Goal: Task Accomplishment & Management: Use online tool/utility

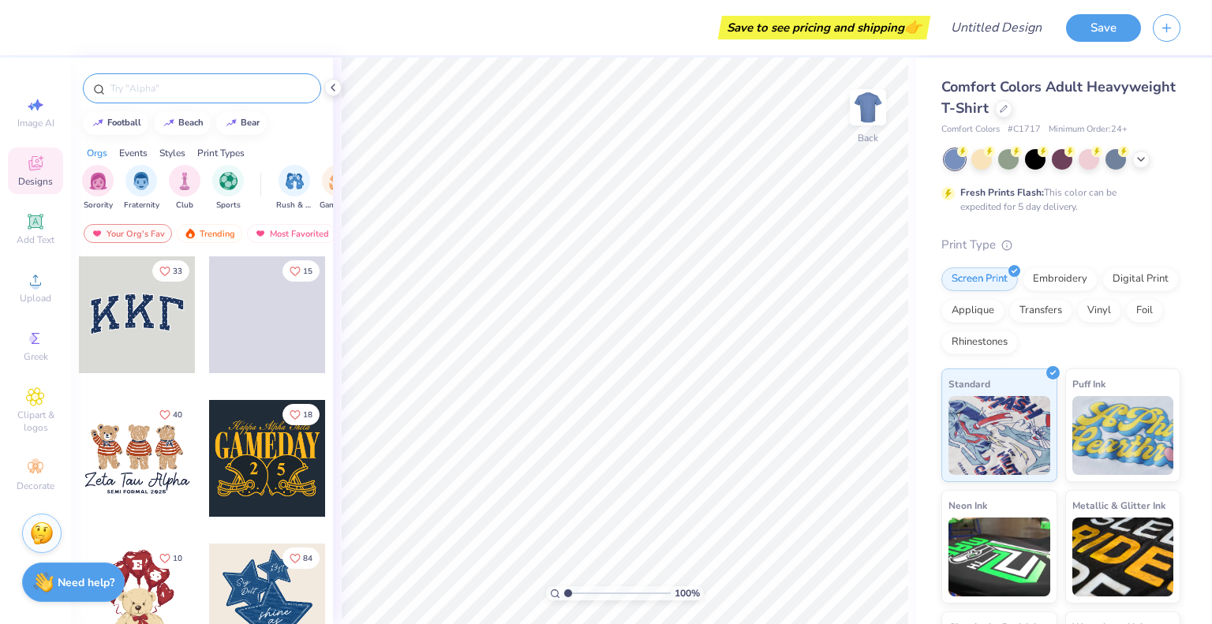
click at [176, 93] on input "text" at bounding box center [210, 88] width 202 height 16
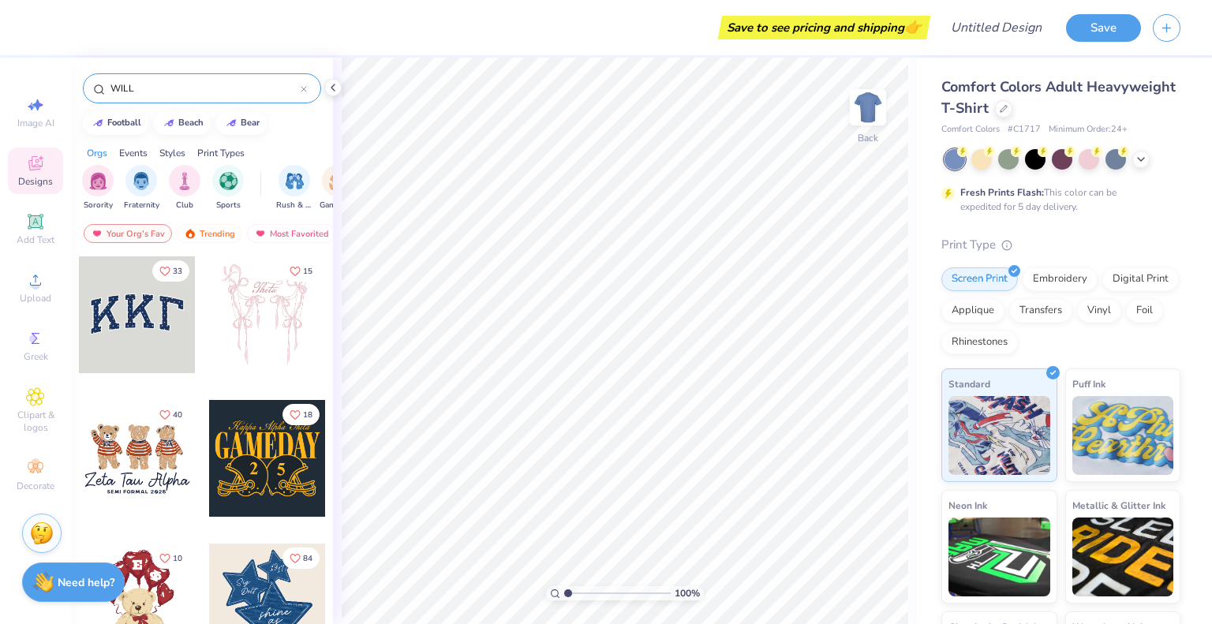
type input "WILL"
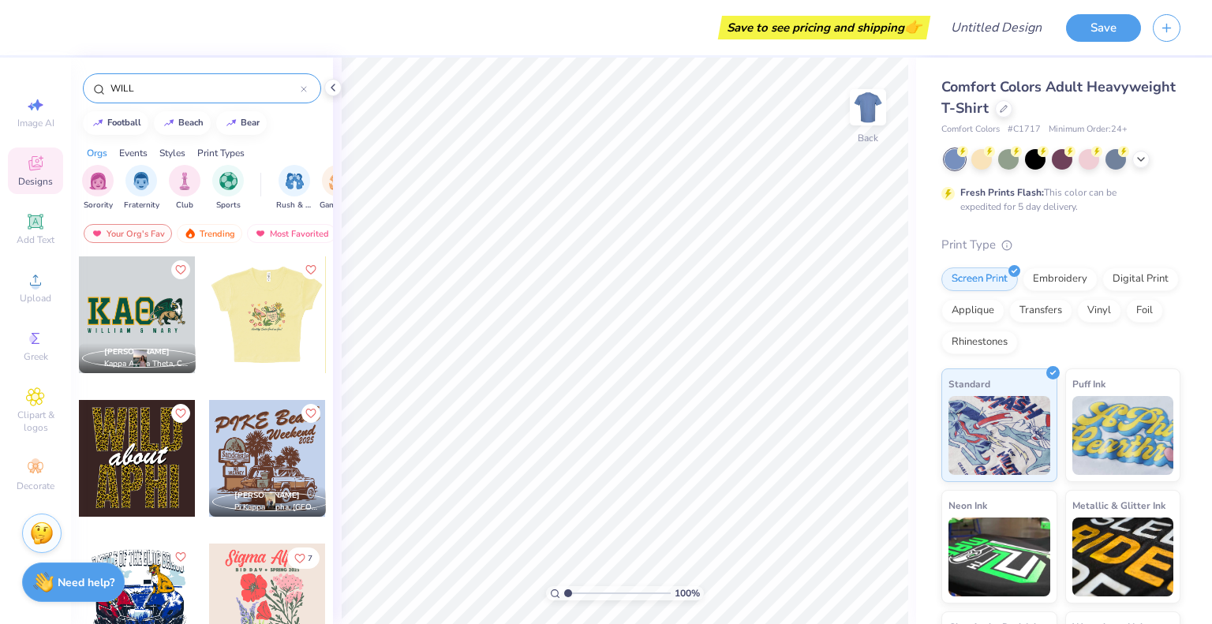
click at [284, 316] on div at bounding box center [266, 314] width 117 height 117
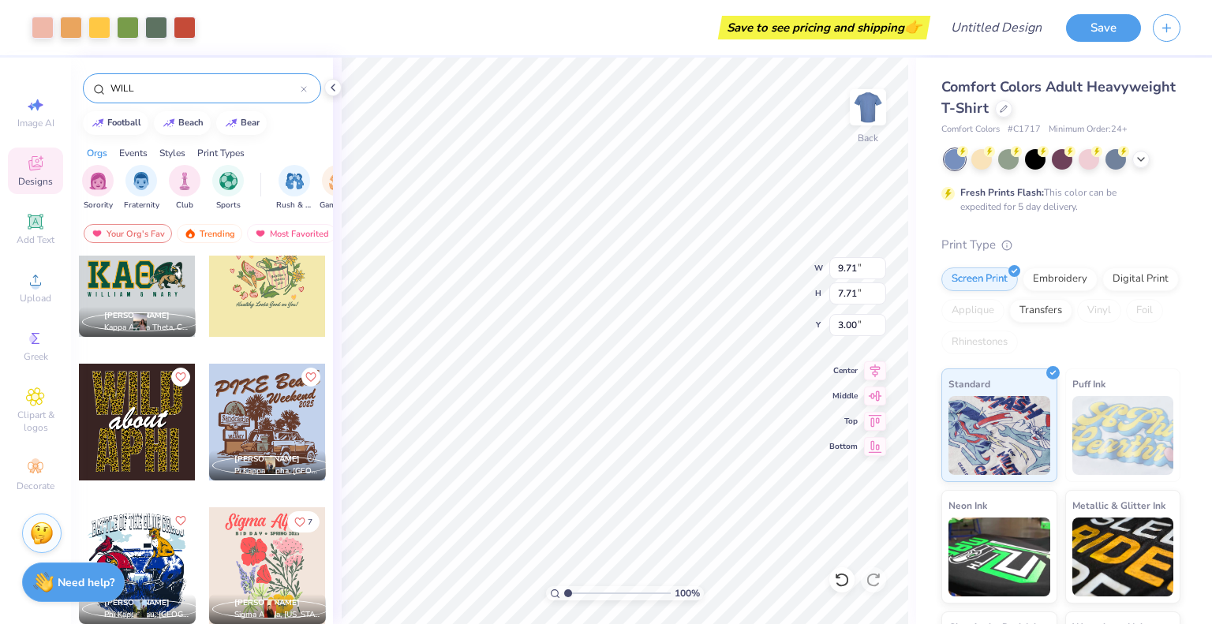
scroll to position [12, 0]
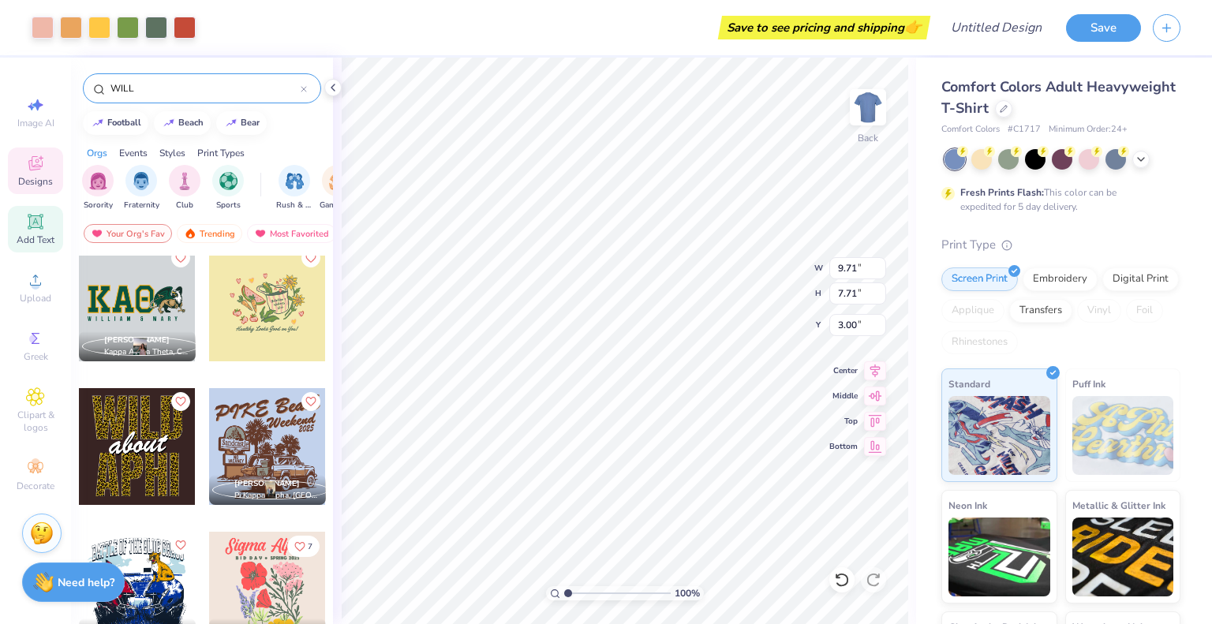
click at [37, 216] on icon at bounding box center [35, 221] width 15 height 15
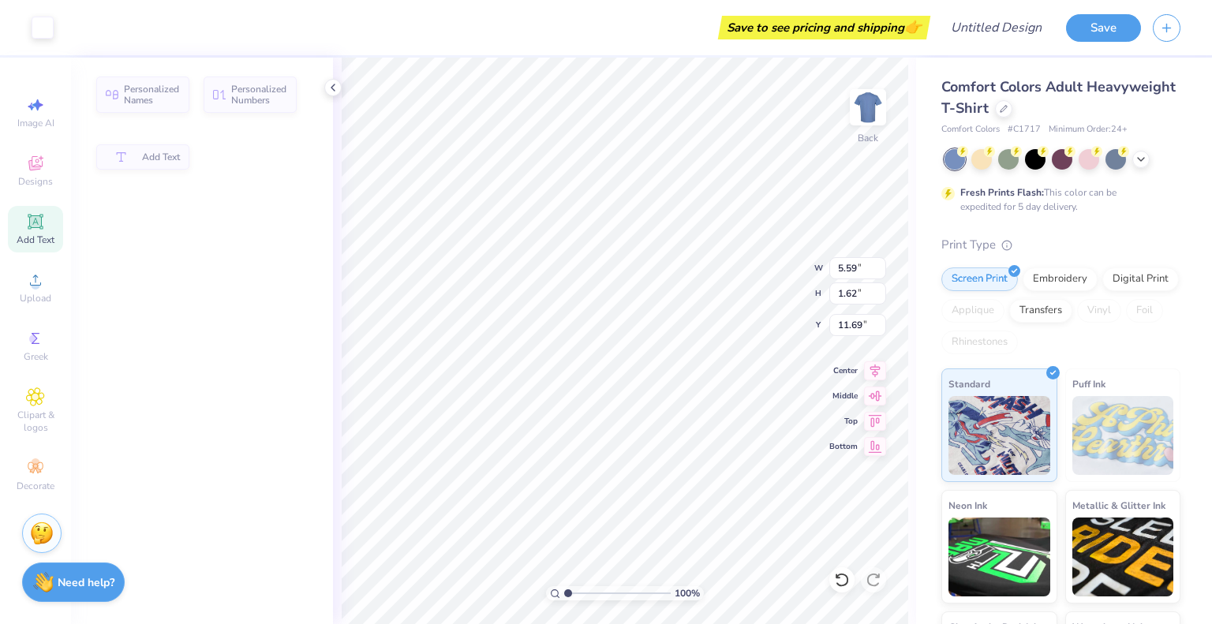
type input "5.59"
type input "1.62"
type input "11.69"
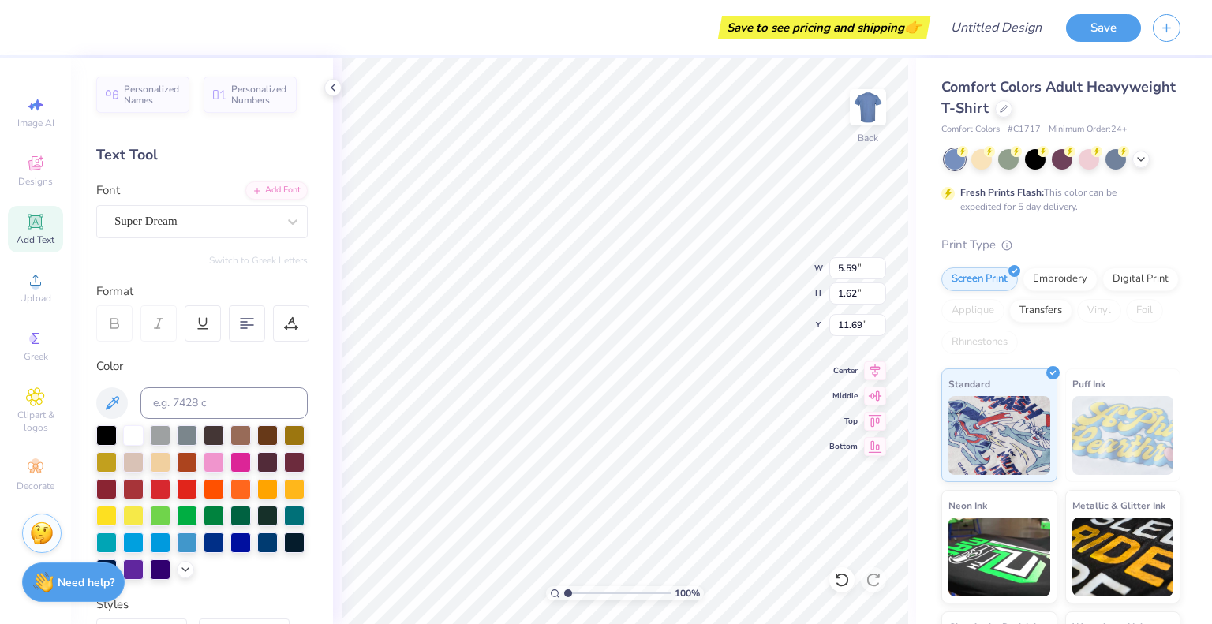
click at [174, 299] on div "Format" at bounding box center [202, 312] width 213 height 60
click at [174, 236] on div "Super Dream" at bounding box center [201, 221] width 211 height 33
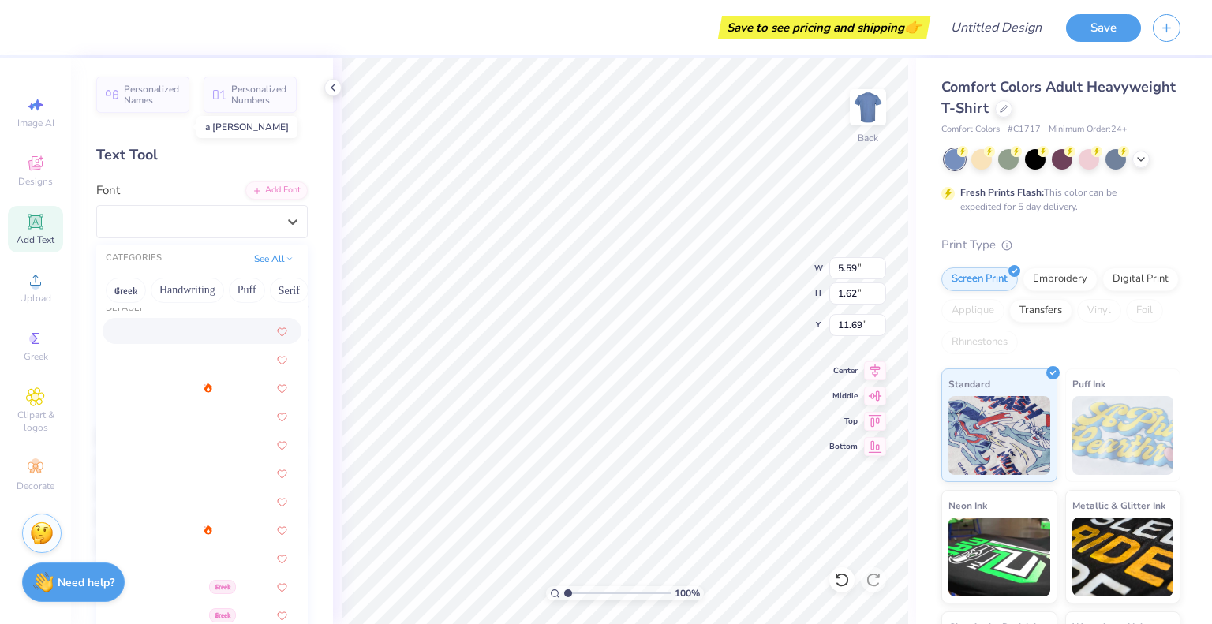
scroll to position [0, 0]
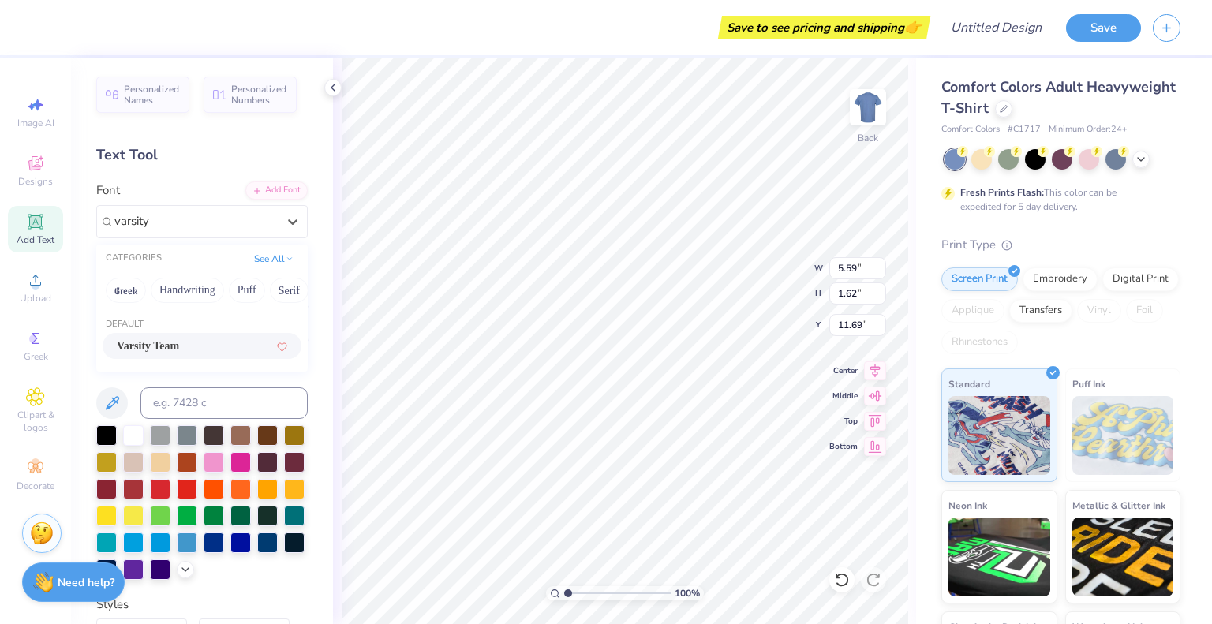
click at [197, 346] on div "Varsity Team" at bounding box center [202, 346] width 170 height 17
type input "varsity"
type input "5.55"
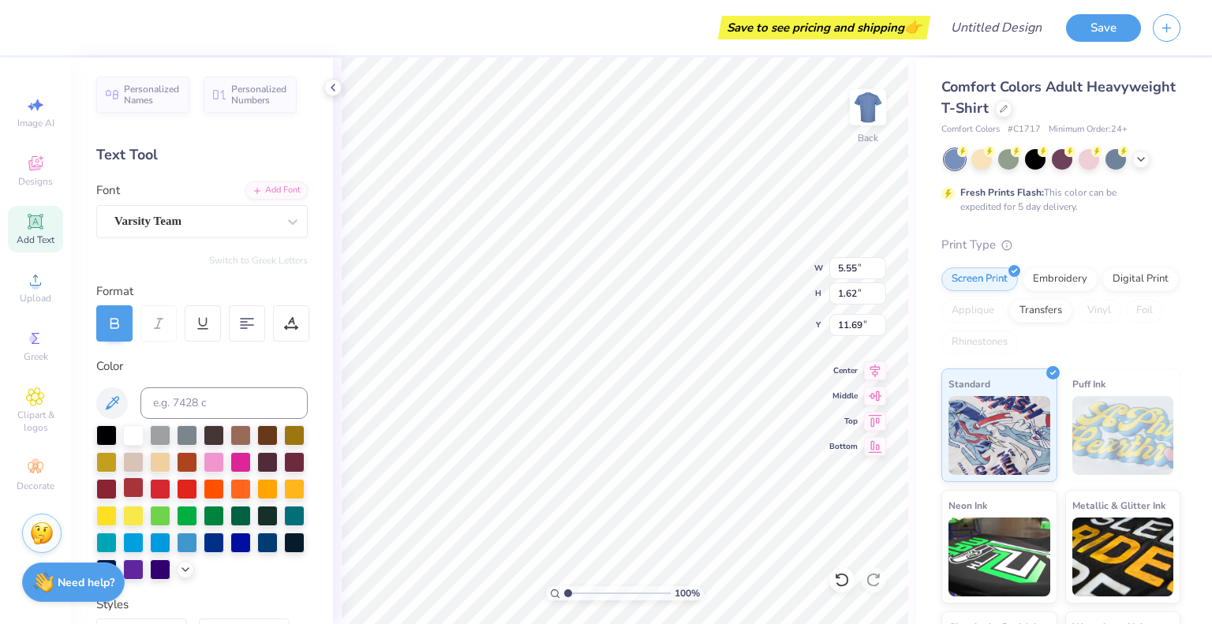
type textarea "WILL"
click at [144, 483] on div at bounding box center [133, 487] width 21 height 21
click at [117, 483] on div at bounding box center [106, 487] width 21 height 21
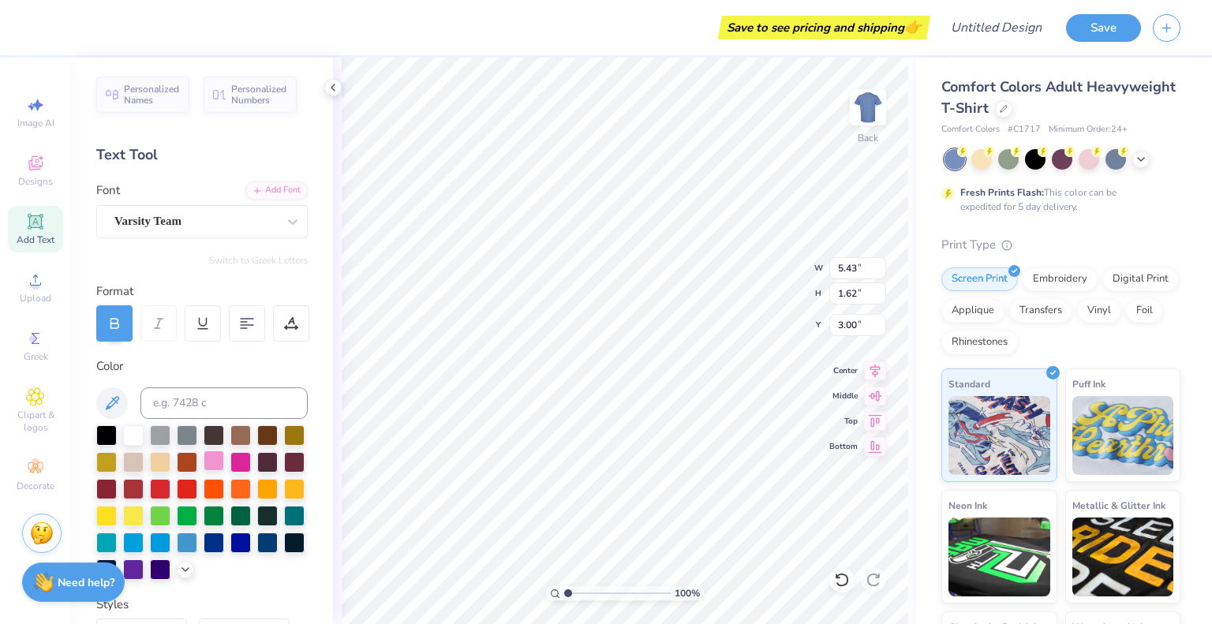
type input "3.00"
click at [47, 280] on div "Upload" at bounding box center [35, 287] width 55 height 47
click at [35, 419] on span "Clipart & logos" at bounding box center [35, 421] width 55 height 25
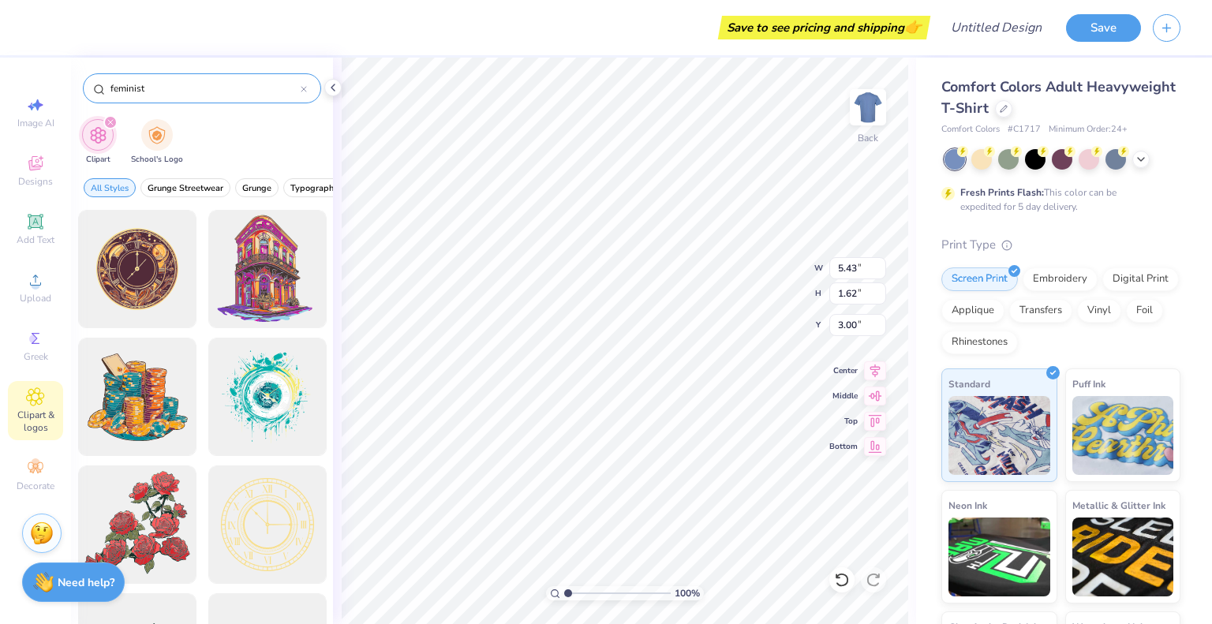
type input "feminist"
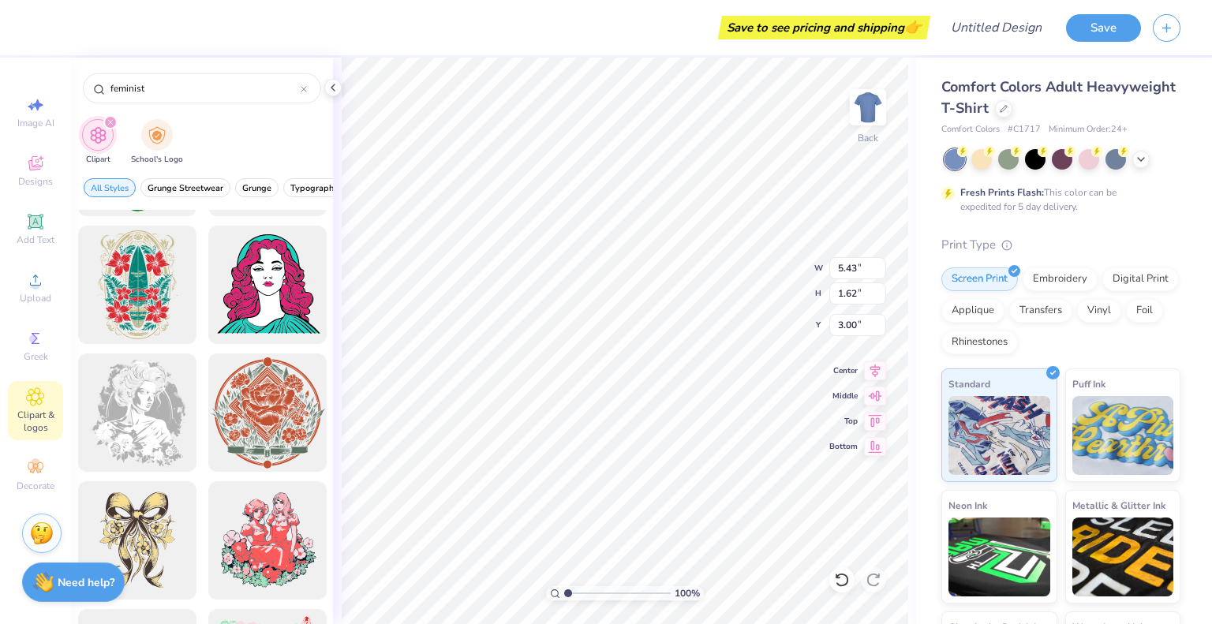
scroll to position [795, 0]
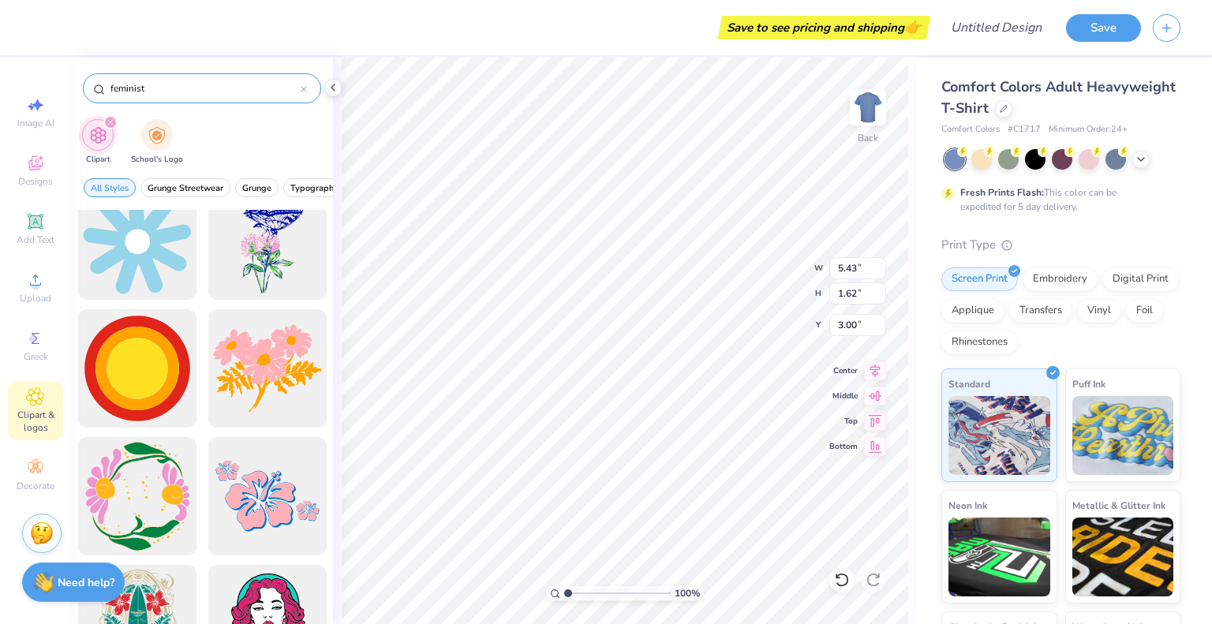
click at [302, 89] on icon at bounding box center [304, 89] width 6 height 6
type input "women"
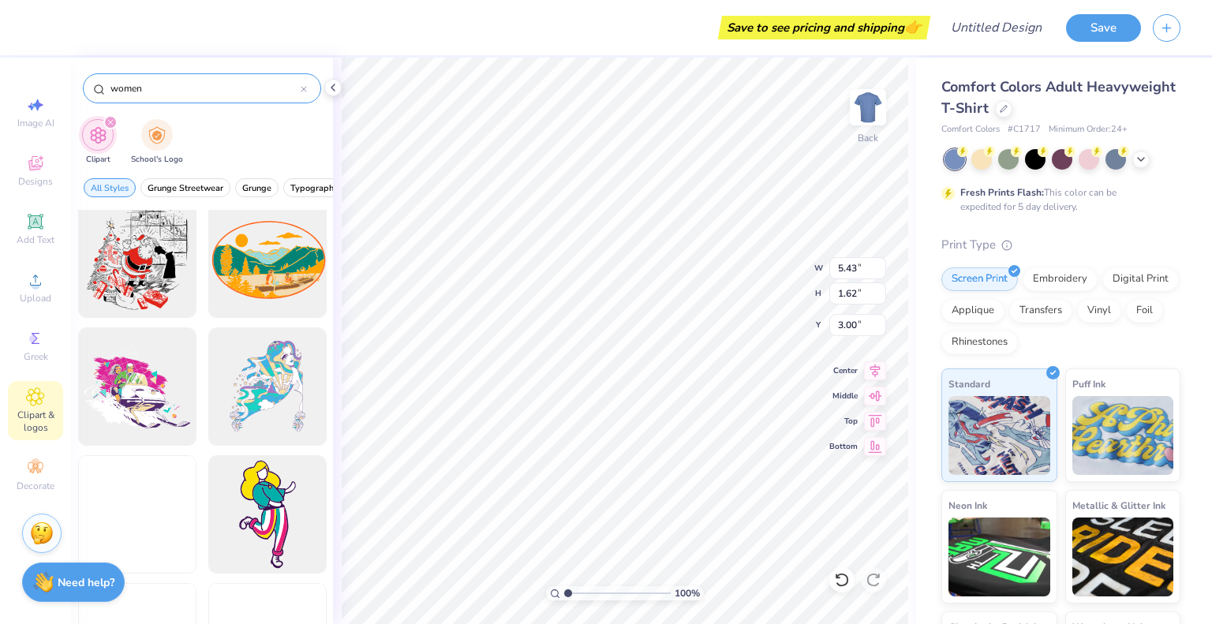
scroll to position [12790, 0]
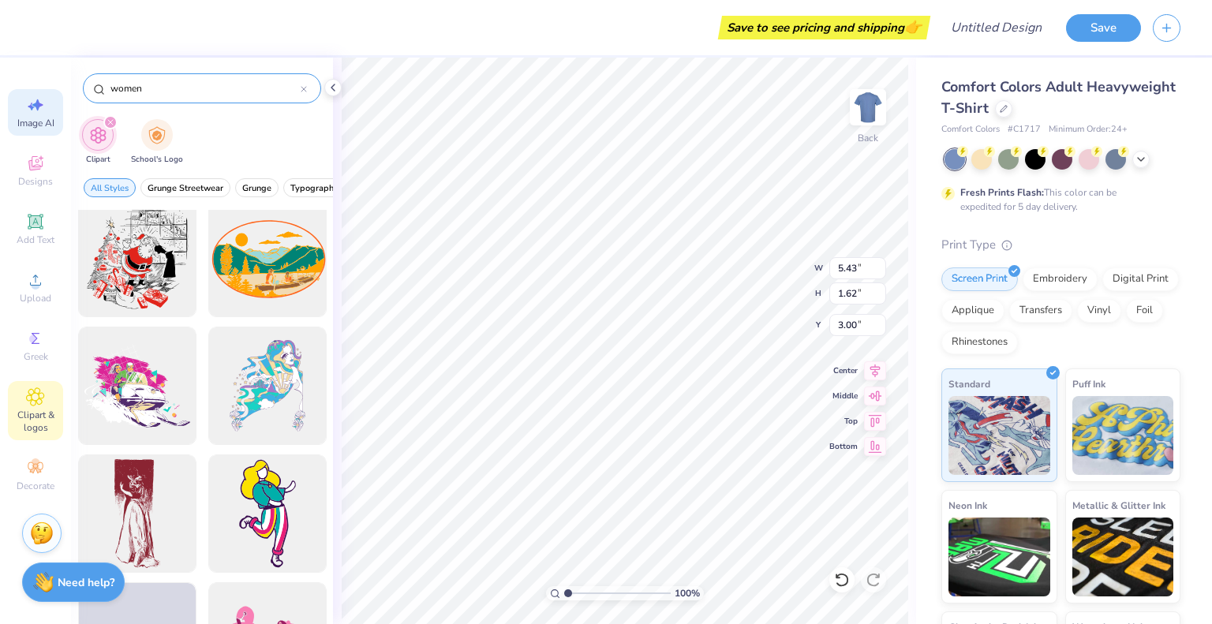
click at [44, 106] on icon at bounding box center [35, 104] width 19 height 19
select select "4"
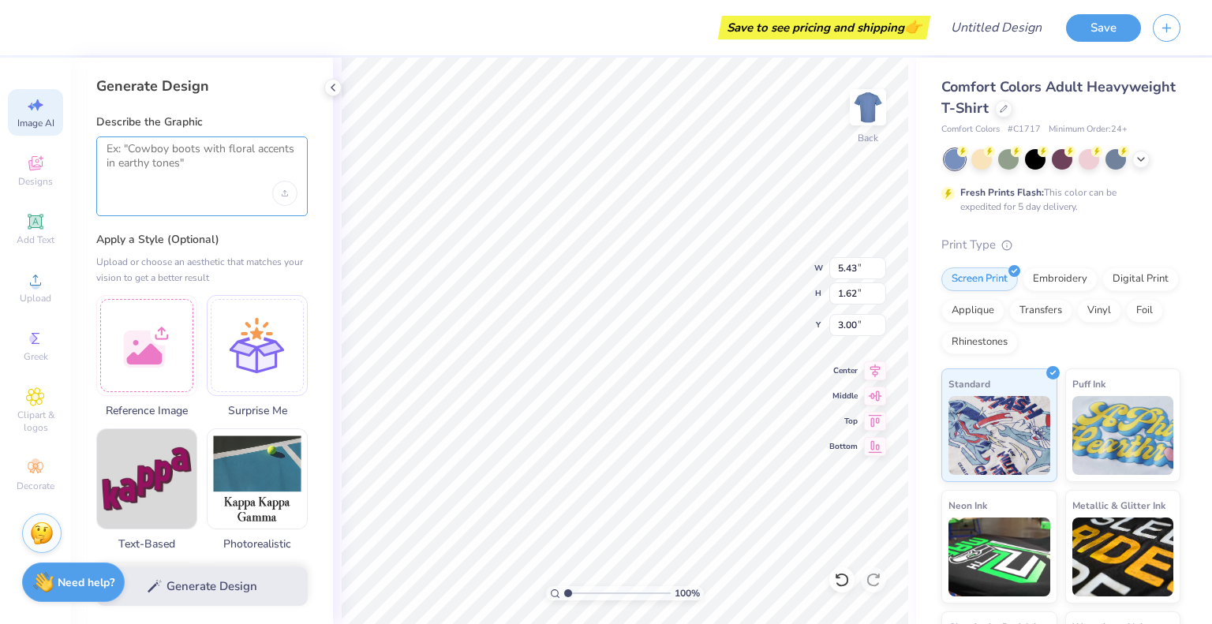
click at [200, 160] on textarea at bounding box center [201, 161] width 191 height 39
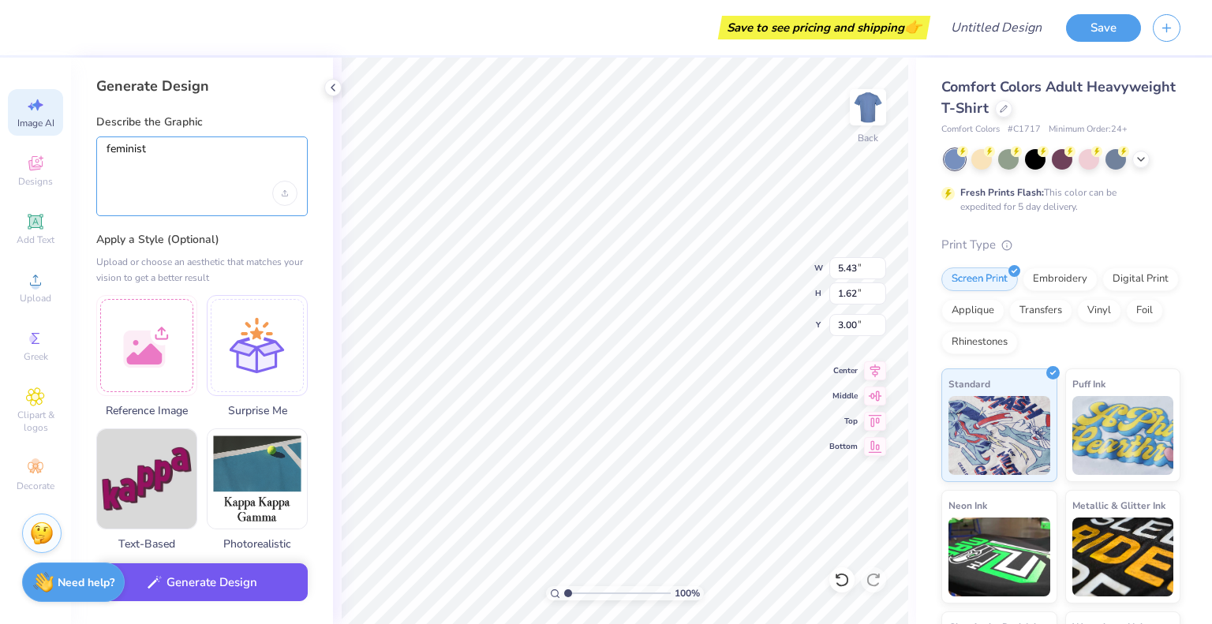
type textarea "feminist"
click at [226, 592] on button "Generate Design" at bounding box center [201, 582] width 211 height 39
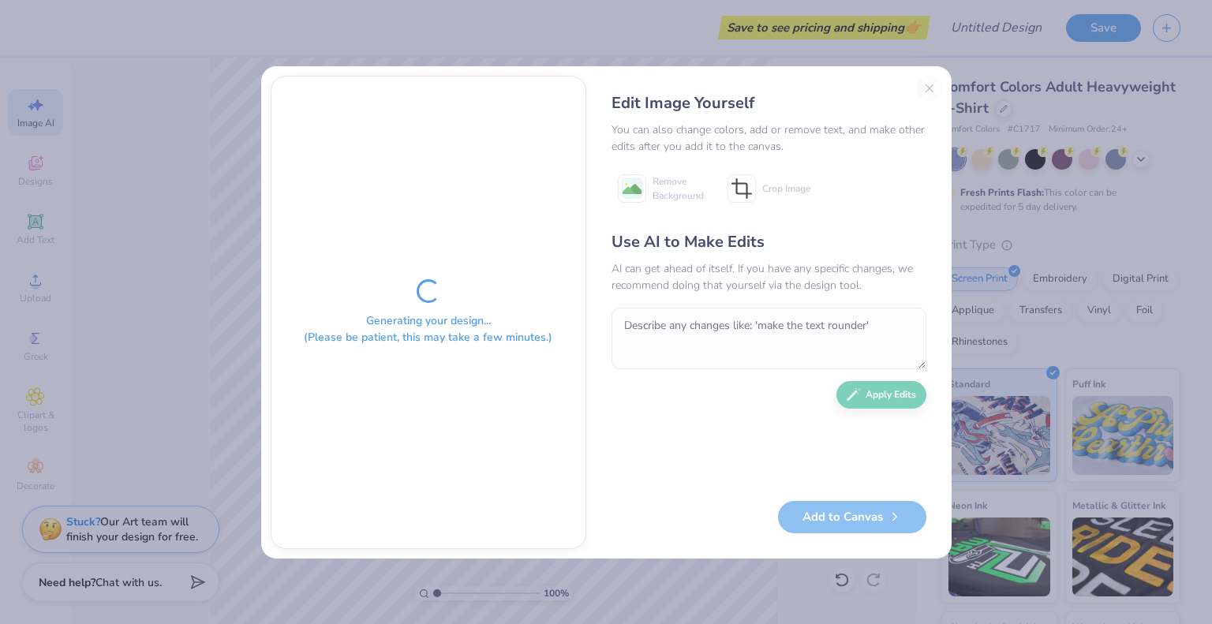
click at [488, 338] on div "Generating your design... (Please be patient, this may take a few minutes.)" at bounding box center [428, 328] width 248 height 33
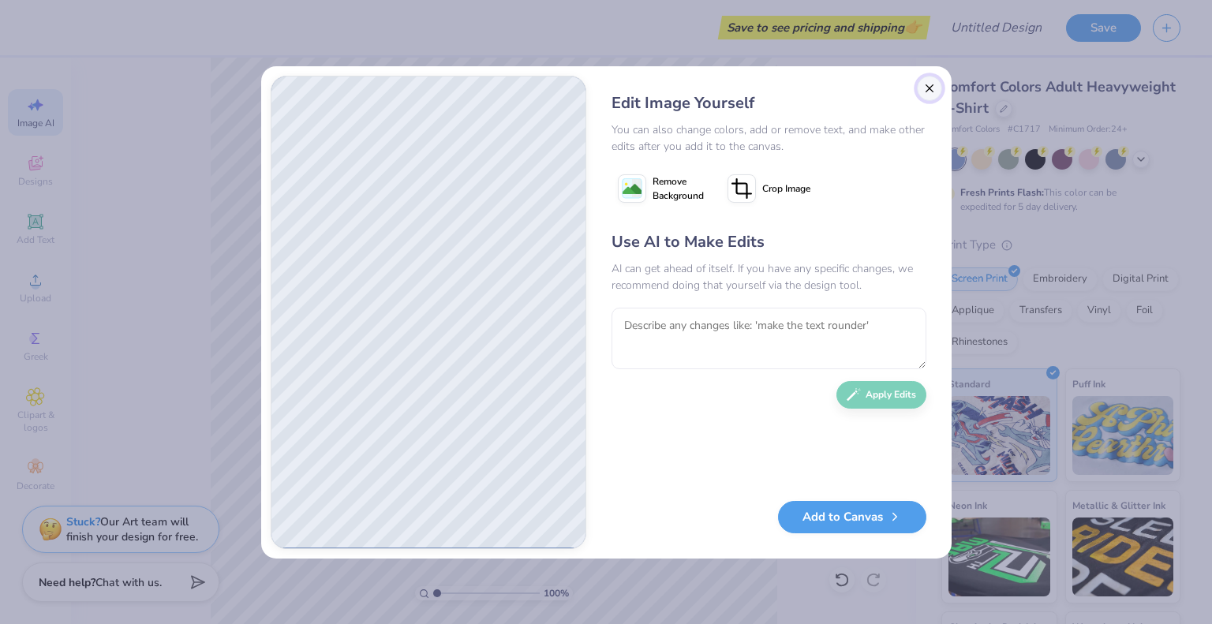
click at [928, 88] on button "Close" at bounding box center [929, 88] width 25 height 25
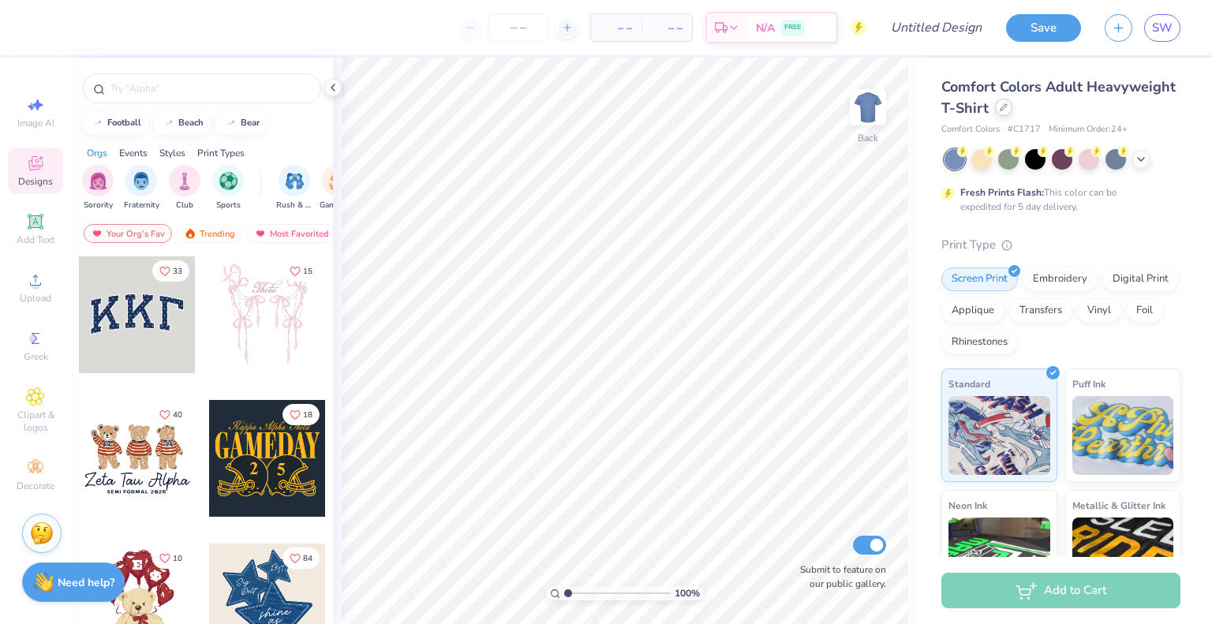
click at [1007, 110] on icon at bounding box center [1003, 107] width 6 height 6
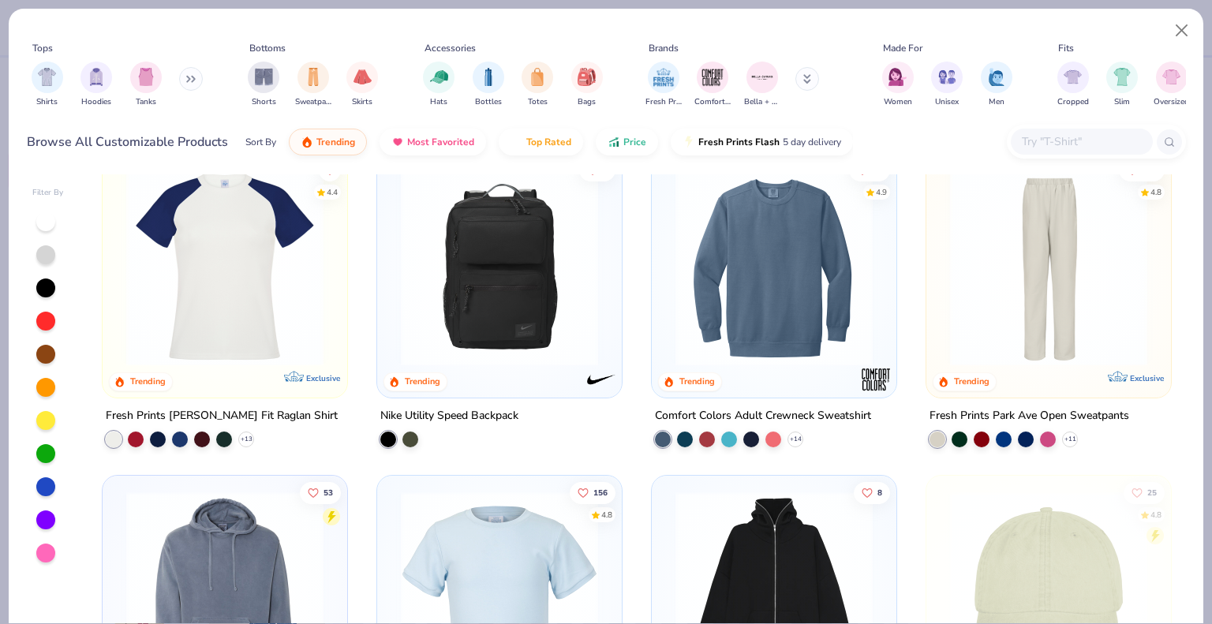
scroll to position [2286, 0]
click at [129, 438] on div at bounding box center [136, 439] width 16 height 16
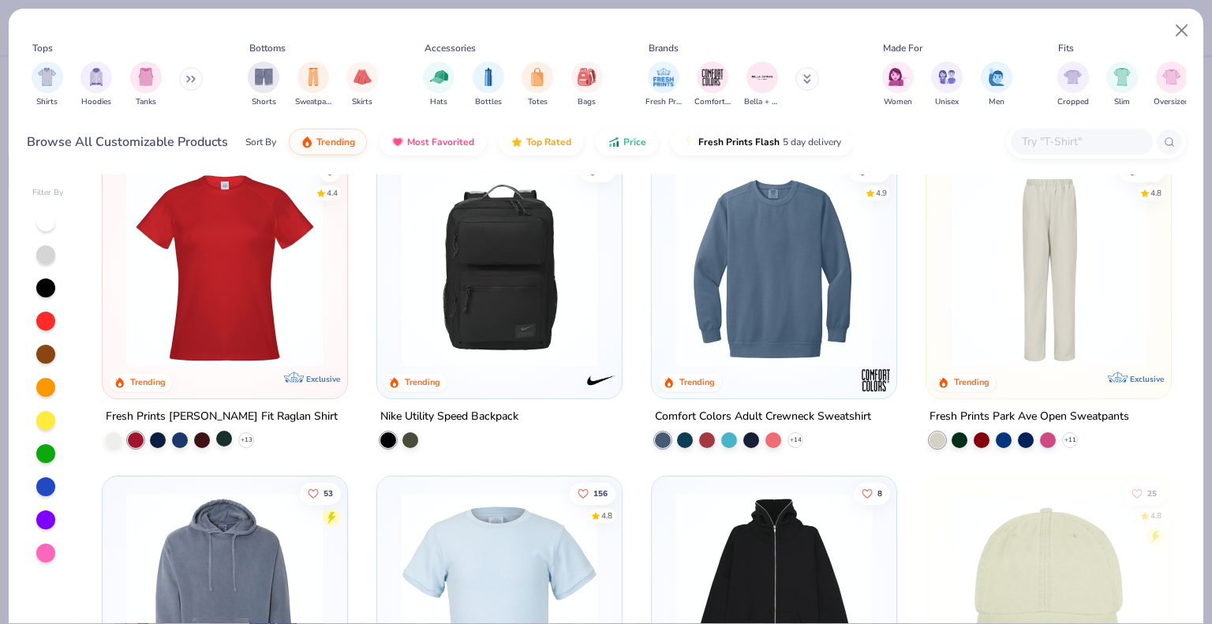
click at [218, 443] on div at bounding box center [224, 439] width 16 height 16
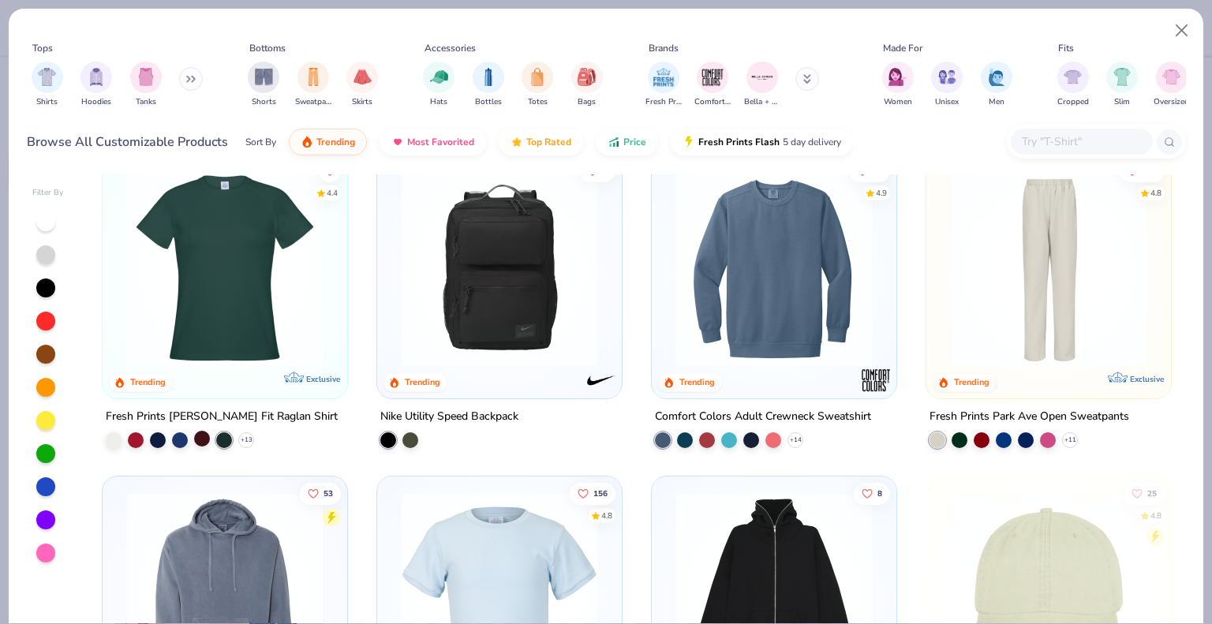
click at [198, 439] on div at bounding box center [202, 439] width 16 height 16
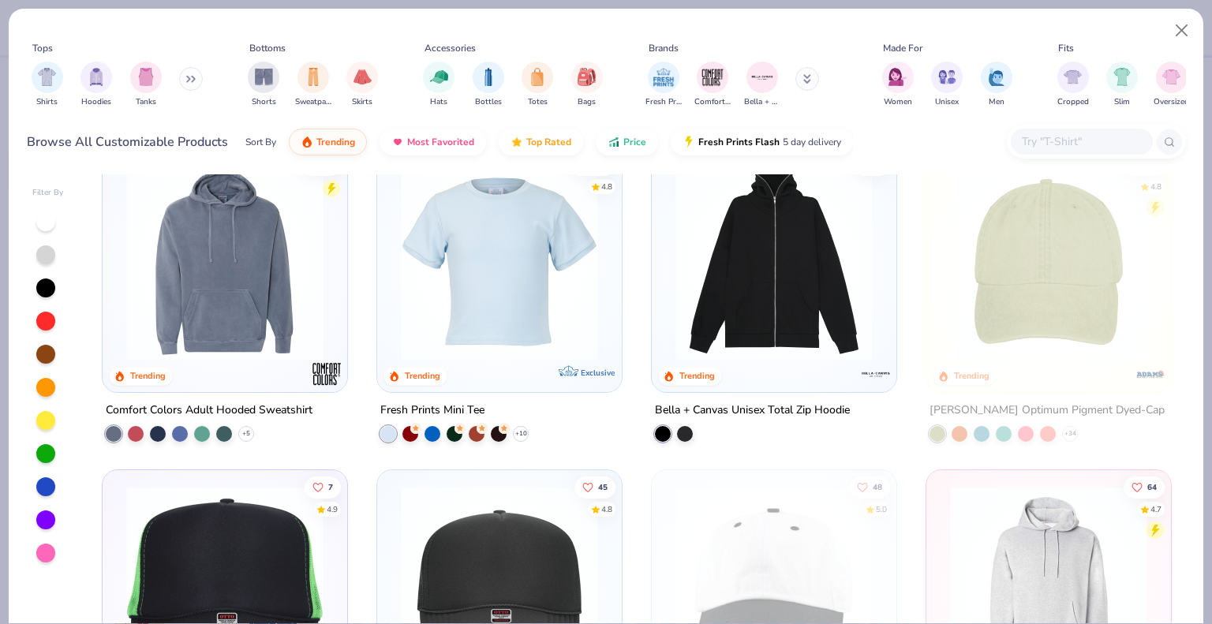
scroll to position [2618, 0]
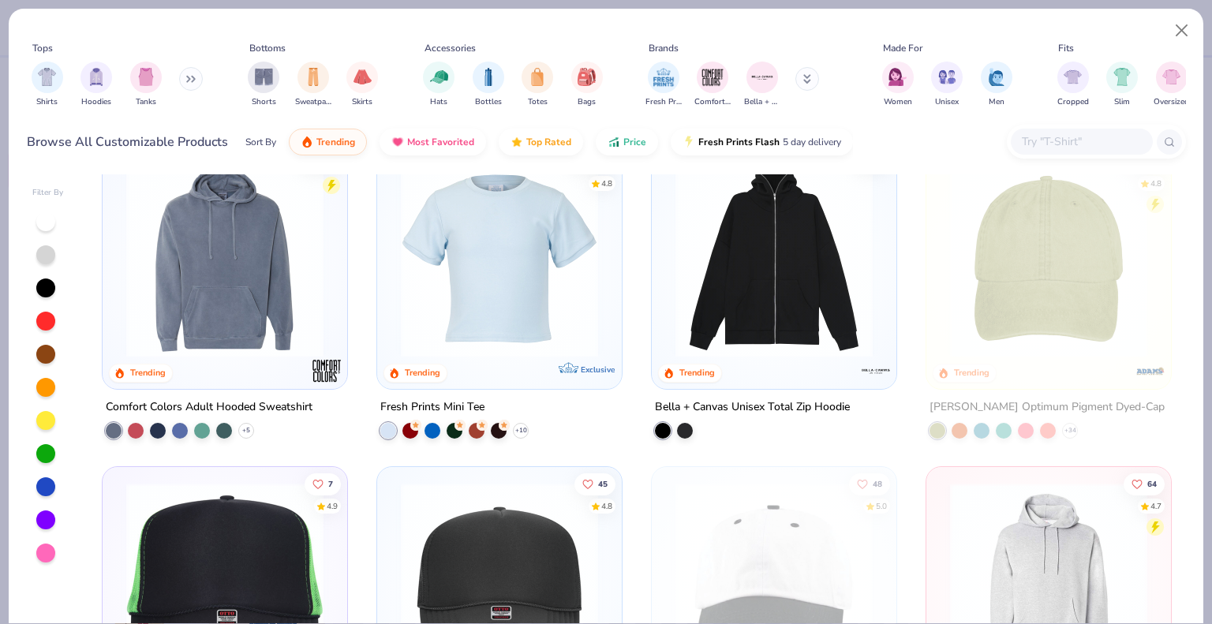
click at [1044, 138] on input "text" at bounding box center [1080, 142] width 121 height 18
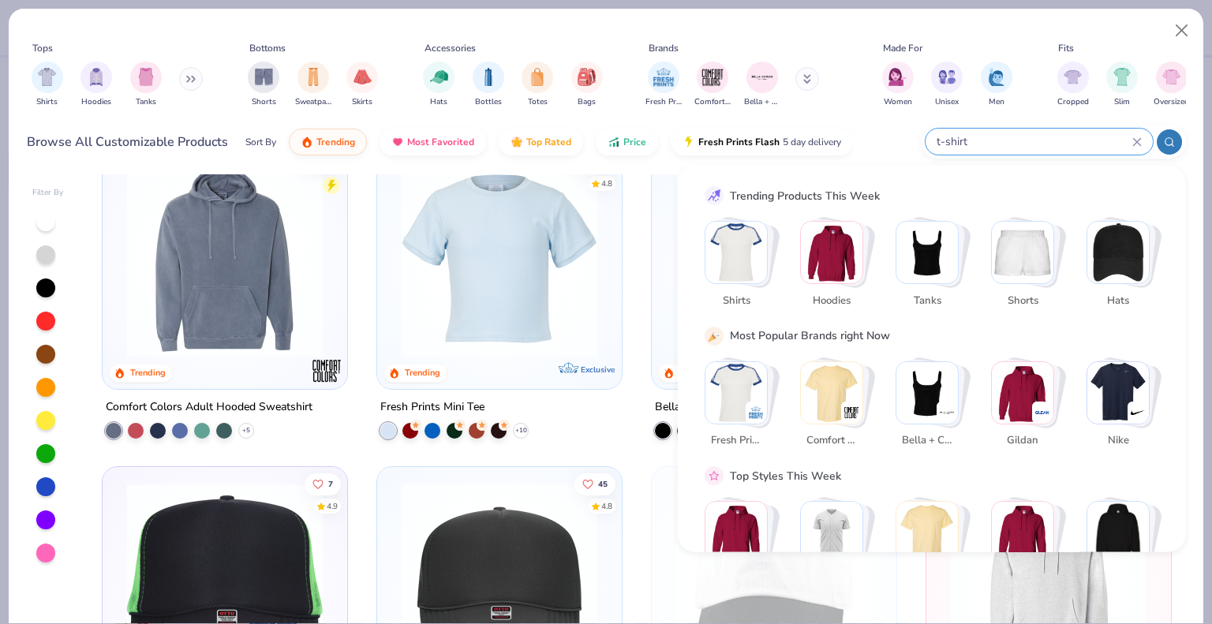
type input "t-shirt"
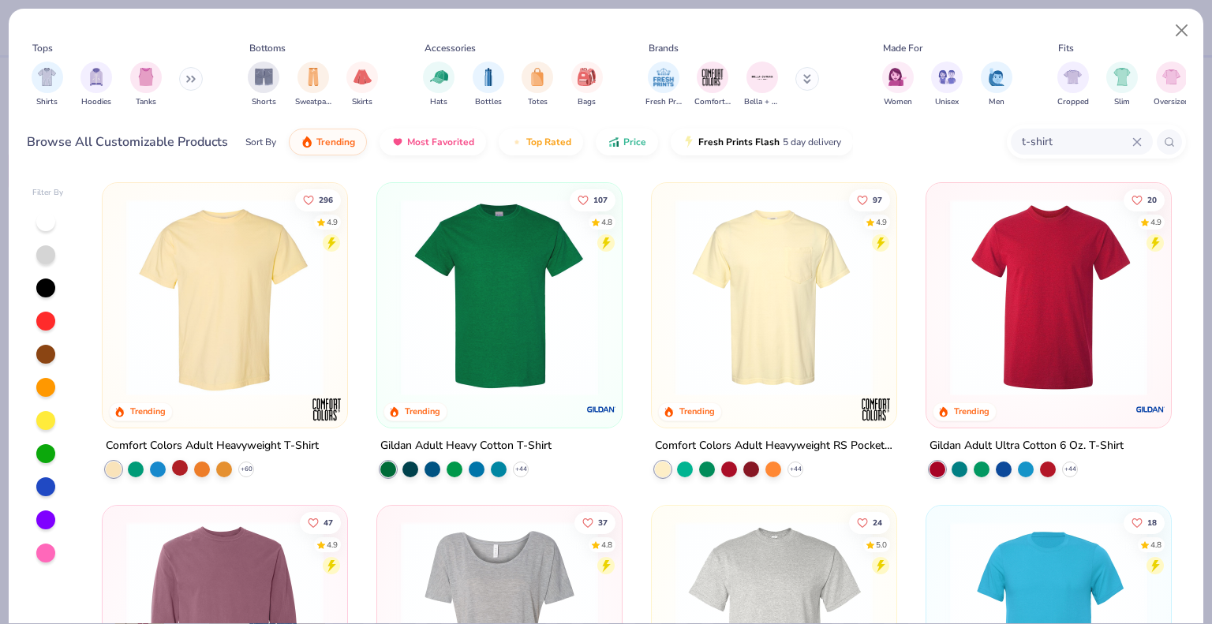
click at [172, 465] on div at bounding box center [180, 468] width 16 height 16
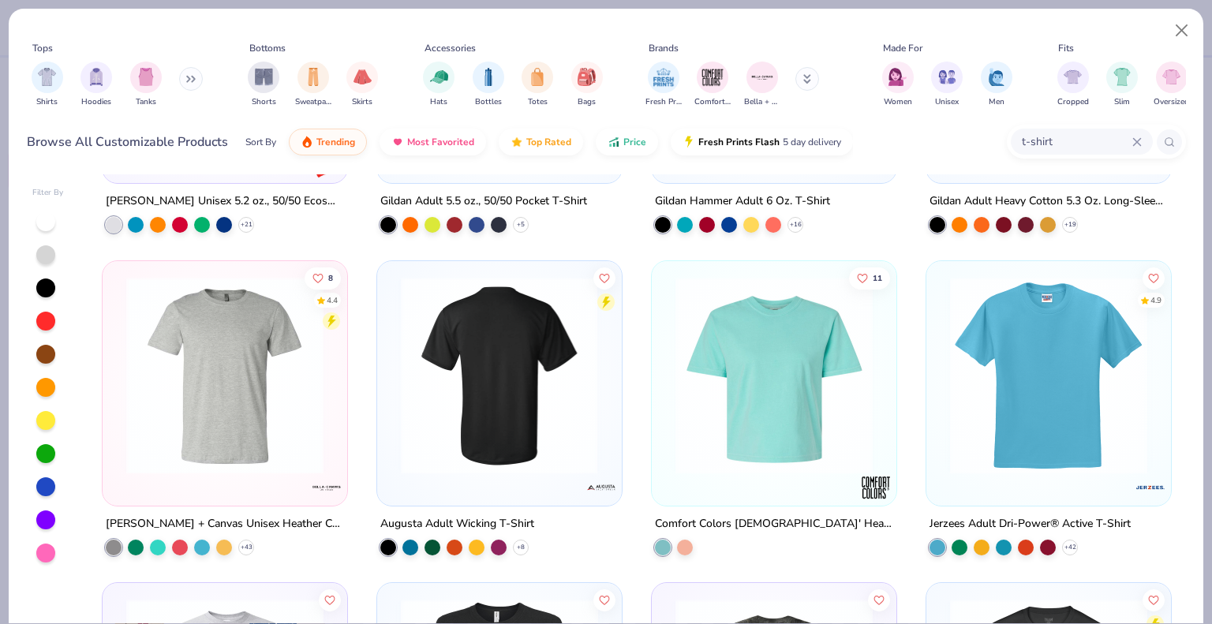
scroll to position [1920, 0]
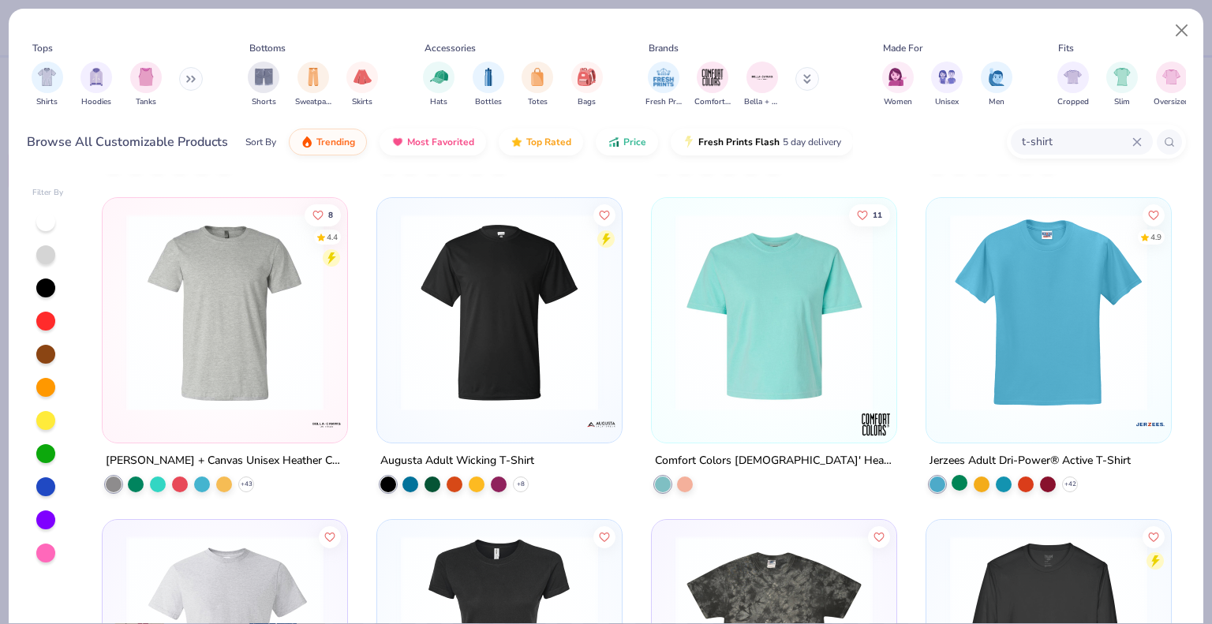
click at [953, 484] on div at bounding box center [959, 482] width 16 height 16
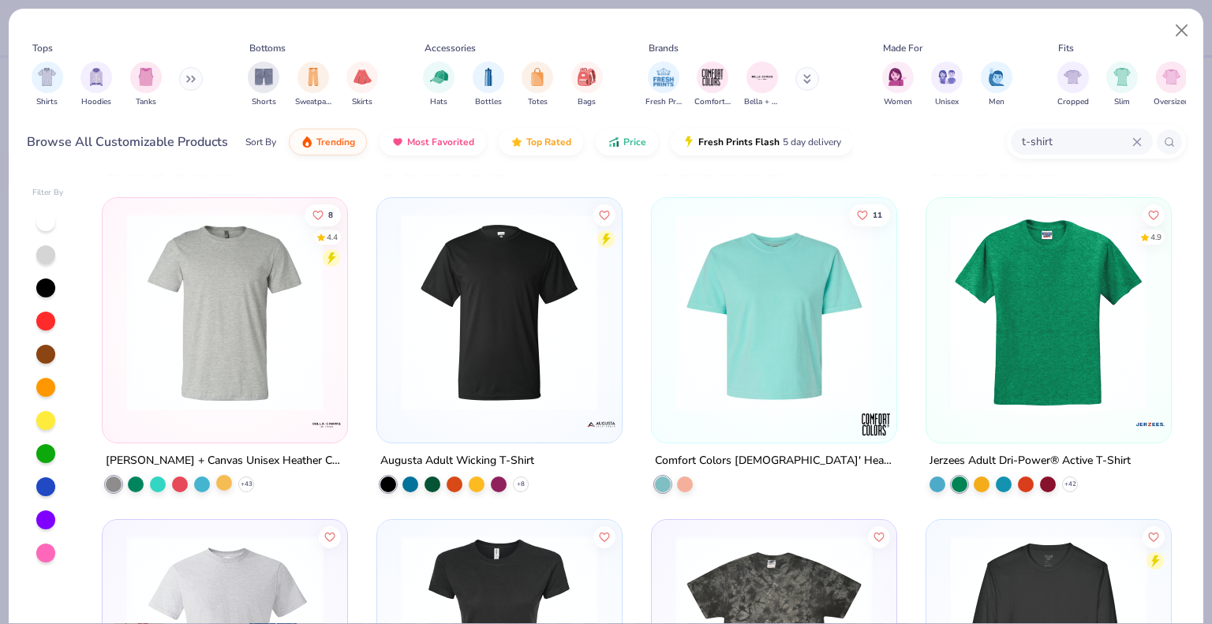
click at [221, 481] on div at bounding box center [224, 482] width 16 height 16
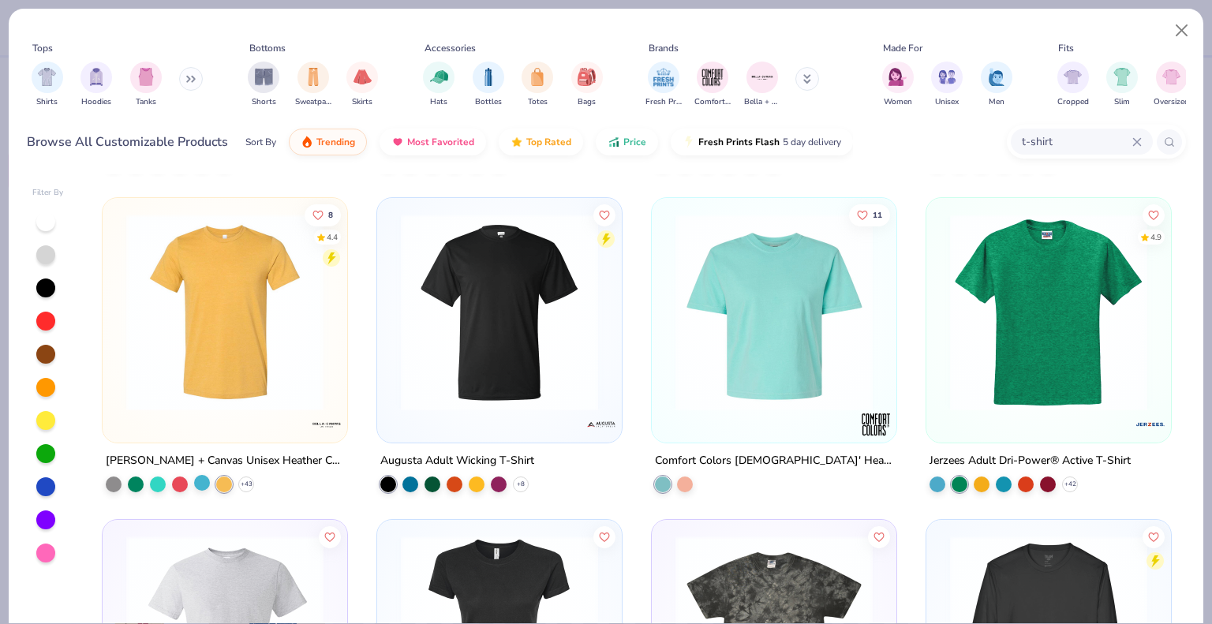
click at [199, 483] on div at bounding box center [202, 482] width 16 height 16
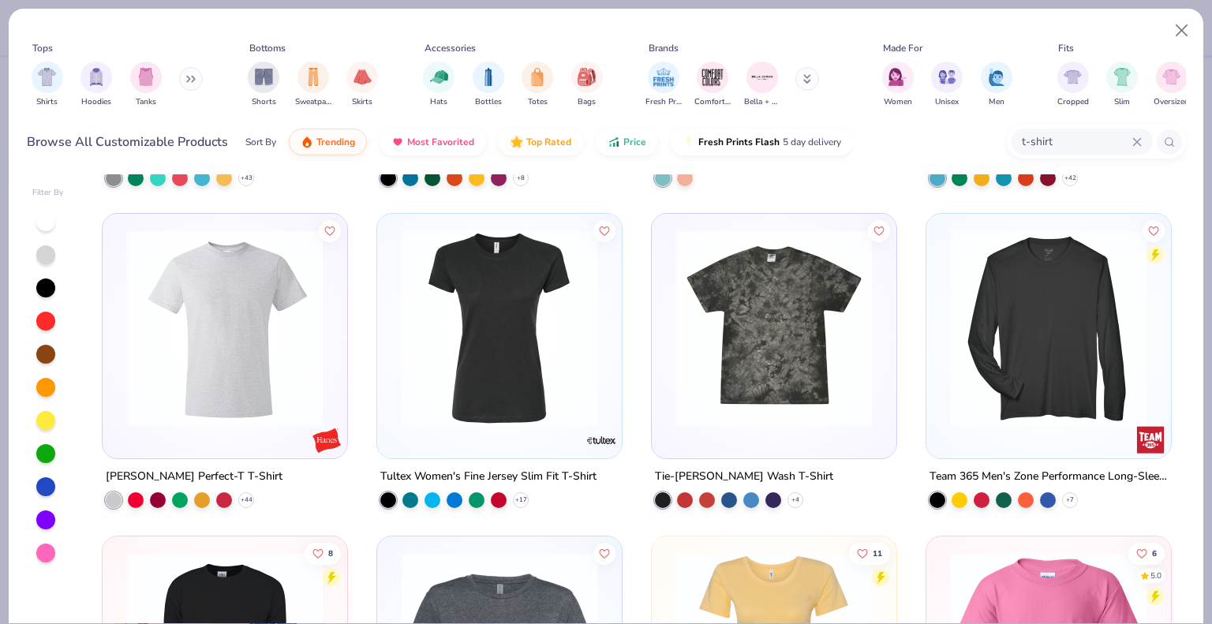
scroll to position [2227, 0]
click at [198, 493] on div at bounding box center [202, 498] width 16 height 16
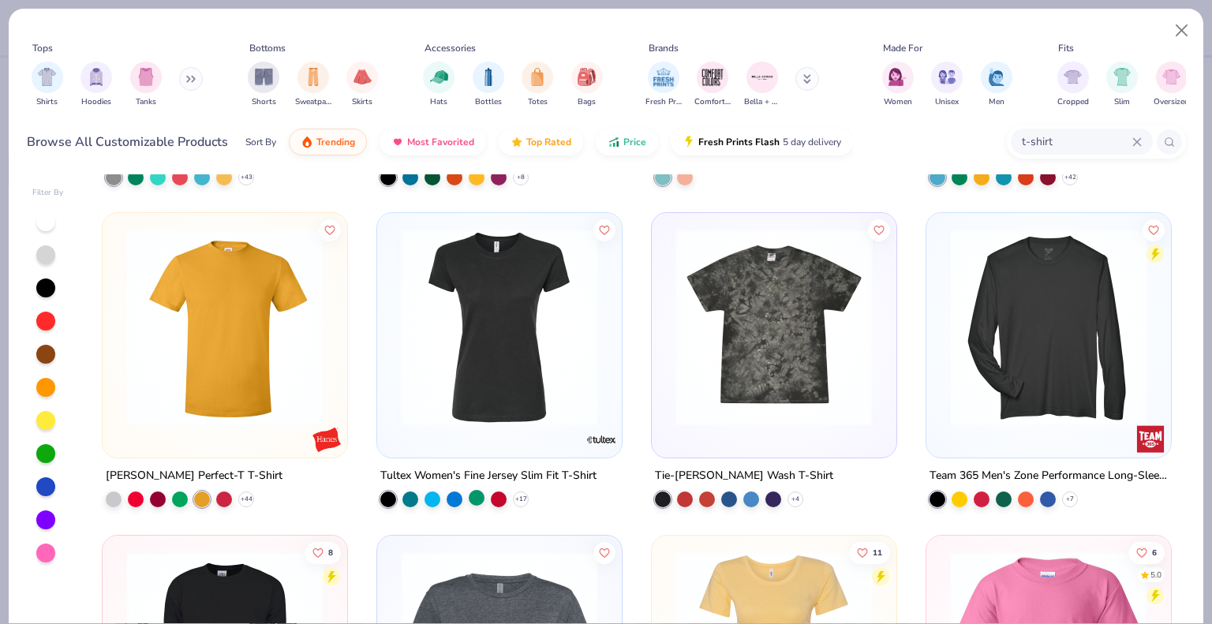
click at [469, 502] on div at bounding box center [477, 498] width 16 height 16
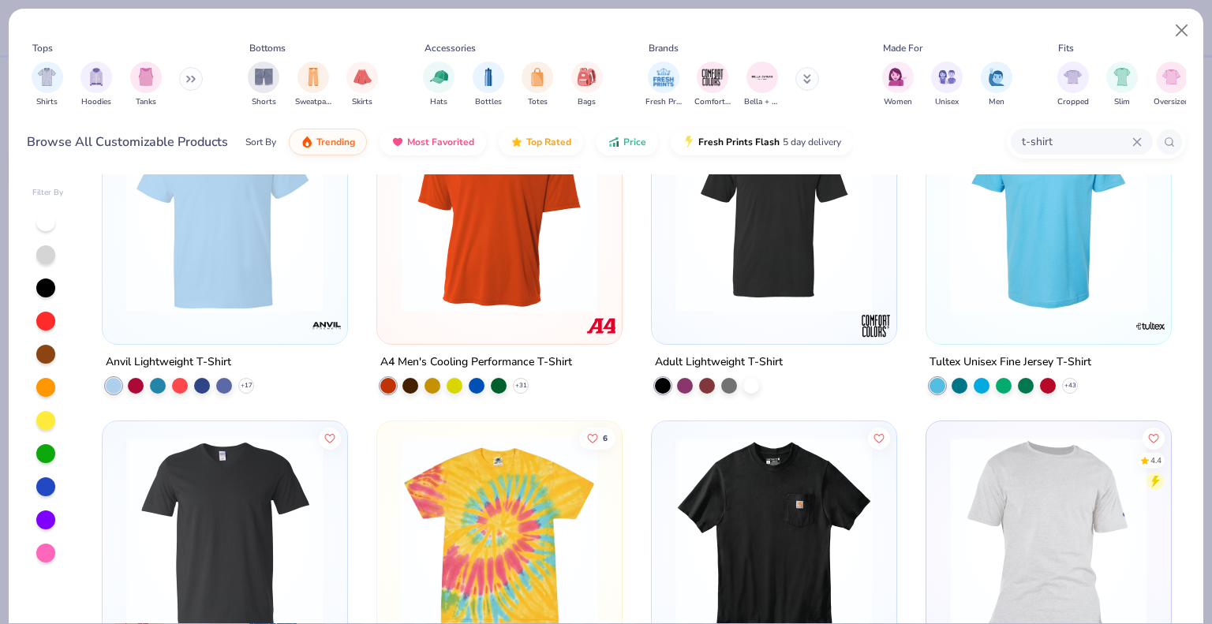
scroll to position [3326, 0]
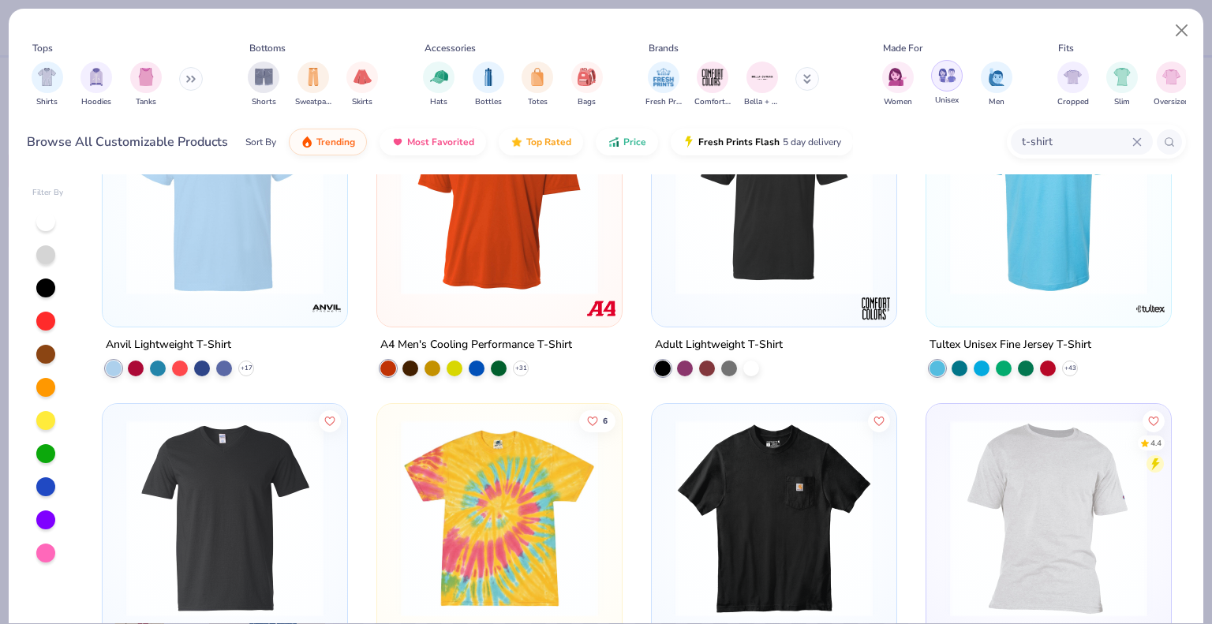
click at [941, 89] on div "filter for Unisex" at bounding box center [947, 76] width 32 height 32
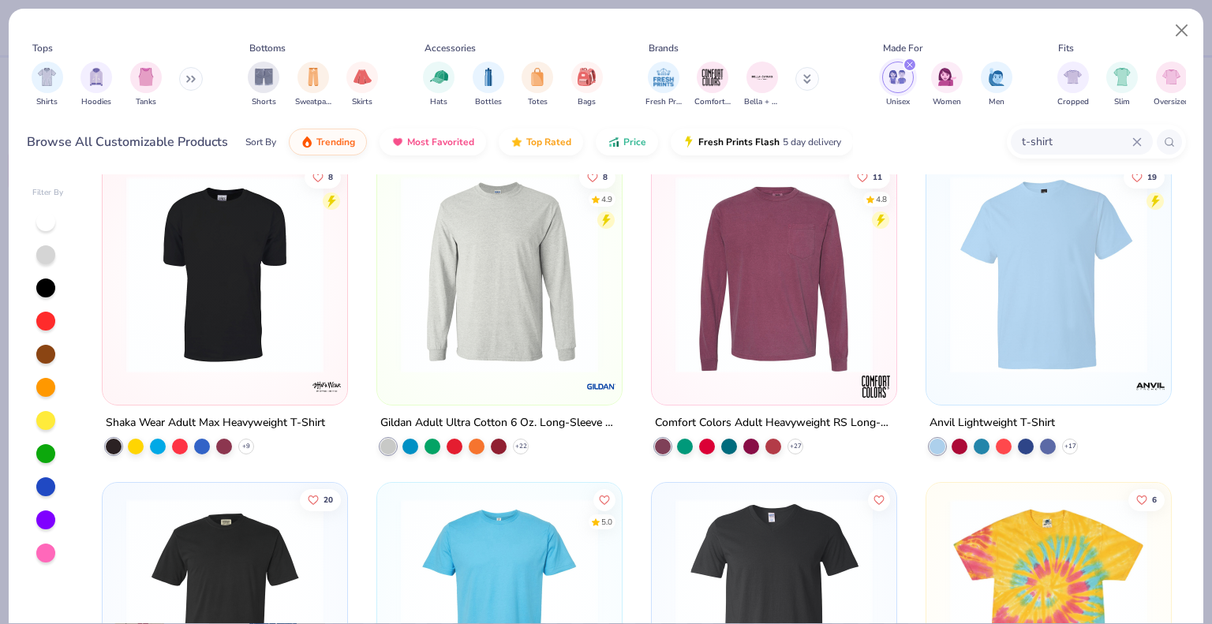
scroll to position [1633, 0]
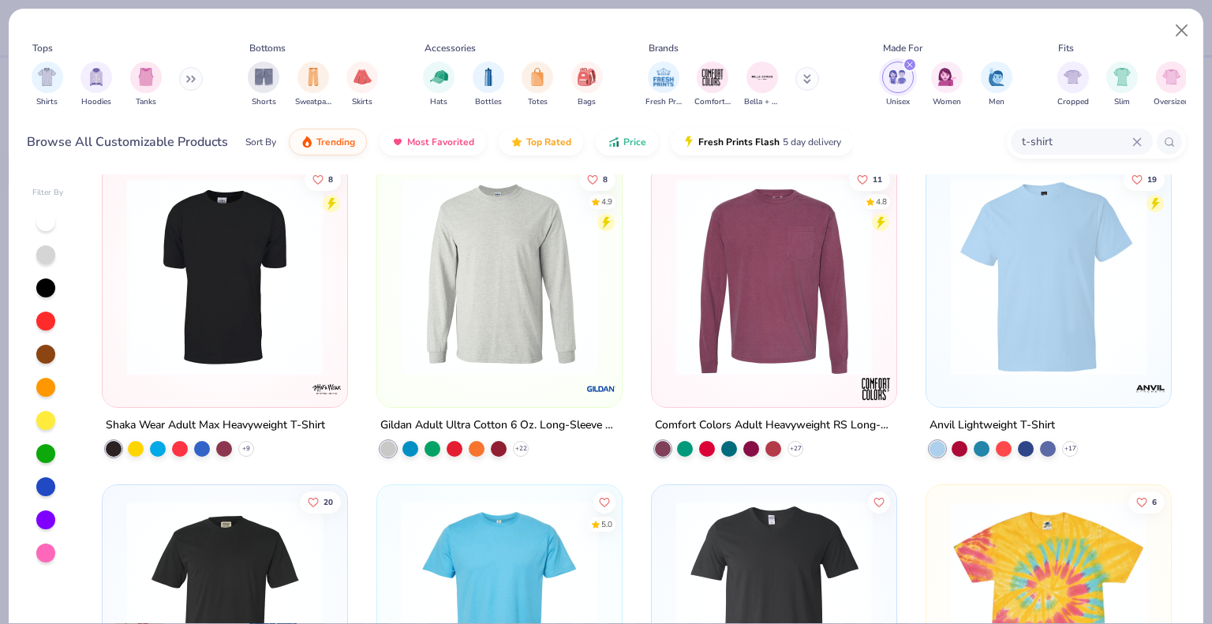
click at [1009, 448] on div "+ 17" at bounding box center [1003, 448] width 148 height 16
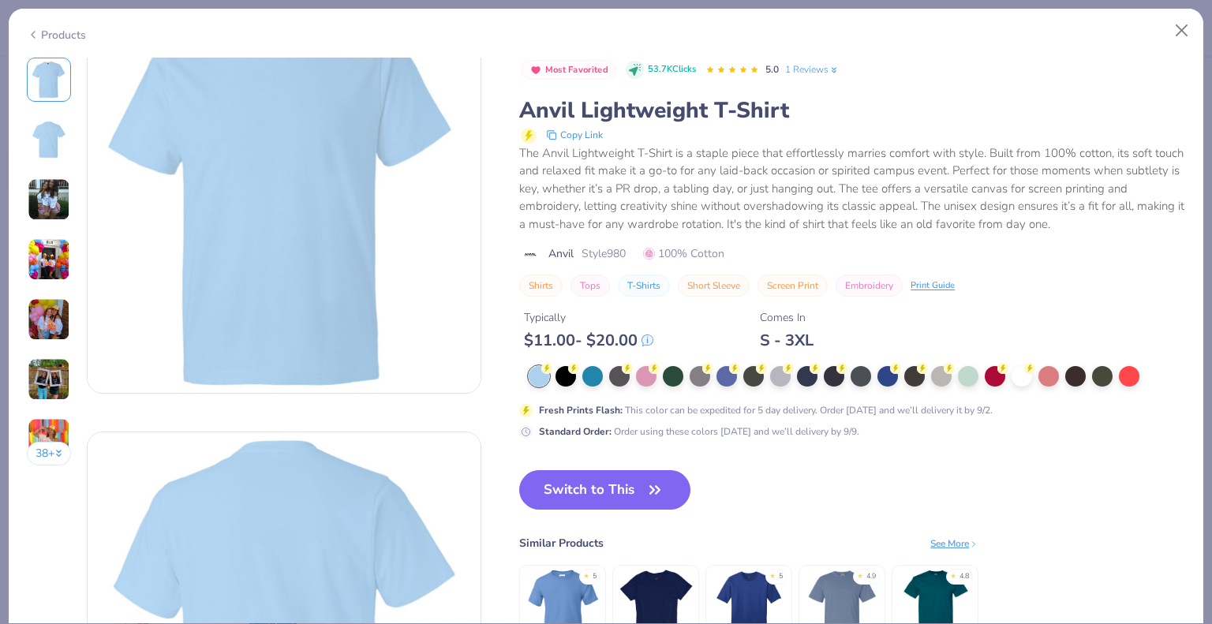
scroll to position [59, 0]
click at [42, 137] on img at bounding box center [49, 140] width 38 height 38
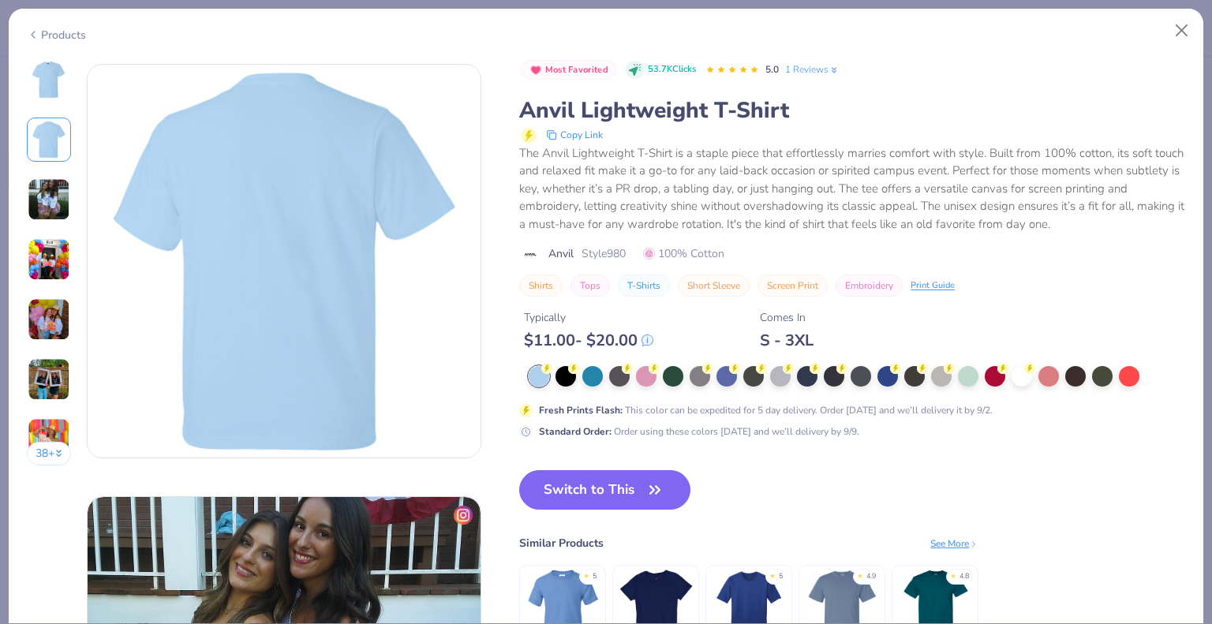
click at [46, 187] on img at bounding box center [49, 199] width 43 height 43
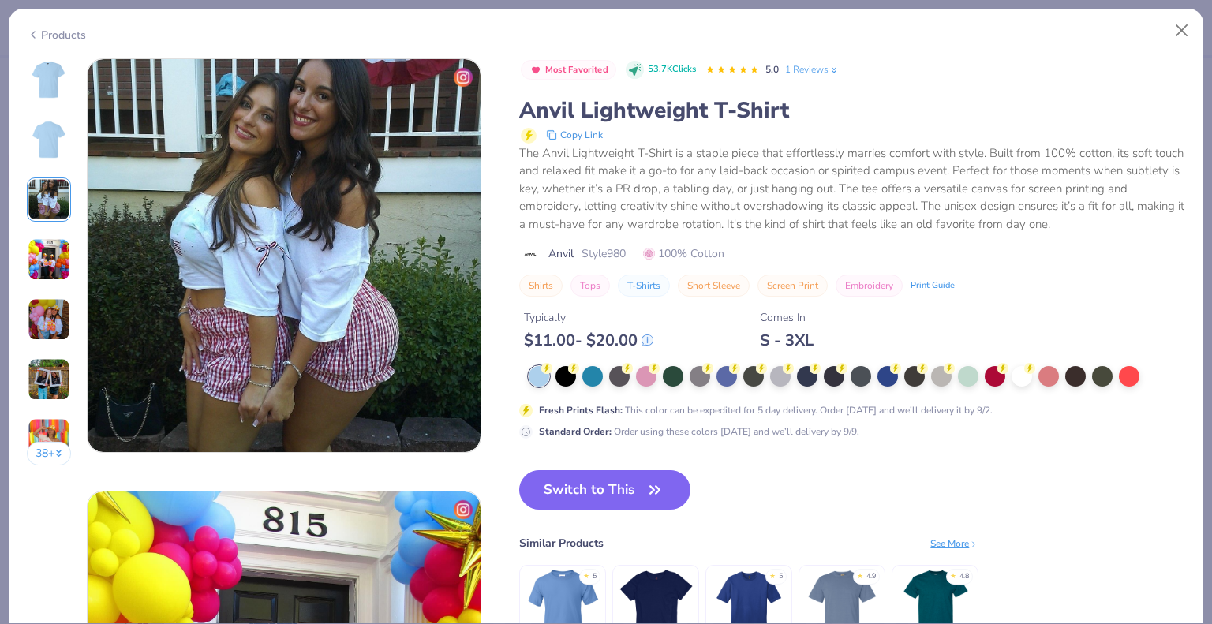
scroll to position [865, 0]
click at [52, 298] on img at bounding box center [49, 319] width 43 height 43
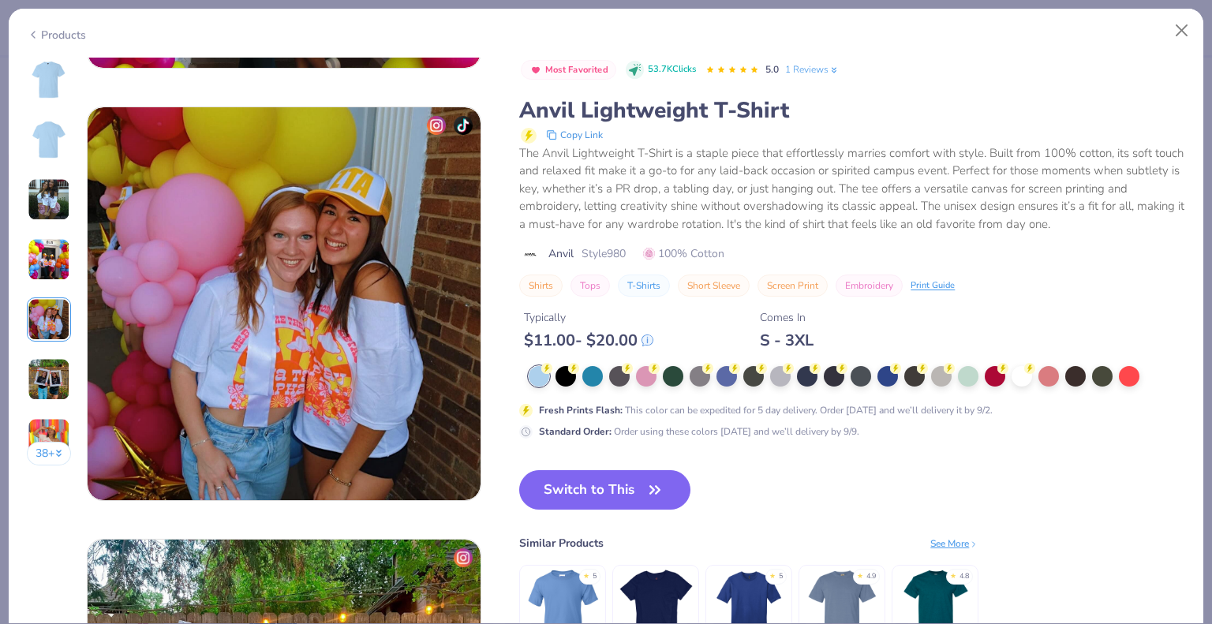
scroll to position [1729, 0]
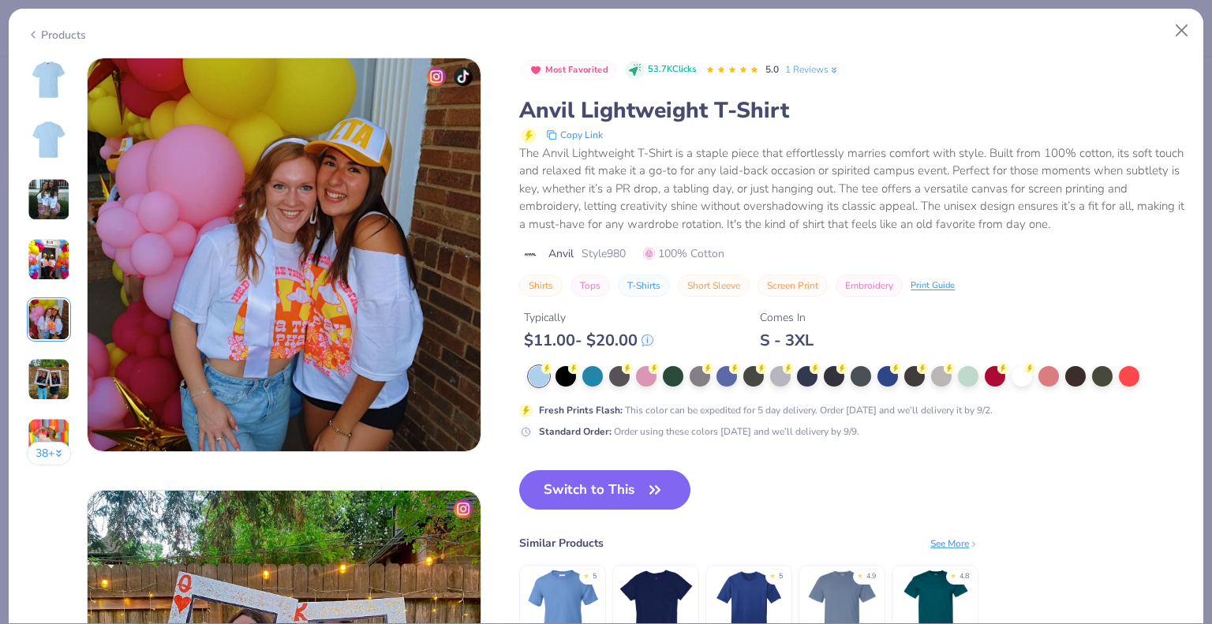
click at [46, 371] on img at bounding box center [49, 379] width 43 height 43
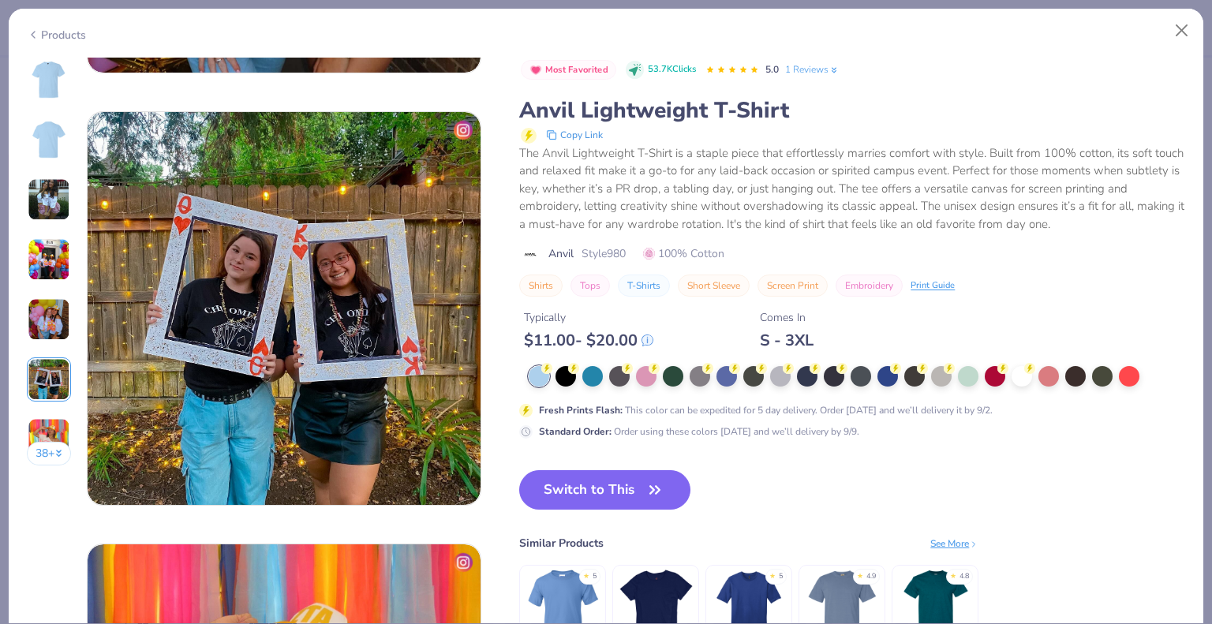
scroll to position [2161, 0]
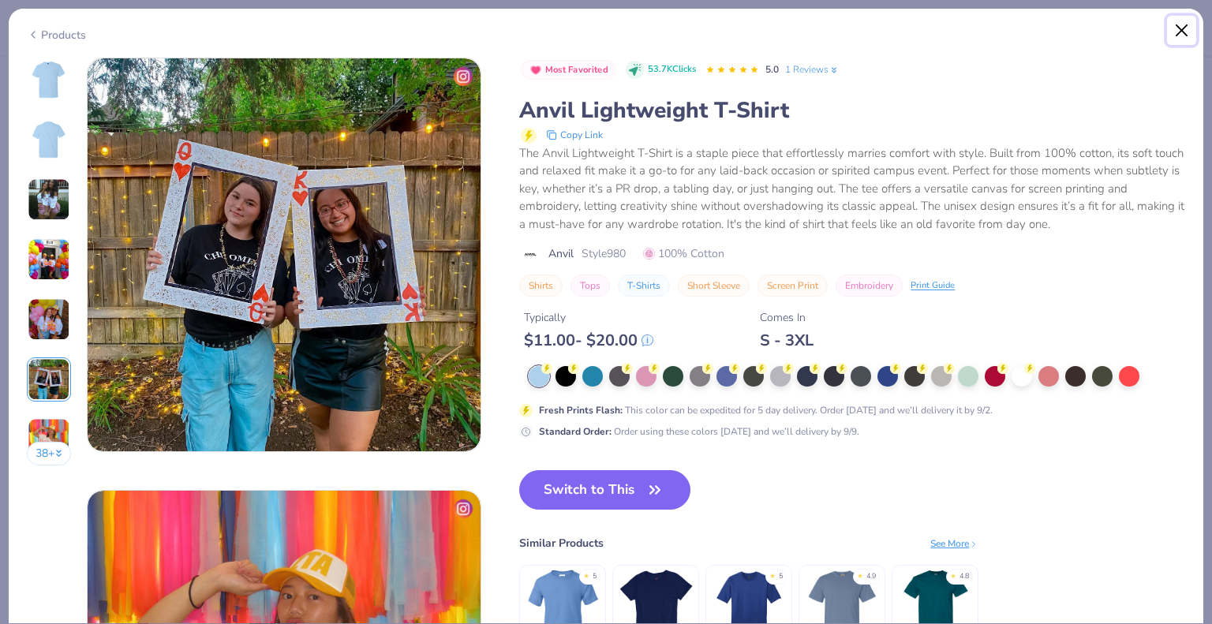
click at [1178, 28] on button "Close" at bounding box center [1182, 31] width 30 height 30
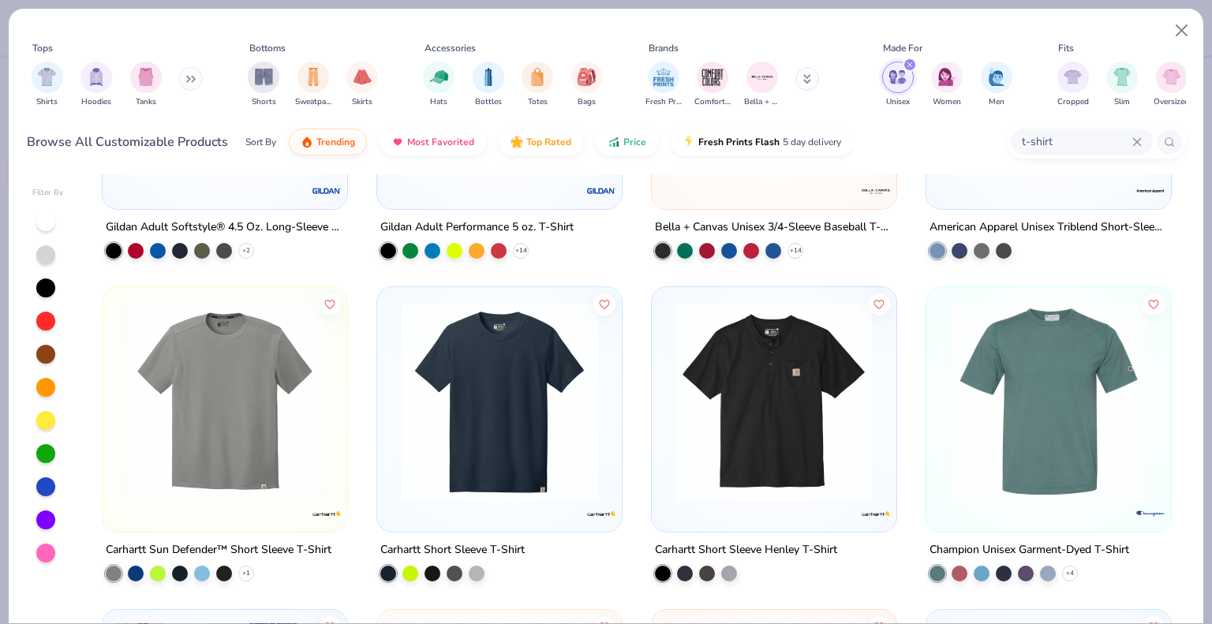
scroll to position [2813, 0]
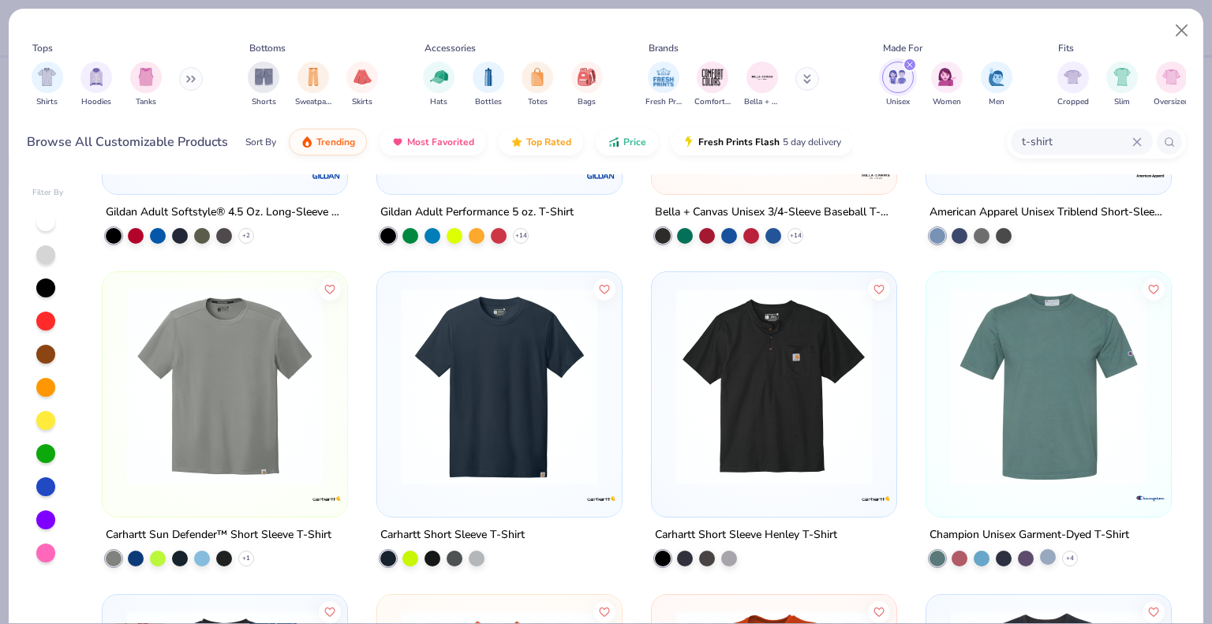
click at [1041, 555] on div at bounding box center [1048, 556] width 16 height 16
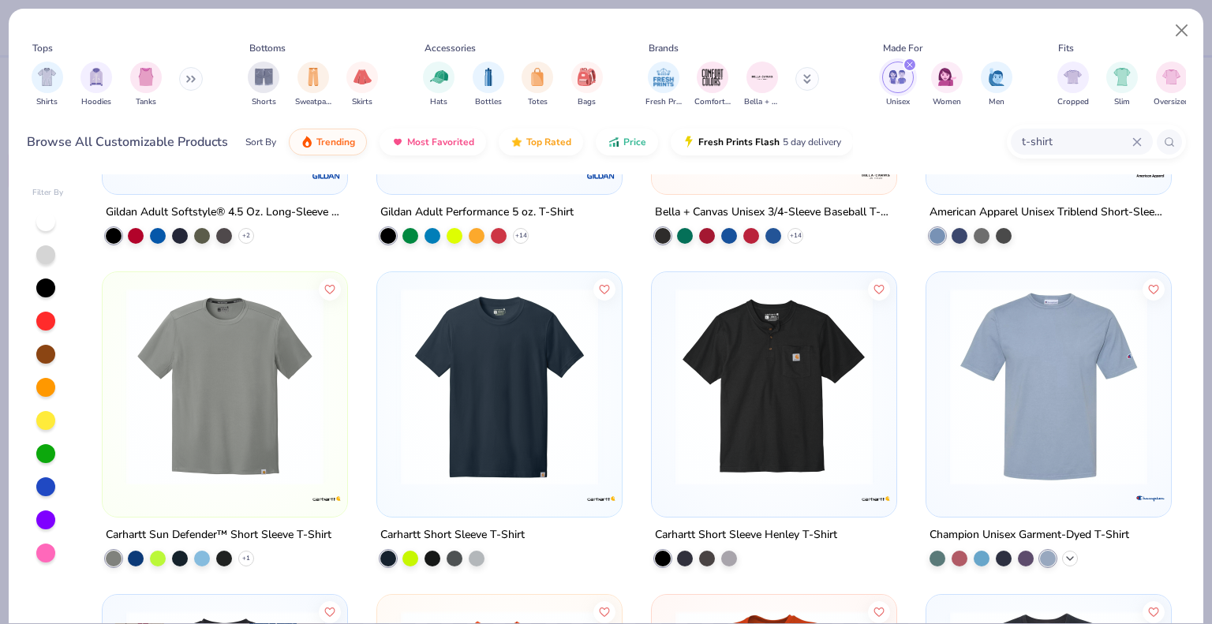
click at [1065, 555] on icon at bounding box center [1069, 557] width 13 height 13
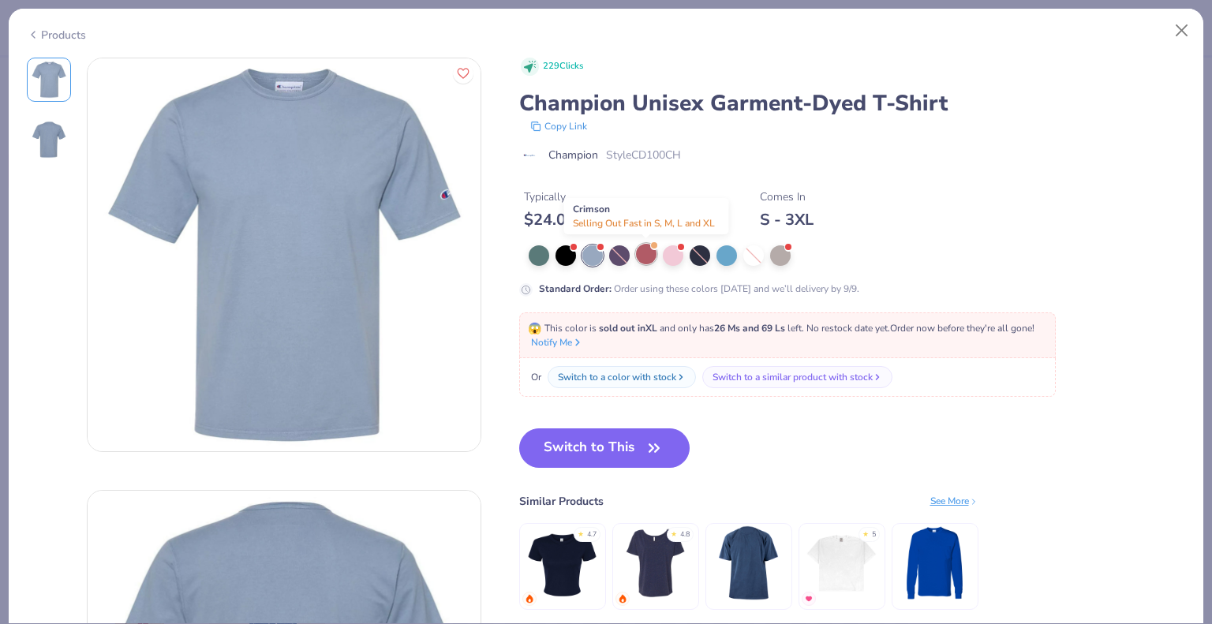
click at [641, 260] on div at bounding box center [646, 254] width 21 height 21
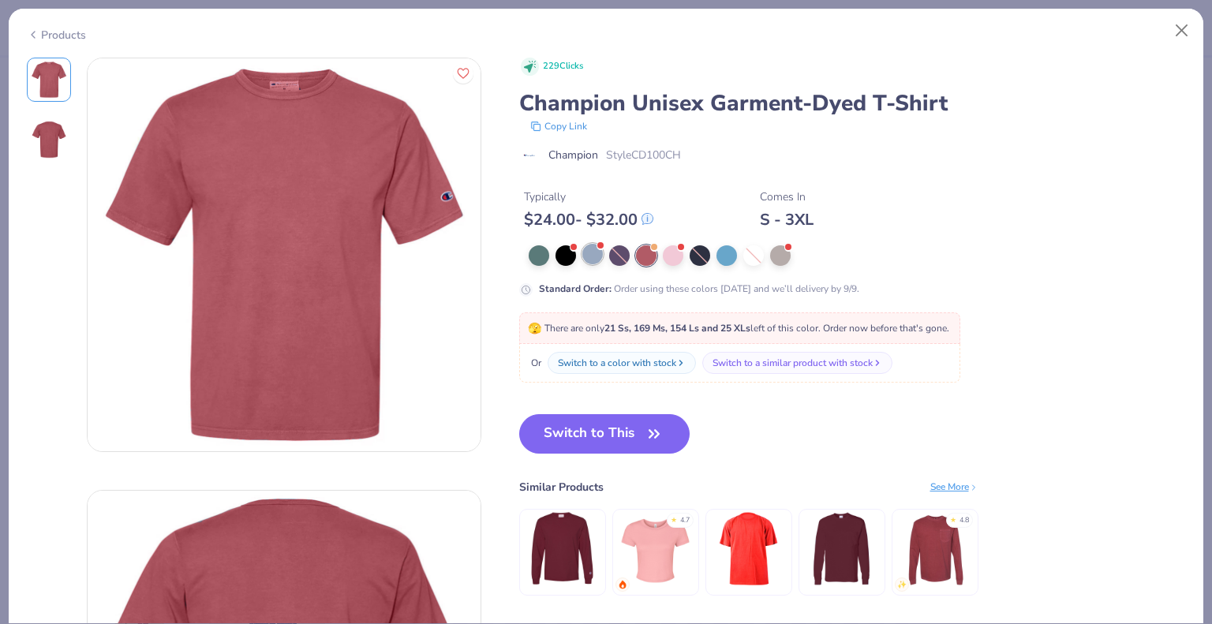
click at [595, 260] on div at bounding box center [592, 254] width 21 height 21
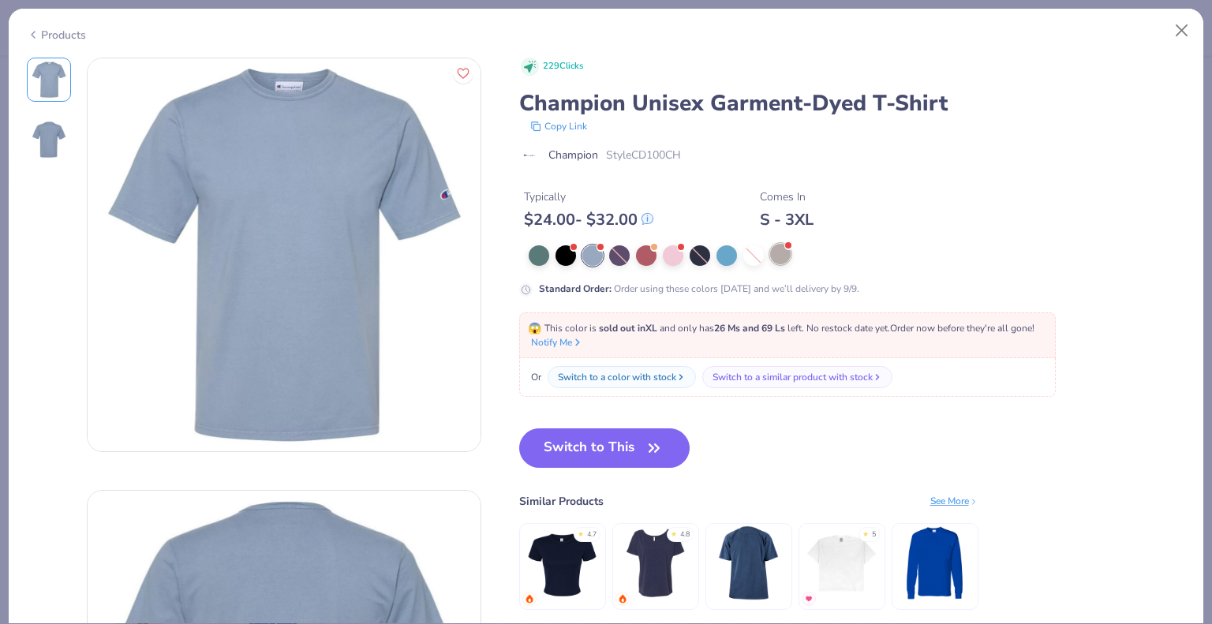
click at [781, 257] on div at bounding box center [780, 254] width 21 height 21
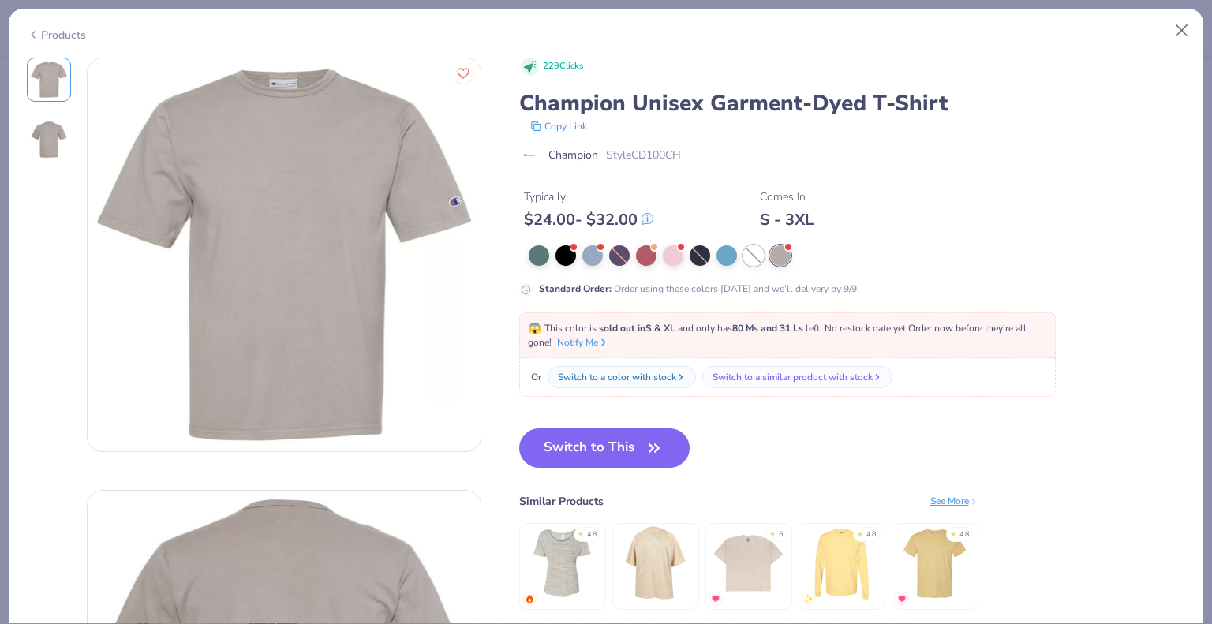
click at [761, 258] on div at bounding box center [753, 255] width 21 height 21
click at [749, 263] on div at bounding box center [753, 255] width 21 height 21
click at [753, 267] on div "Standard Order : Order using these colors today and we’ll delivery by 9/9." at bounding box center [834, 270] width 631 height 51
click at [752, 250] on div at bounding box center [753, 255] width 21 height 21
click at [726, 250] on div at bounding box center [726, 254] width 21 height 21
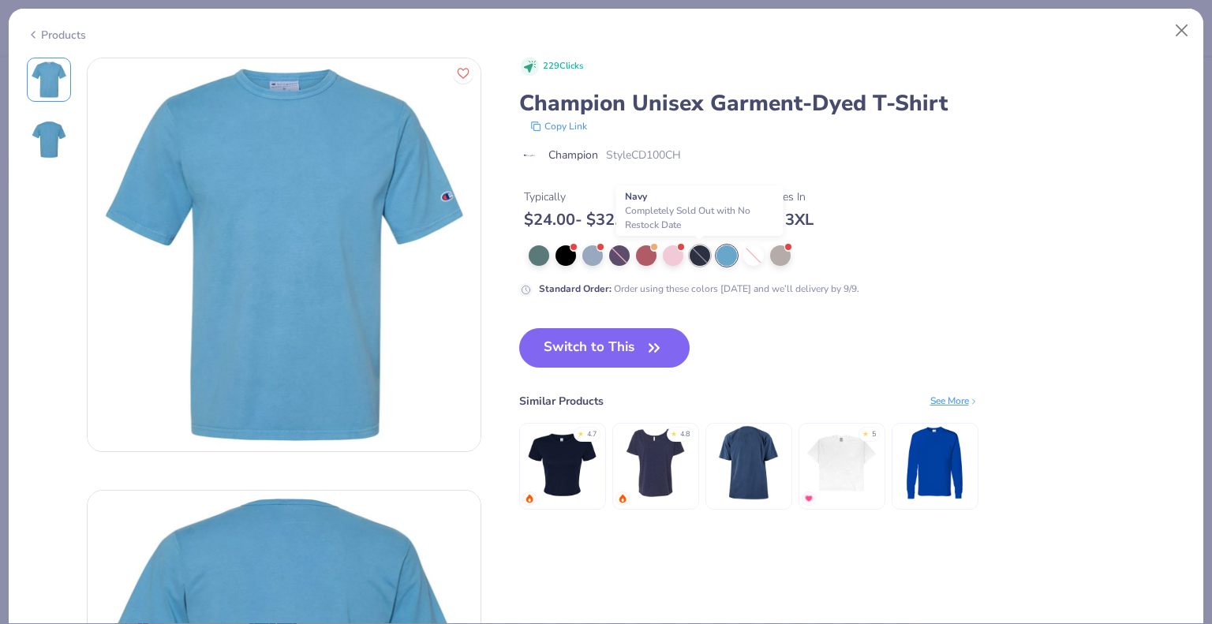
click at [689, 255] on div at bounding box center [699, 255] width 21 height 21
click at [671, 254] on div at bounding box center [673, 254] width 21 height 21
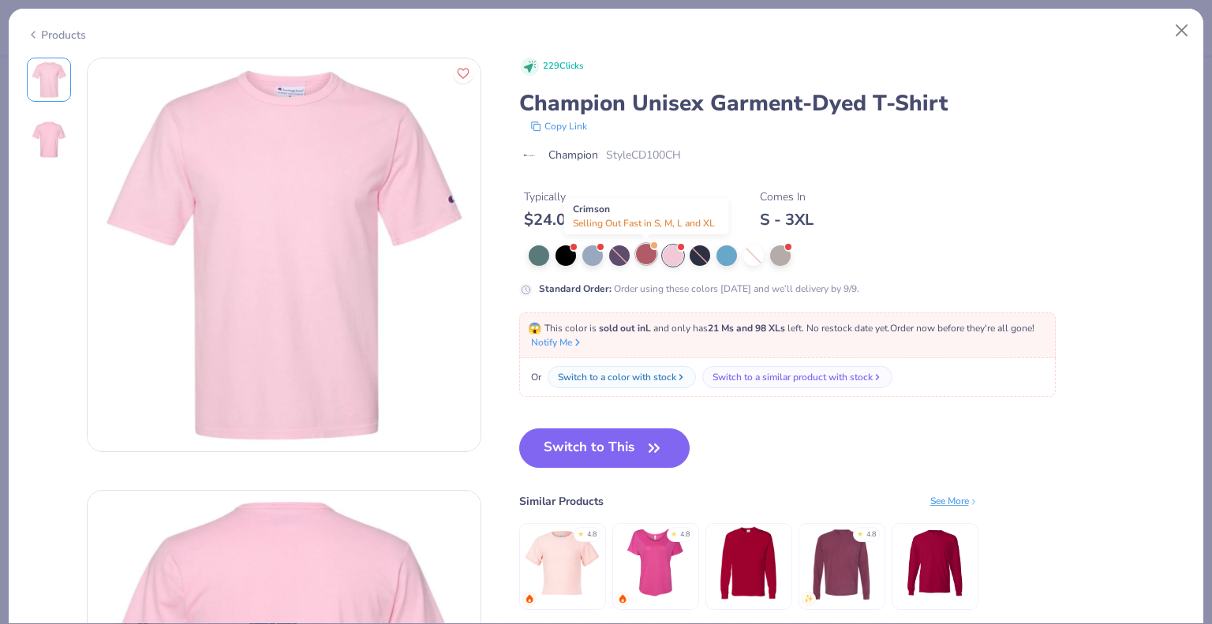
click at [636, 254] on div at bounding box center [646, 254] width 21 height 21
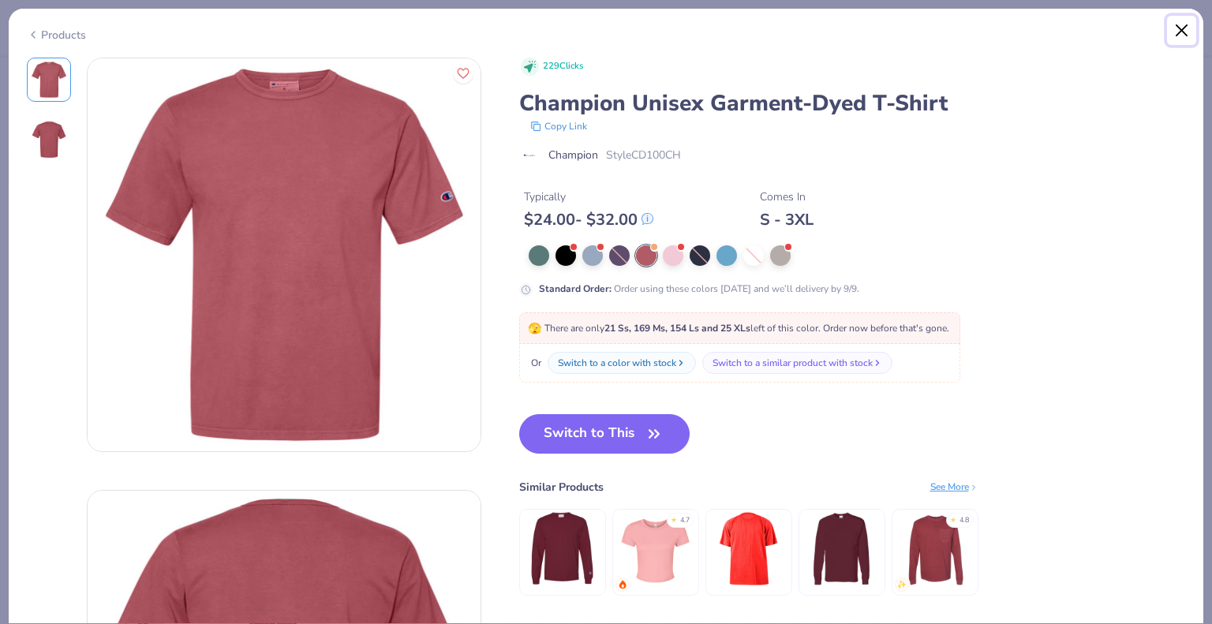
click at [1185, 30] on button "Close" at bounding box center [1182, 31] width 30 height 30
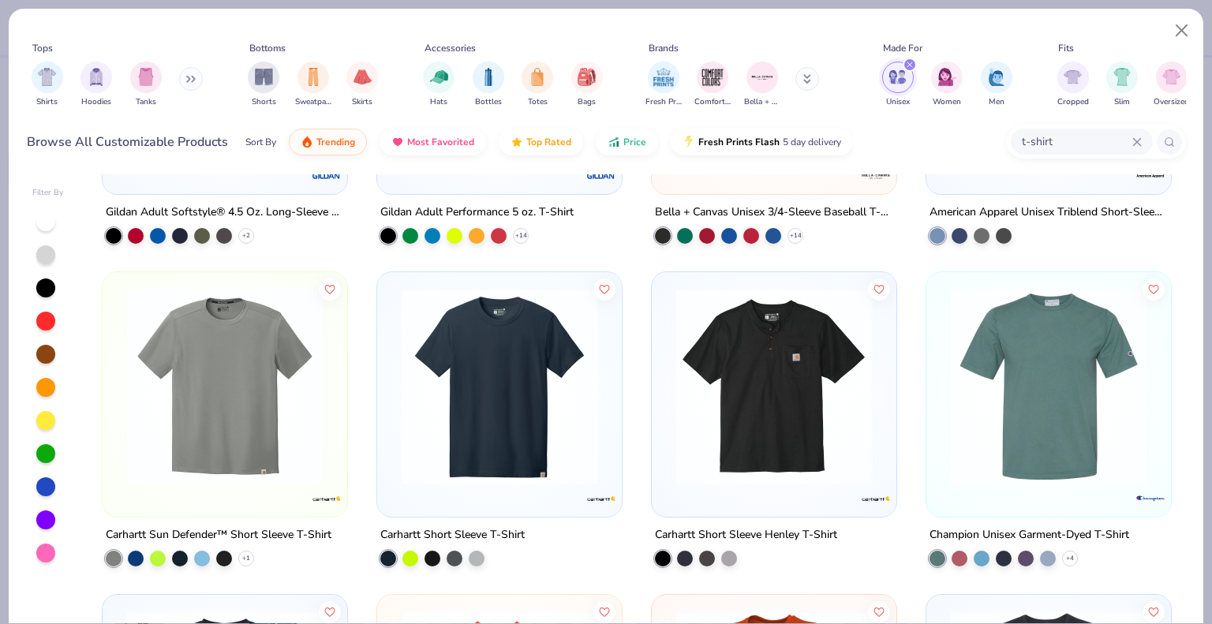
scroll to position [2929, 0]
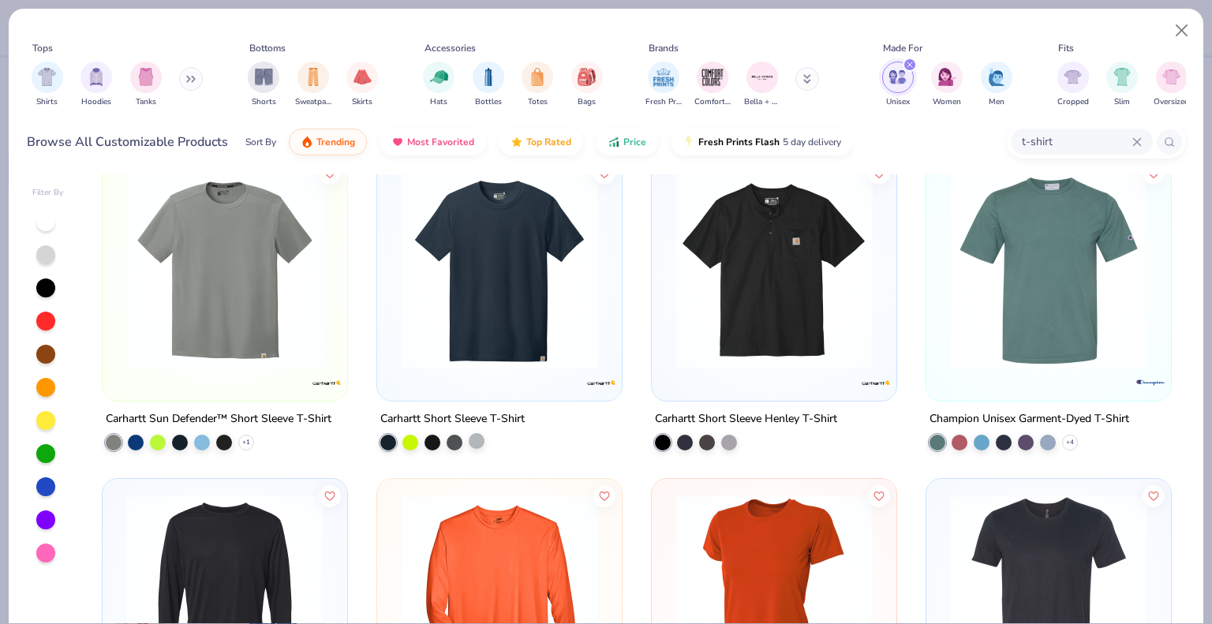
click at [474, 442] on div at bounding box center [477, 440] width 16 height 16
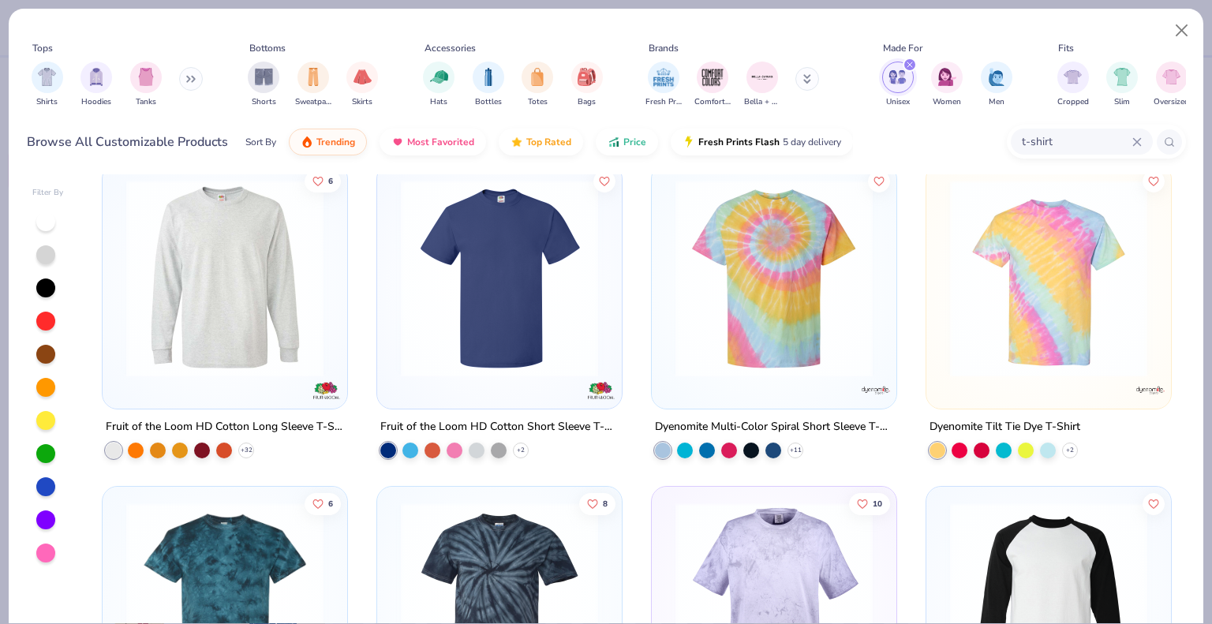
scroll to position [4855, 0]
click at [428, 450] on div at bounding box center [432, 450] width 16 height 16
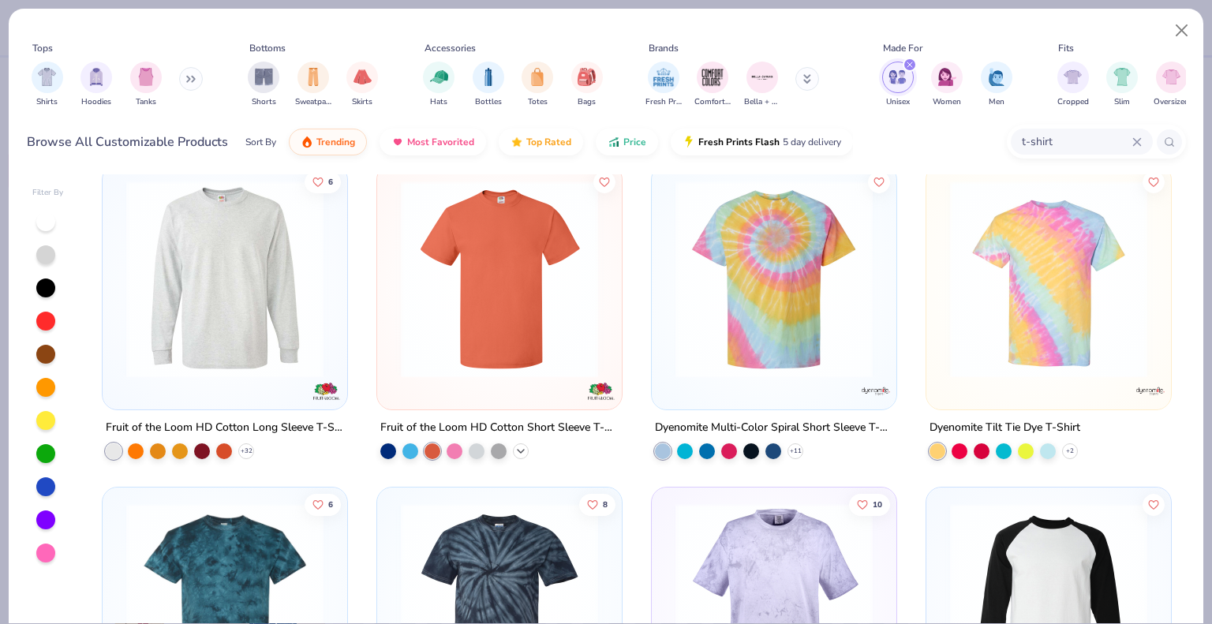
click at [514, 449] on icon at bounding box center [520, 451] width 13 height 13
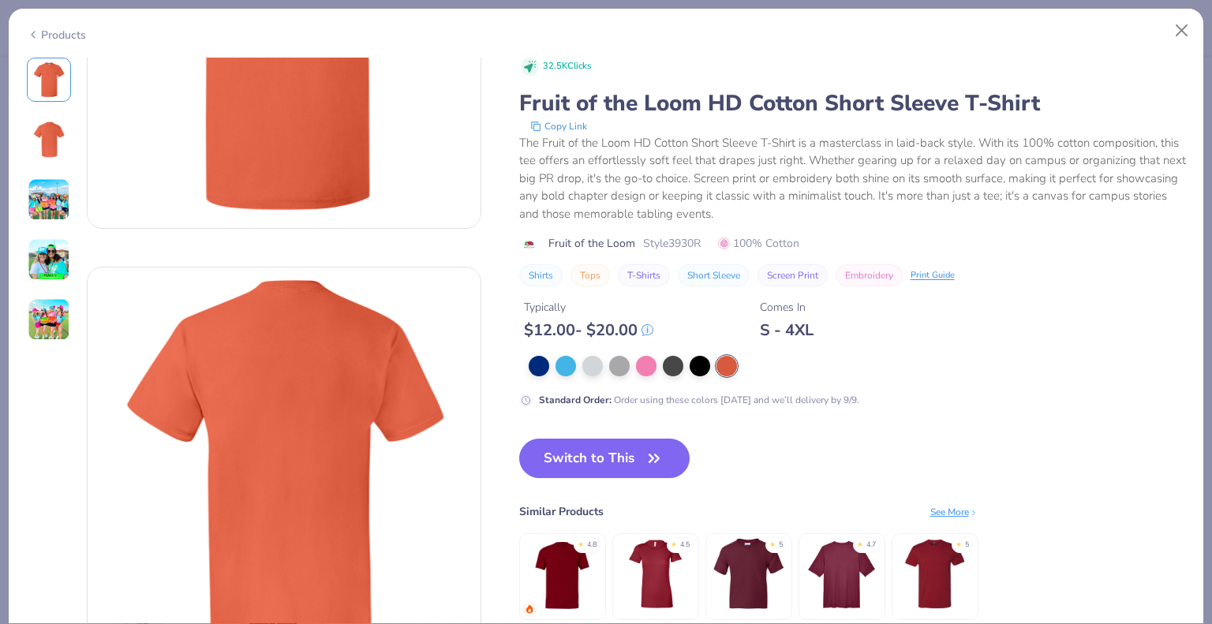
scroll to position [224, 0]
click at [699, 363] on div at bounding box center [699, 364] width 21 height 21
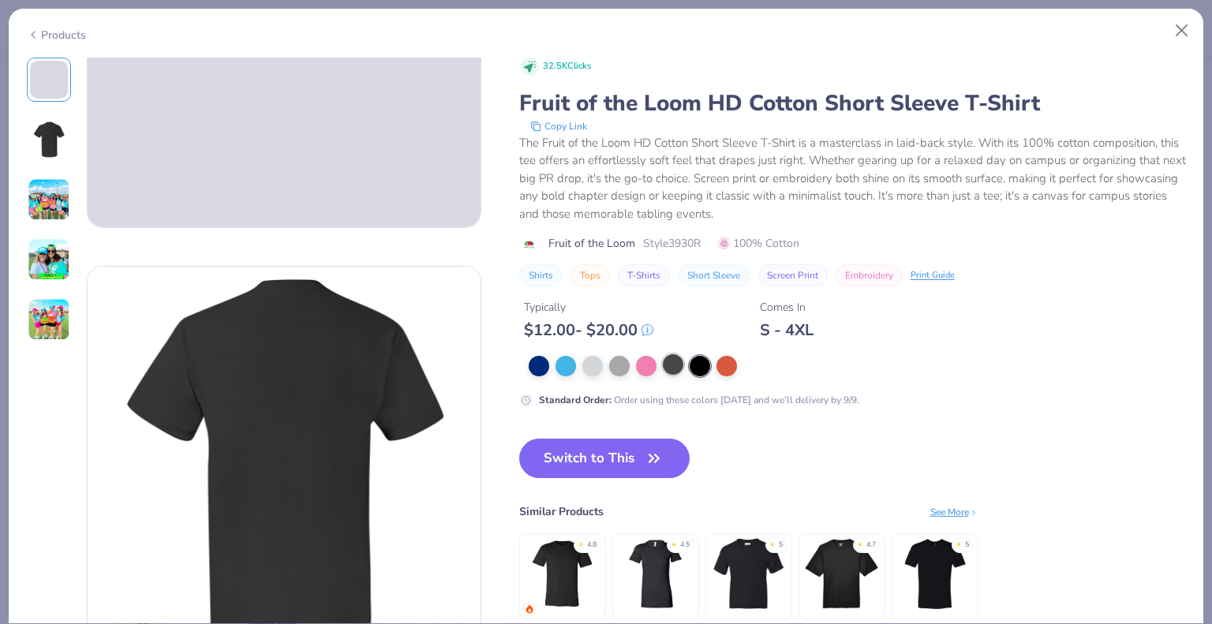
click at [671, 365] on div at bounding box center [673, 364] width 21 height 21
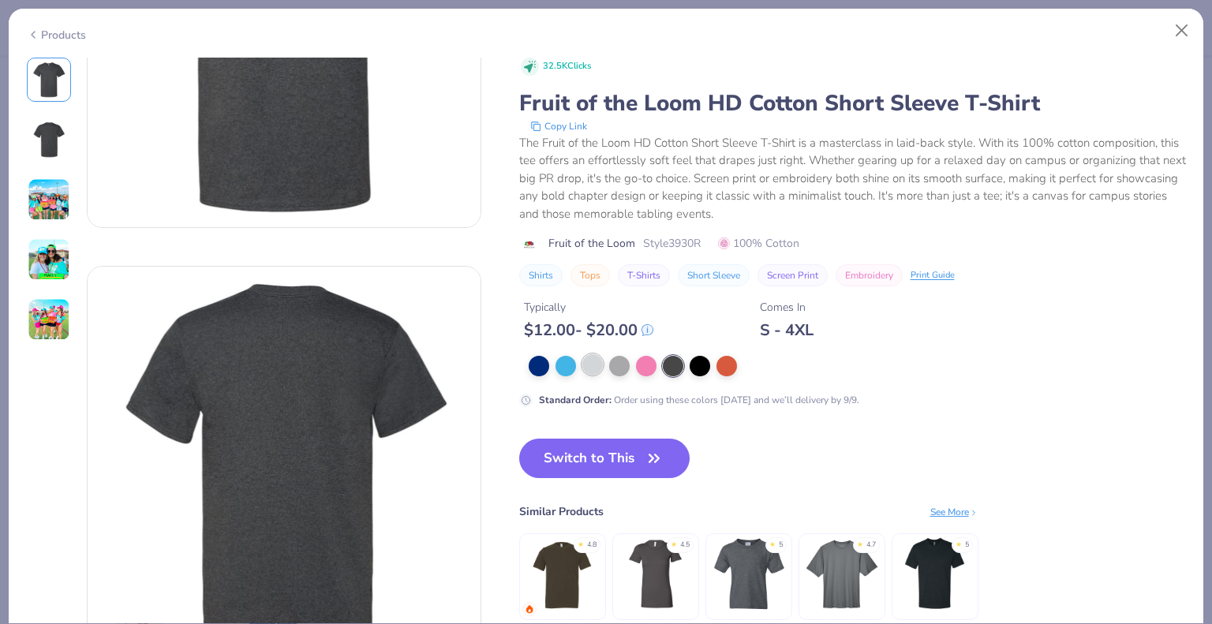
click at [587, 368] on div at bounding box center [592, 364] width 21 height 21
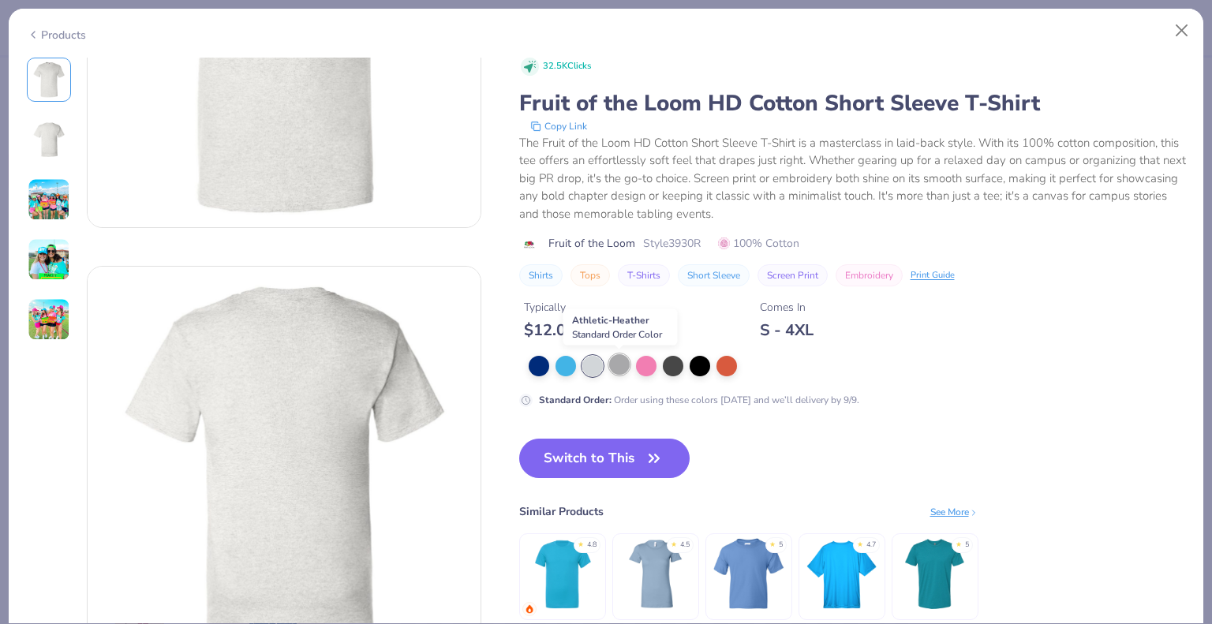
click at [611, 366] on div at bounding box center [619, 364] width 21 height 21
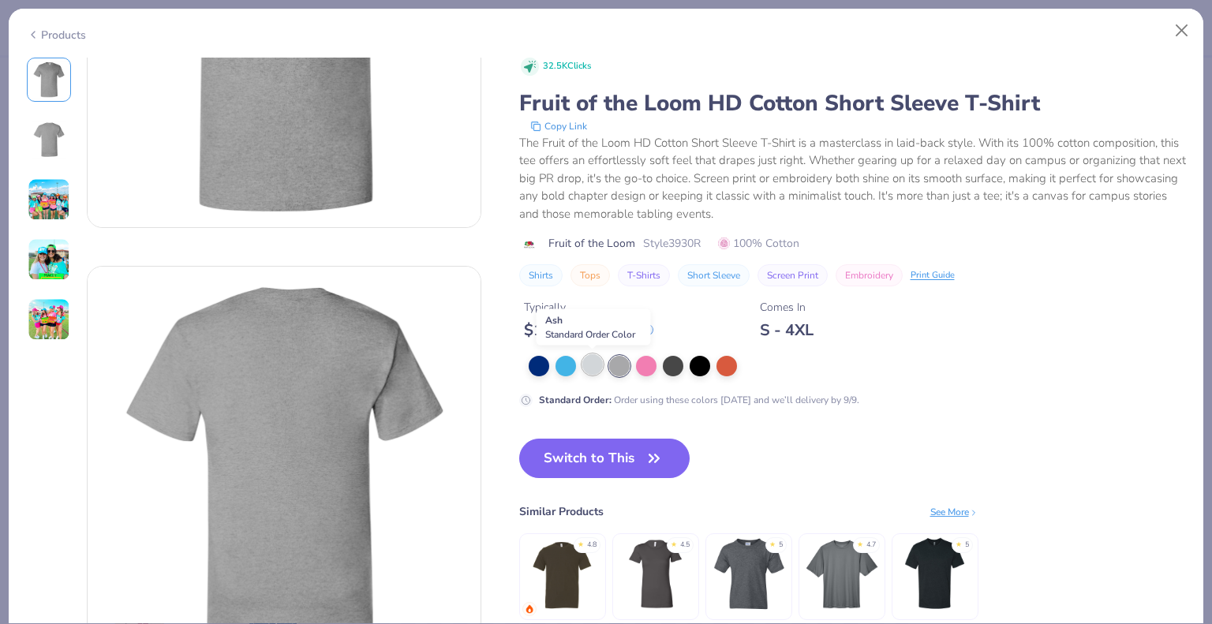
click at [593, 366] on div at bounding box center [592, 364] width 21 height 21
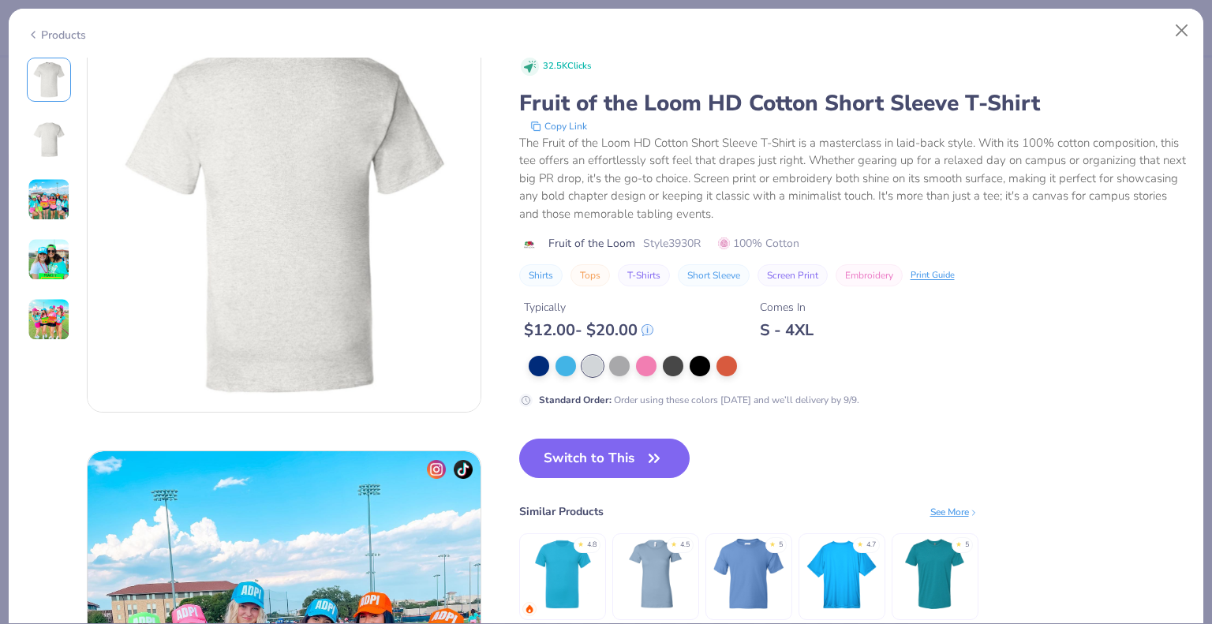
scroll to position [476, 0]
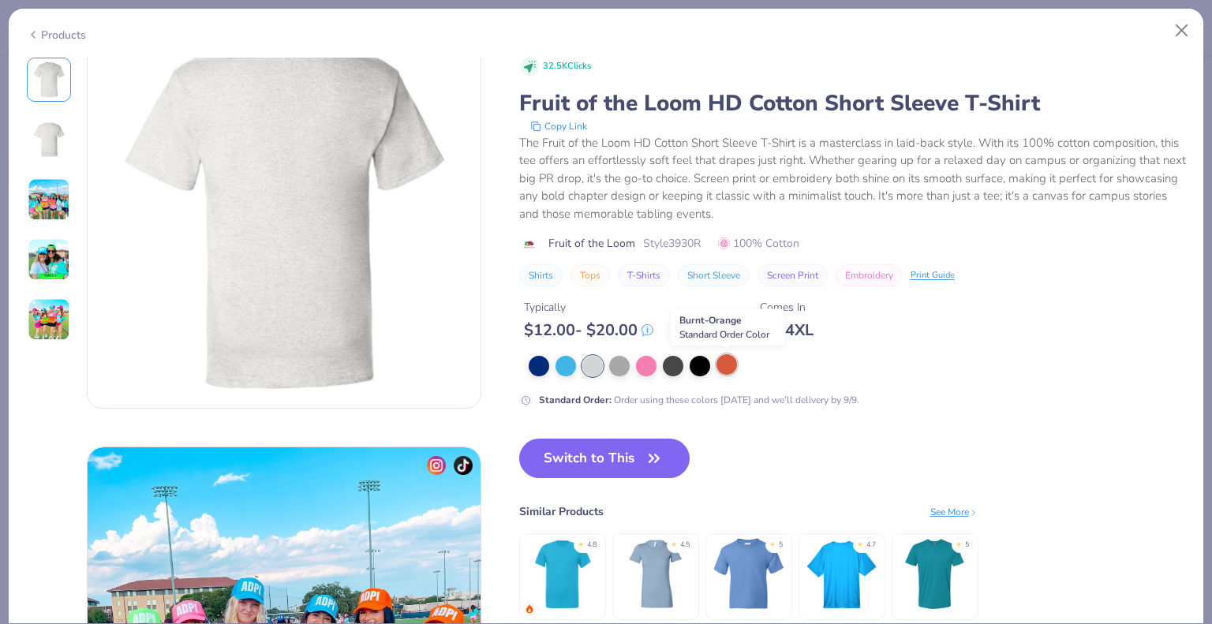
click at [730, 367] on div at bounding box center [726, 364] width 21 height 21
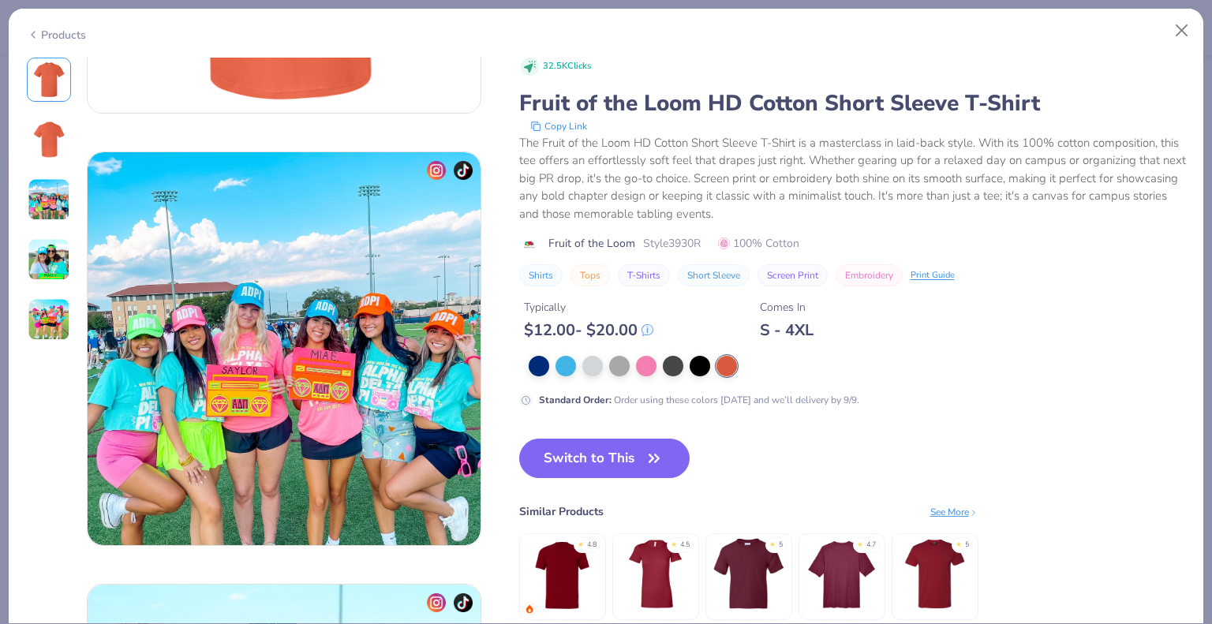
scroll to position [772, 0]
click at [951, 507] on div "See More" at bounding box center [954, 512] width 48 height 14
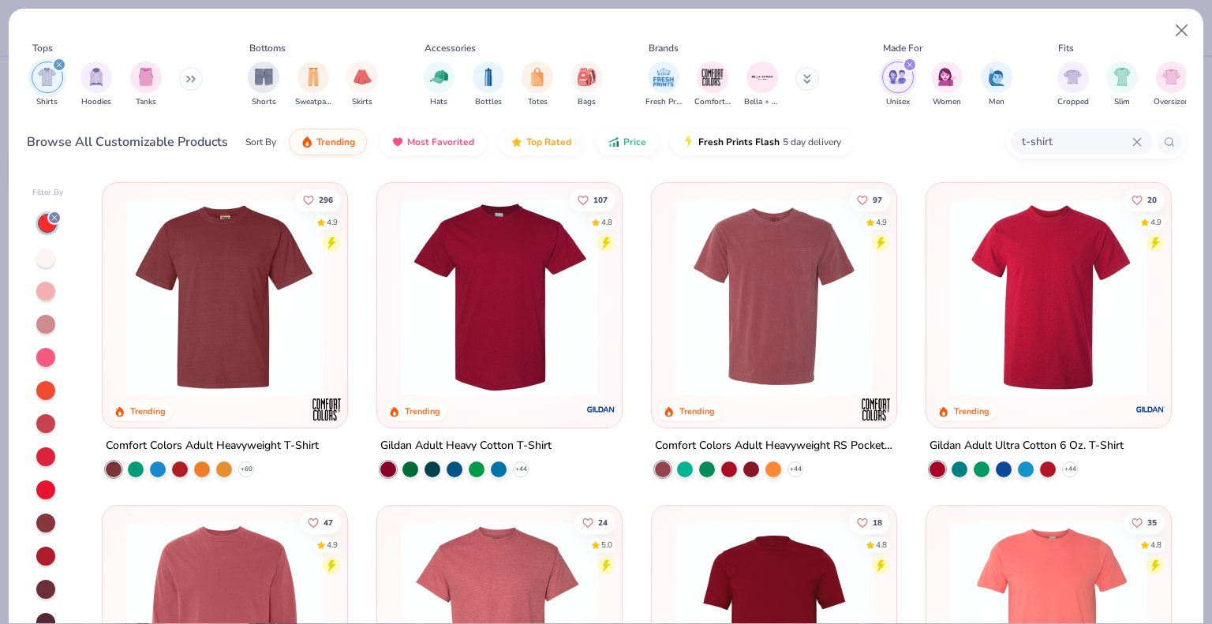
click at [47, 252] on div at bounding box center [45, 257] width 19 height 19
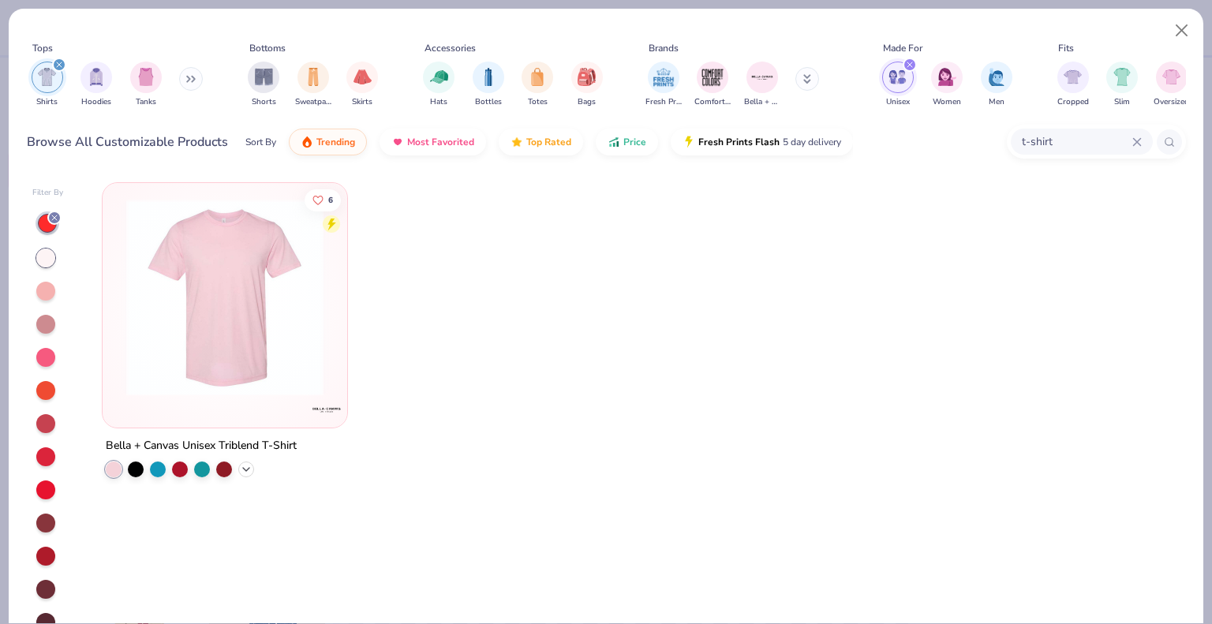
click at [247, 469] on icon at bounding box center [246, 469] width 13 height 13
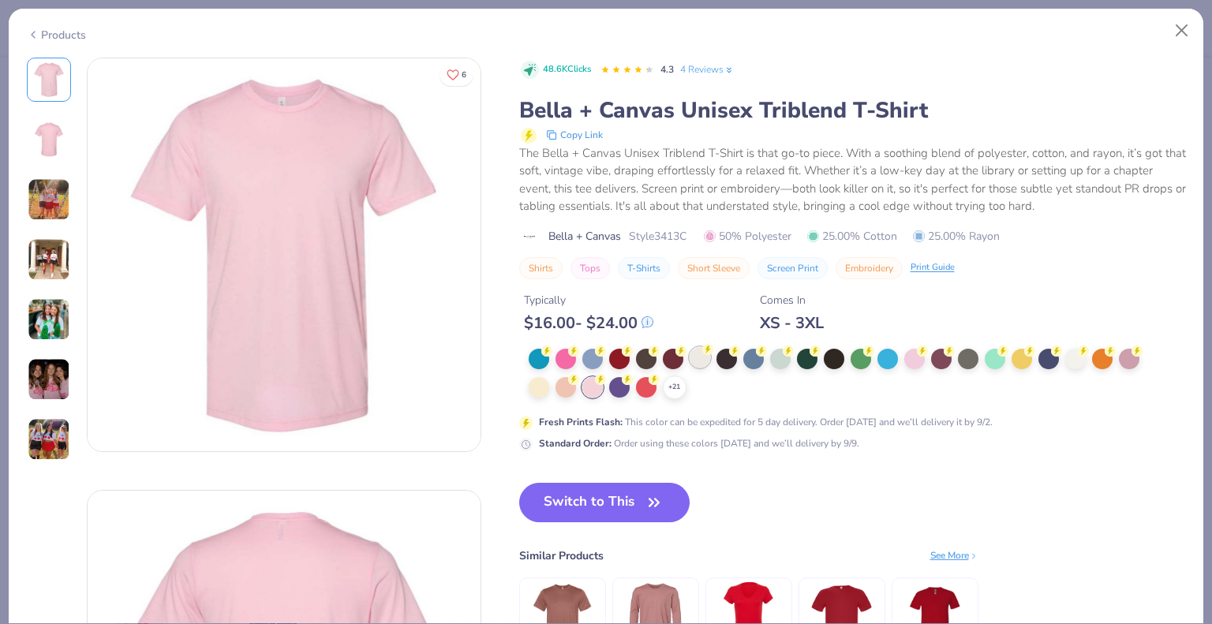
click at [696, 359] on div at bounding box center [699, 357] width 21 height 21
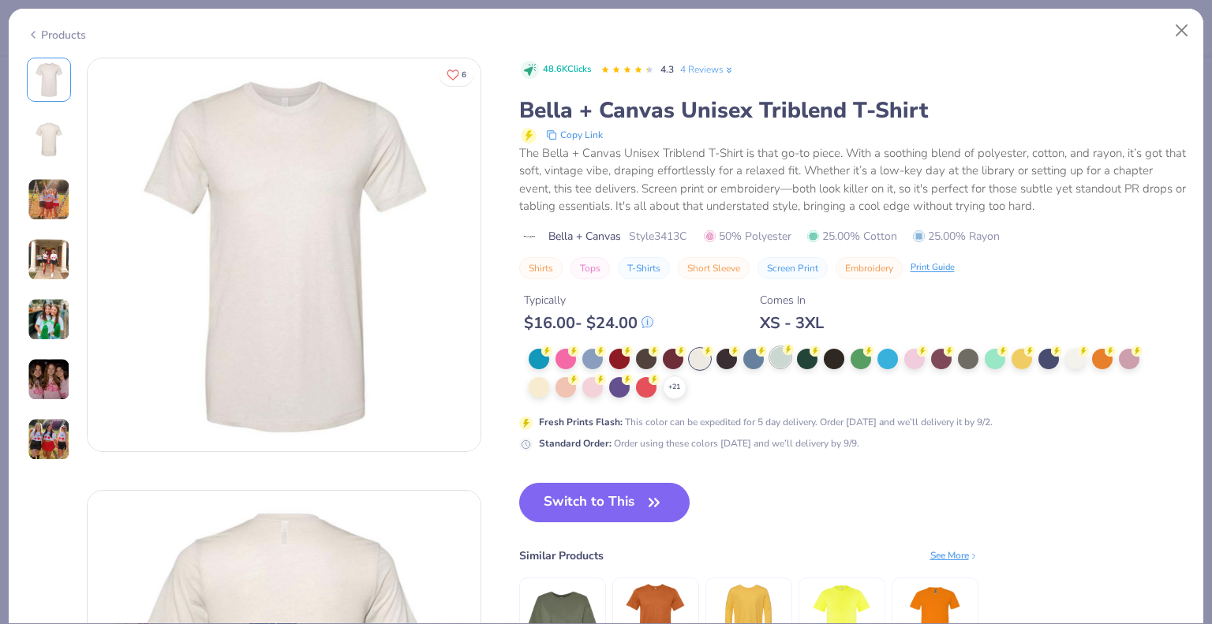
click at [782, 355] on div at bounding box center [780, 357] width 21 height 21
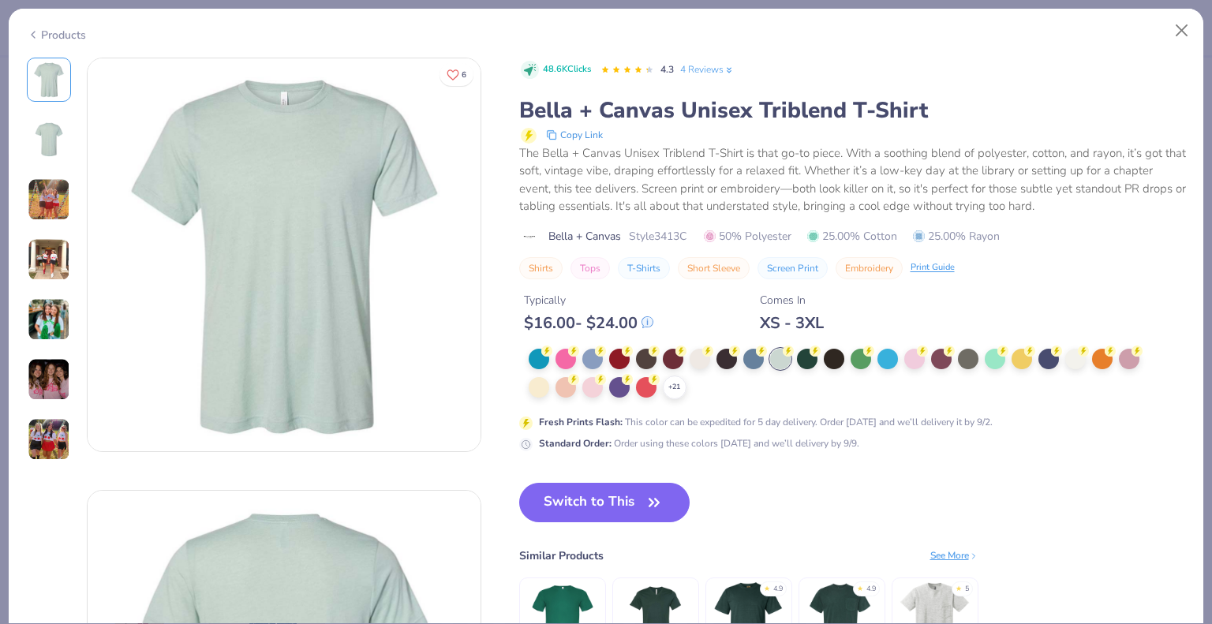
click at [50, 214] on img at bounding box center [49, 199] width 43 height 43
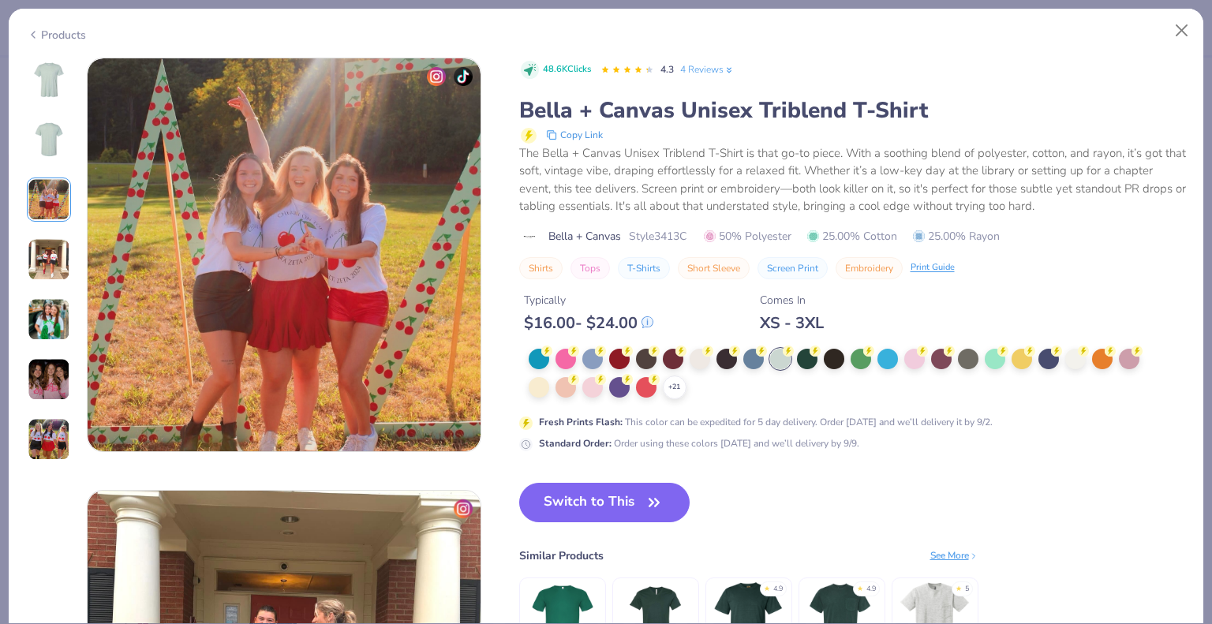
click at [45, 267] on img at bounding box center [49, 259] width 43 height 43
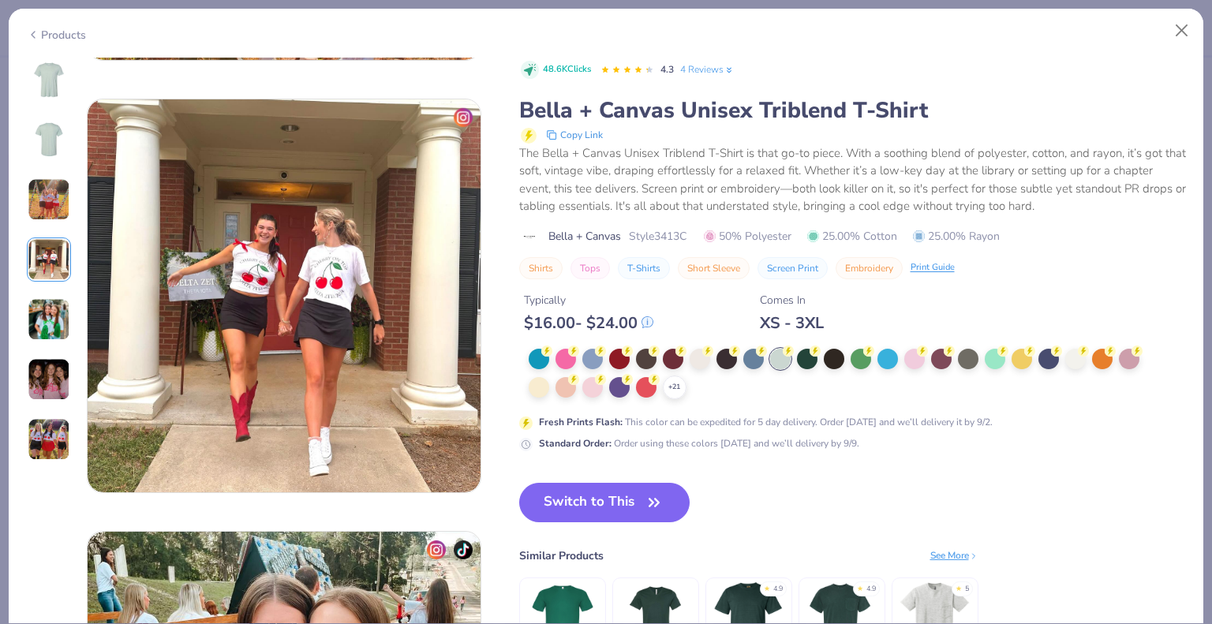
scroll to position [1297, 0]
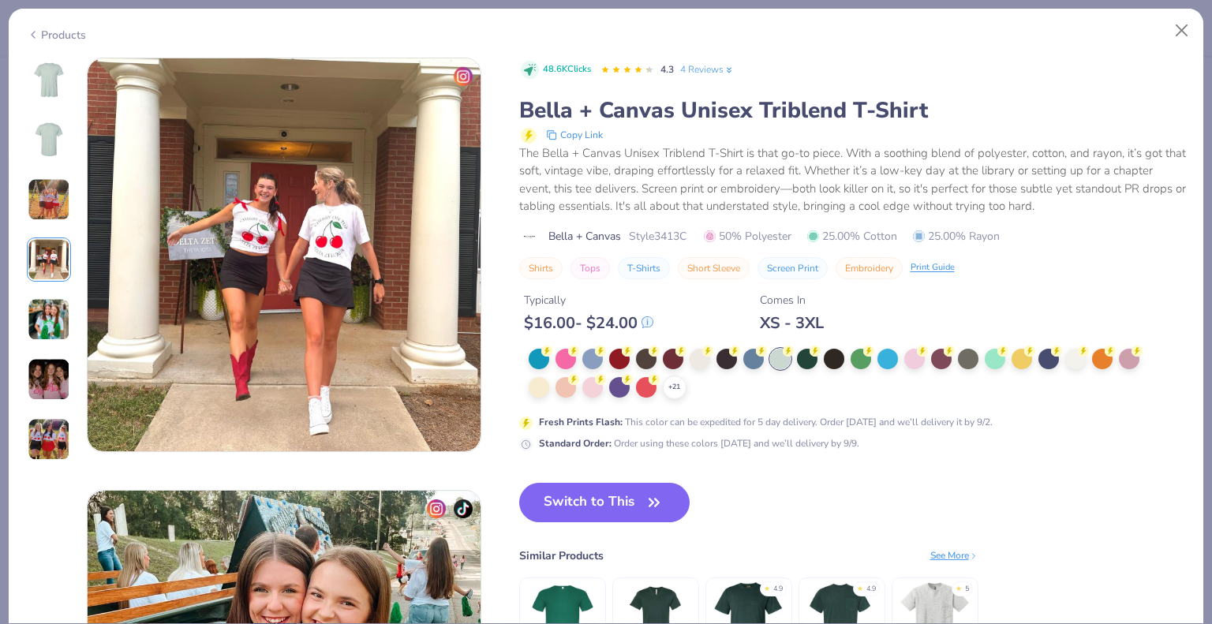
click at [50, 318] on img at bounding box center [49, 319] width 43 height 43
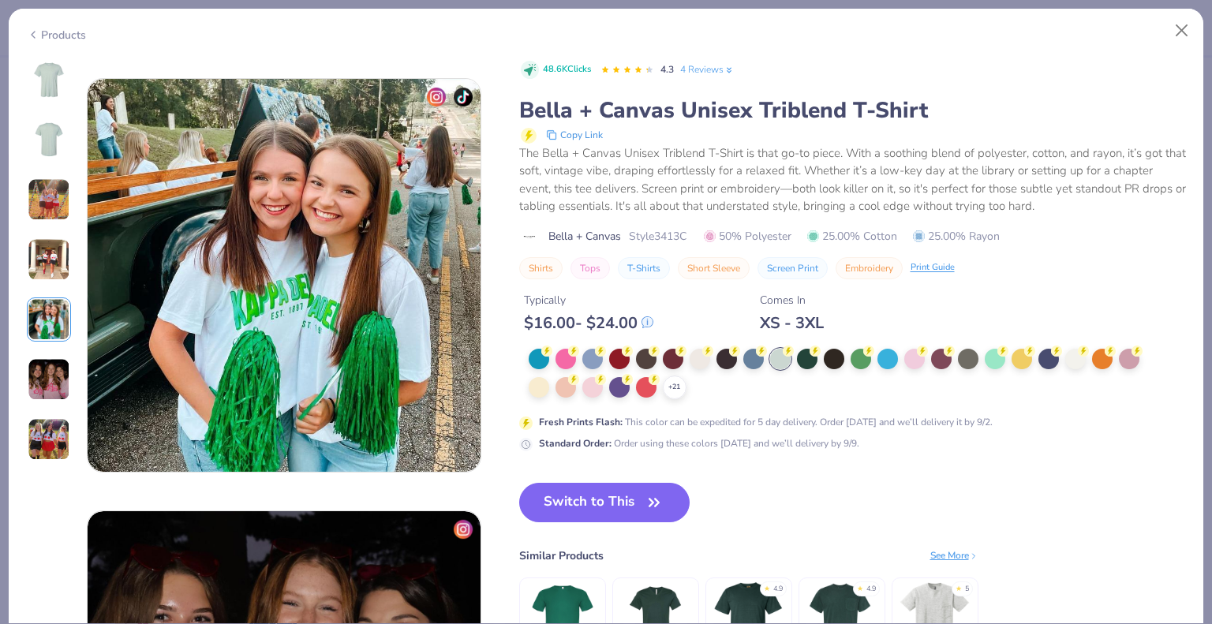
scroll to position [1729, 0]
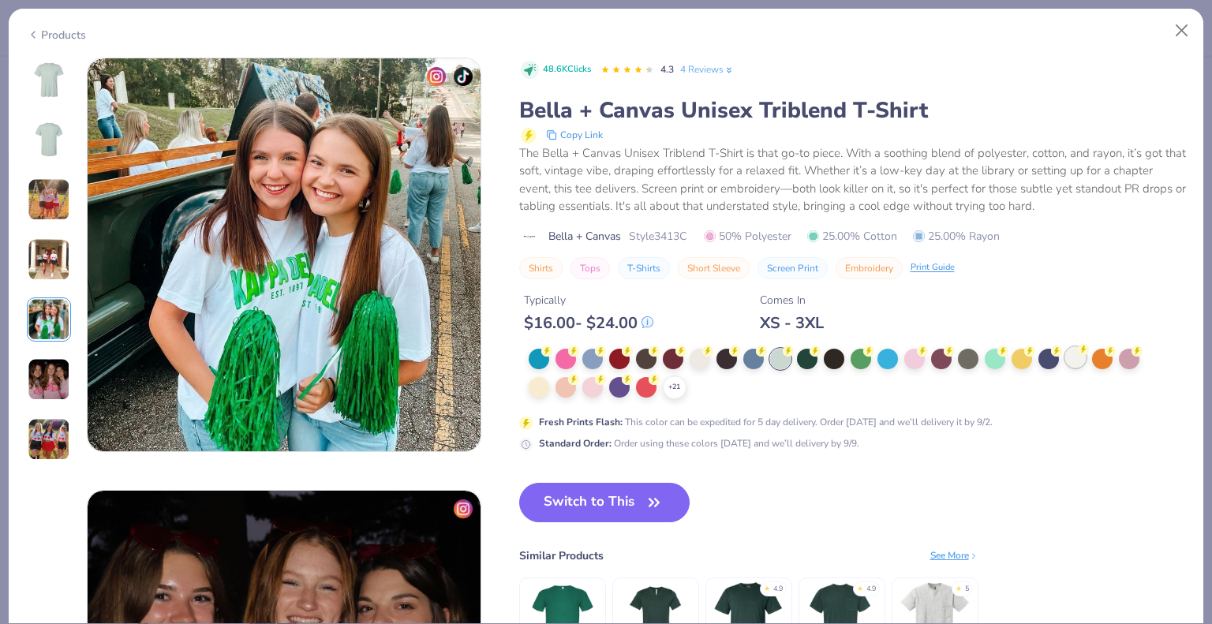
click at [1075, 357] on div at bounding box center [1075, 357] width 21 height 21
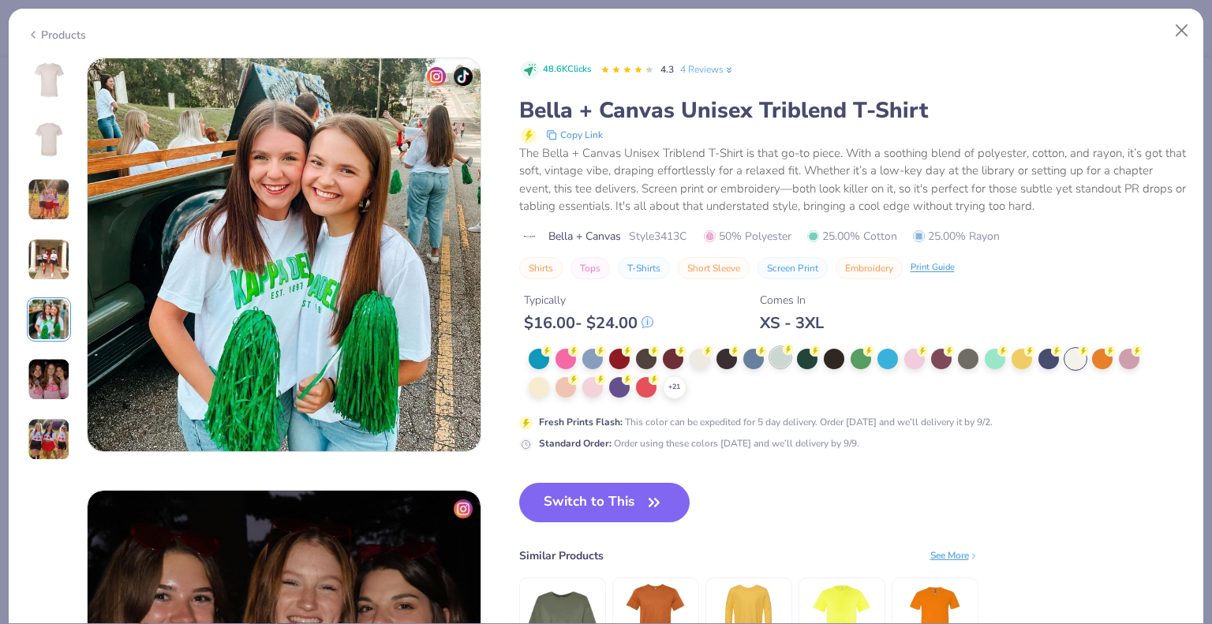
click at [775, 364] on div at bounding box center [780, 357] width 21 height 21
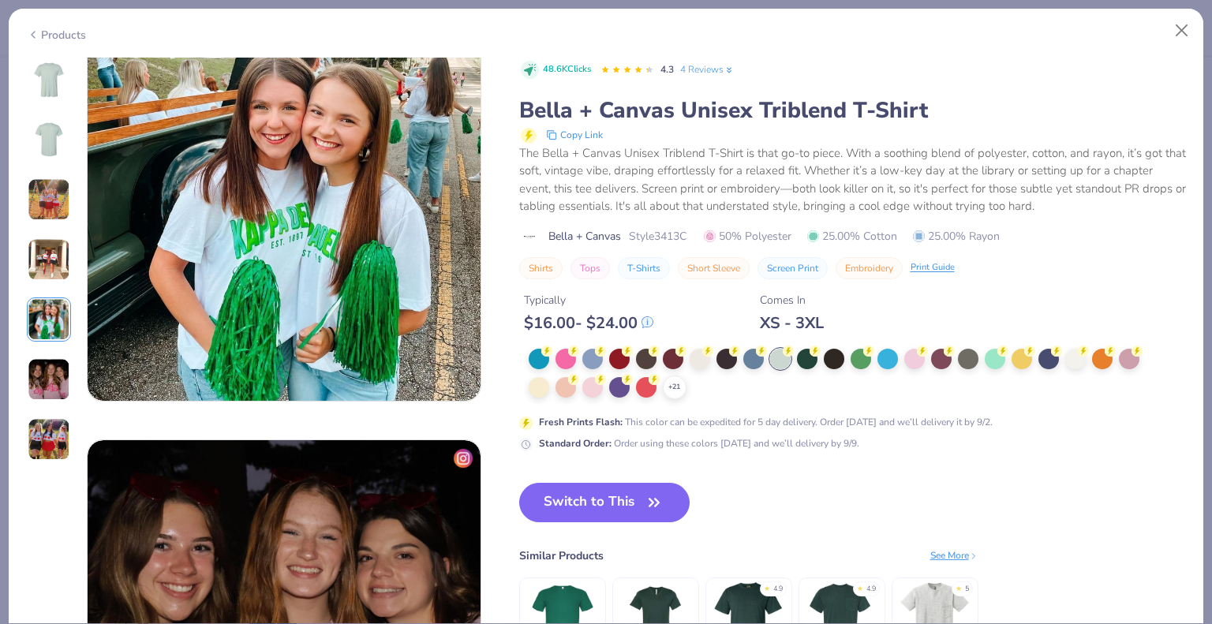
scroll to position [1793, 0]
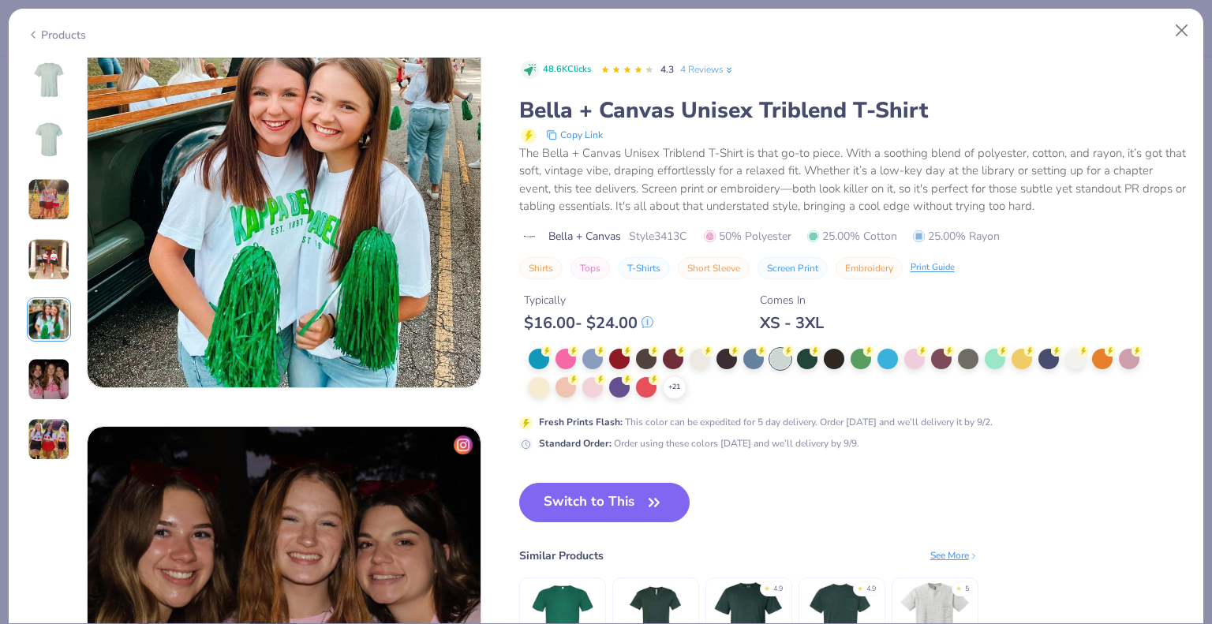
click at [49, 79] on img at bounding box center [49, 80] width 38 height 38
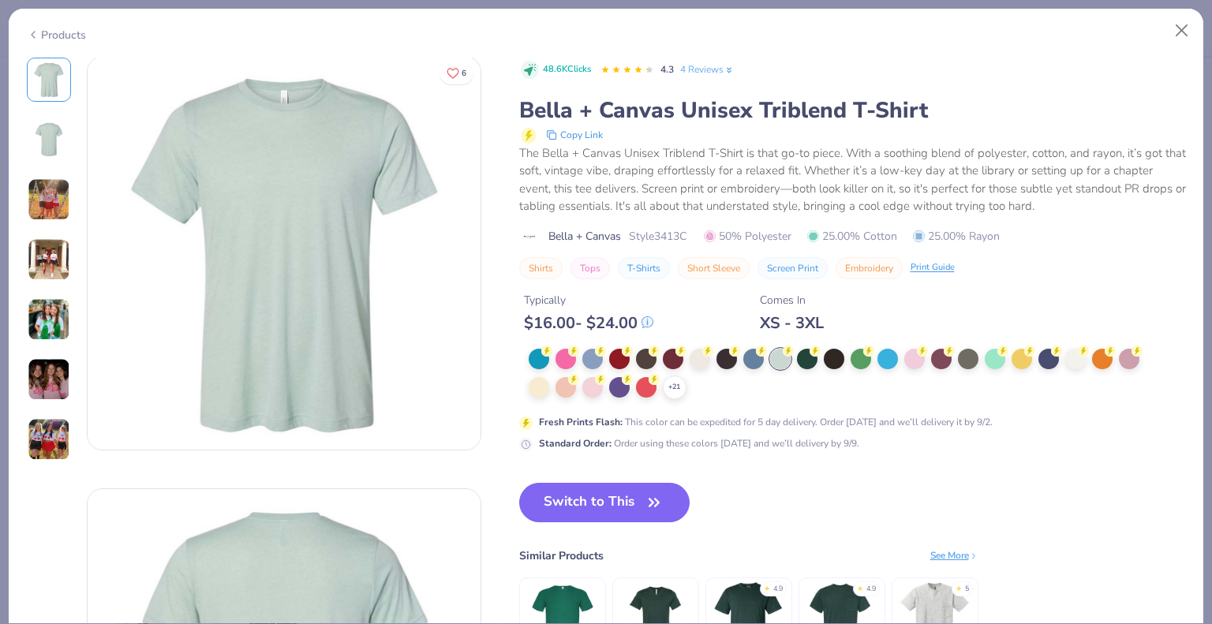
scroll to position [0, 0]
click at [1179, 35] on button "Close" at bounding box center [1182, 31] width 30 height 30
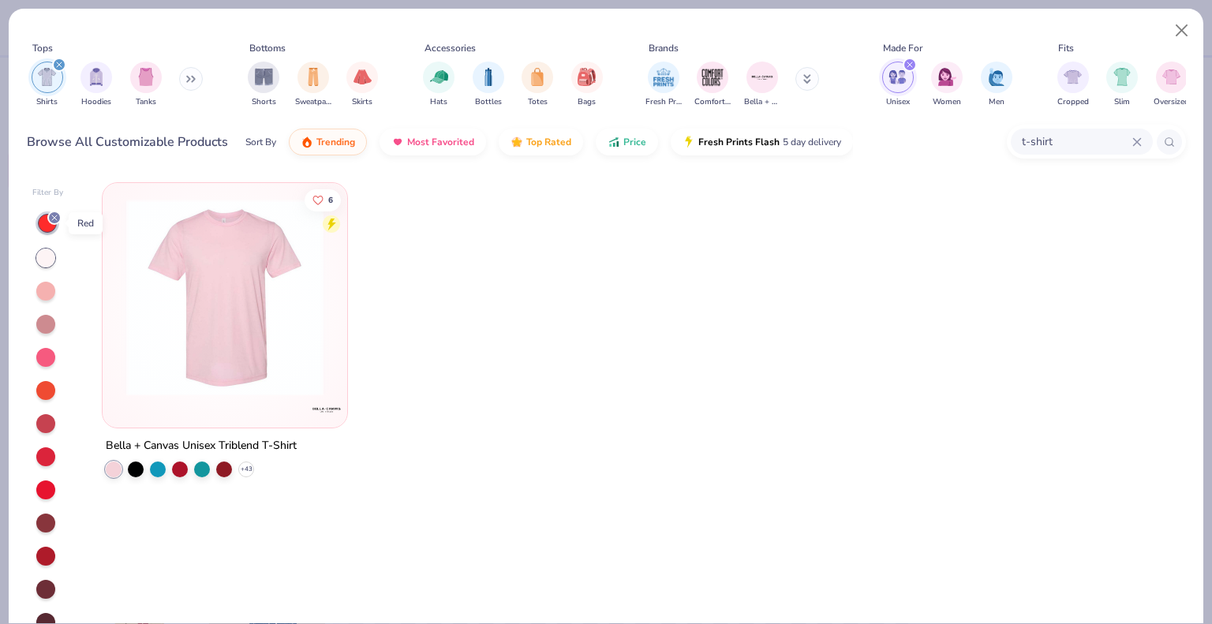
click at [54, 218] on line at bounding box center [54, 217] width 5 height 5
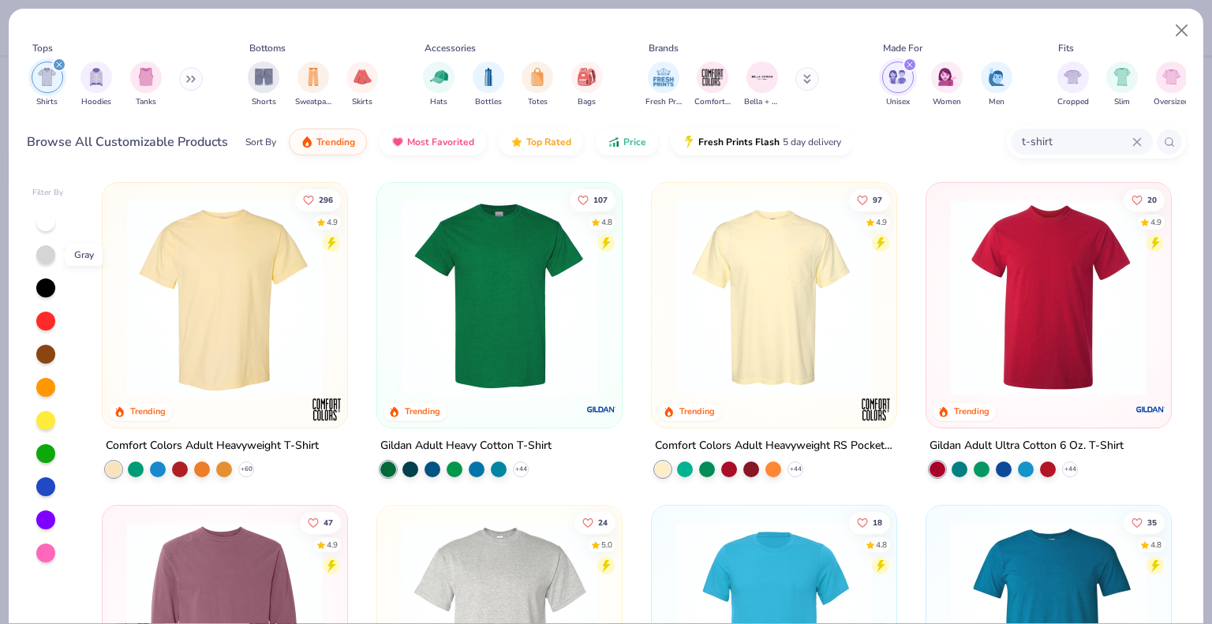
click at [47, 255] on div at bounding box center [45, 254] width 19 height 19
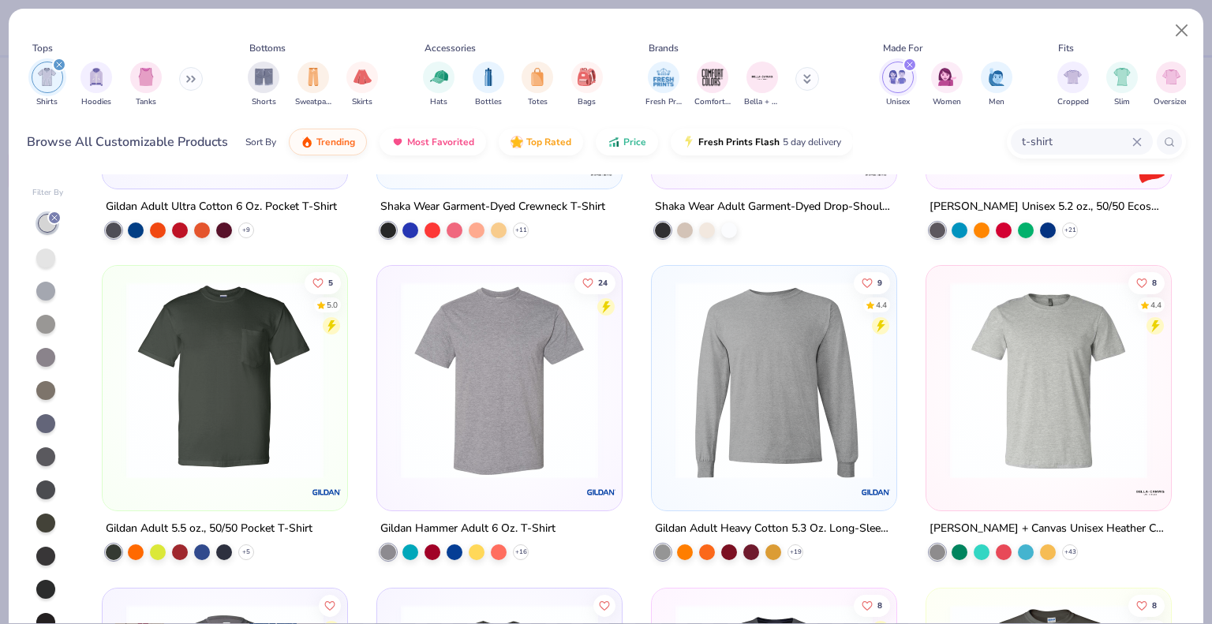
scroll to position [887, 0]
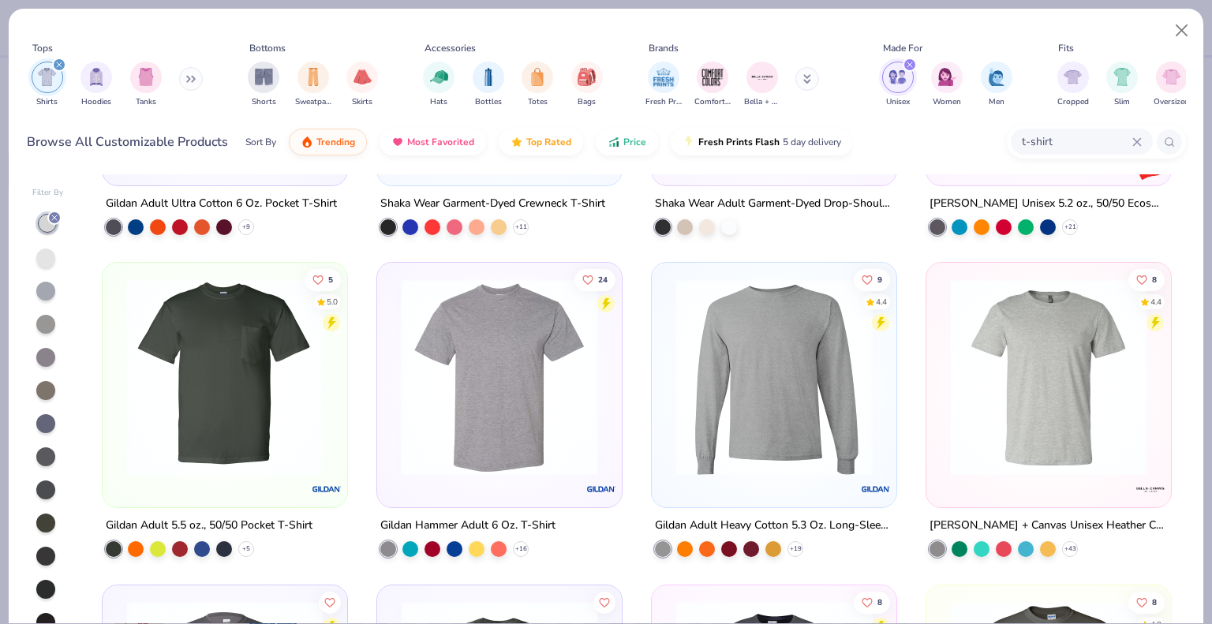
click at [503, 477] on div at bounding box center [499, 381] width 229 height 221
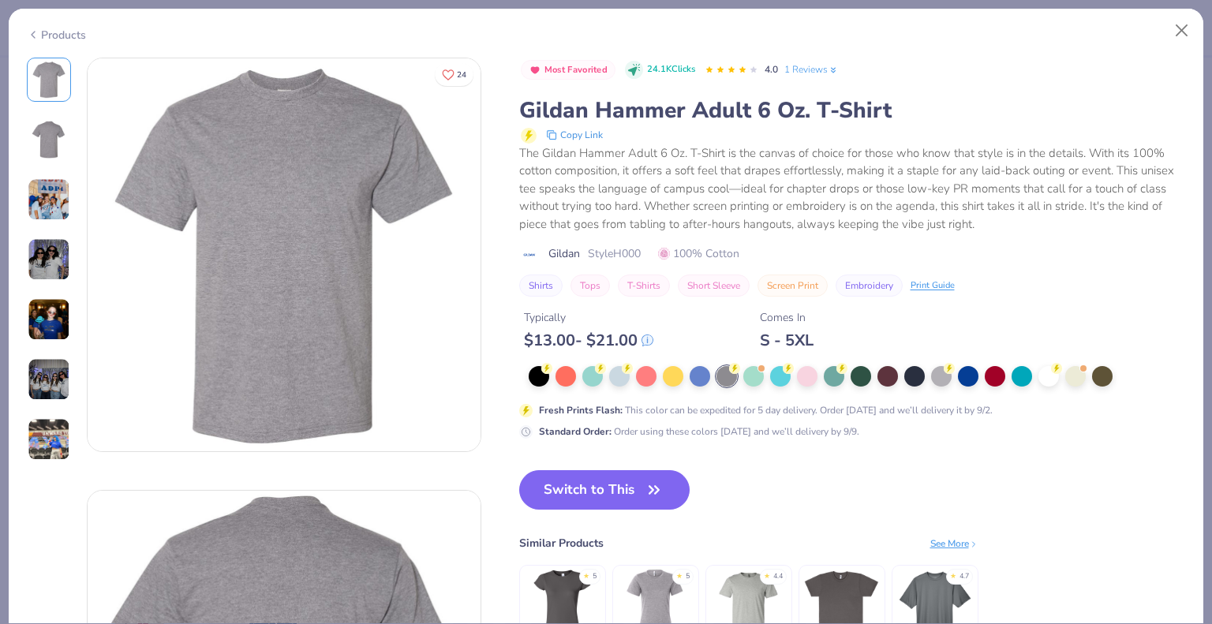
click at [38, 191] on img at bounding box center [49, 199] width 43 height 43
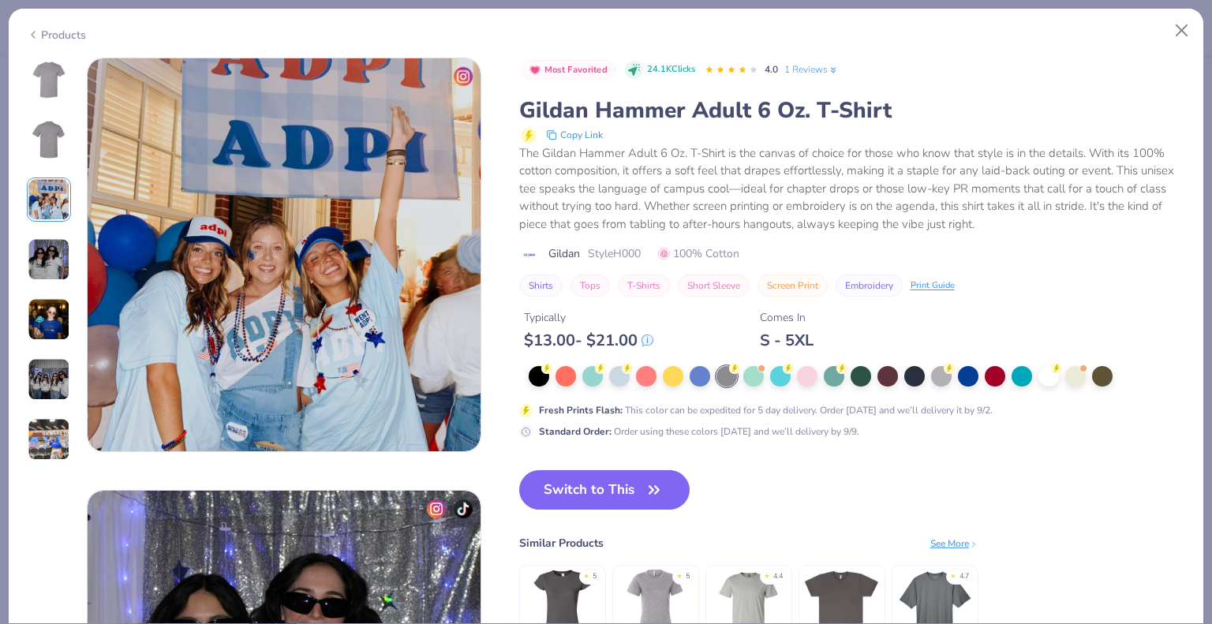
click at [35, 247] on img at bounding box center [49, 259] width 43 height 43
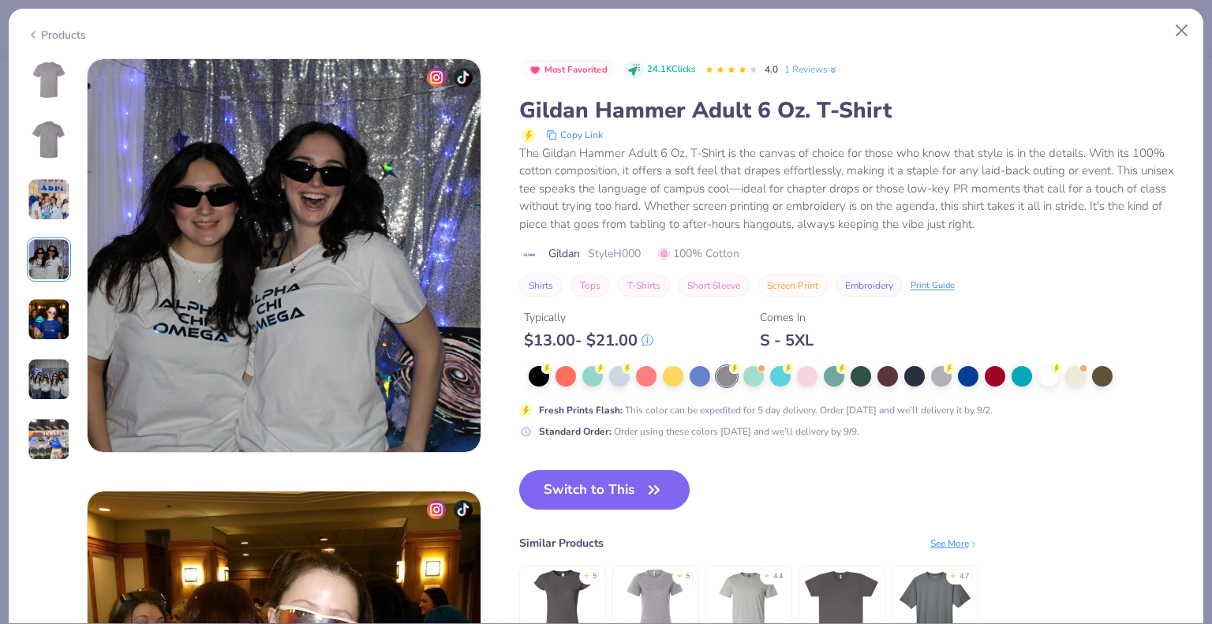
scroll to position [1297, 0]
click at [40, 314] on img at bounding box center [49, 319] width 43 height 43
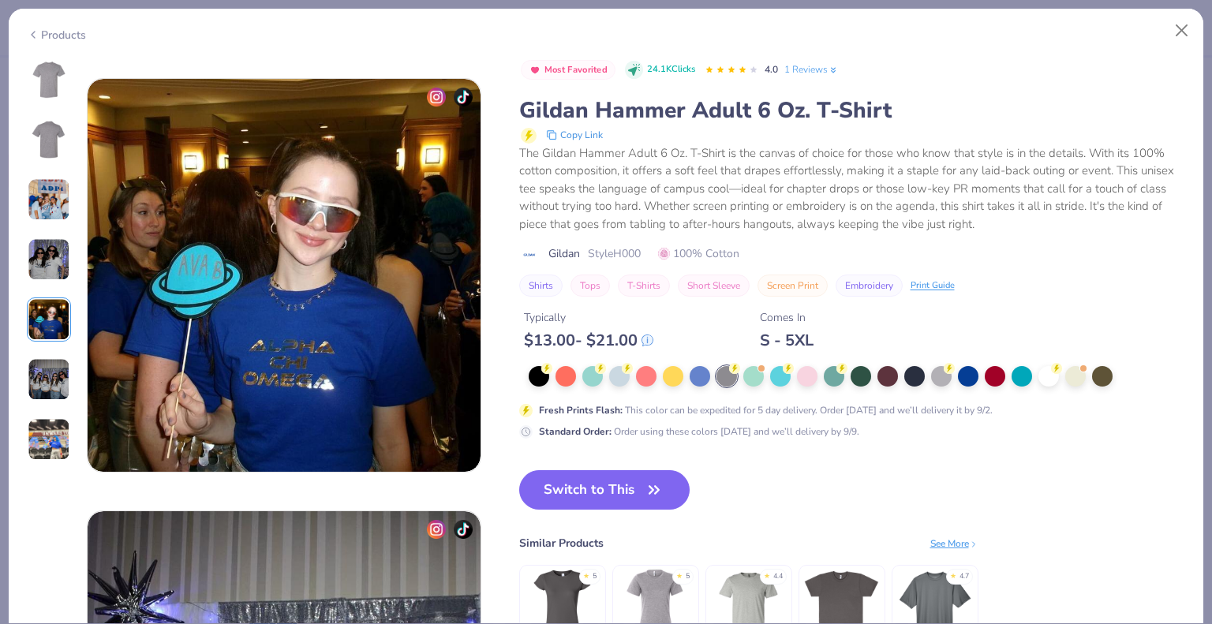
scroll to position [1729, 0]
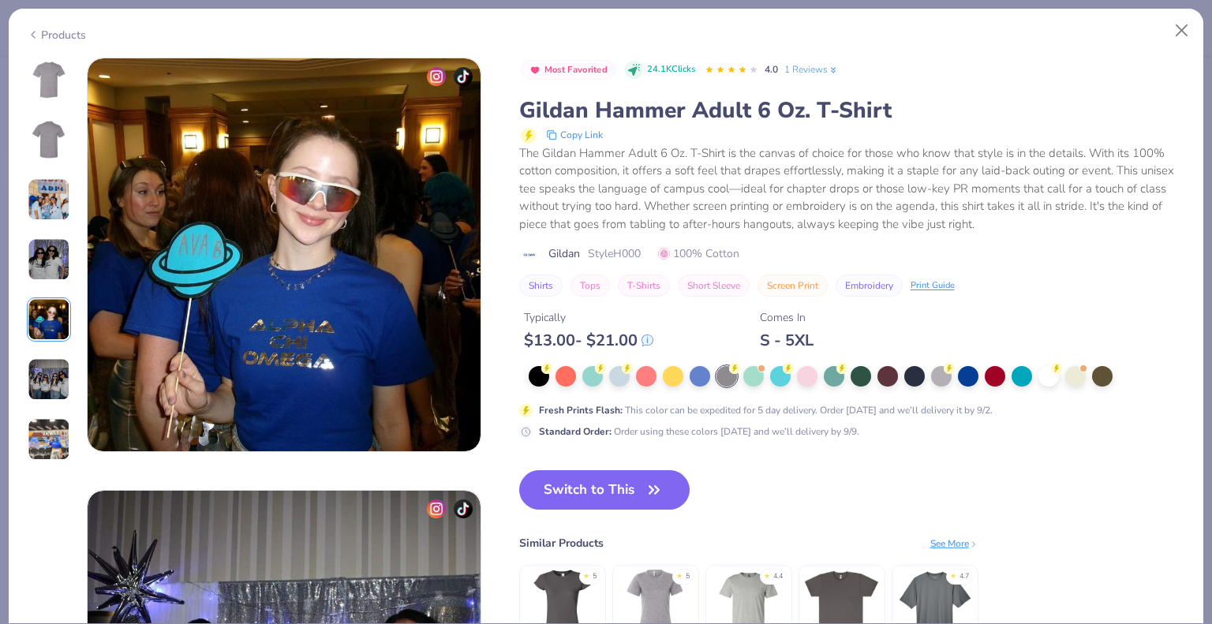
click at [47, 388] on img at bounding box center [49, 379] width 43 height 43
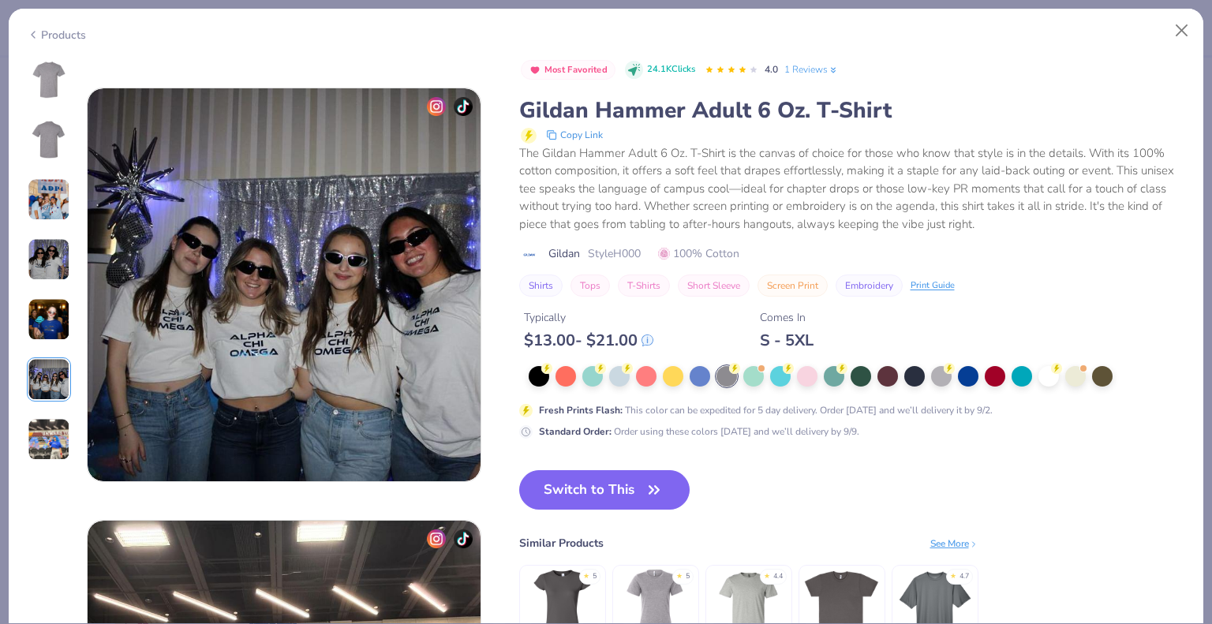
scroll to position [2161, 0]
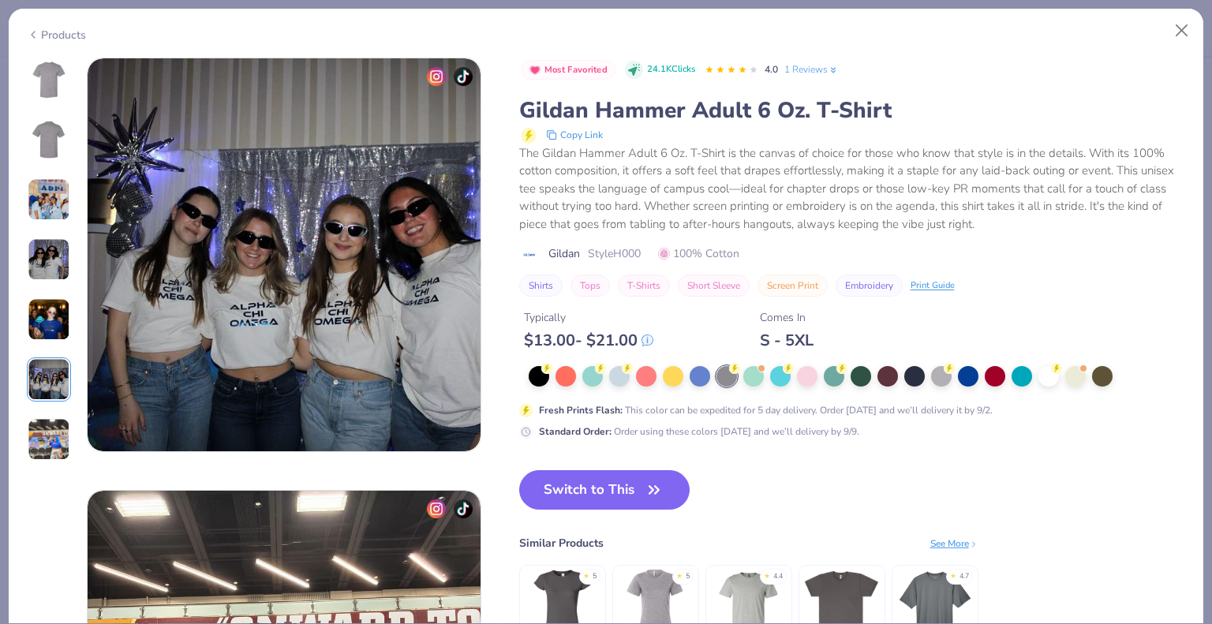
click at [48, 444] on img at bounding box center [49, 439] width 43 height 43
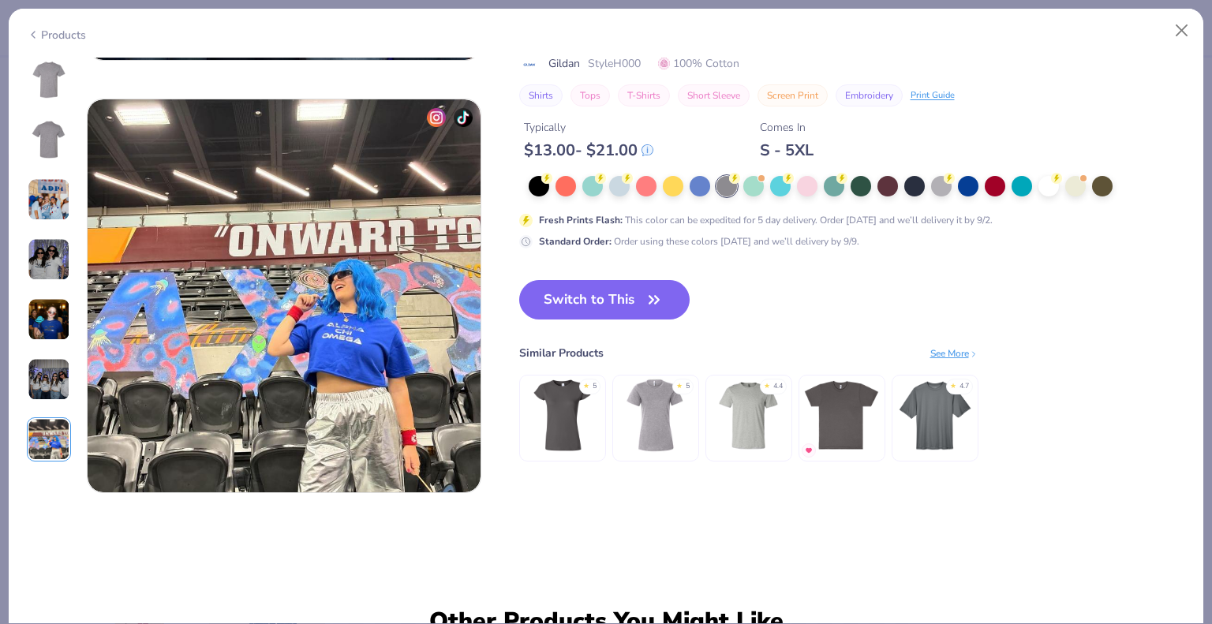
scroll to position [2594, 0]
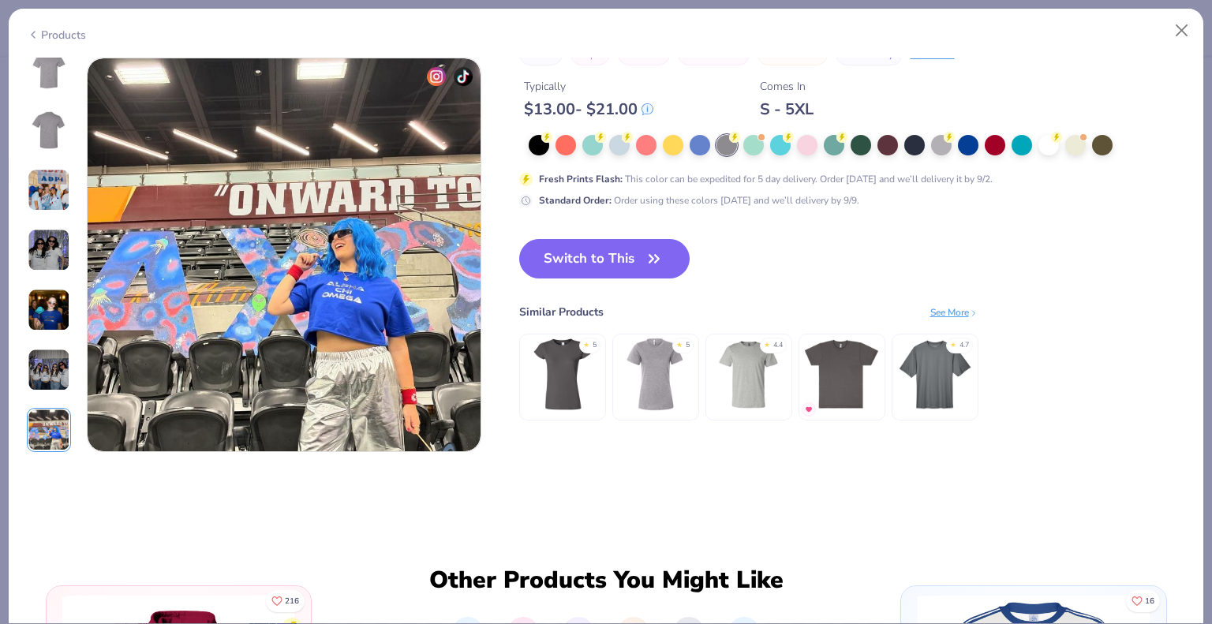
click at [53, 211] on img at bounding box center [49, 190] width 43 height 43
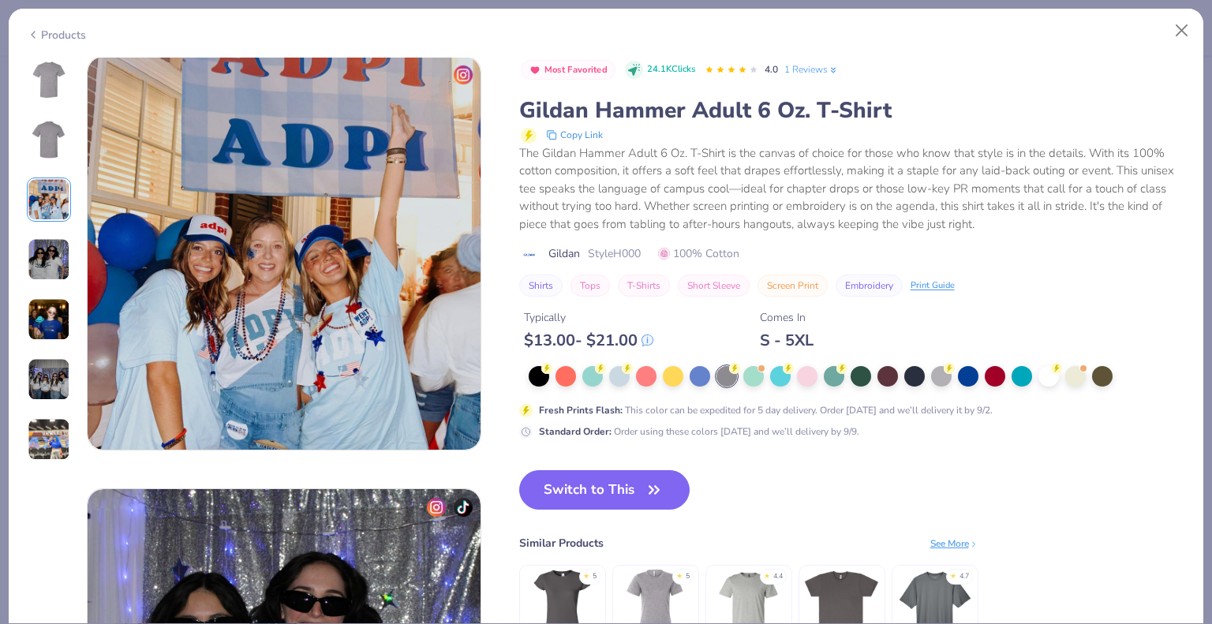
scroll to position [865, 0]
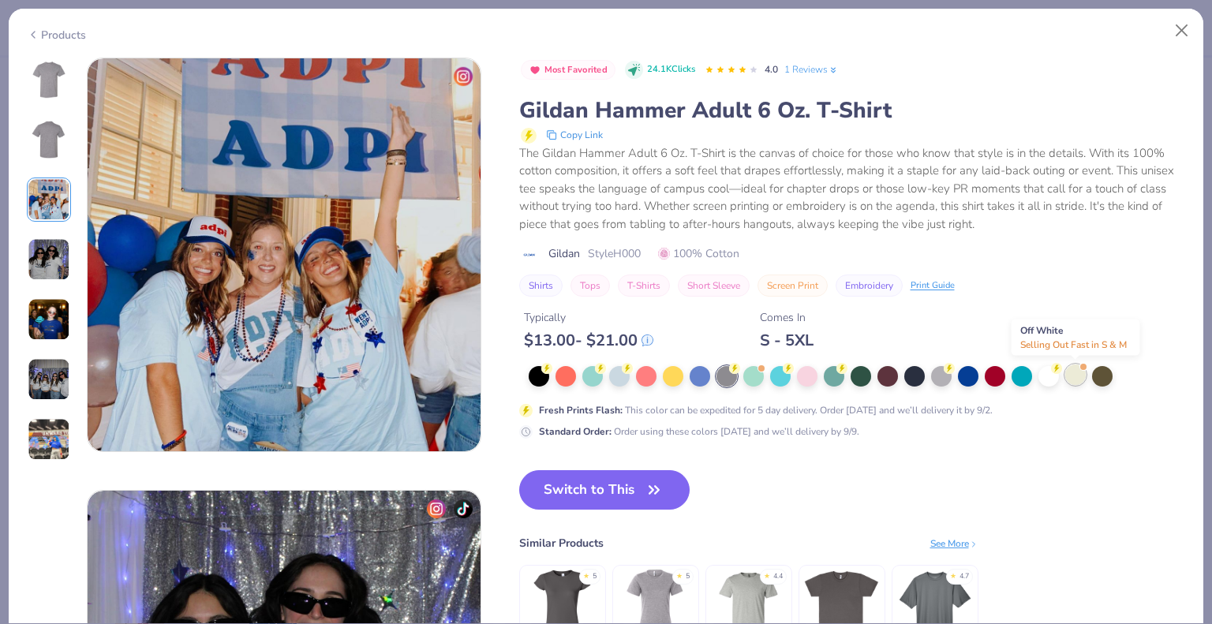
click at [1070, 379] on div at bounding box center [1075, 374] width 21 height 21
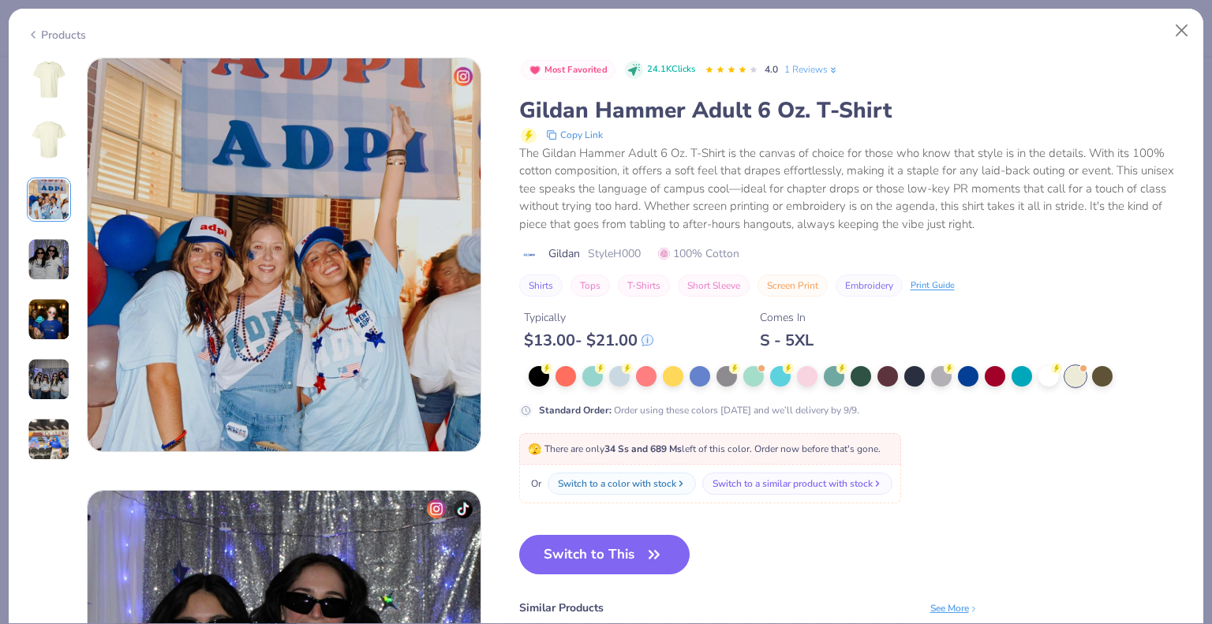
click at [39, 80] on img at bounding box center [49, 80] width 38 height 38
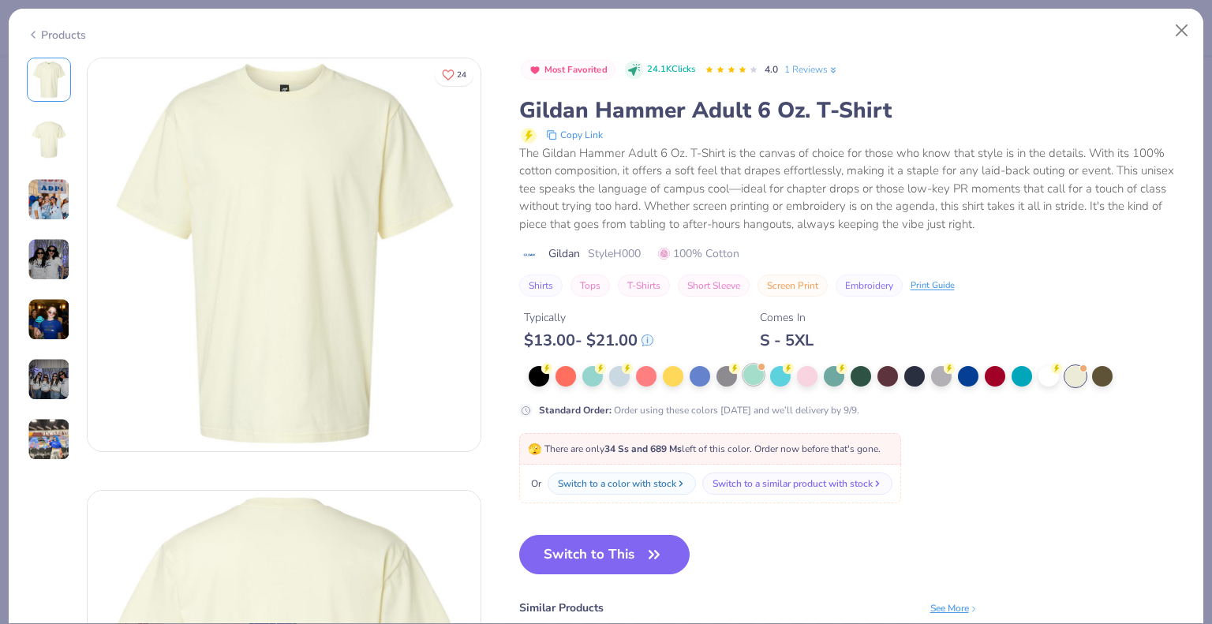
click at [756, 383] on div at bounding box center [753, 374] width 21 height 21
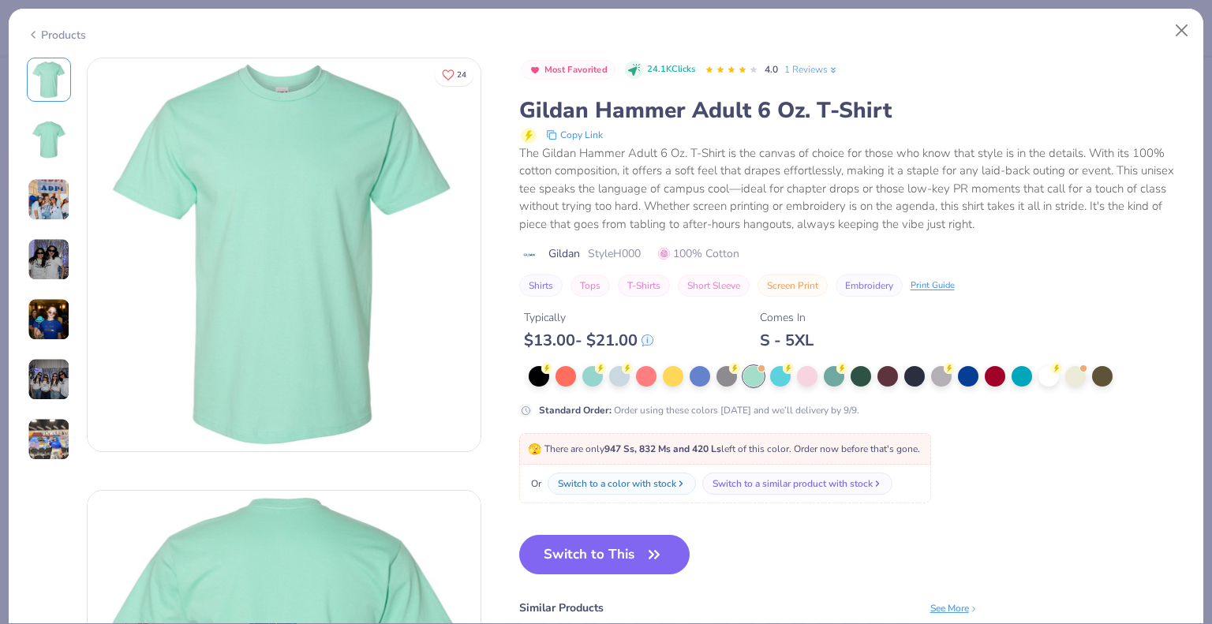
scroll to position [62, 0]
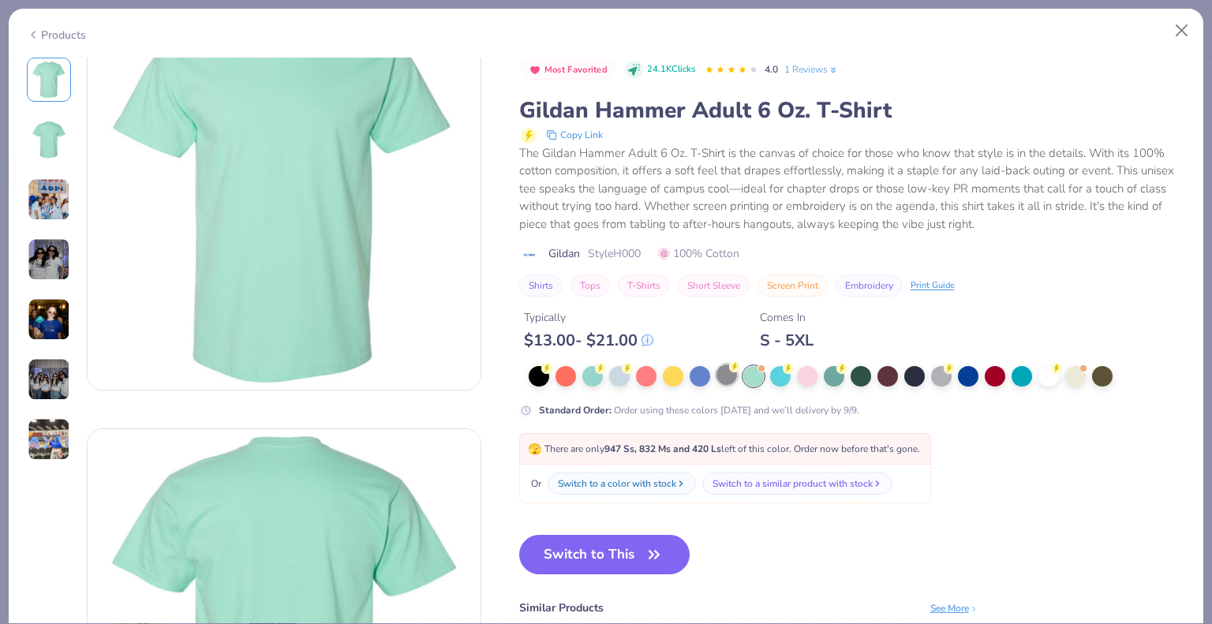
click at [730, 378] on div at bounding box center [726, 374] width 21 height 21
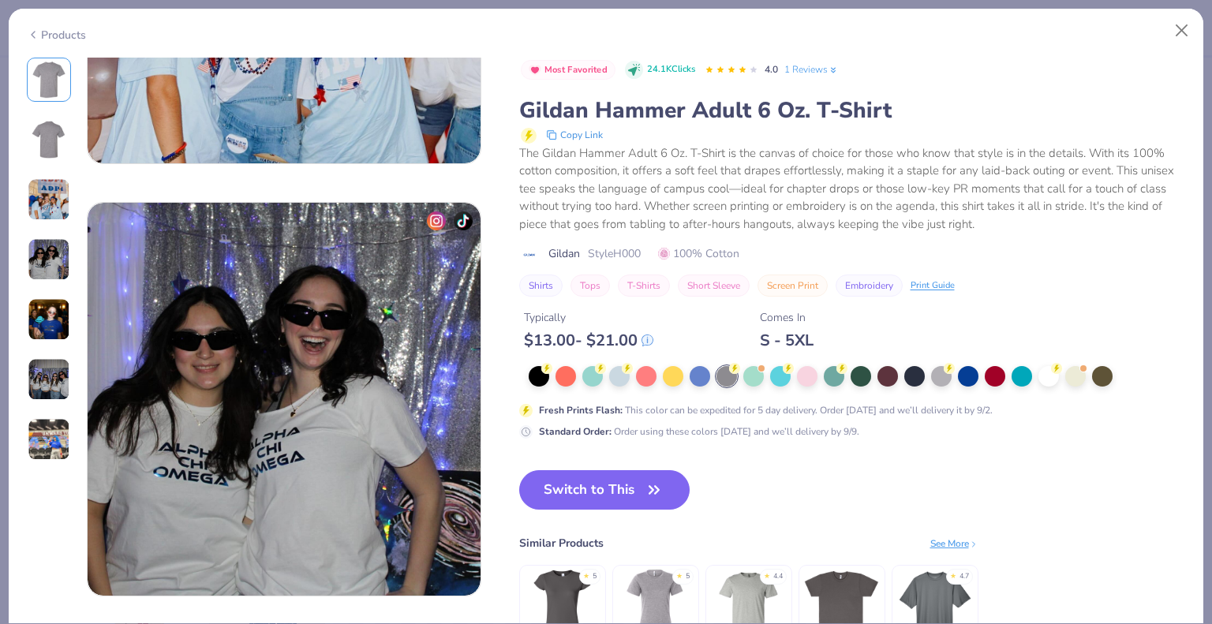
scroll to position [1190, 0]
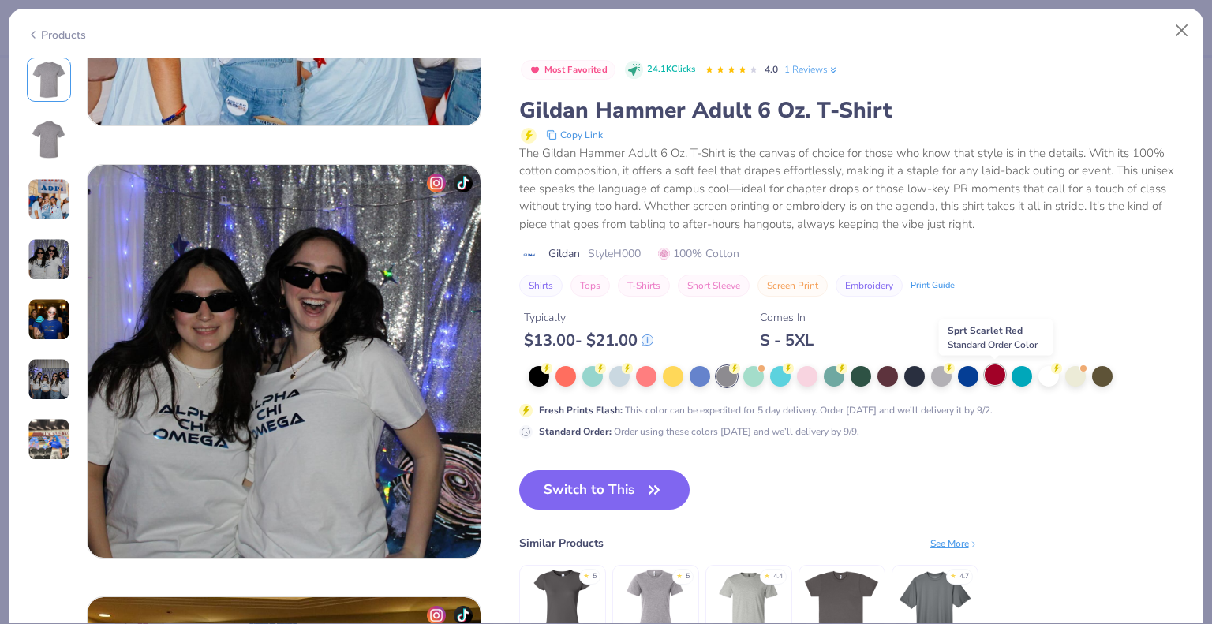
click at [1000, 384] on div at bounding box center [994, 374] width 21 height 21
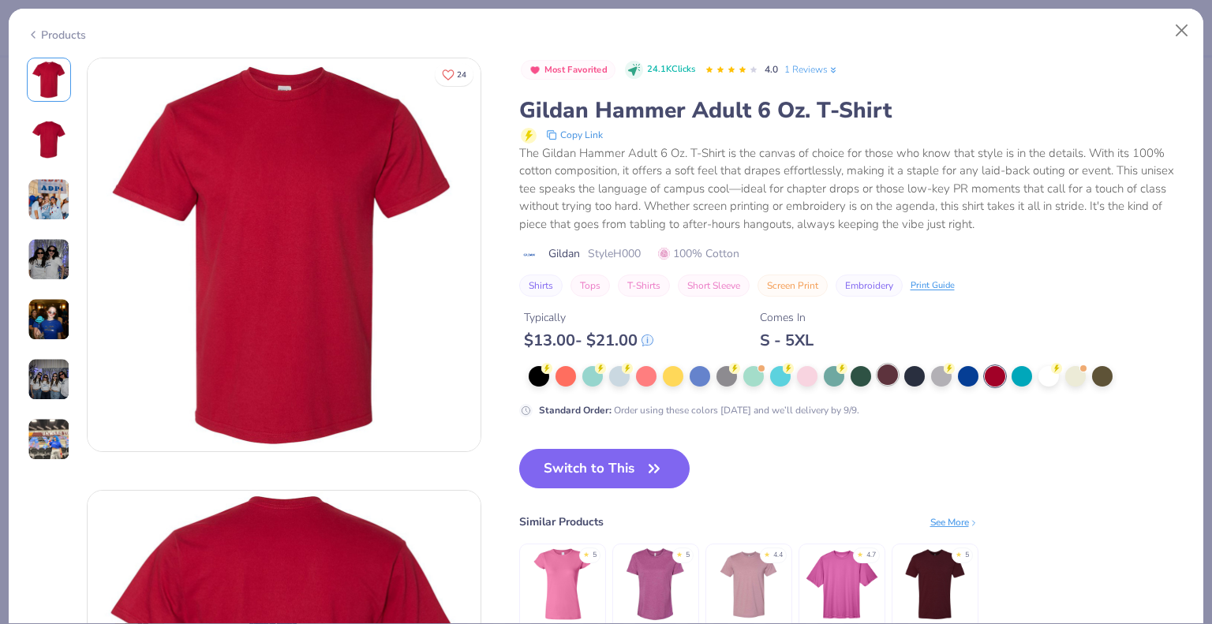
click at [891, 370] on div at bounding box center [887, 374] width 21 height 21
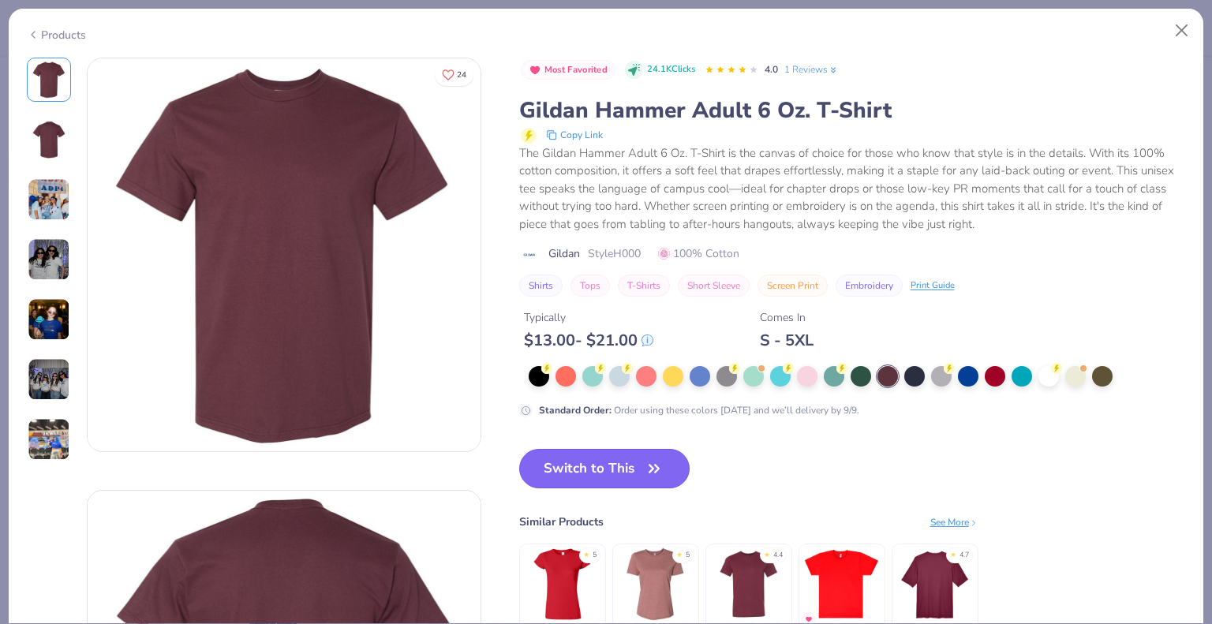
click at [610, 461] on button "Switch to This" at bounding box center [604, 468] width 171 height 39
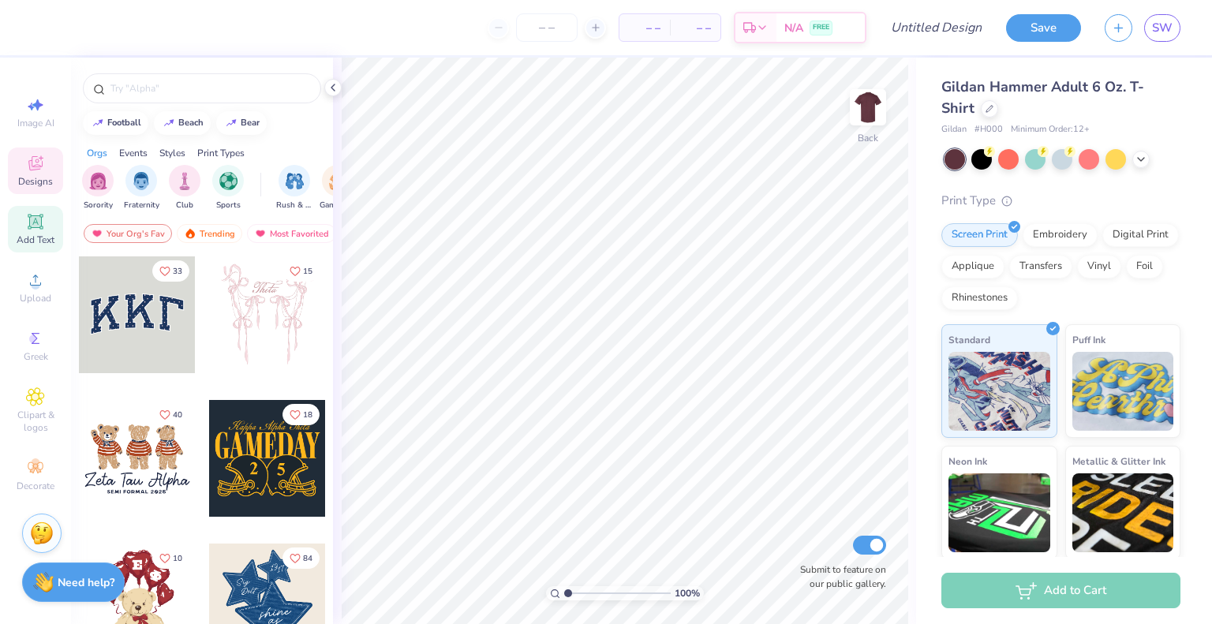
click at [41, 217] on icon at bounding box center [35, 221] width 15 height 15
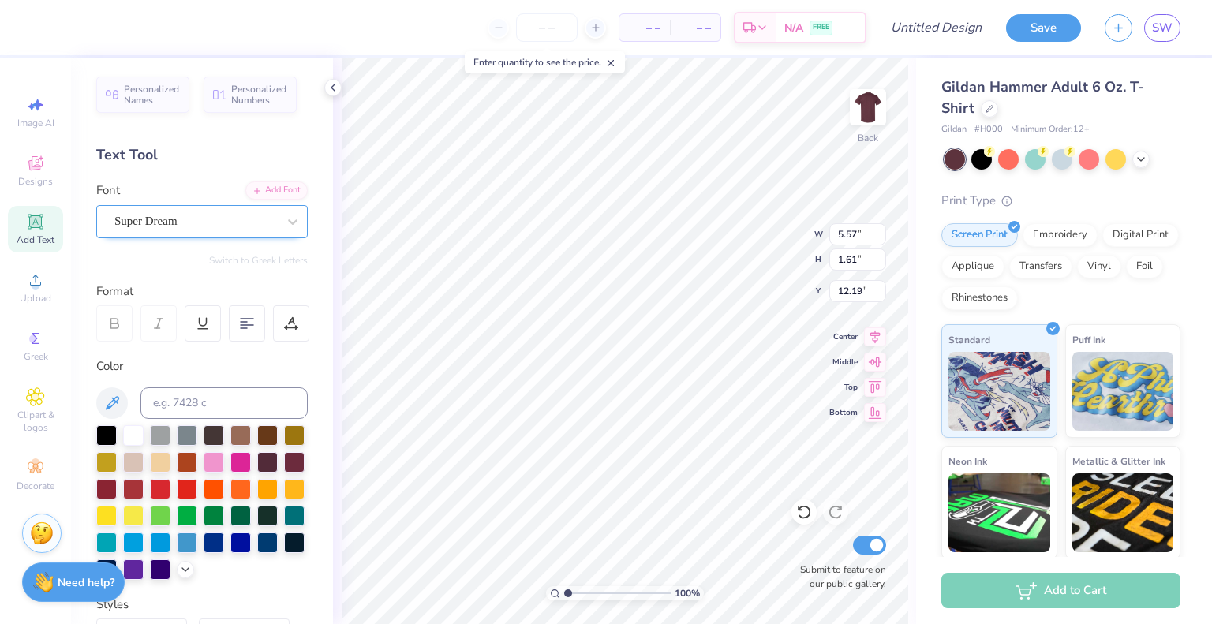
click at [202, 218] on div "Super Dream" at bounding box center [196, 221] width 166 height 24
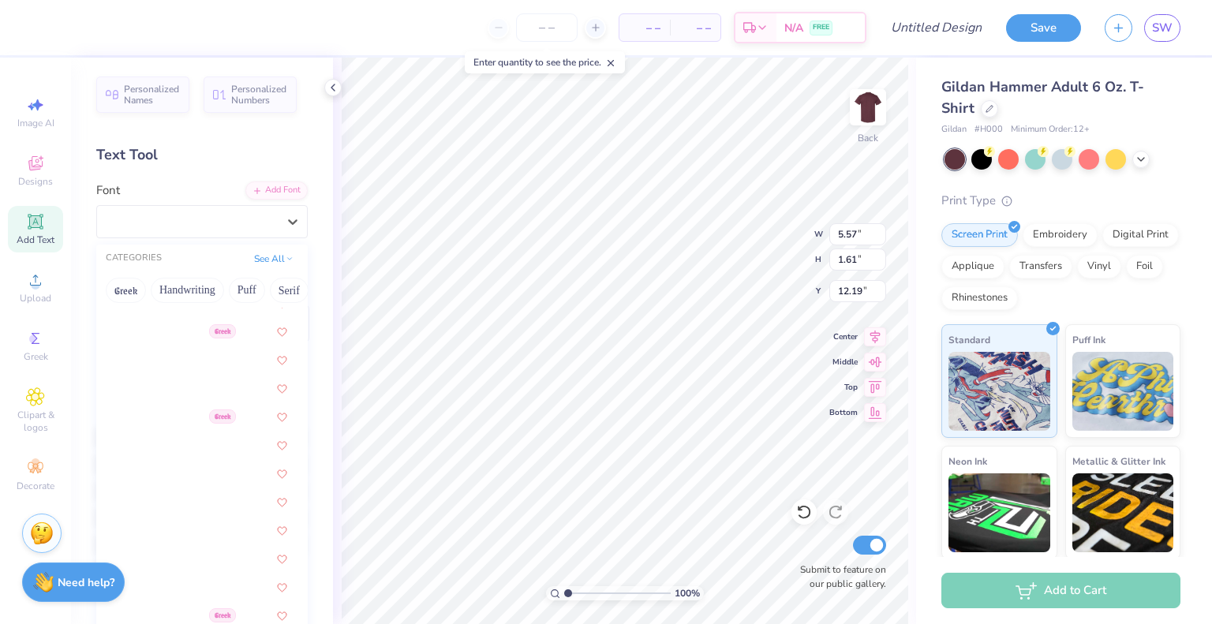
scroll to position [906, 0]
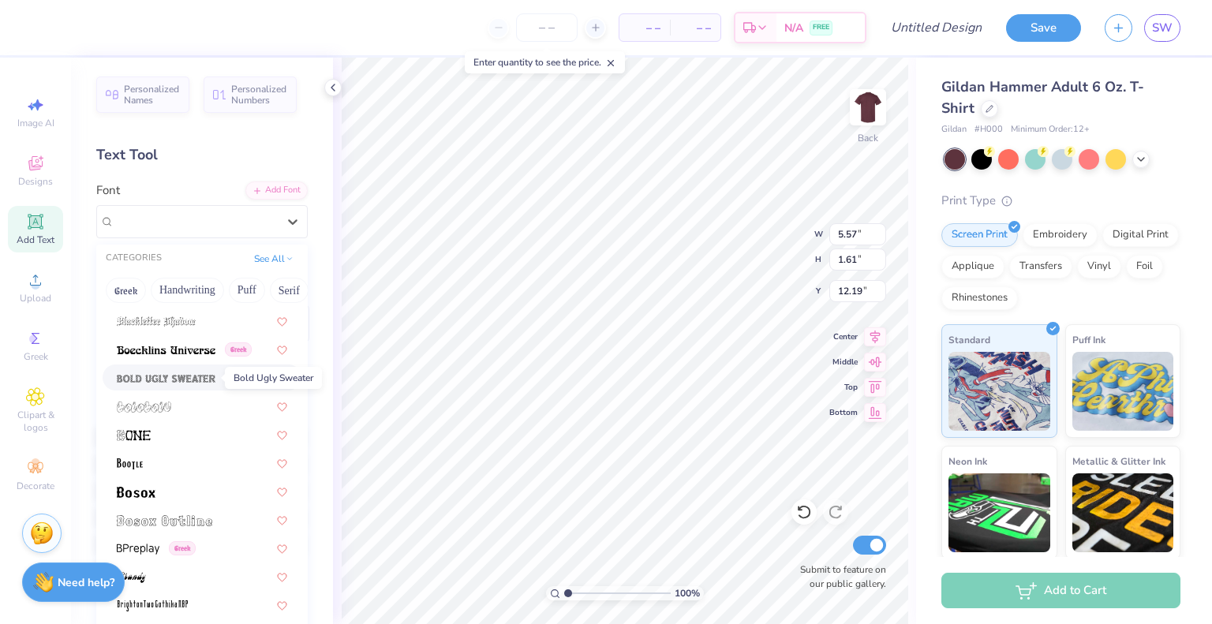
click at [200, 382] on img at bounding box center [166, 378] width 99 height 11
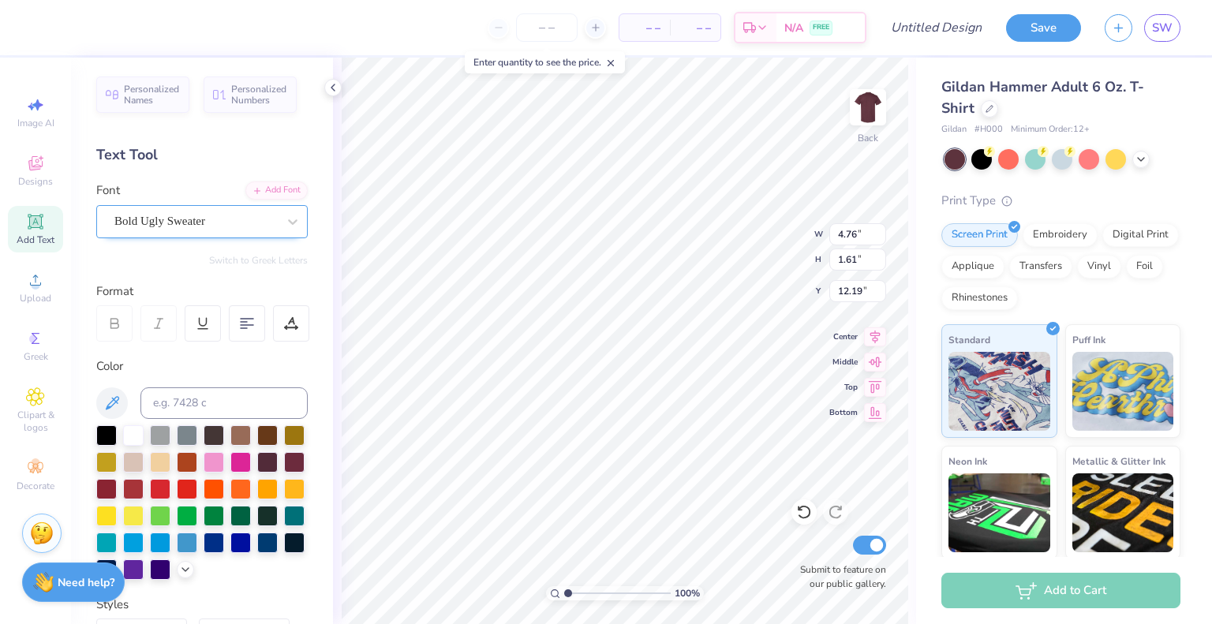
click at [215, 217] on div "Bold Ugly Sweater" at bounding box center [196, 221] width 166 height 24
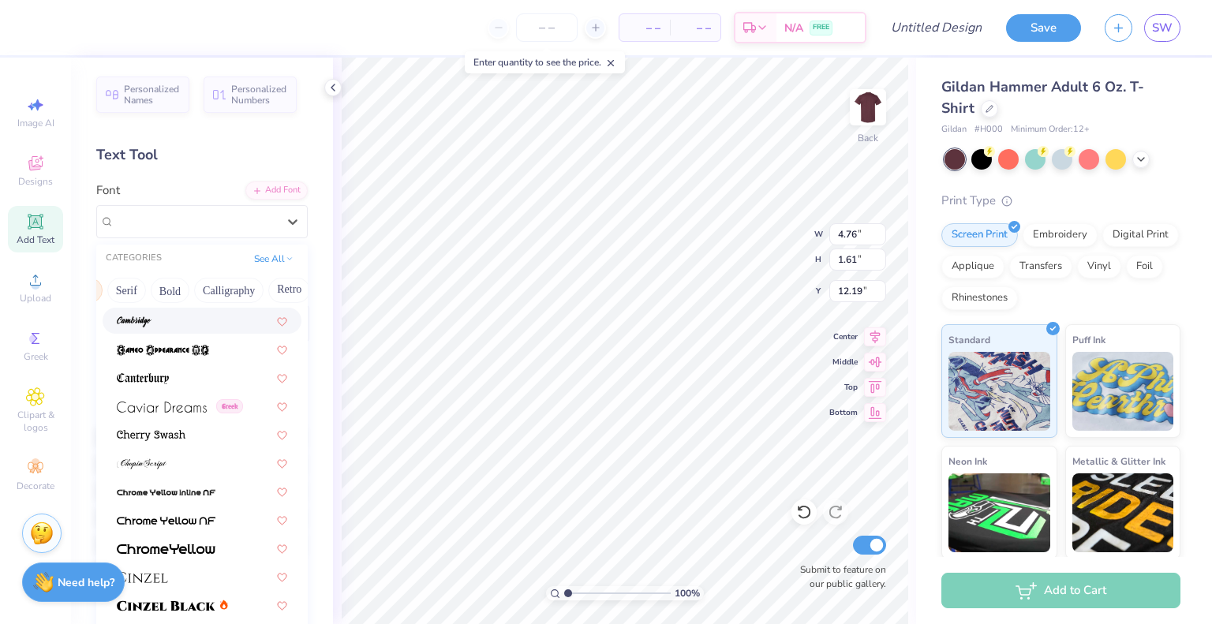
scroll to position [0, 163]
click at [177, 291] on button "Bold" at bounding box center [169, 290] width 39 height 25
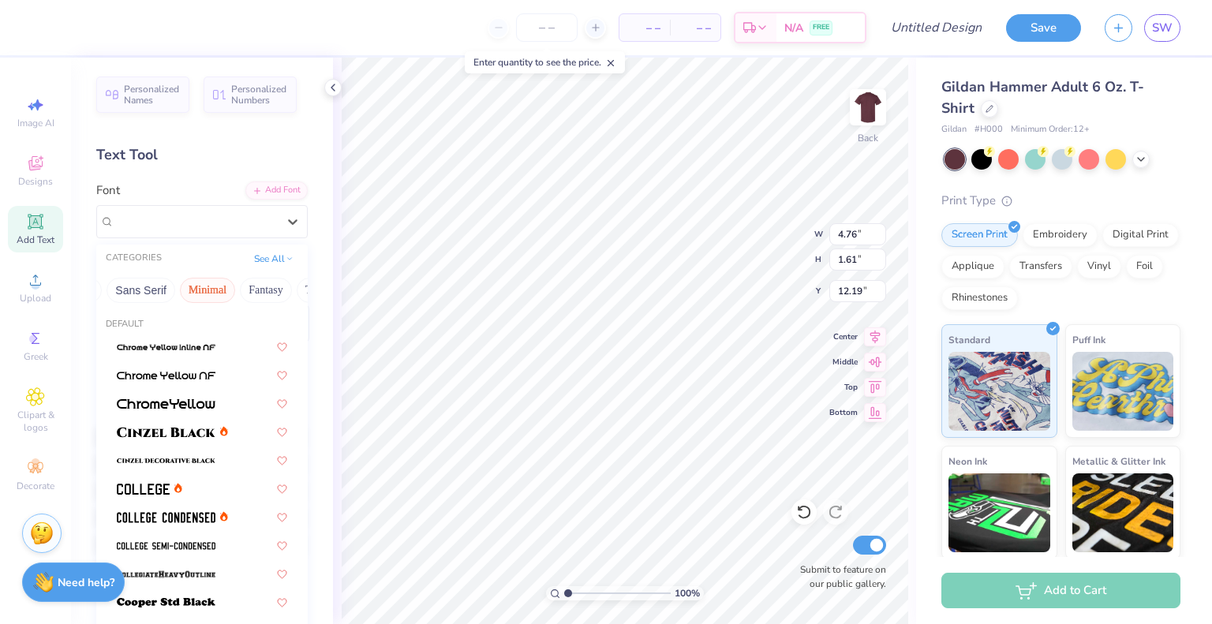
scroll to position [0, 309]
click at [150, 291] on button "Retro" at bounding box center [142, 290] width 42 height 25
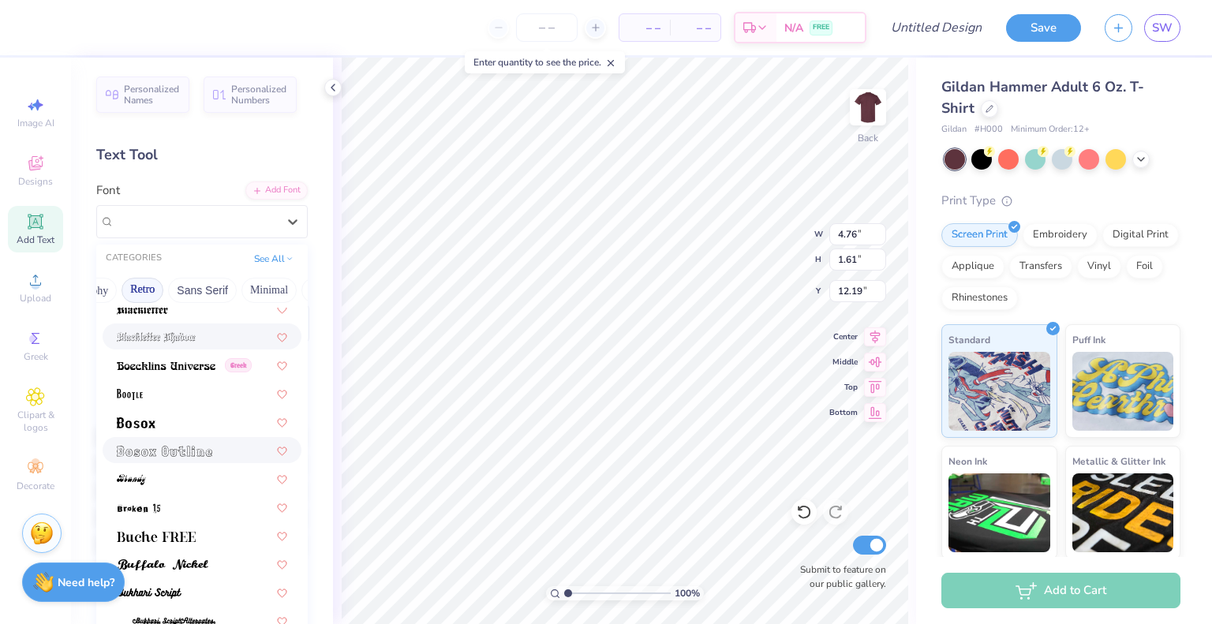
scroll to position [95, 0]
click at [174, 454] on img at bounding box center [164, 450] width 95 height 11
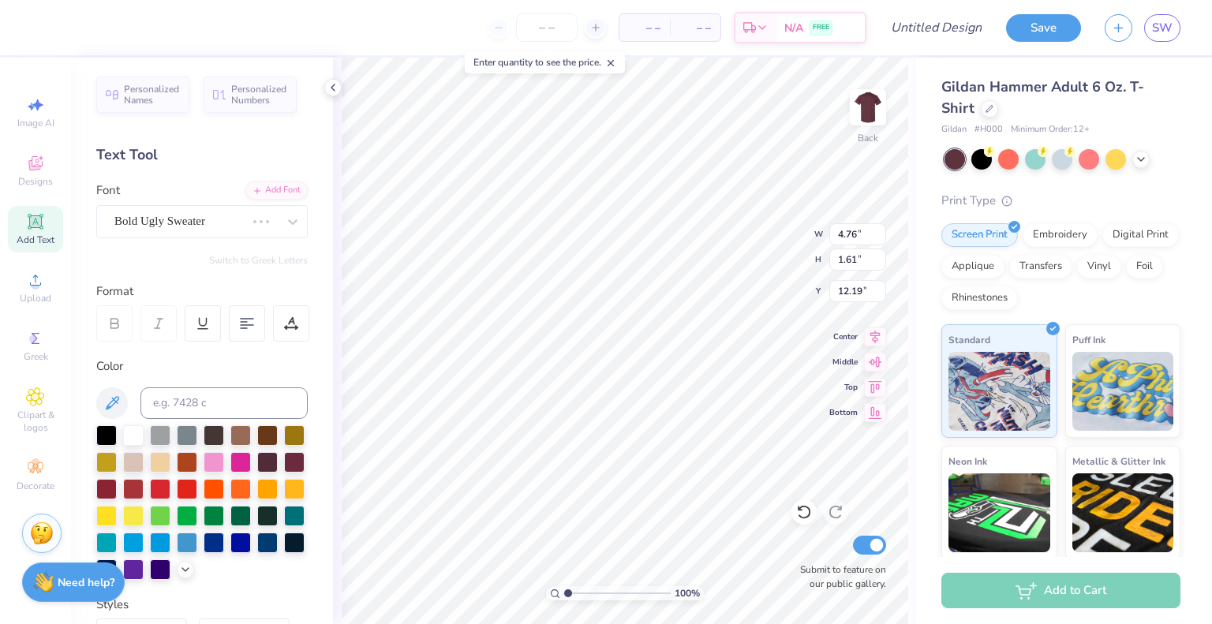
type input "4.51"
type input "1.39"
type input "12.30"
click at [222, 226] on div "Bosox Outline" at bounding box center [196, 221] width 166 height 24
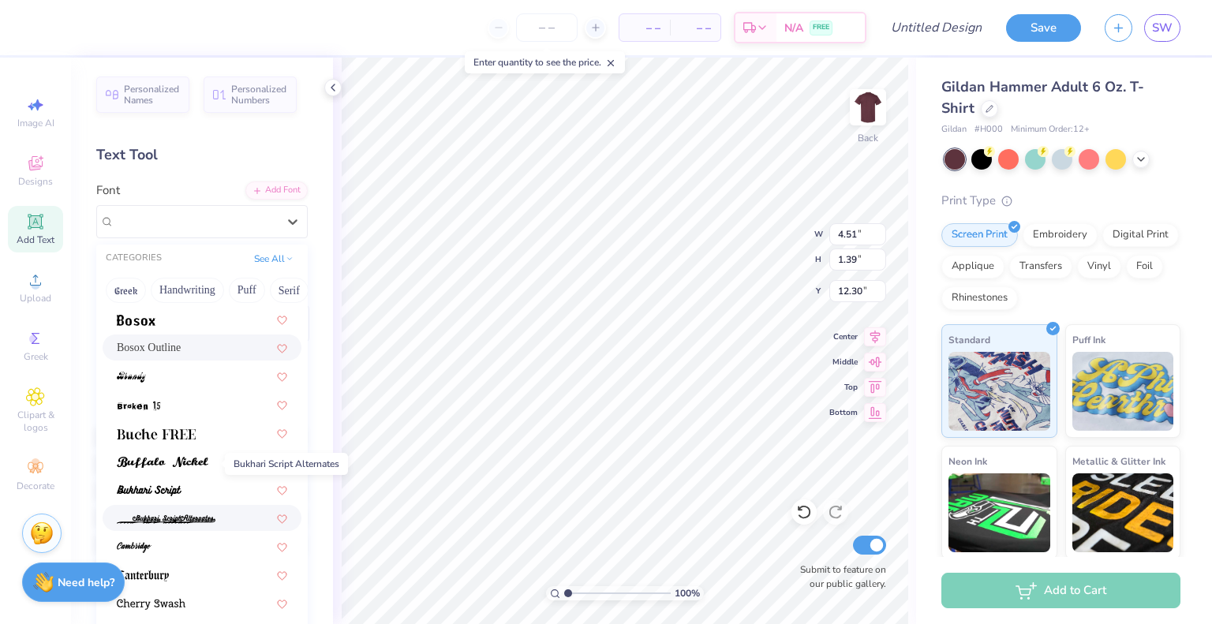
scroll to position [398, 0]
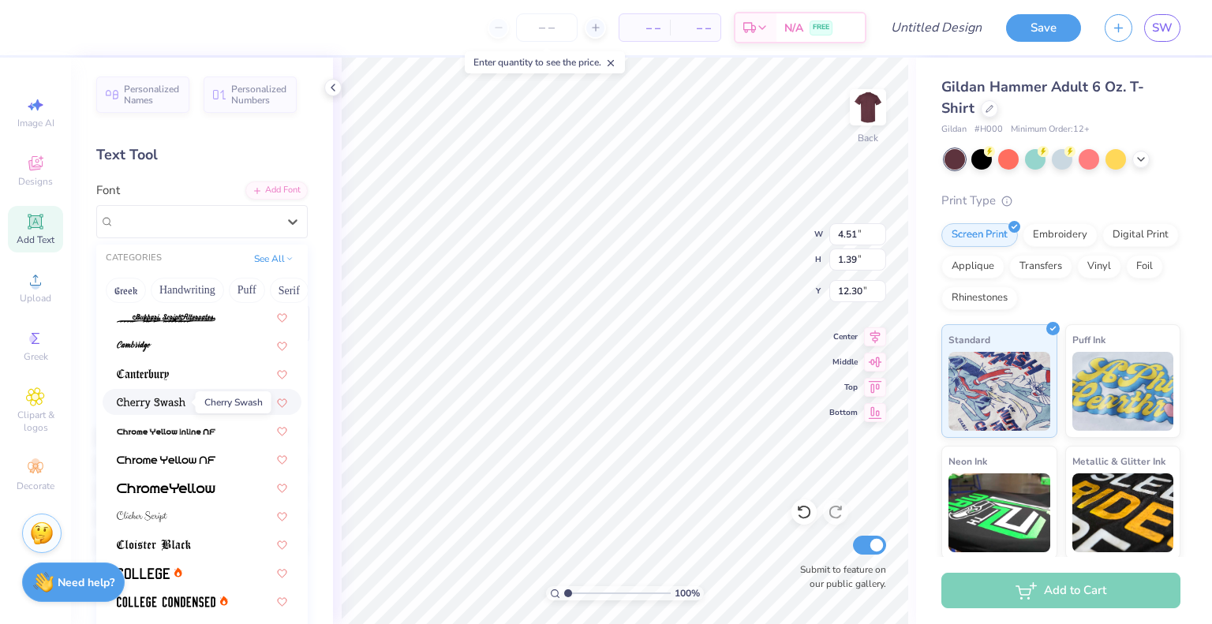
click at [161, 401] on img at bounding box center [151, 403] width 69 height 11
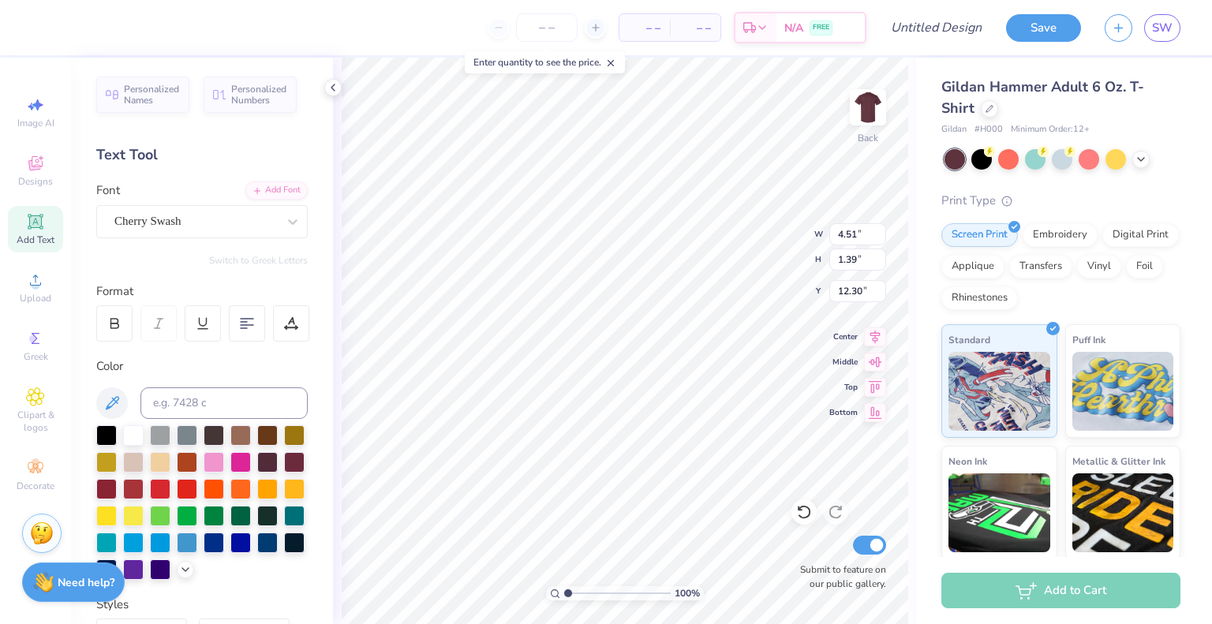
type input "6.72"
type input "1.62"
type input "12.19"
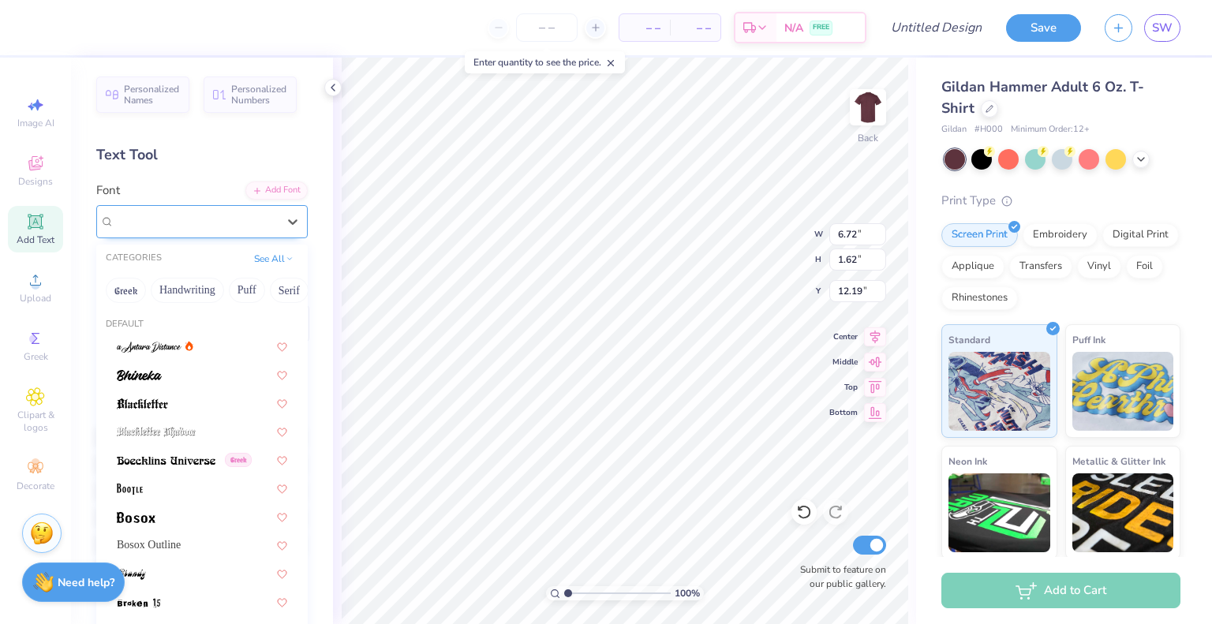
click at [173, 219] on div "Cherry Swash" at bounding box center [196, 221] width 166 height 24
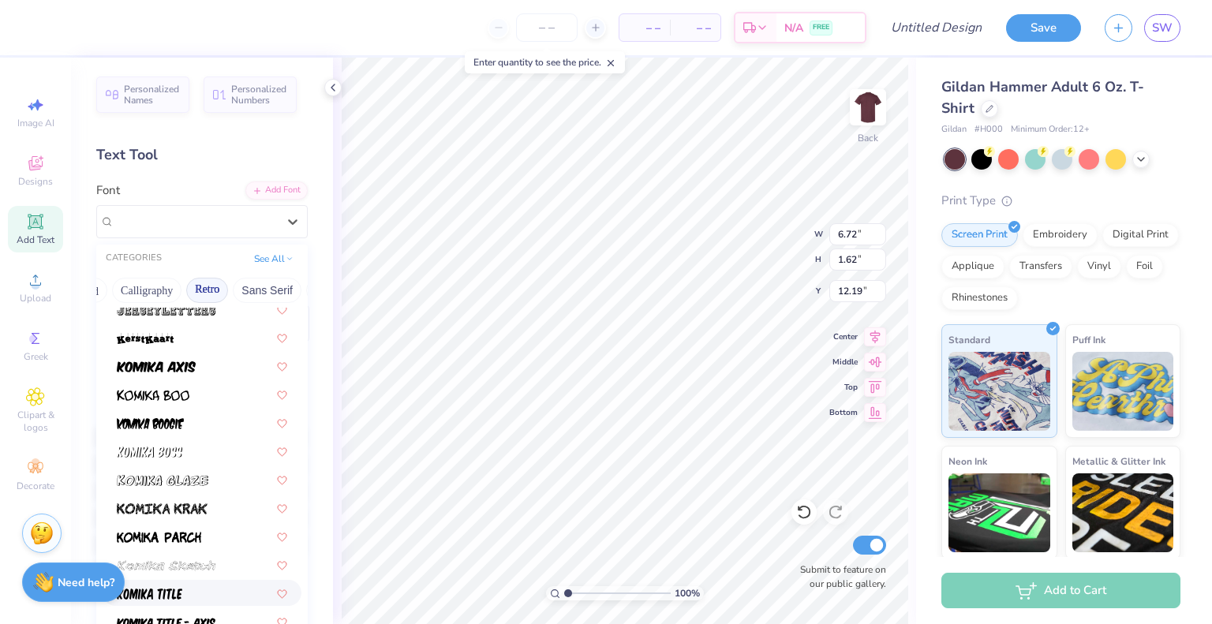
scroll to position [1083, 0]
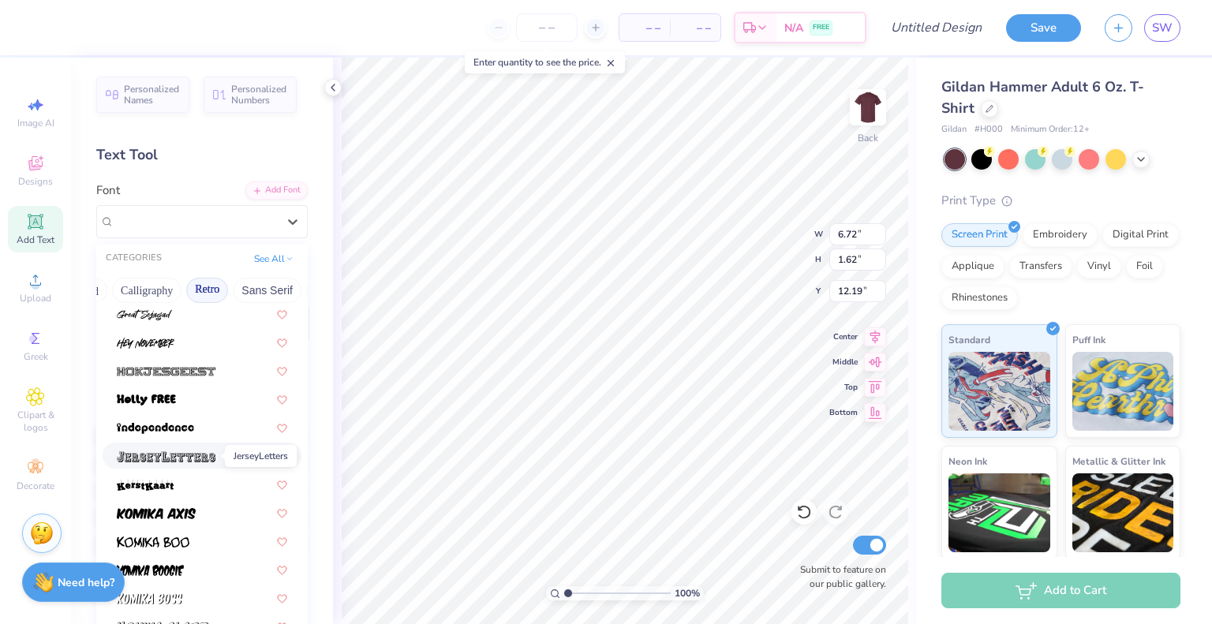
click at [194, 456] on img at bounding box center [166, 456] width 99 height 11
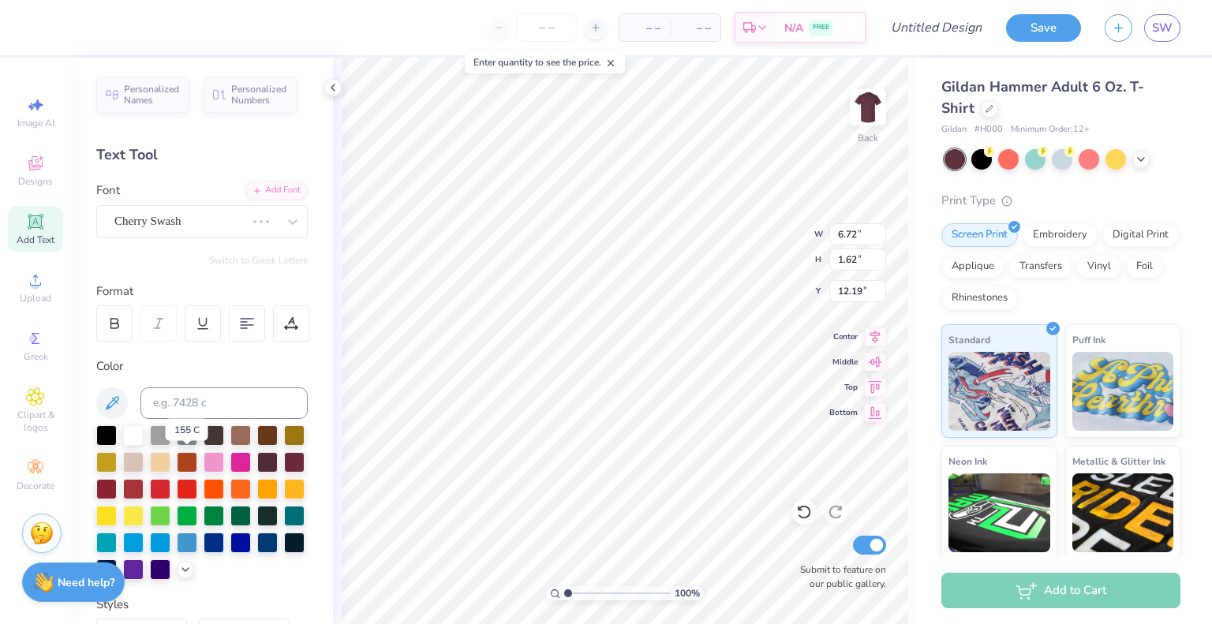
type input "7.02"
type input "2.03"
type input "11.98"
click at [117, 514] on div at bounding box center [106, 514] width 21 height 21
click at [284, 498] on div at bounding box center [294, 487] width 21 height 21
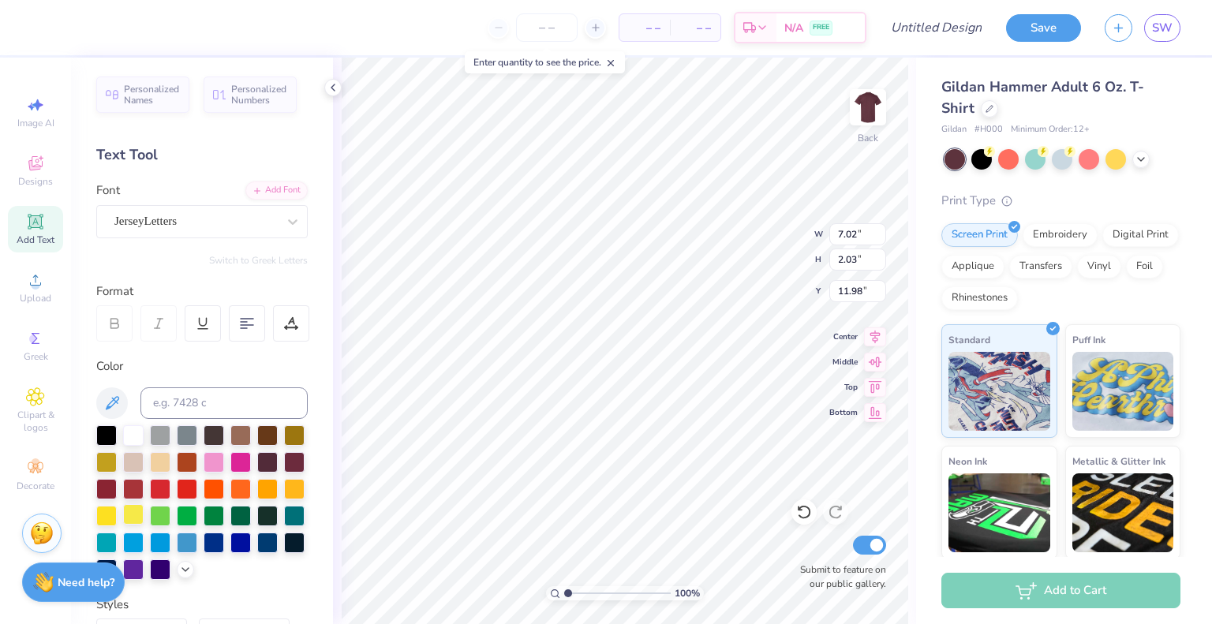
click at [144, 524] on div at bounding box center [133, 514] width 21 height 21
click at [257, 498] on div at bounding box center [267, 487] width 21 height 21
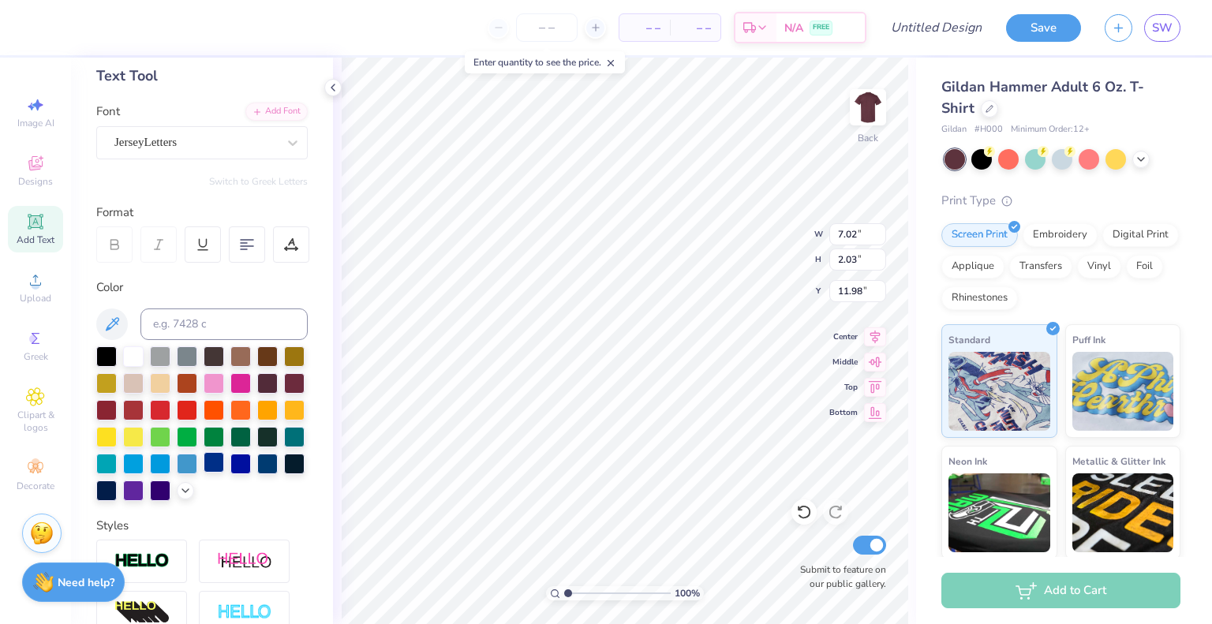
scroll to position [80, 0]
click at [179, 495] on icon at bounding box center [185, 488] width 13 height 13
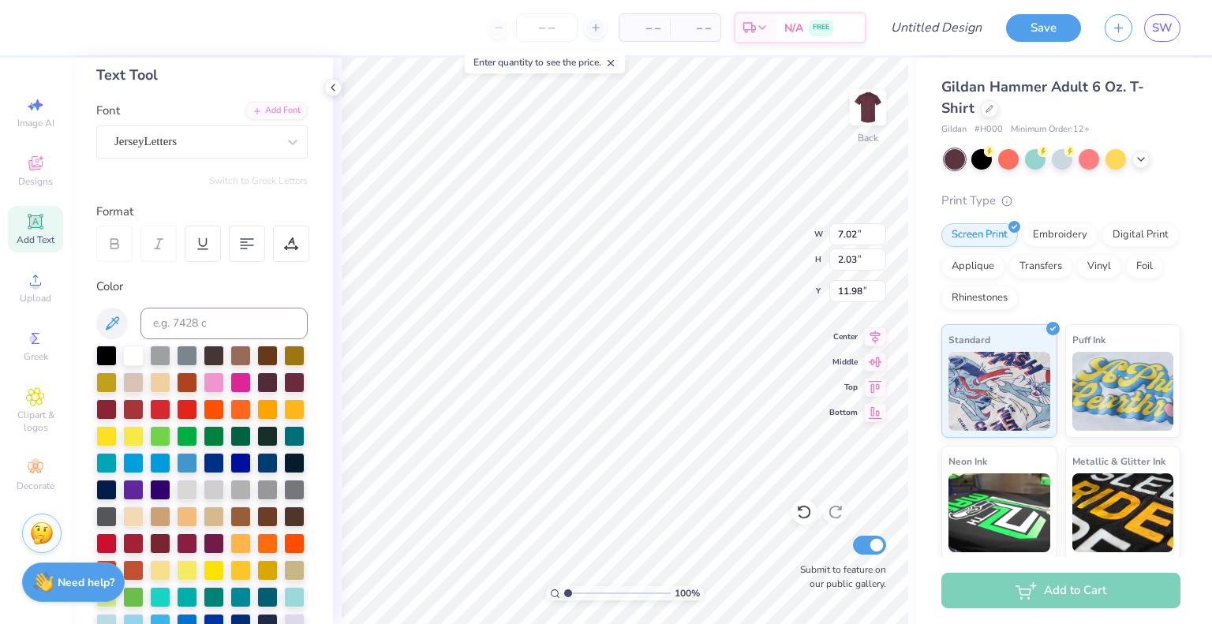
scroll to position [268, 0]
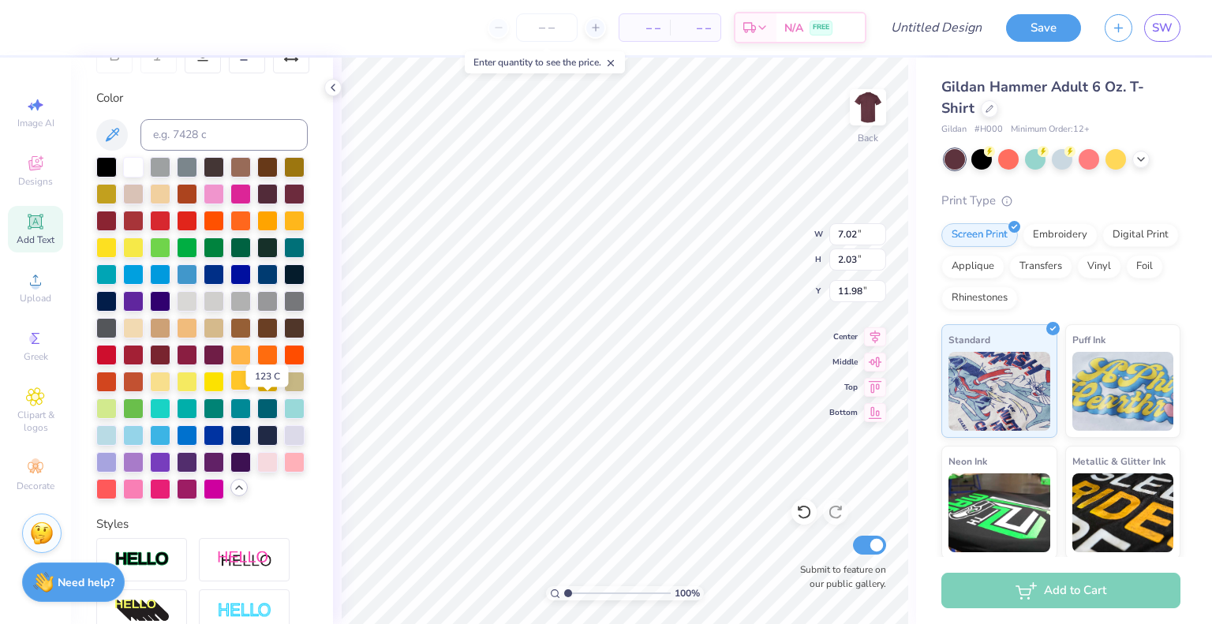
click at [251, 390] on div at bounding box center [240, 380] width 21 height 21
click at [218, 136] on input at bounding box center [223, 135] width 167 height 32
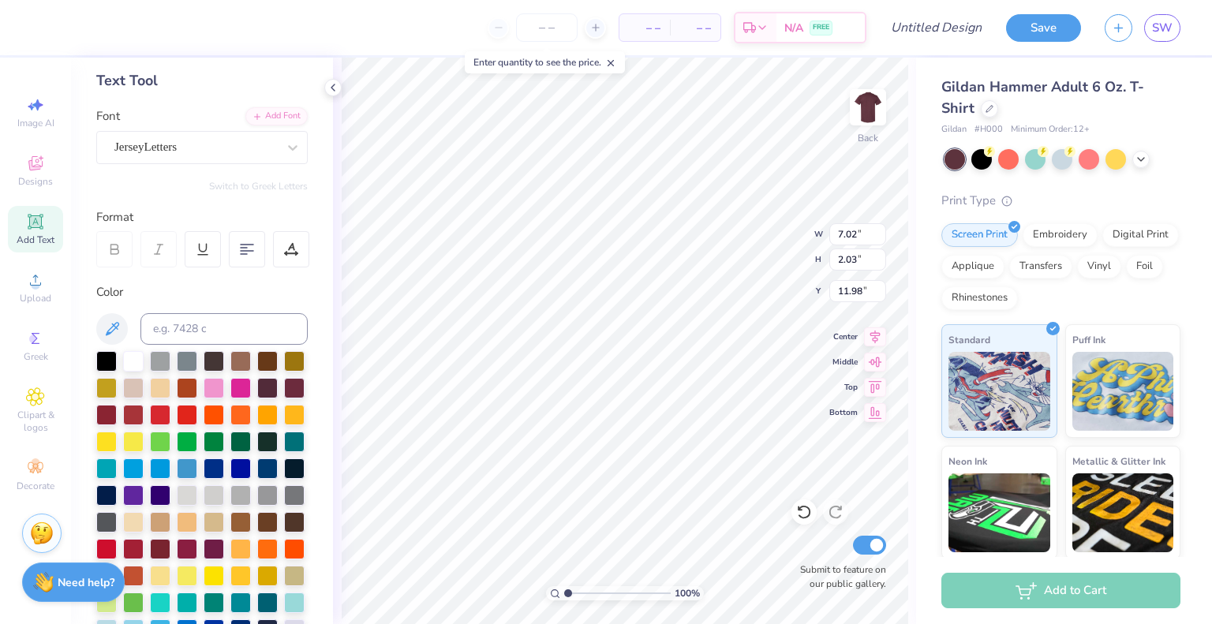
scroll to position [13, 2]
type textarea "W.I.L.L."
click at [297, 247] on icon at bounding box center [291, 249] width 14 height 14
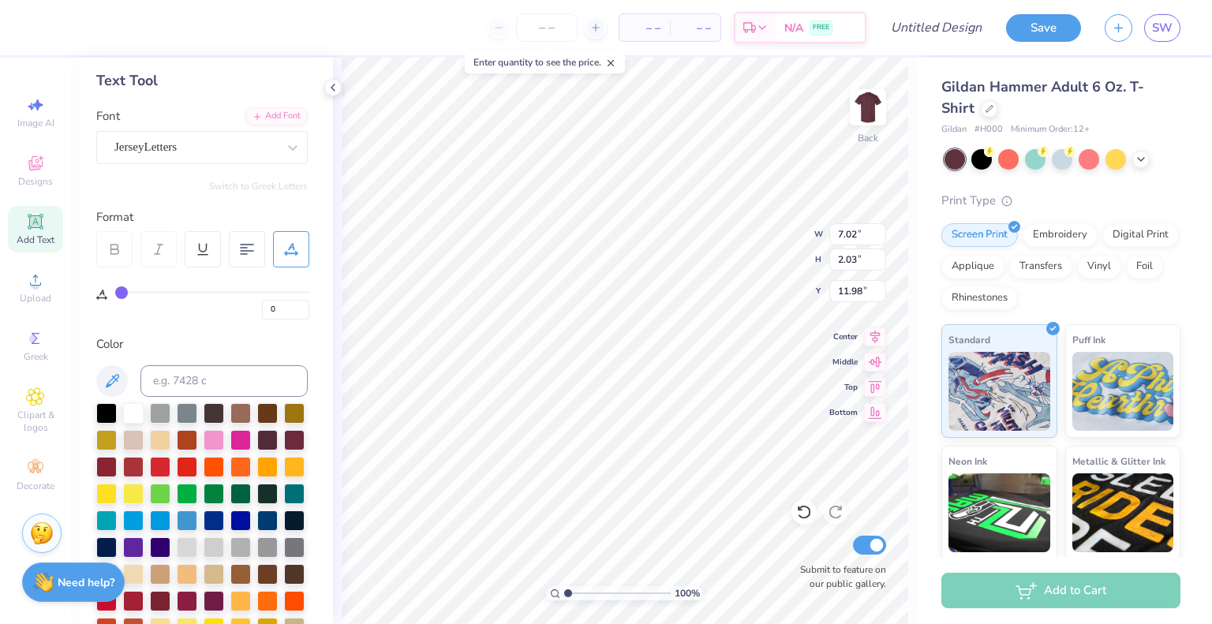
type input "1"
type input "2"
type input "3"
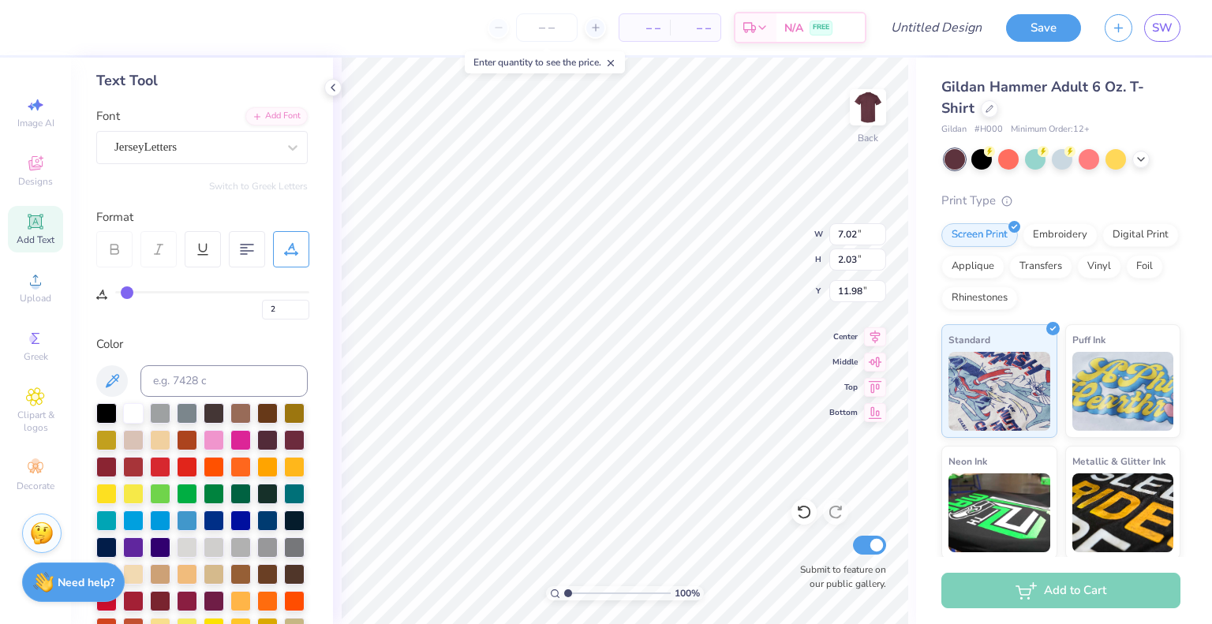
type input "3"
type input "4"
type input "5"
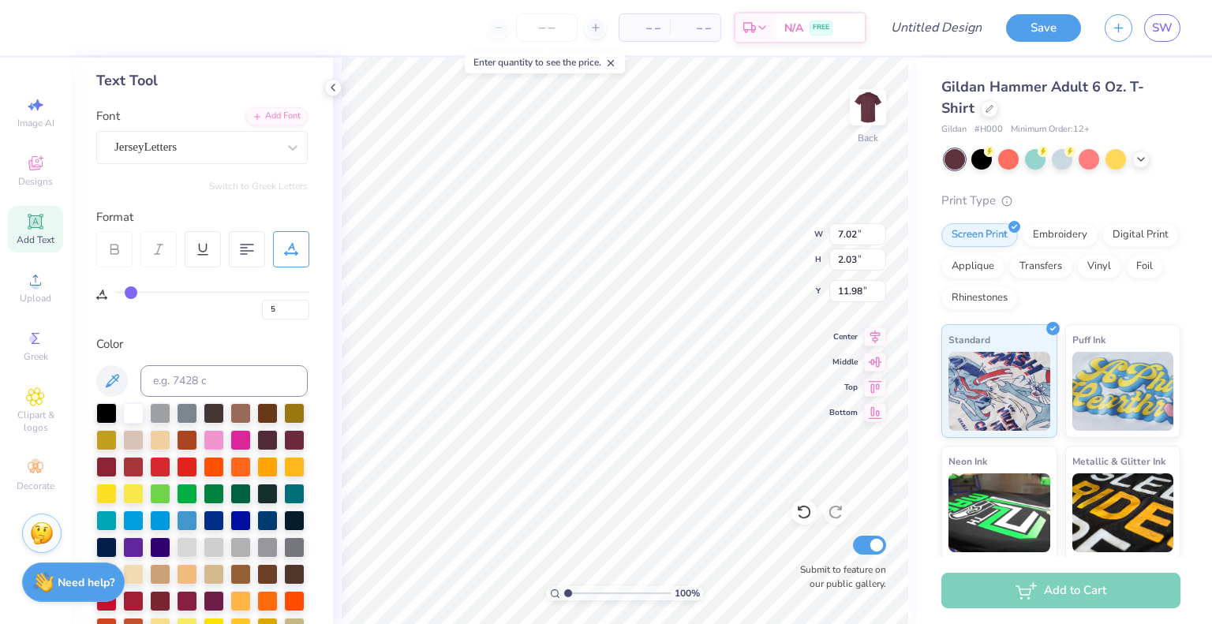
type input "6"
type input "7"
type input "8"
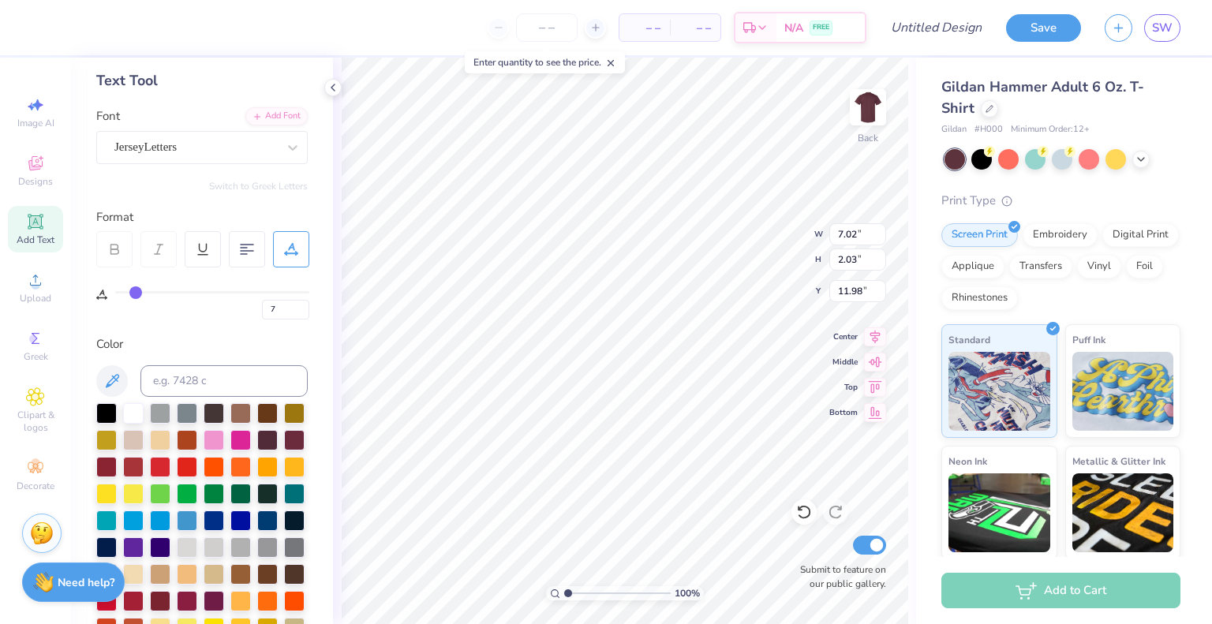
type input "8"
type input "9"
type input "10"
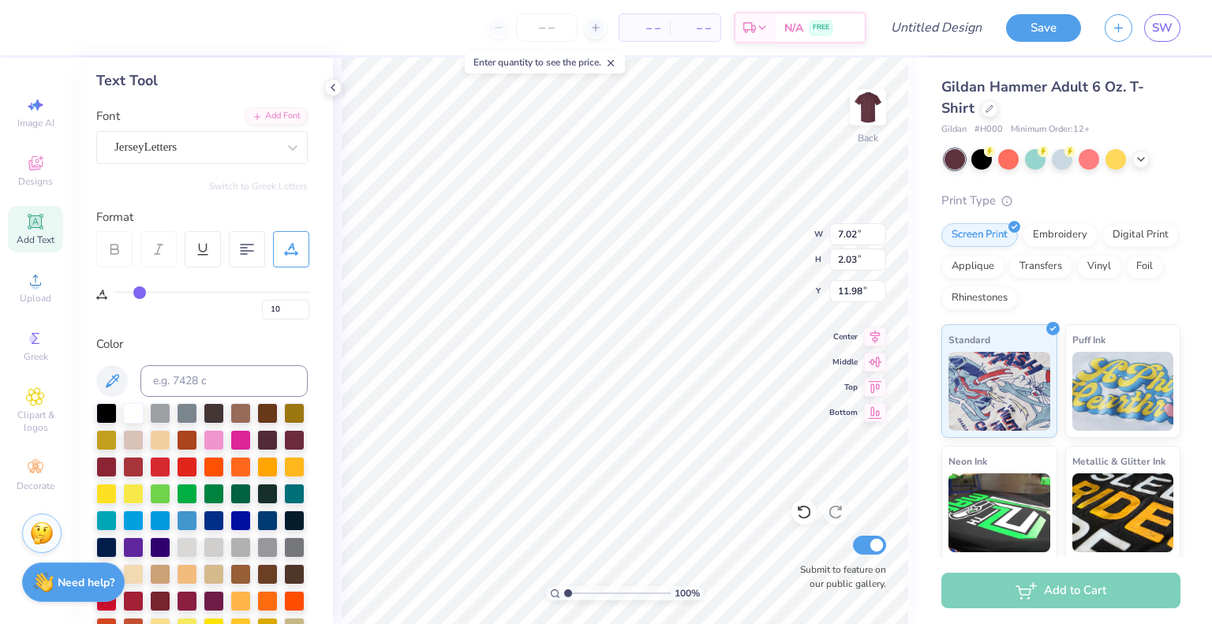
type input "11"
type input "12"
type input "13"
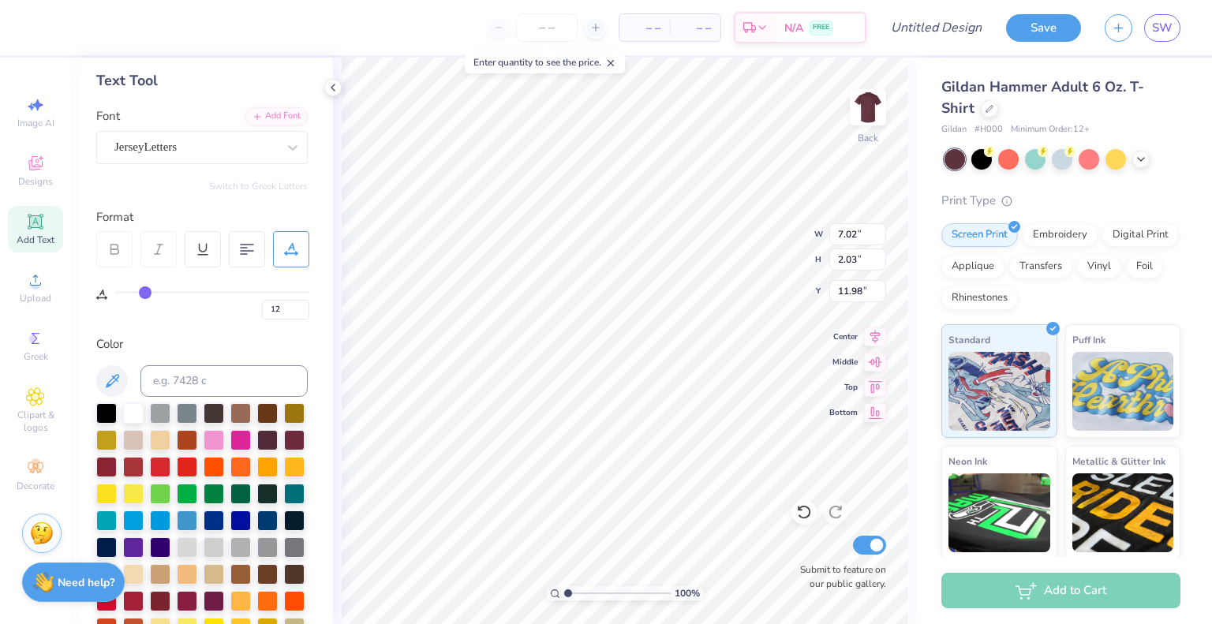
type input "13"
type input "14"
type input "15"
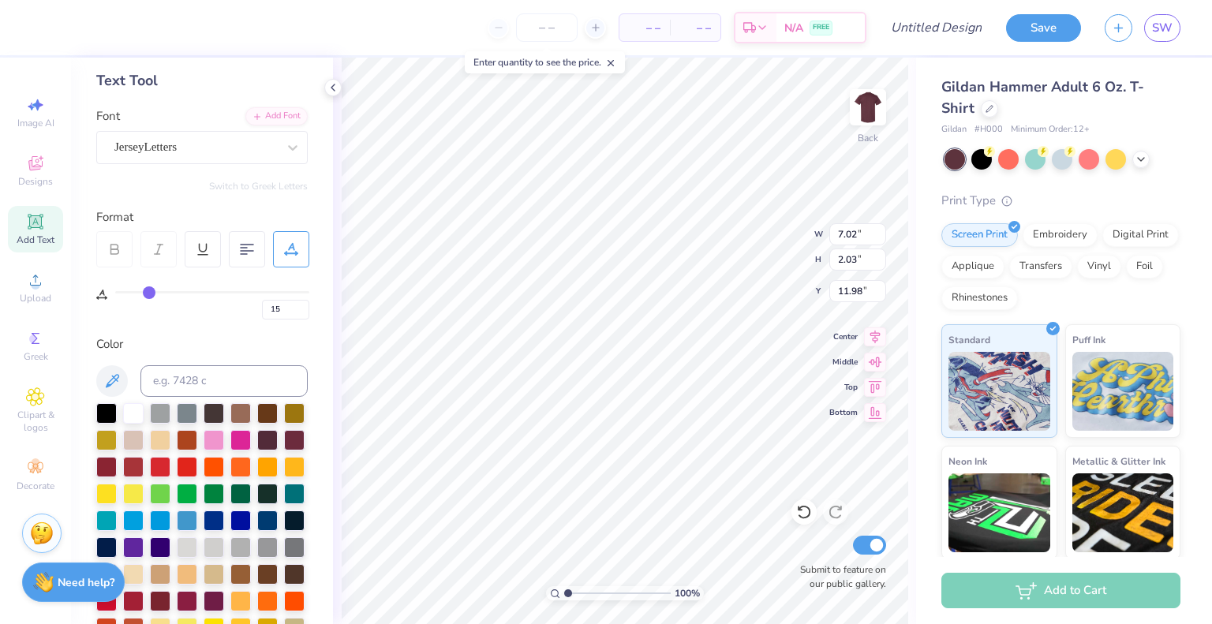
type input "16"
type input "17"
type input "16"
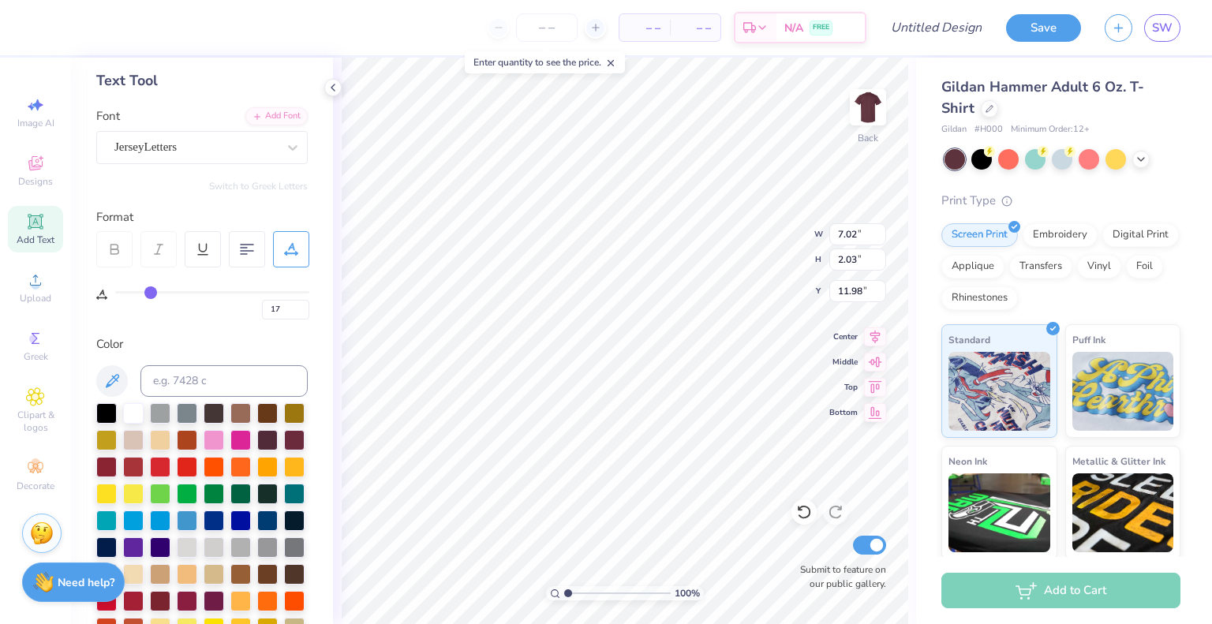
type input "16"
type input "18"
type input "25"
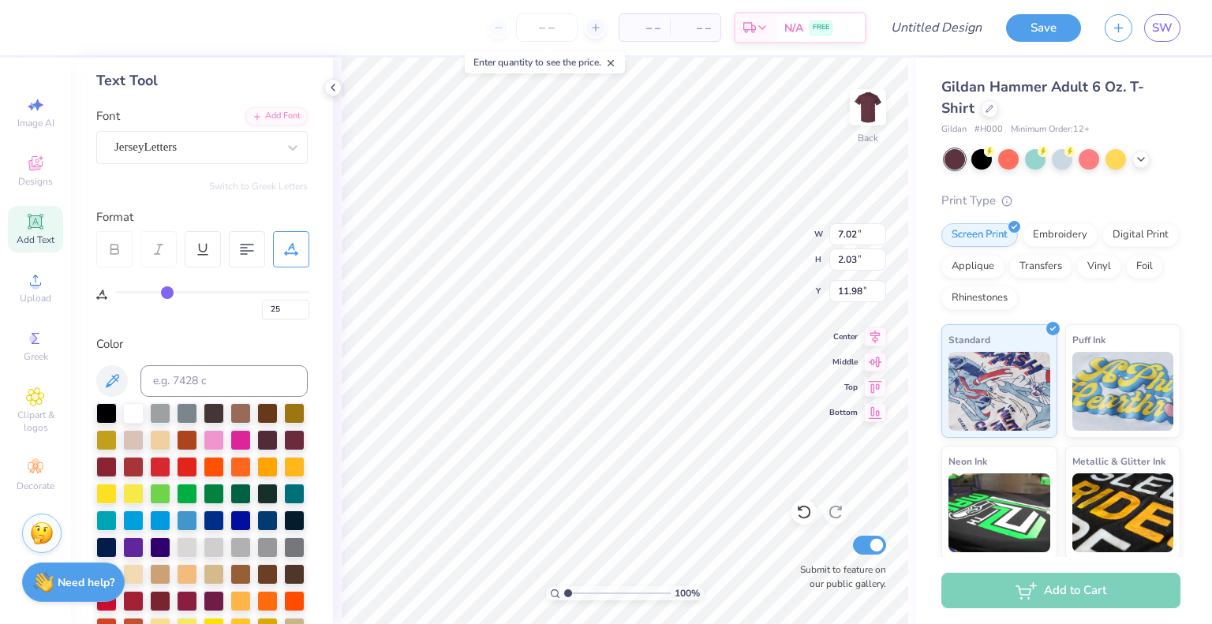
type input "30"
type input "38"
type input "43"
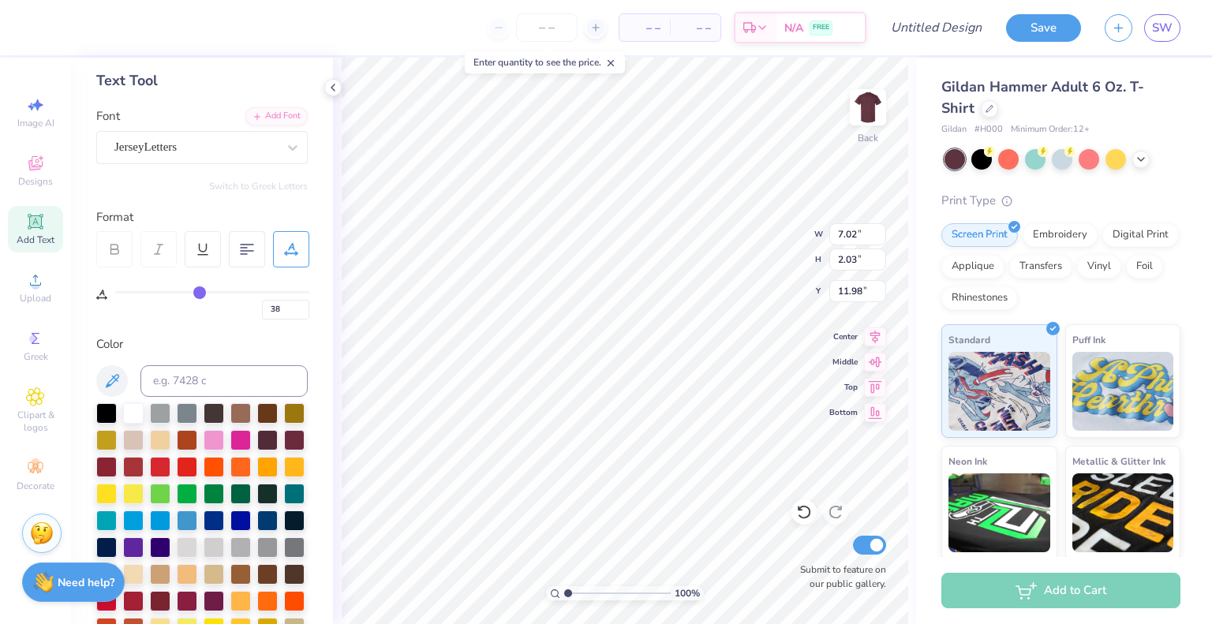
type input "43"
type input "48"
type input "51"
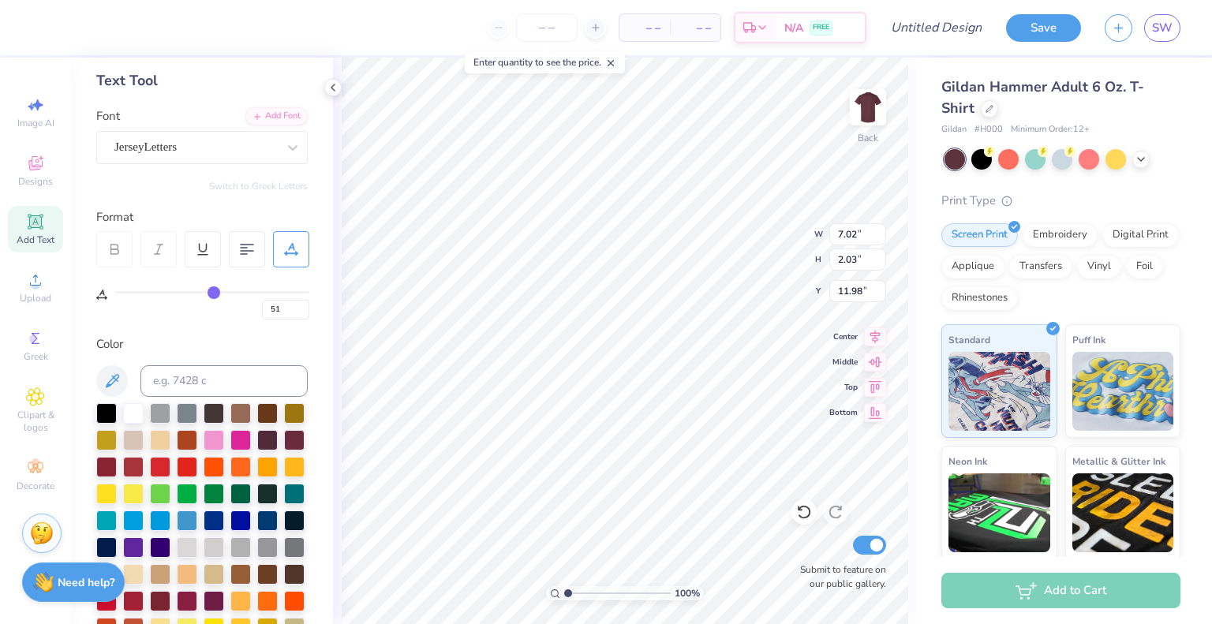
type input "55"
type input "57"
type input "58"
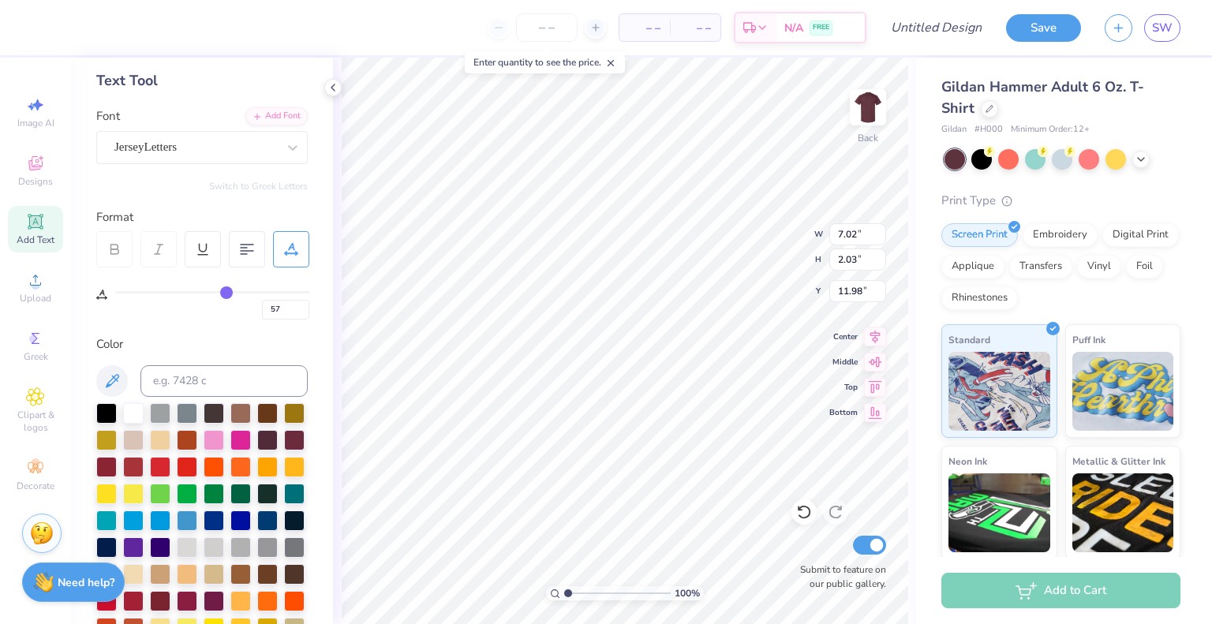
type input "58"
type input "59"
type input "60"
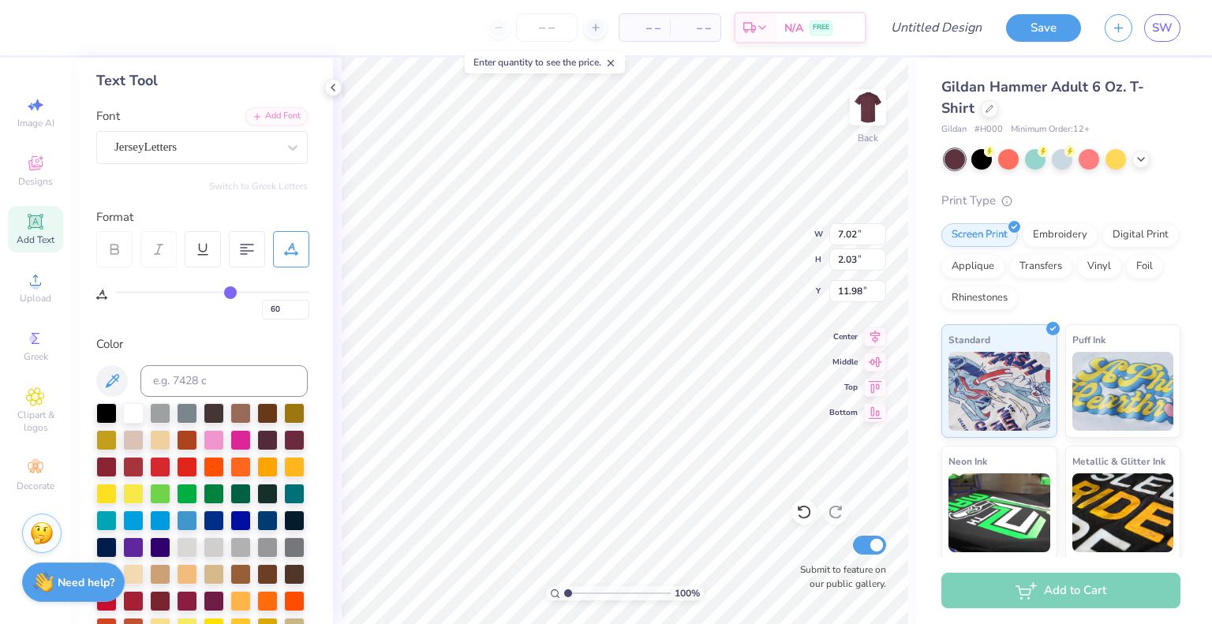
type input "53"
type input "45"
type input "38"
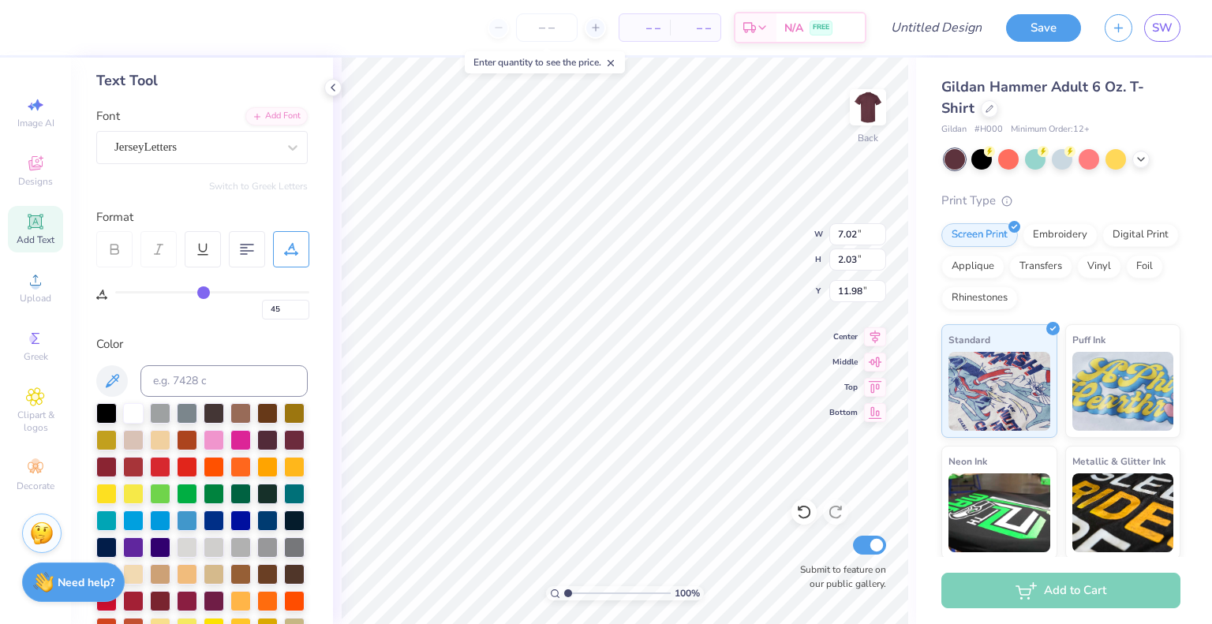
type input "38"
type input "30"
type input "25"
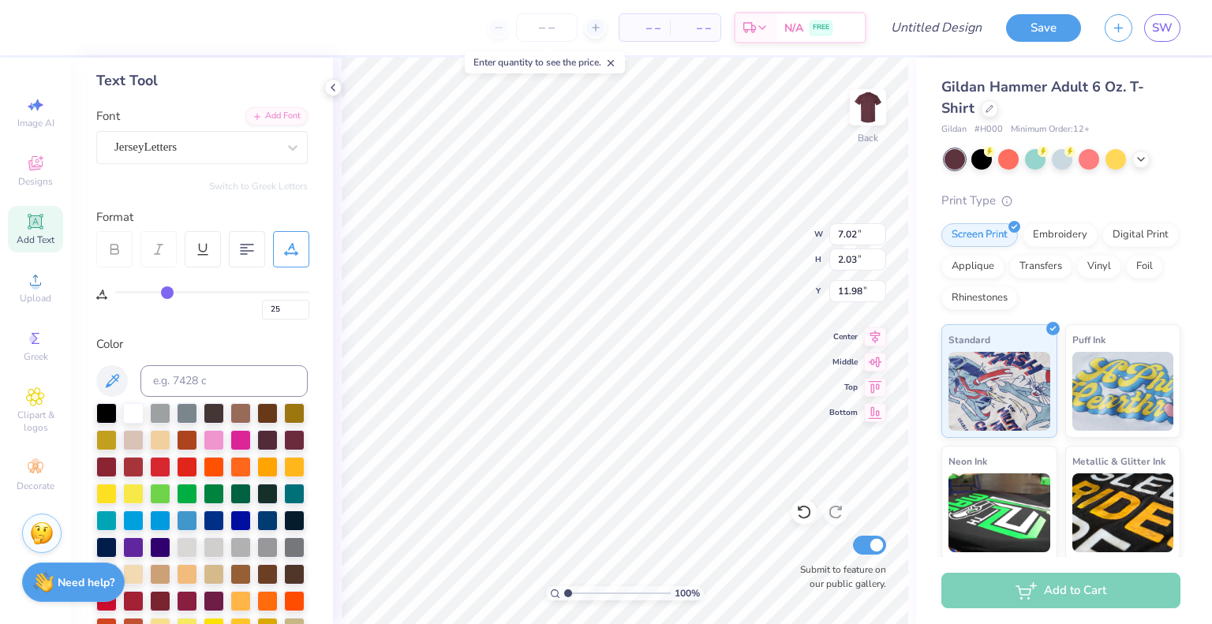
type input "20"
type input "16"
type input "12"
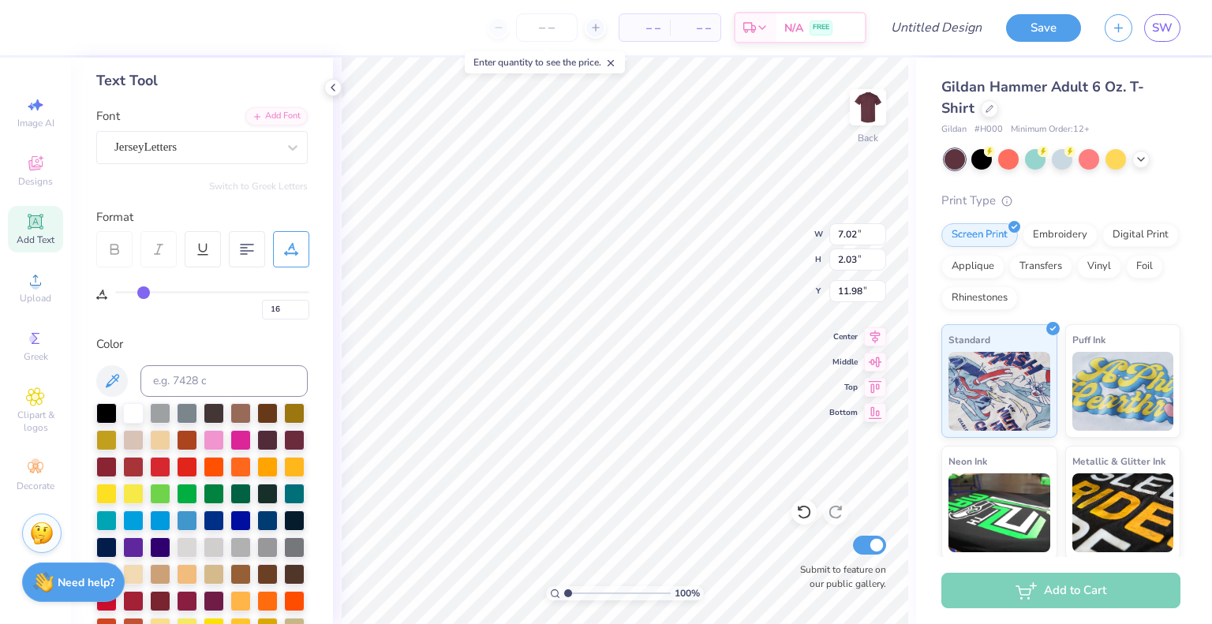
type input "12"
type input "10"
type input "9"
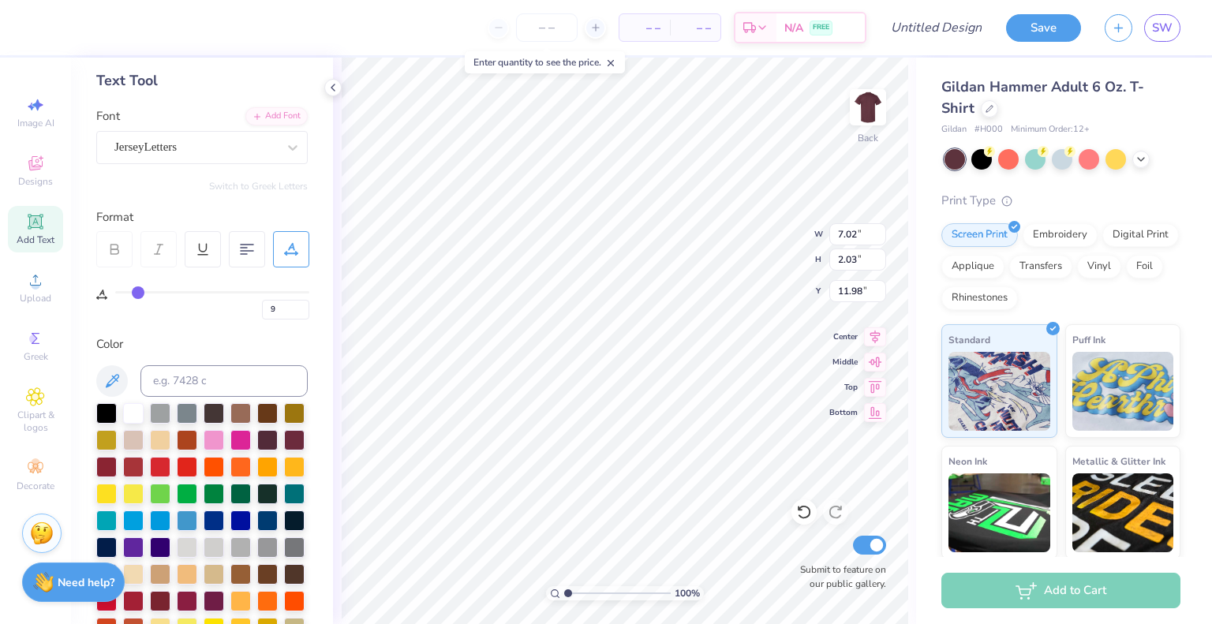
type input "7"
type input "5"
type input "4"
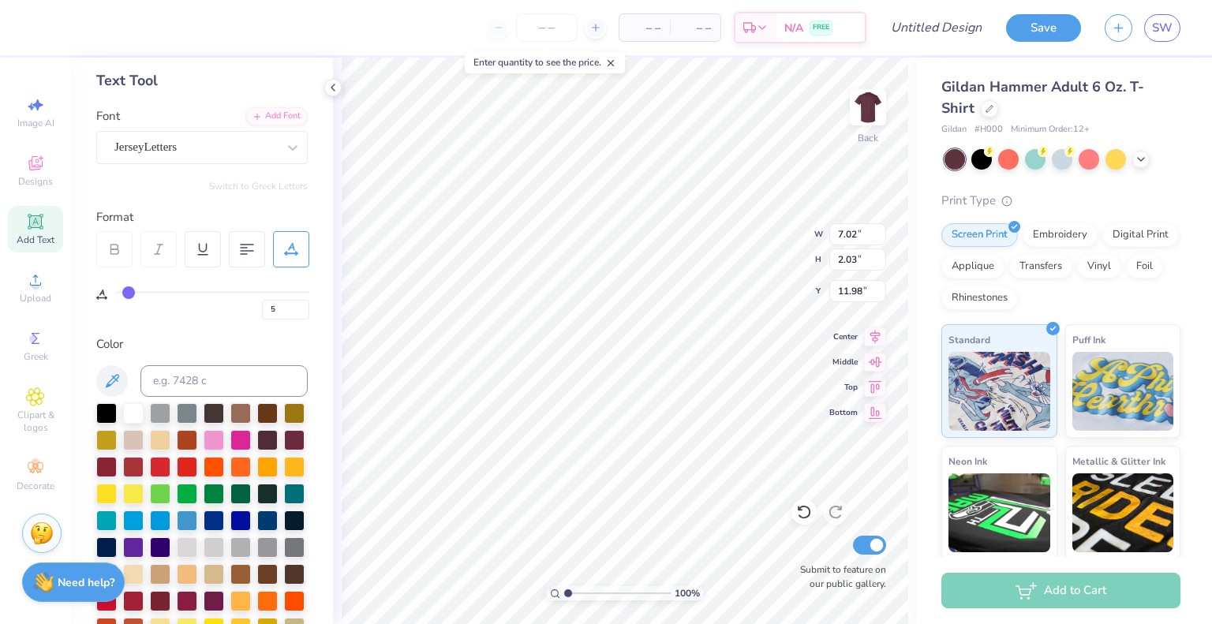
type input "4"
type input "3"
type input "2"
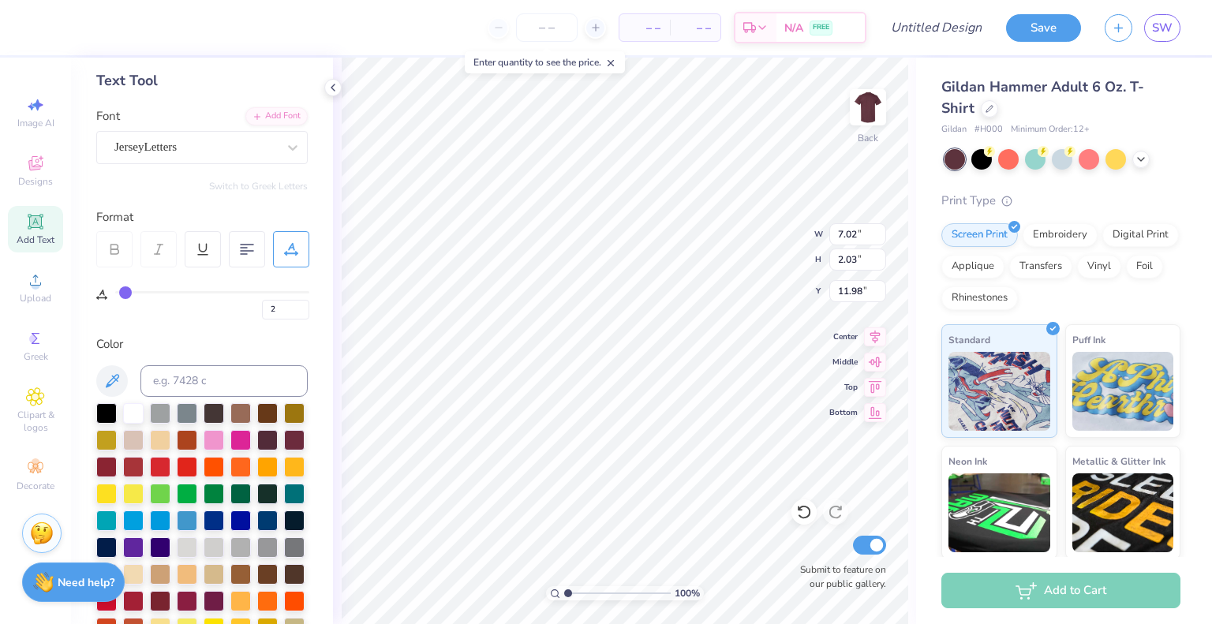
type input "1"
type input "0"
click at [118, 291] on input "range" at bounding box center [212, 292] width 194 height 2
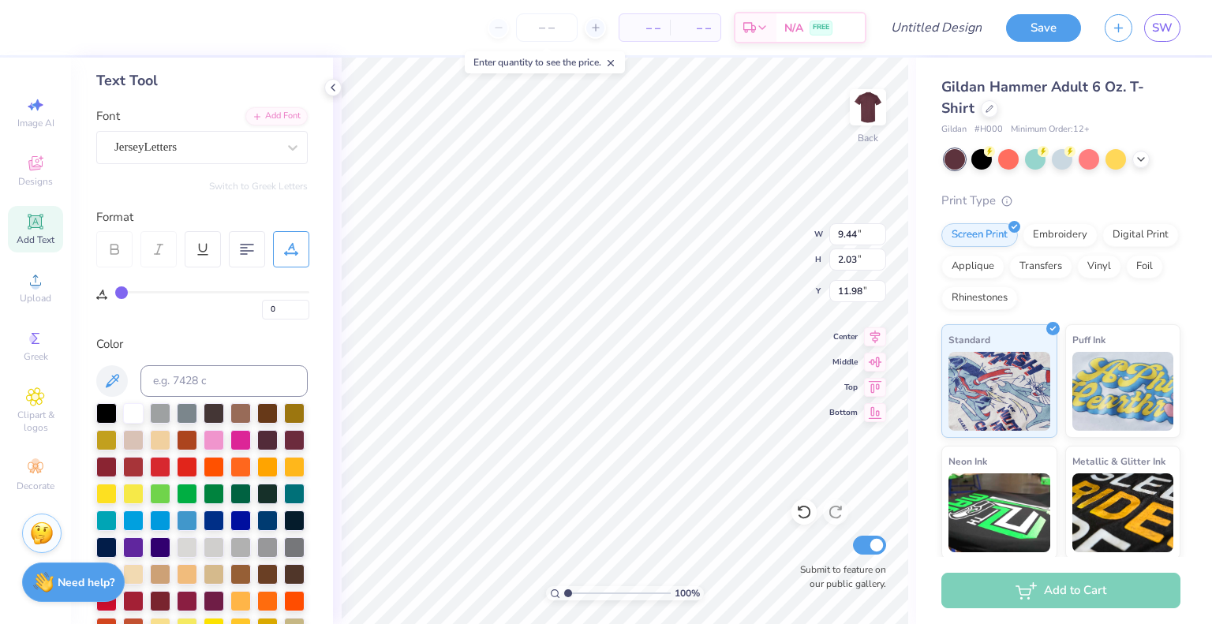
type input "3.67"
type input "5.88"
type input "1.27"
click at [170, 445] on div at bounding box center [160, 438] width 21 height 21
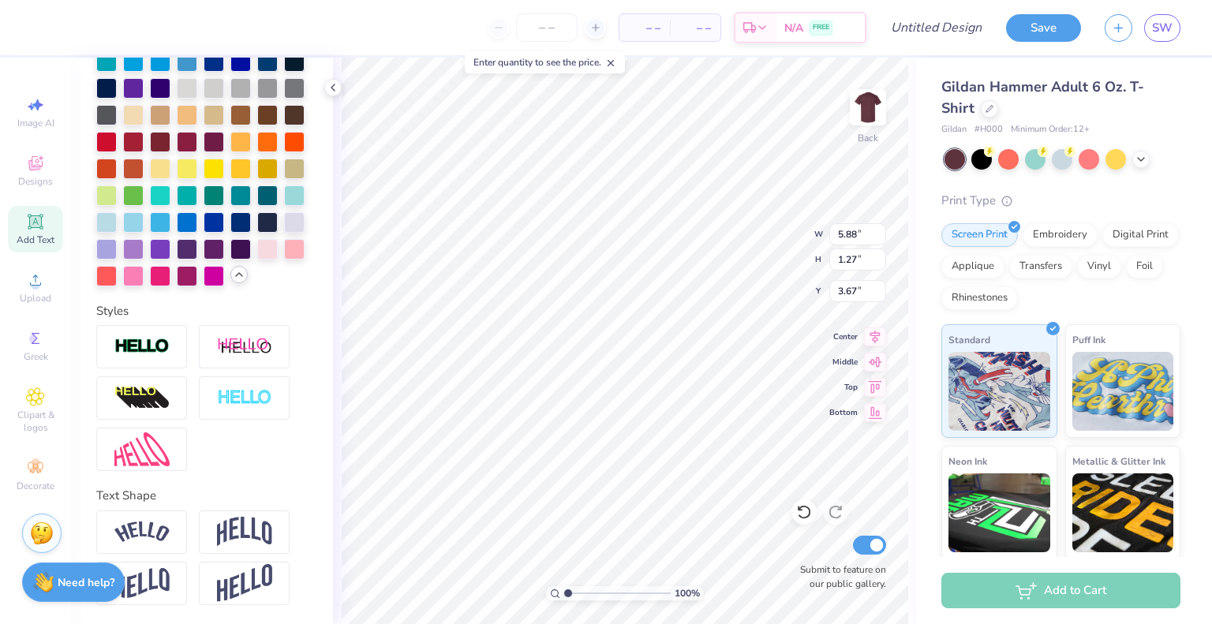
scroll to position [586, 0]
click at [258, 529] on img at bounding box center [244, 532] width 55 height 30
type input "2.48"
type input "3.06"
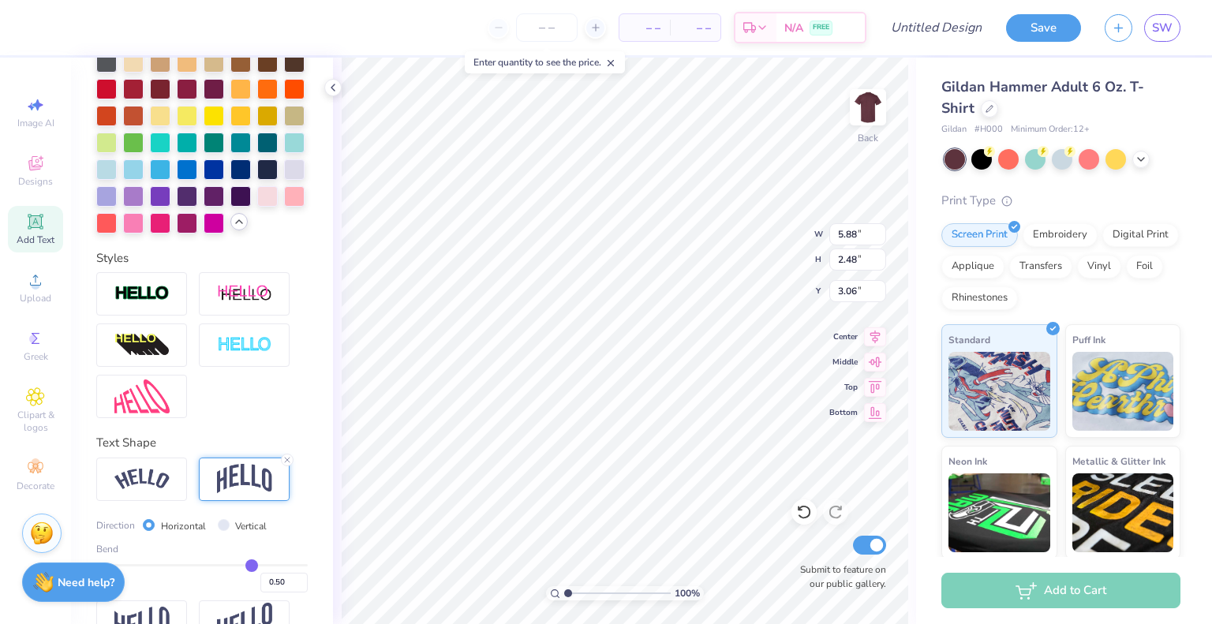
scroll to position [678, 0]
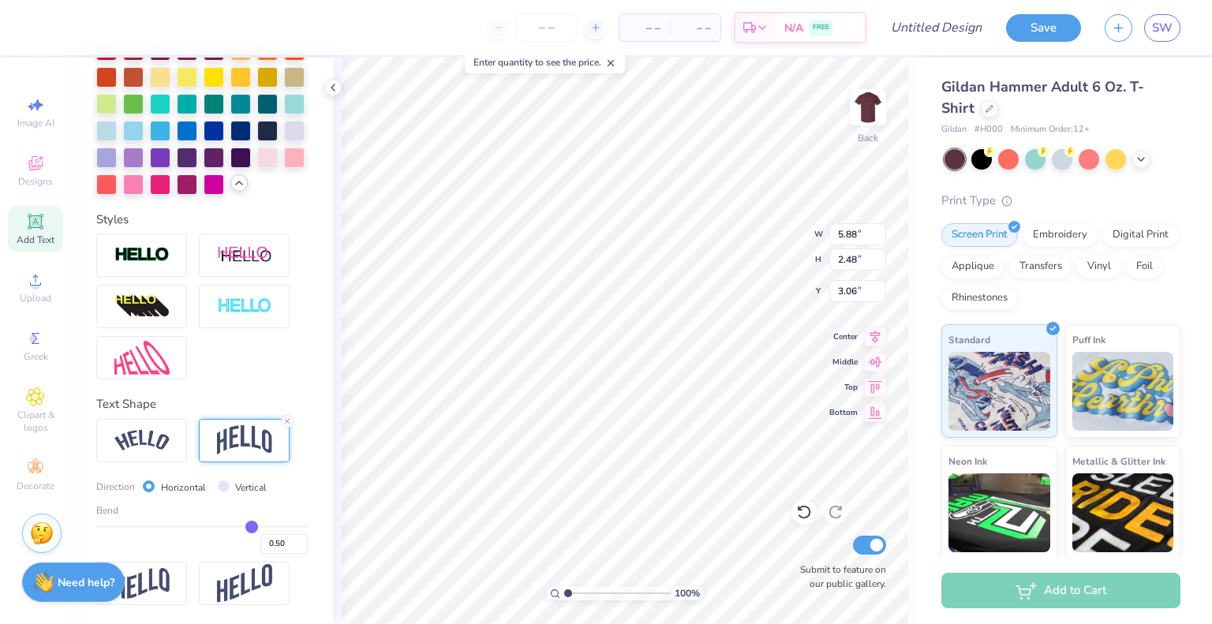
type input "0.47"
type input "0.43"
type input "0.33"
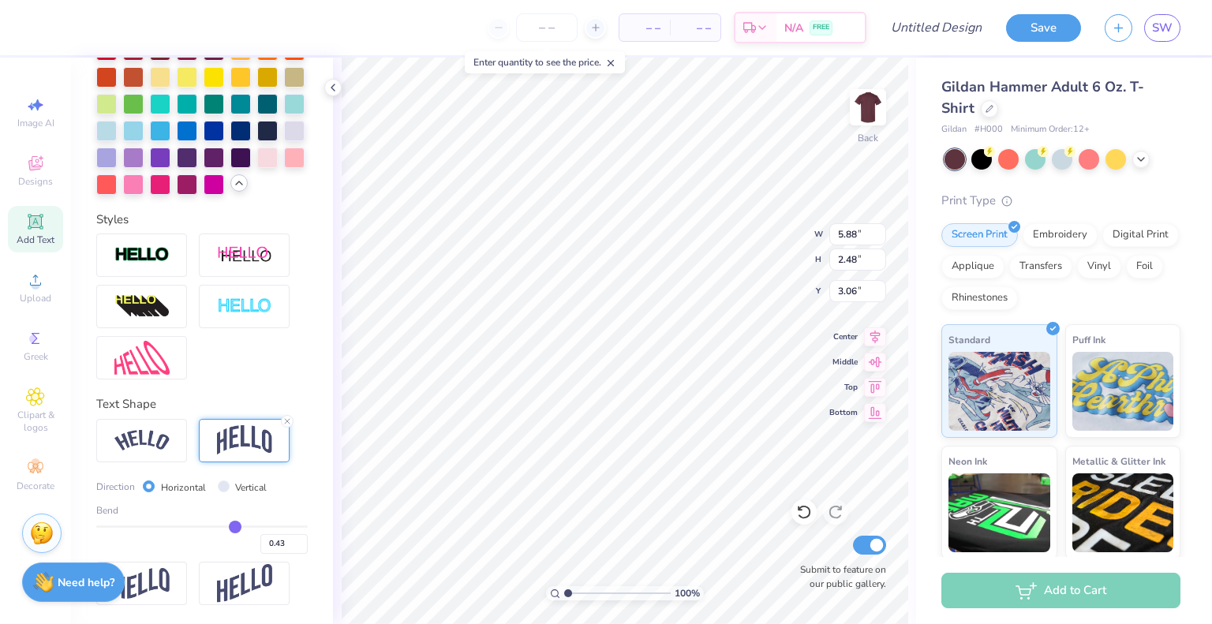
type input "0.33"
type input "0.28"
type input "0.24"
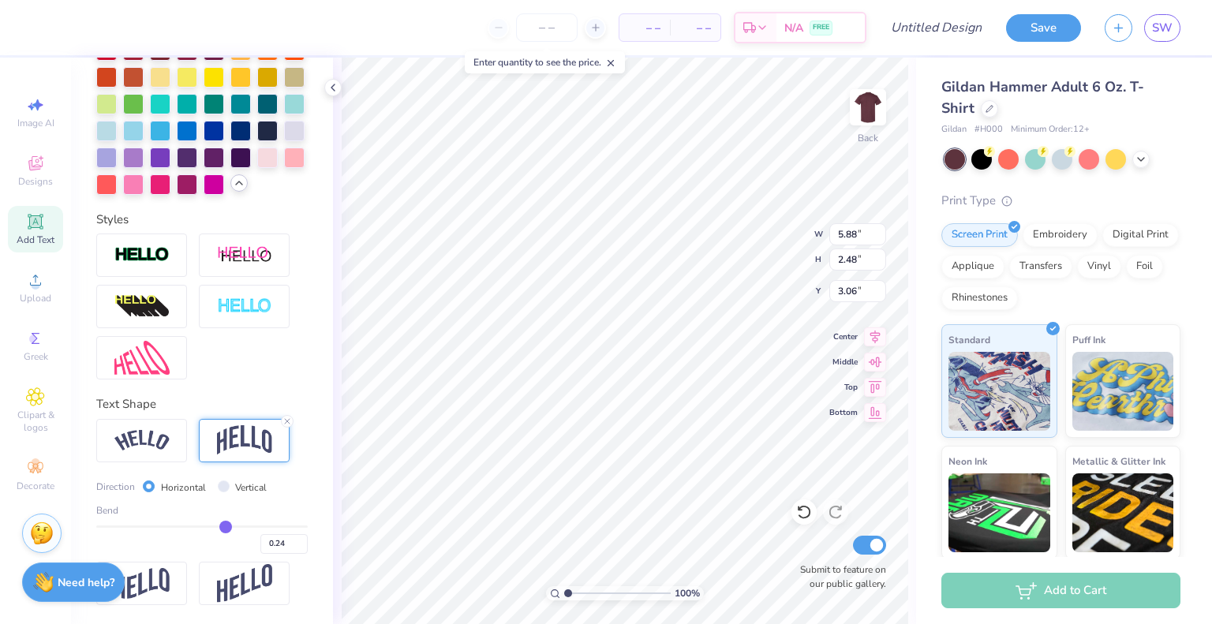
type input "0.17"
type input "0.14"
type input "0.11"
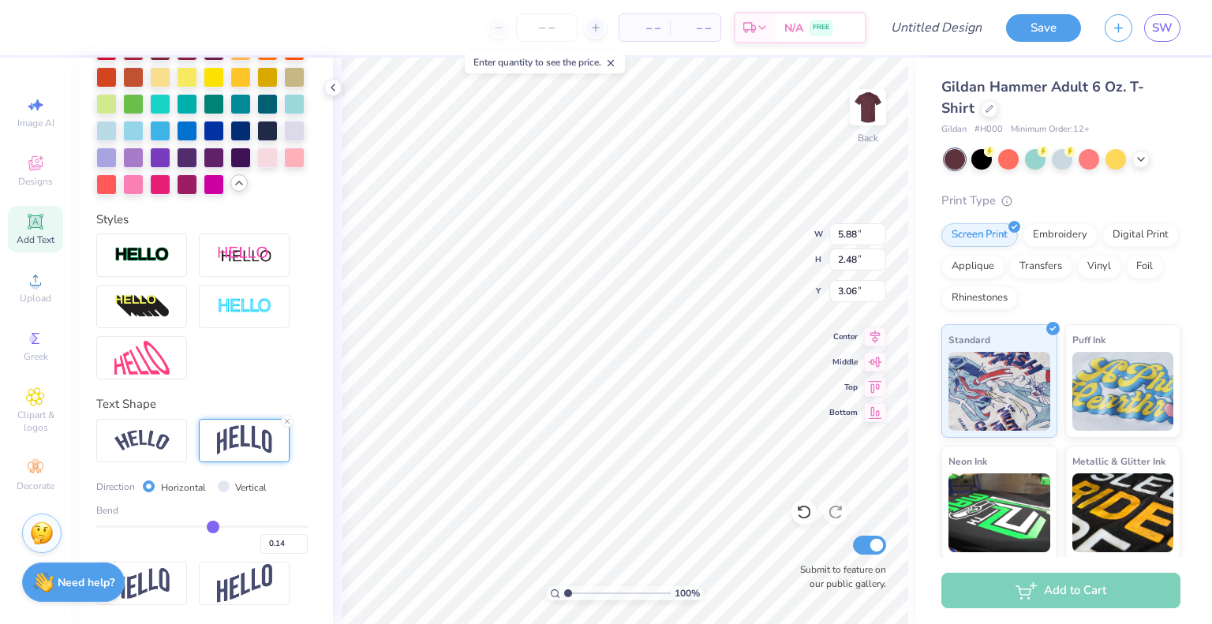
type input "0.11"
type input "0.08"
type input "0.05"
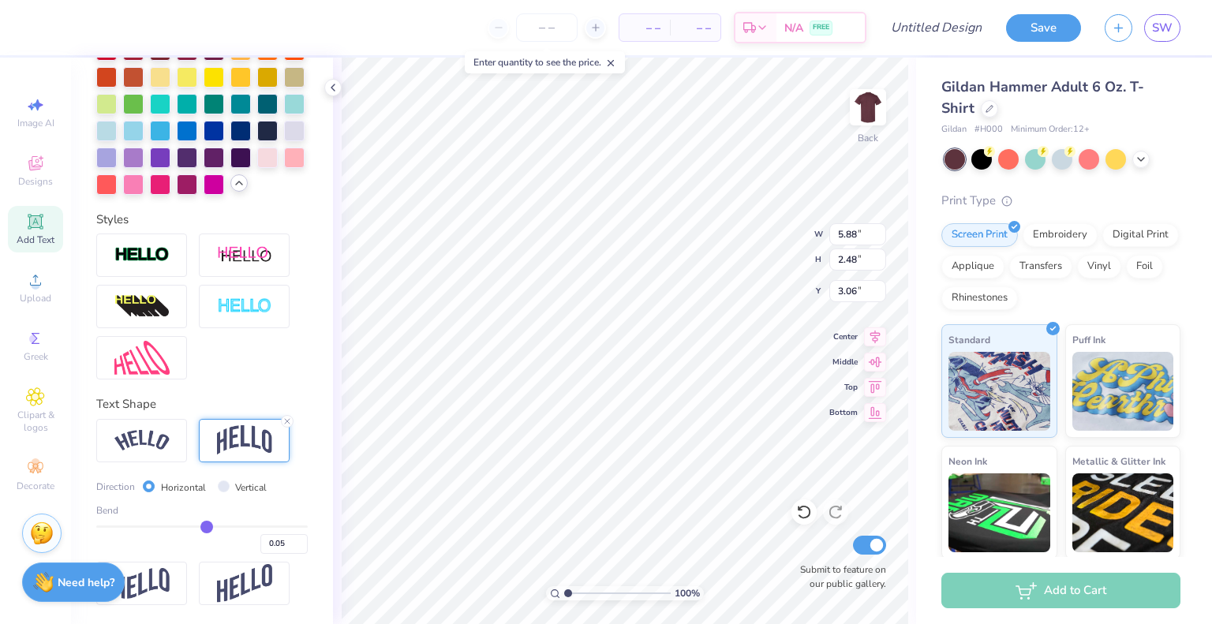
type input "0.02"
type input "-0.02"
type input "-0.04"
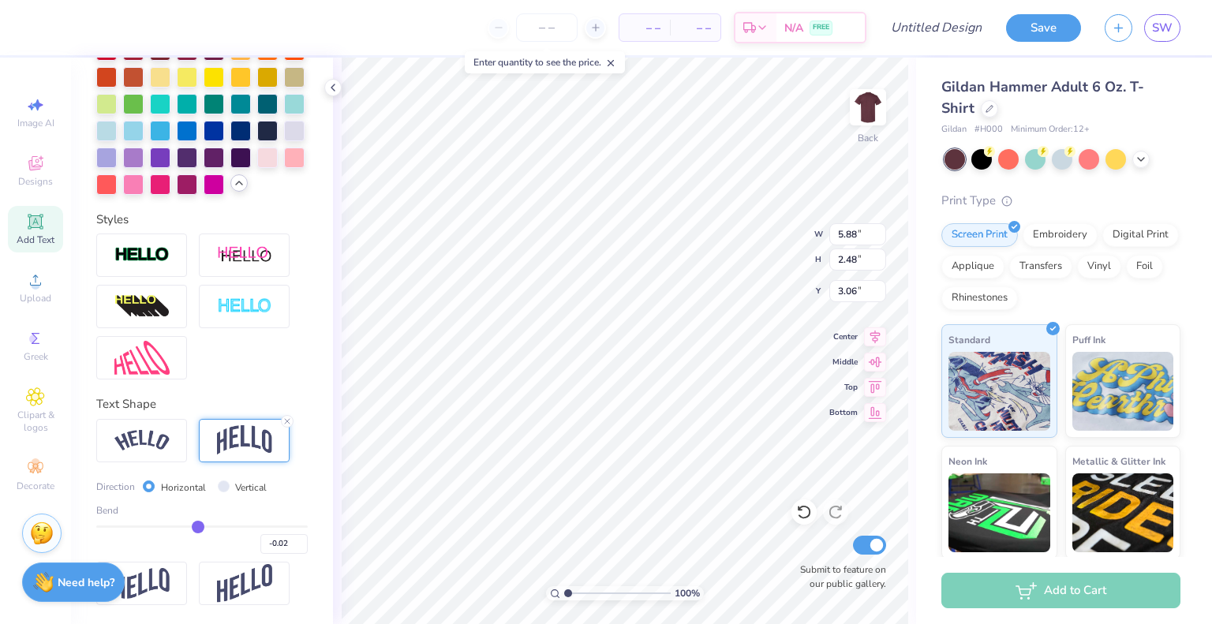
type input "-0.04"
type input "-0.06"
type input "-0.08"
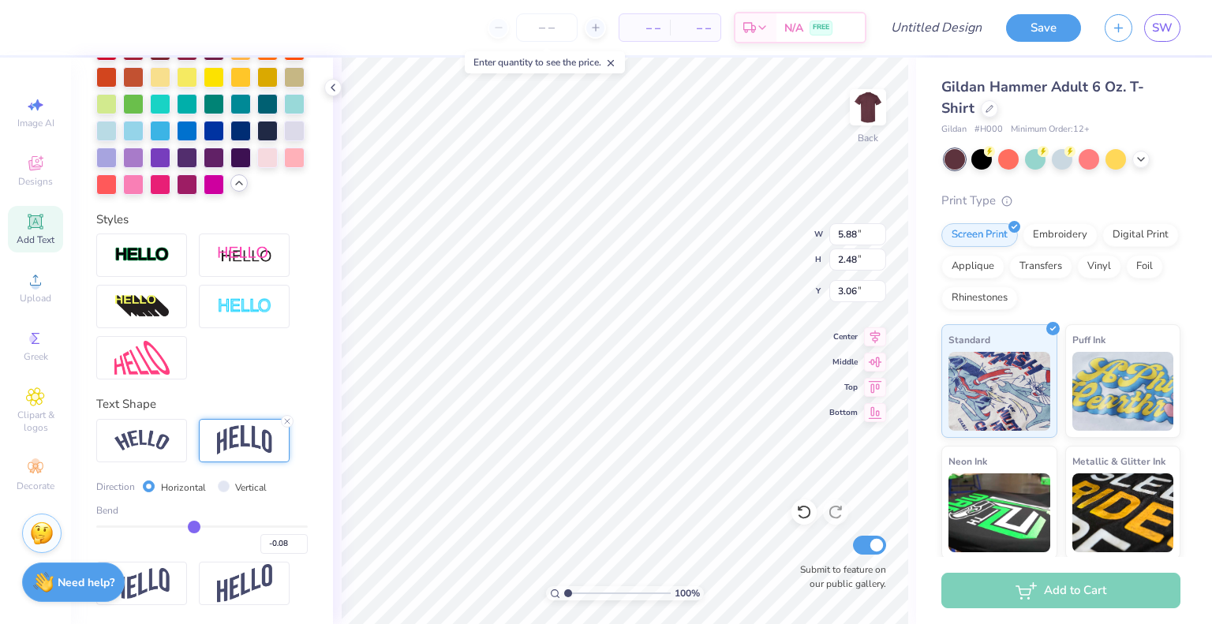
type input "-0.09"
type input "-0.11"
type input "-0.12"
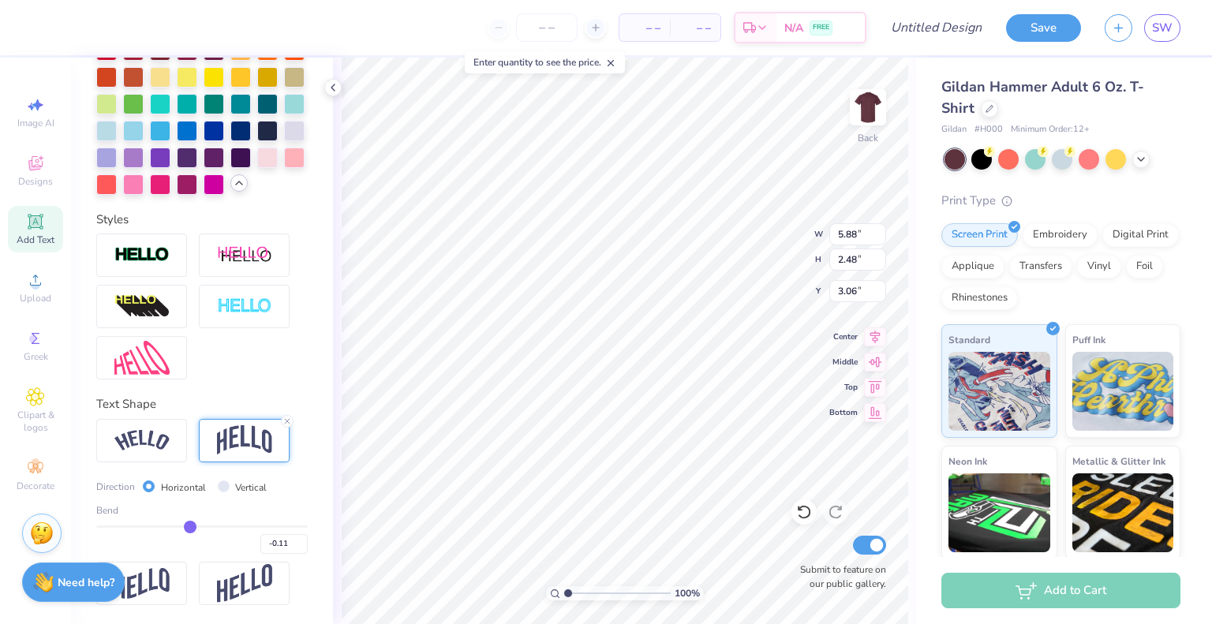
type input "-0.12"
type input "-0.13"
type input "-0.14"
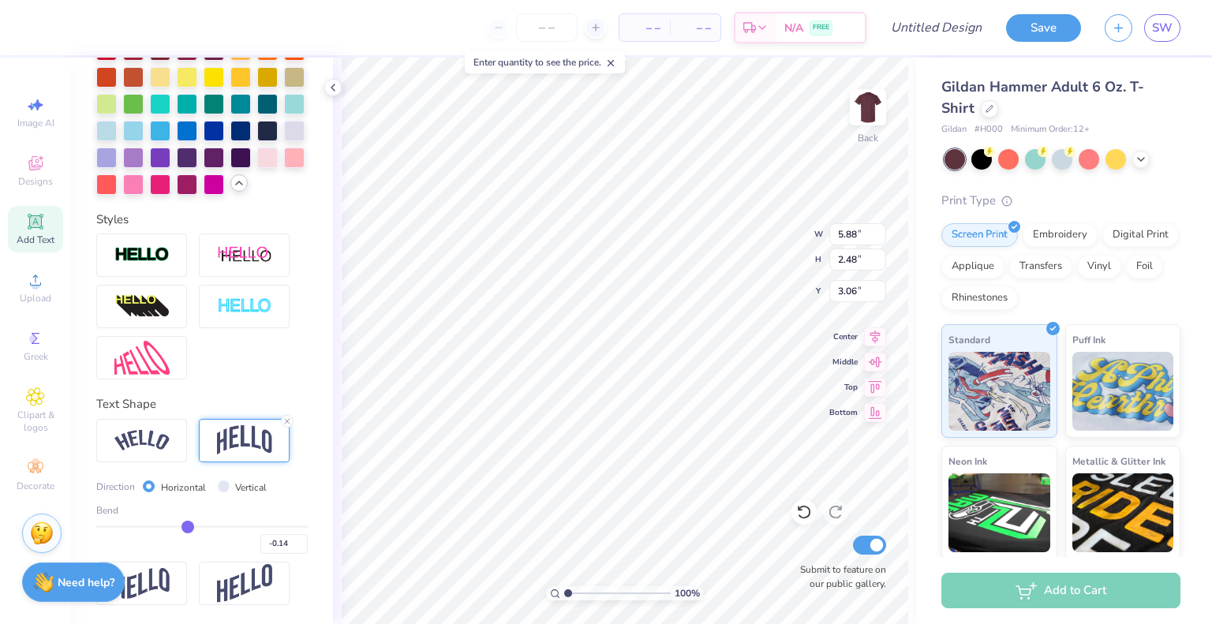
type input "-0.15"
type input "-0.16"
drag, startPoint x: 243, startPoint y: 527, endPoint x: 181, endPoint y: 518, distance: 62.1
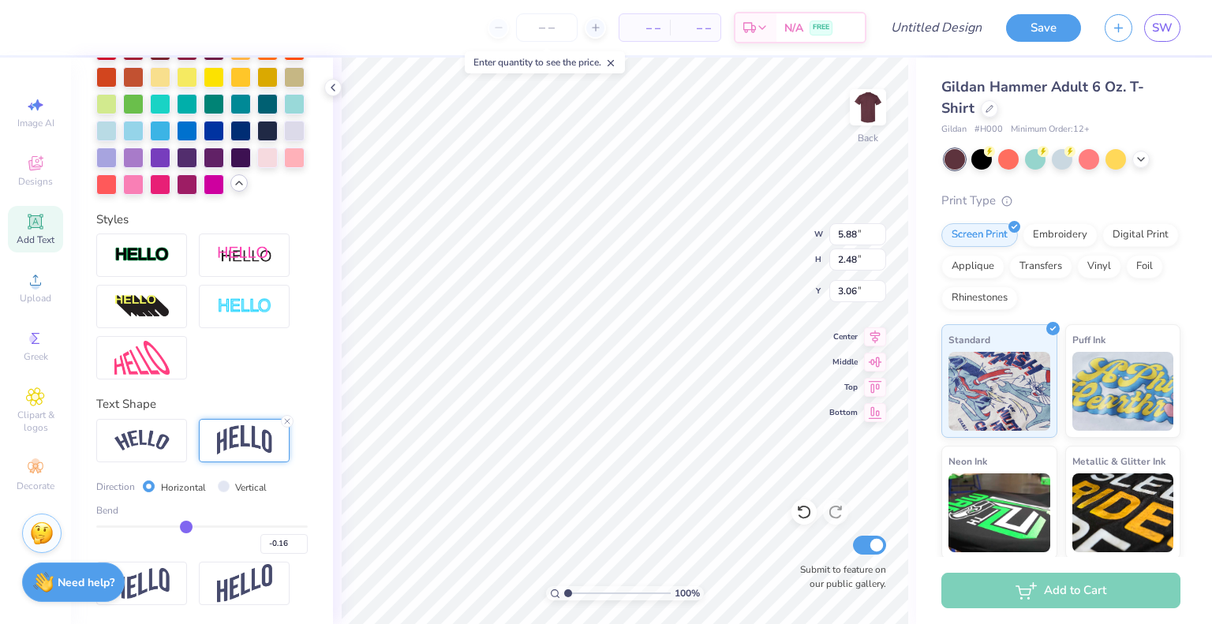
type input "-0.16"
click at [181, 525] on input "range" at bounding box center [201, 526] width 211 height 2
type input "1.64"
type input "3.48"
type input "-0.15"
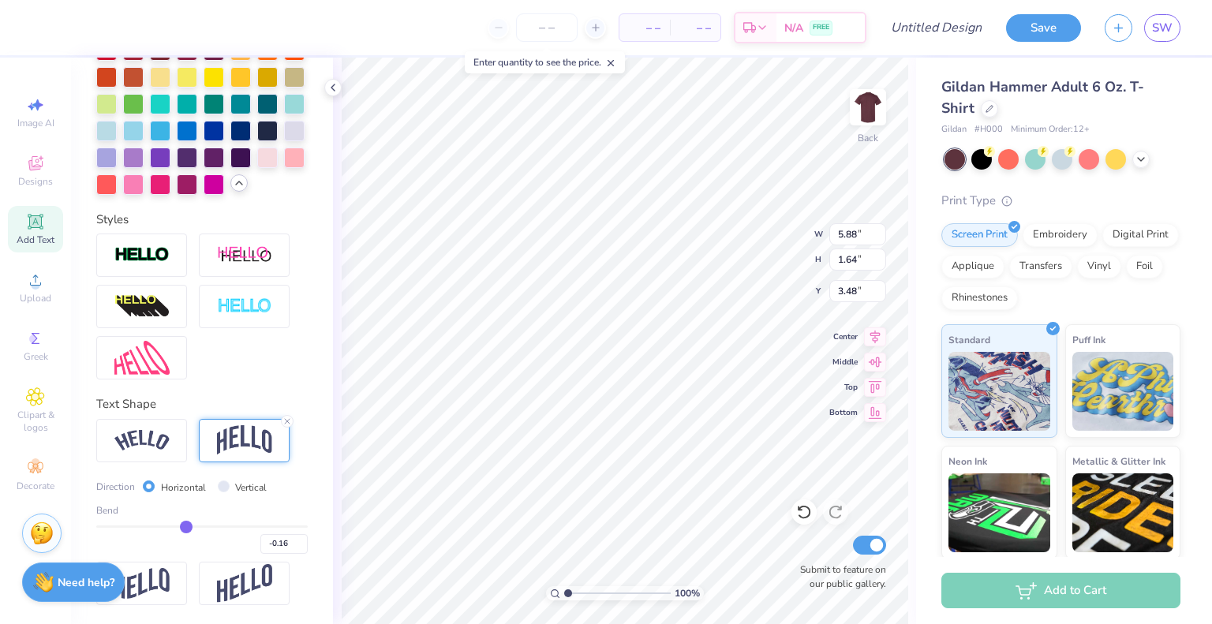
type input "-0.15"
type input "-0.14"
type input "-0.13"
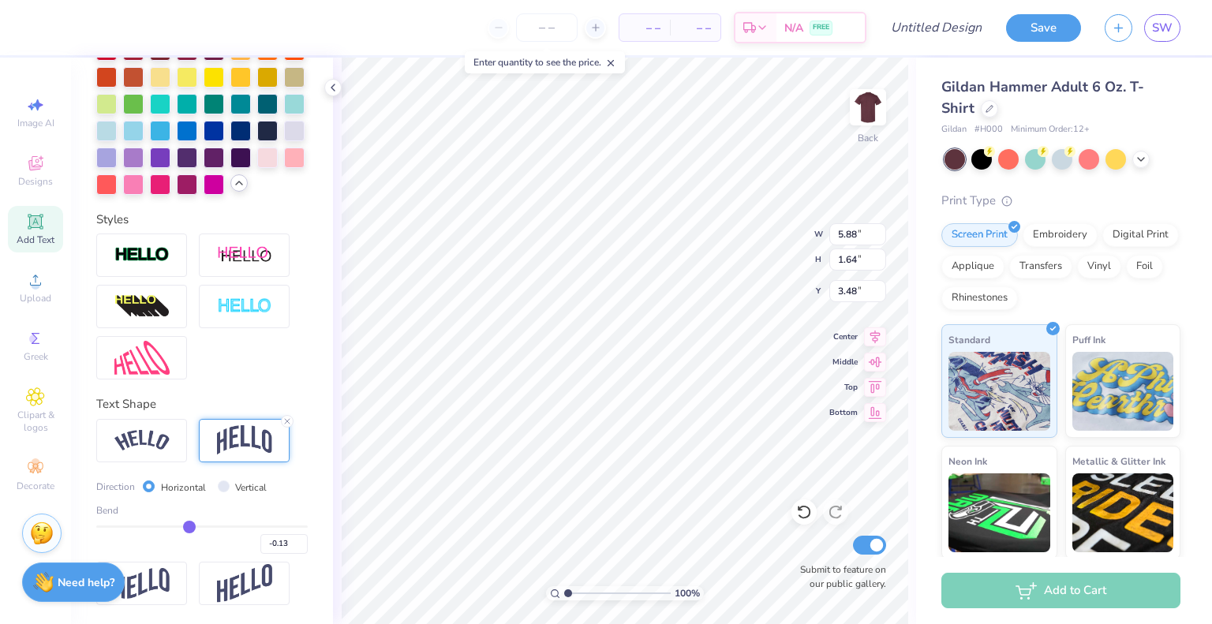
type input "-0.12"
type input "-0.11"
type input "-0.1"
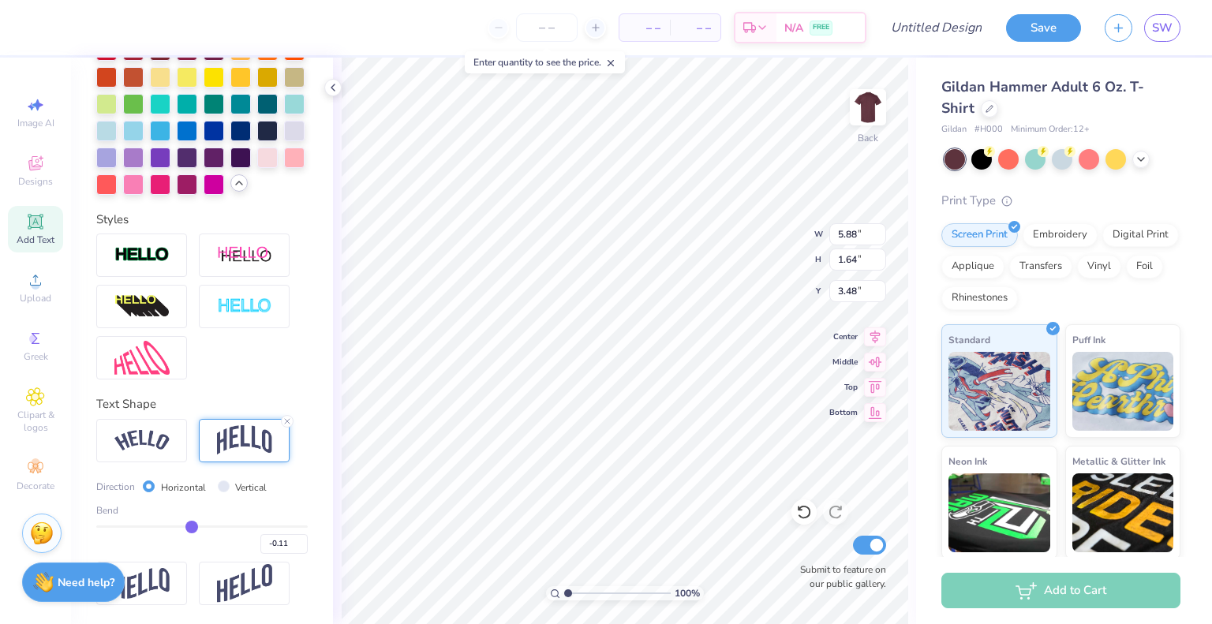
type input "-0.10"
type input "-0.09"
type input "-0.08"
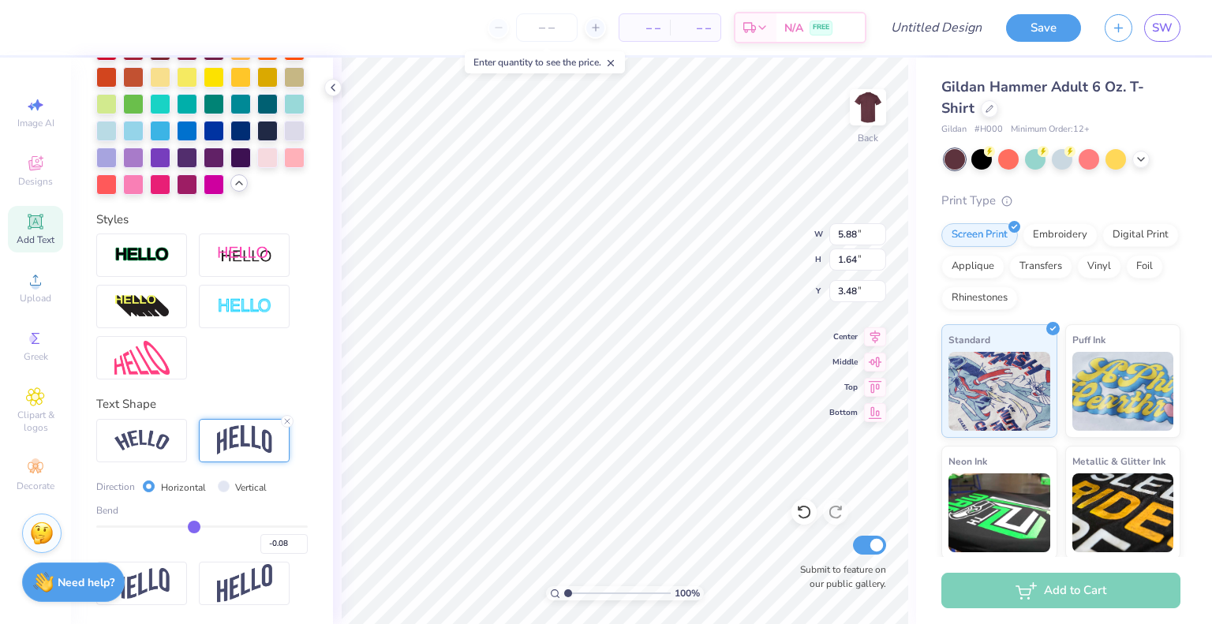
type input "-0.07"
type input "-0.06"
type input "-0.05"
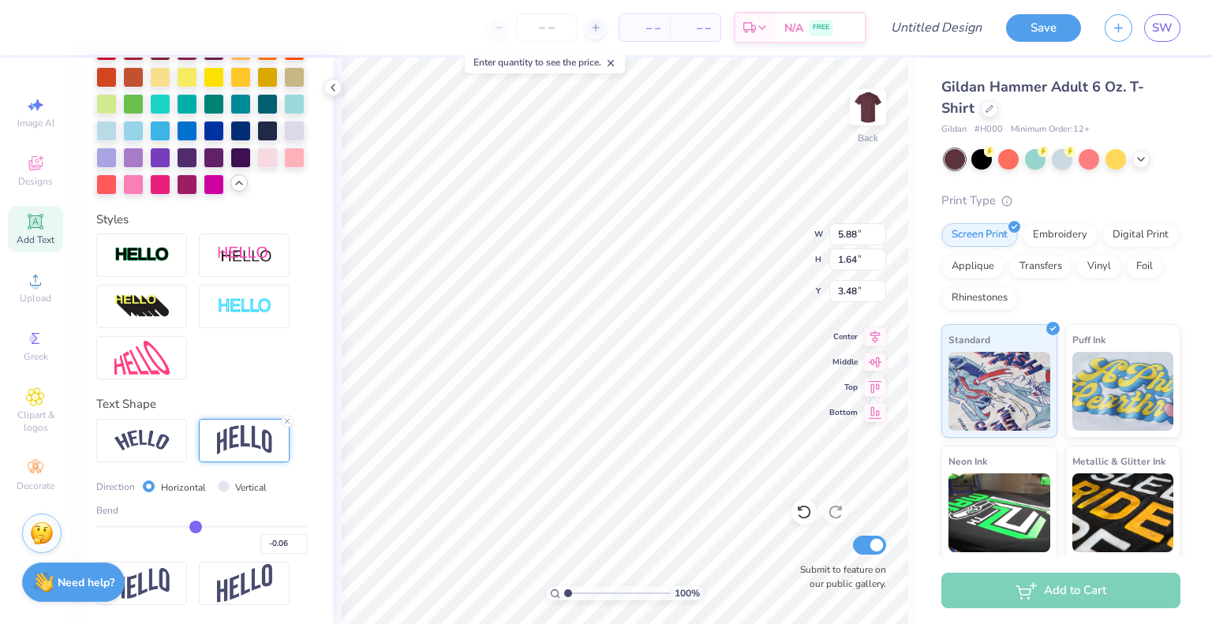
type input "-0.05"
drag, startPoint x: 181, startPoint y: 527, endPoint x: 191, endPoint y: 527, distance: 10.3
type input "-0.05"
click at [191, 527] on input "range" at bounding box center [201, 526] width 211 height 2
type input "1.38"
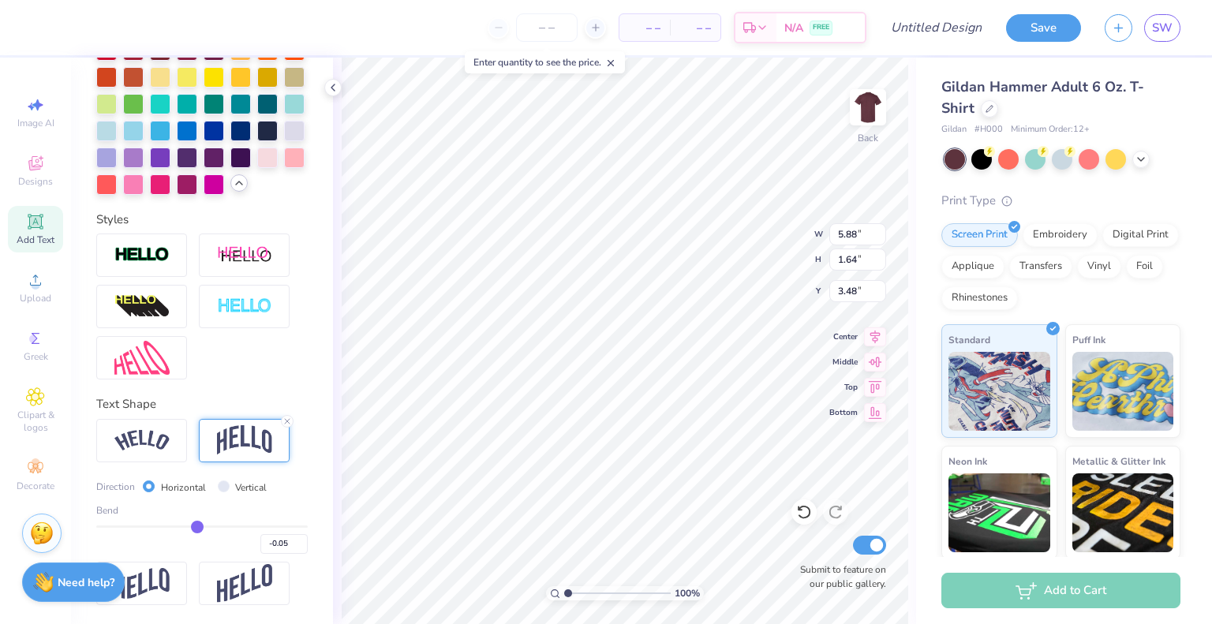
type input "3.61"
type input "0.09"
click at [204, 526] on input "range" at bounding box center [201, 526] width 211 height 2
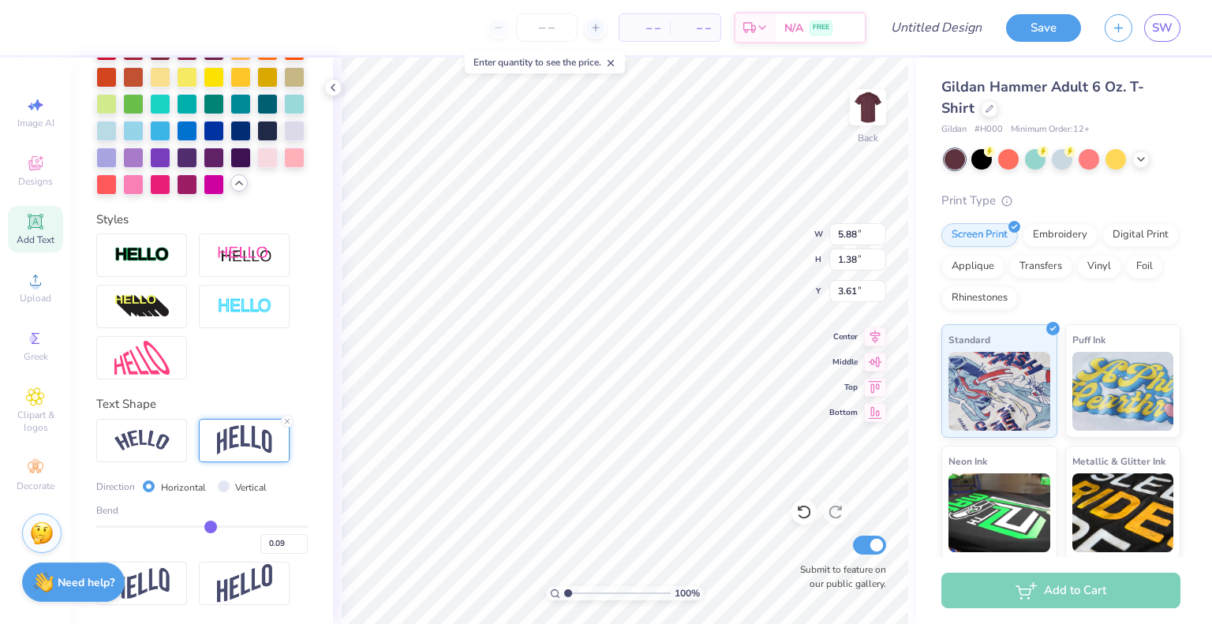
type input "1.47"
type input "3.57"
click at [208, 526] on input "range" at bounding box center [201, 526] width 211 height 2
type input "0.1"
click at [292, 539] on input "0.1" at bounding box center [283, 544] width 47 height 20
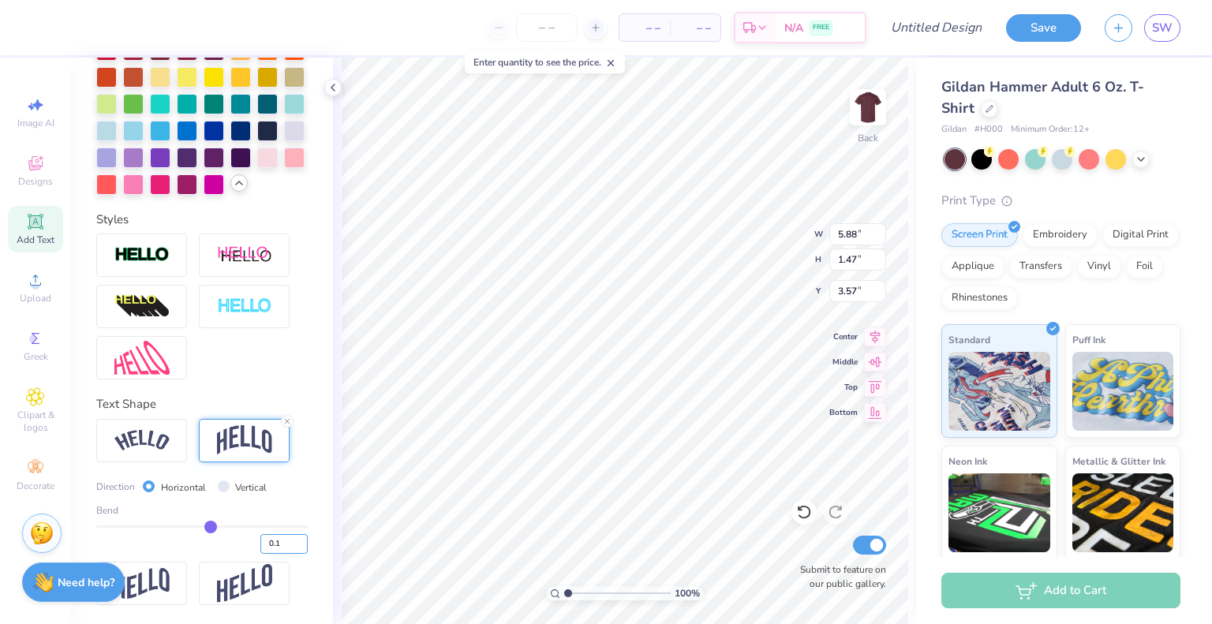
click at [289, 537] on input "0.1" at bounding box center [283, 544] width 47 height 20
type input "0.1"
type input "0.10"
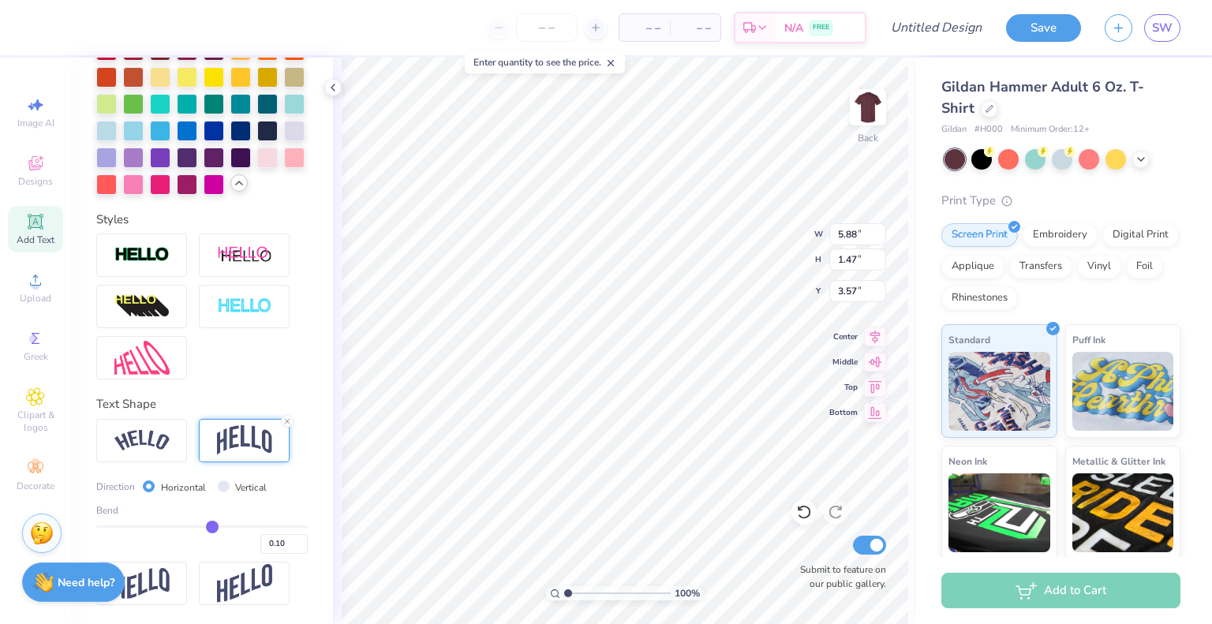
click at [318, 462] on div "Personalized Names Personalized Numbers Text Tool Add Font Font JerseyLetters S…" at bounding box center [202, 341] width 262 height 566
type input "1.50"
type input "3.55"
click at [275, 546] on input "0.10" at bounding box center [283, 544] width 47 height 20
type input "0.12"
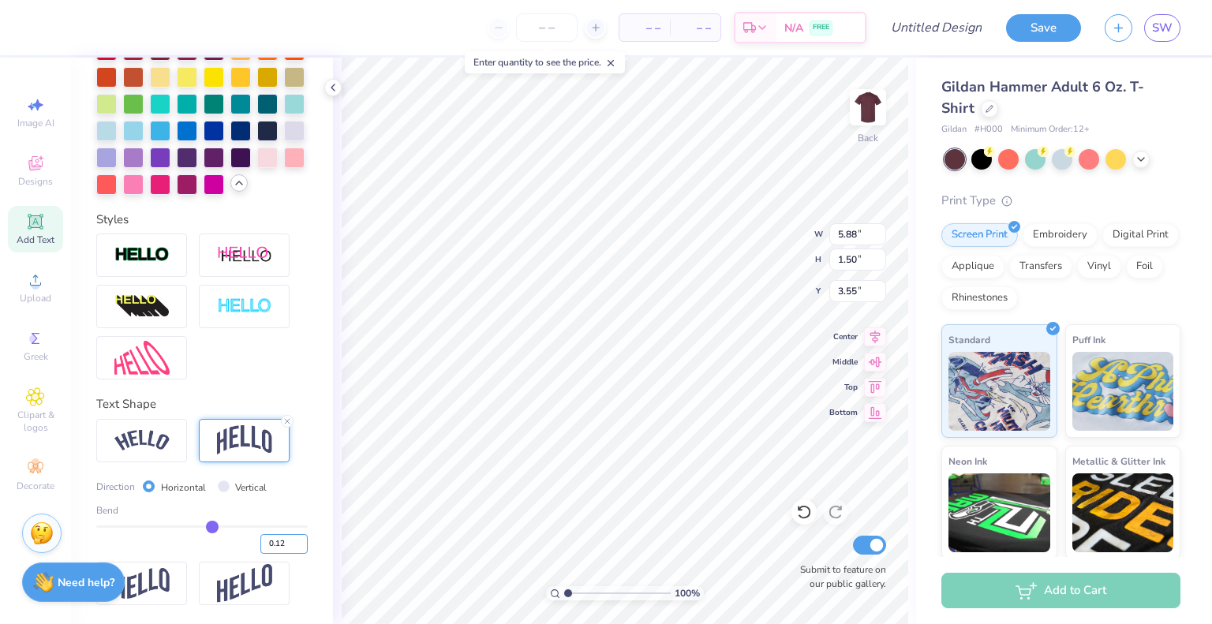
type input "0.12"
type input "1.54"
type input "3.53"
type input "5.90"
type input "1.53"
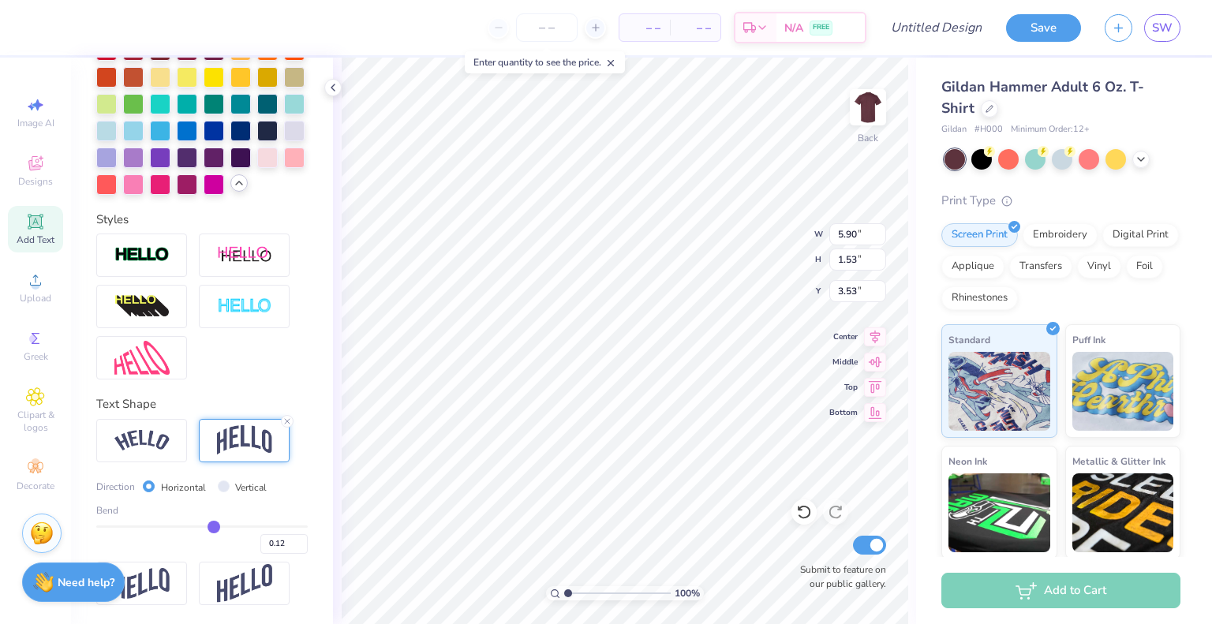
scroll to position [13, 2]
type textarea "W"
type textarea "WILL"
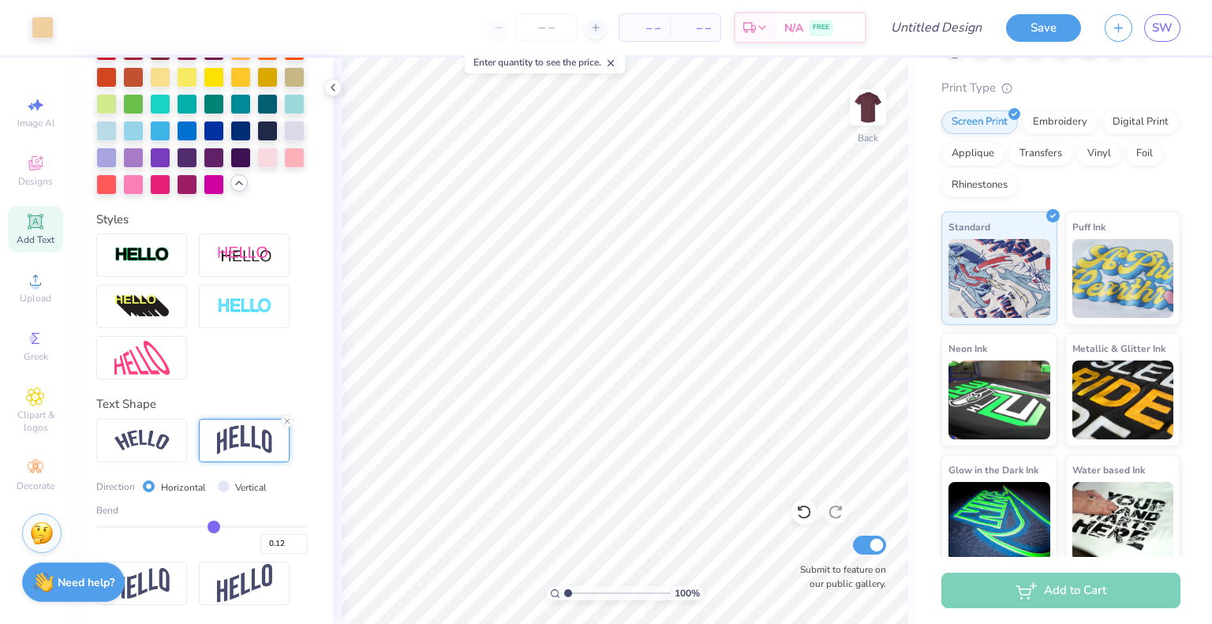
scroll to position [124, 0]
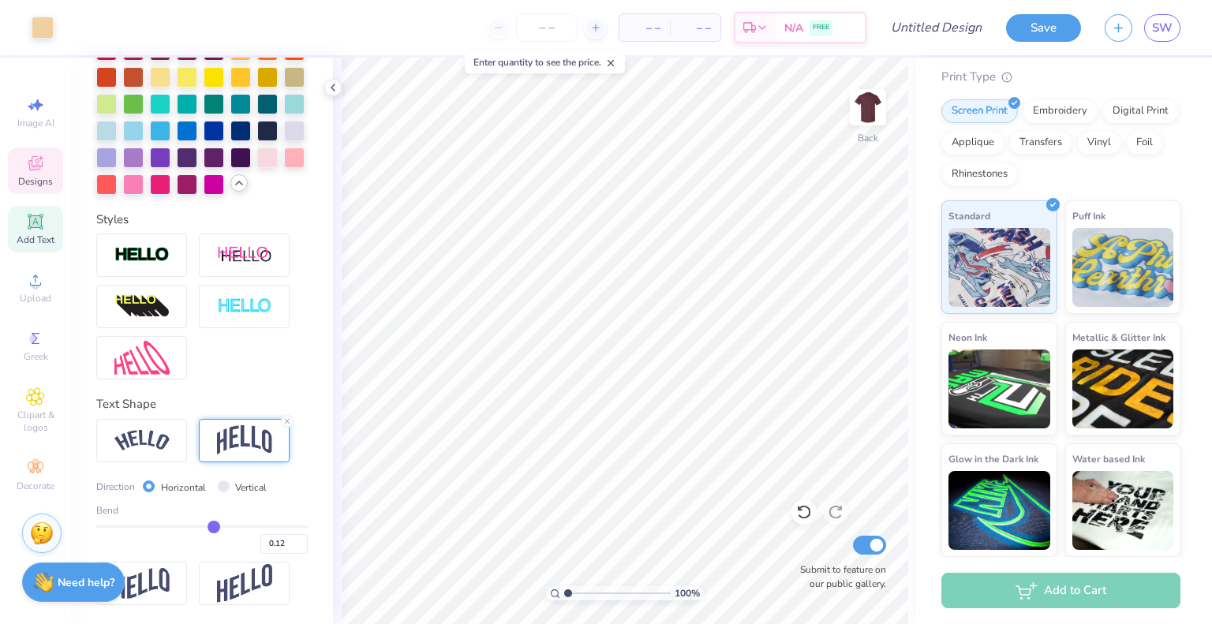
click at [23, 168] on div "Designs" at bounding box center [35, 171] width 55 height 47
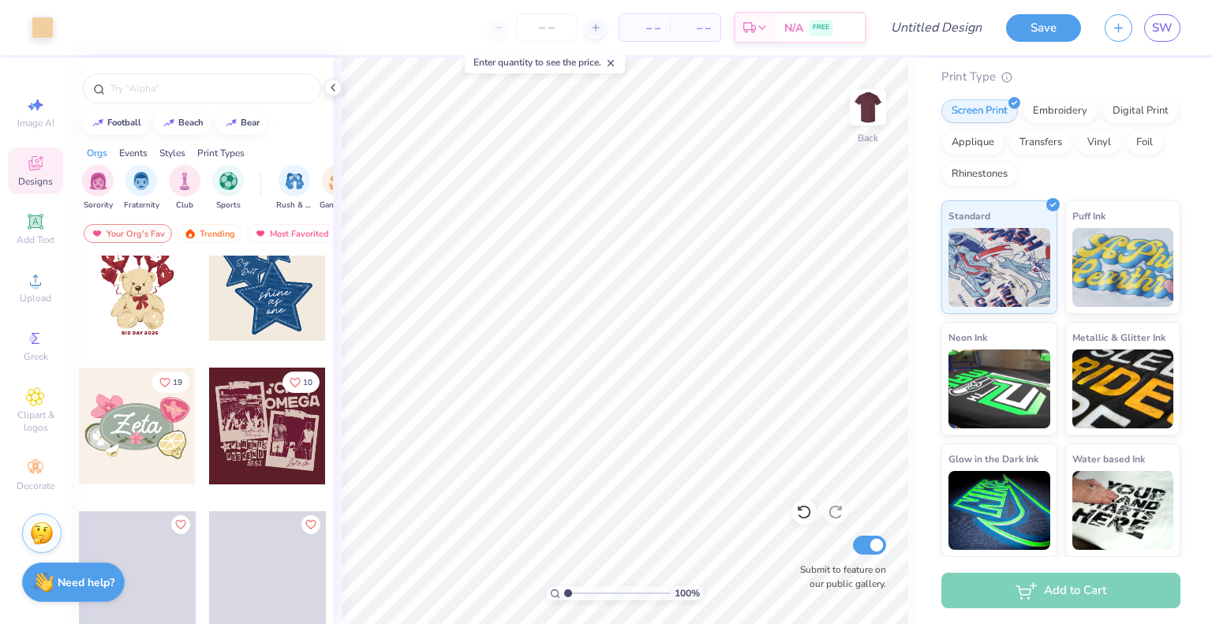
scroll to position [528, 0]
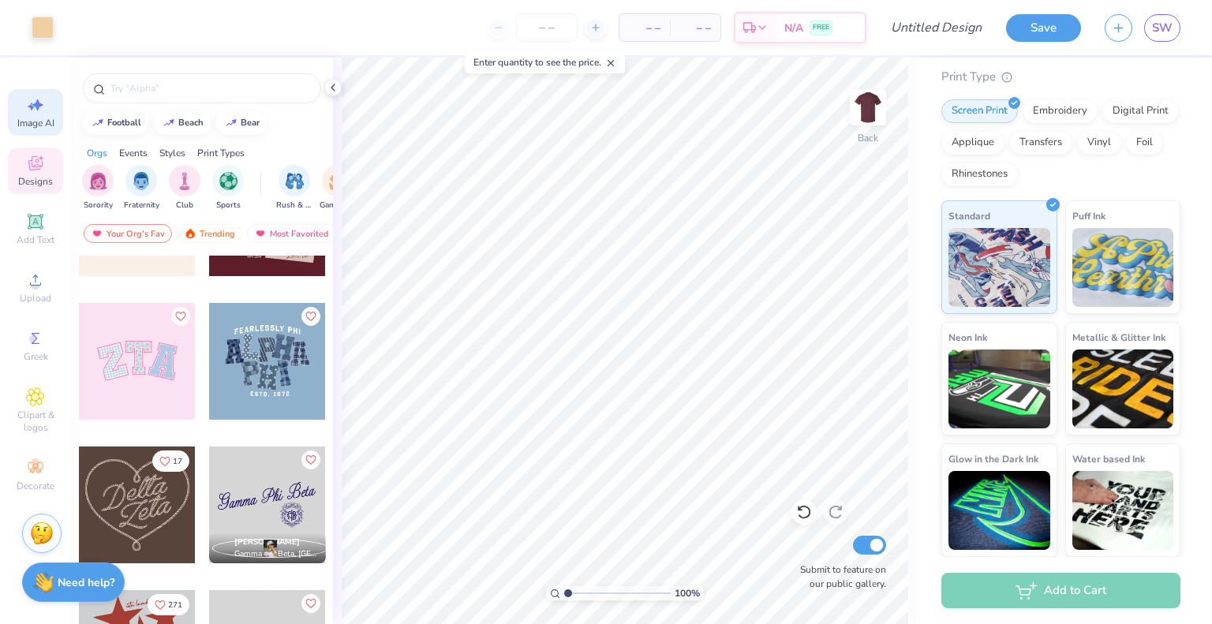
click at [44, 114] on div "Image AI" at bounding box center [35, 112] width 55 height 47
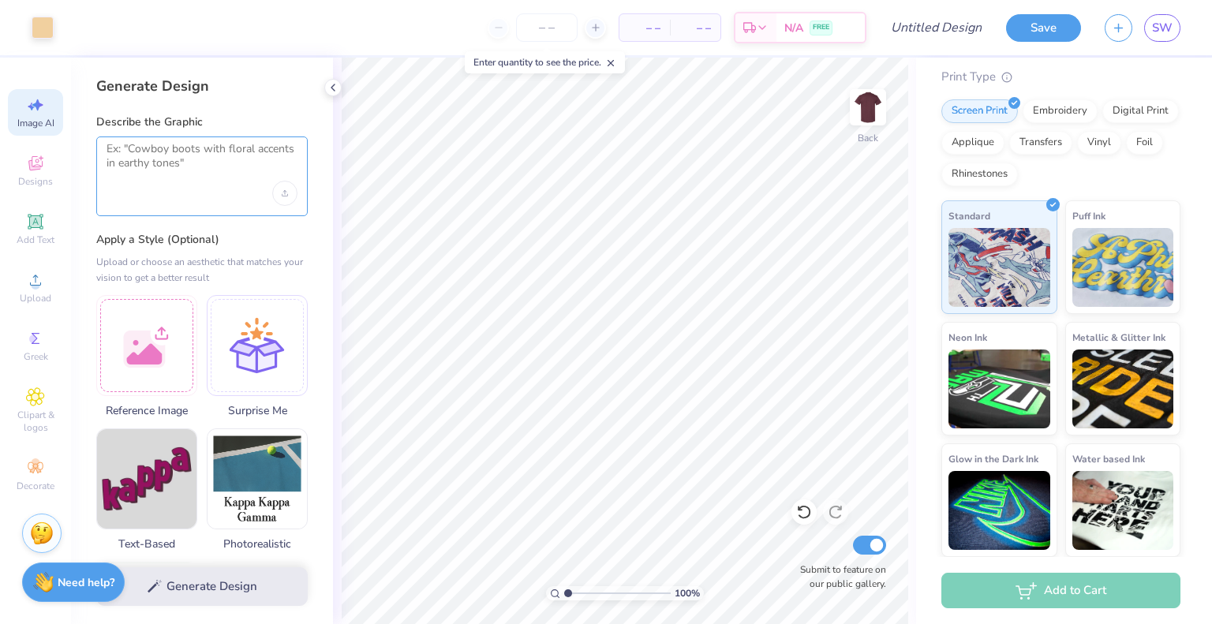
click at [177, 167] on textarea at bounding box center [201, 161] width 191 height 39
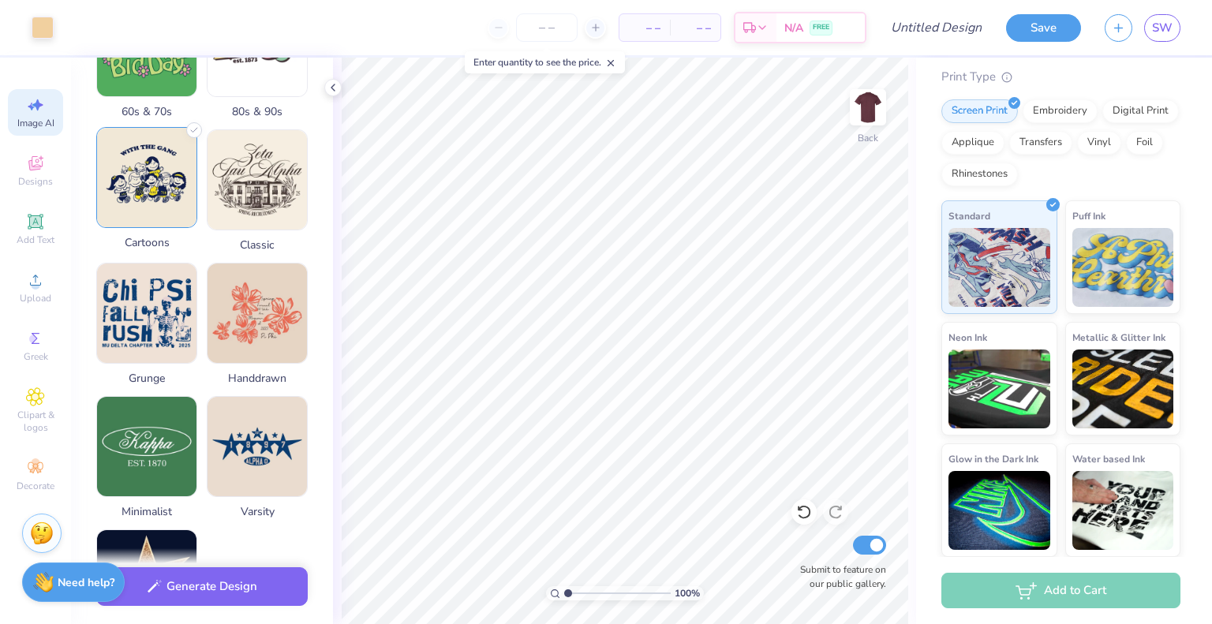
scroll to position [570, 0]
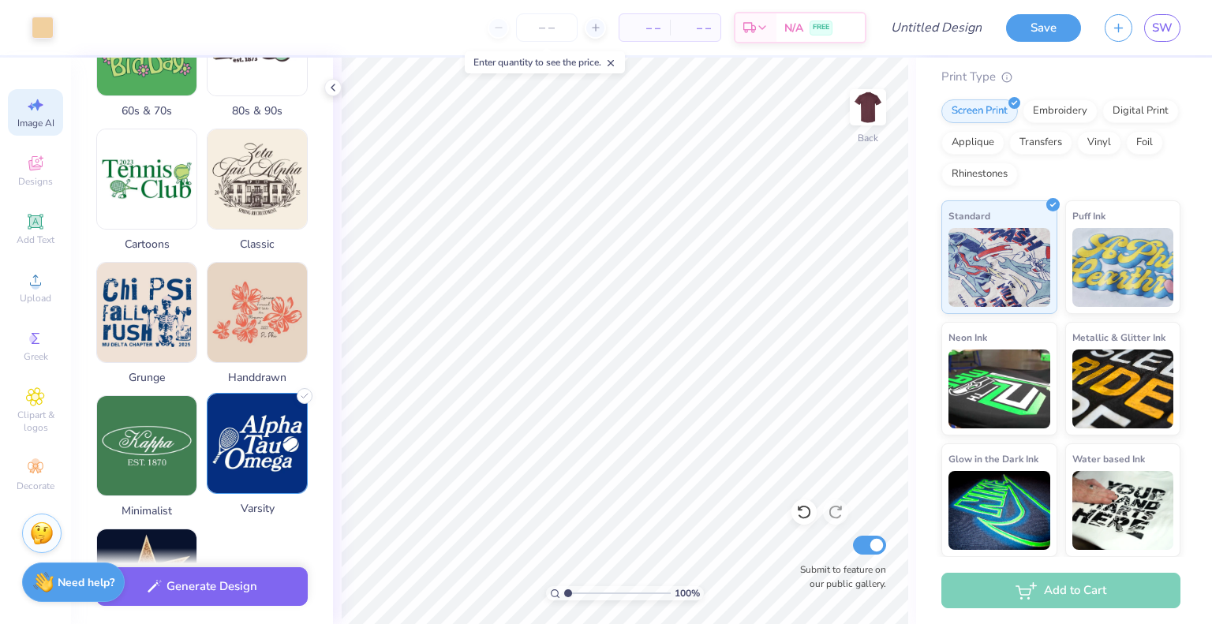
click at [297, 445] on img at bounding box center [256, 443] width 99 height 99
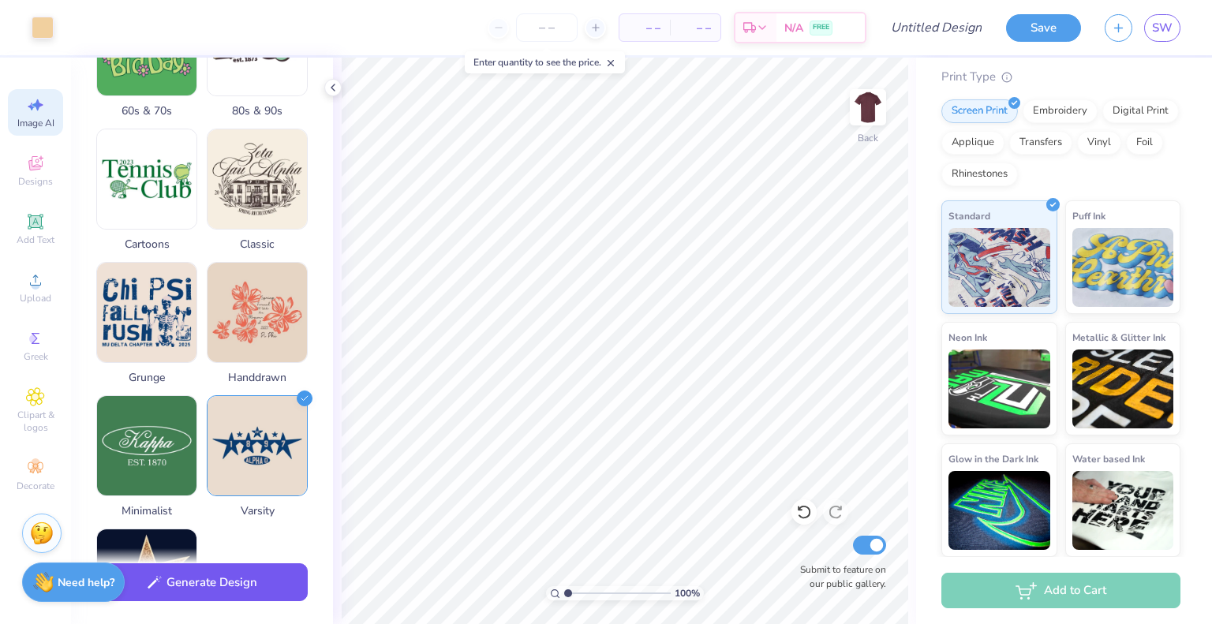
click at [265, 585] on button "Generate Design" at bounding box center [201, 582] width 211 height 39
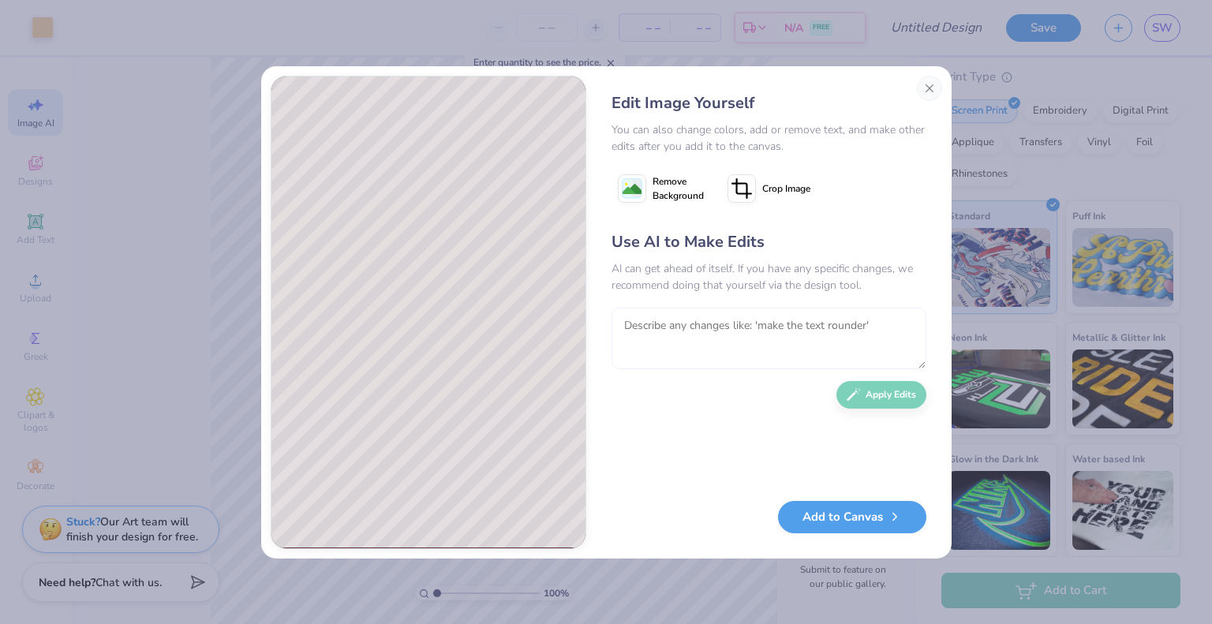
click at [745, 349] on textarea at bounding box center [768, 339] width 315 height 62
click at [889, 404] on div "Use AI to Make Edits AI can get ahead of itself. If you have any specific chang…" at bounding box center [768, 358] width 315 height 256
click at [891, 384] on button "Apply Edits" at bounding box center [881, 391] width 90 height 28
click at [718, 353] on textarea at bounding box center [768, 339] width 315 height 62
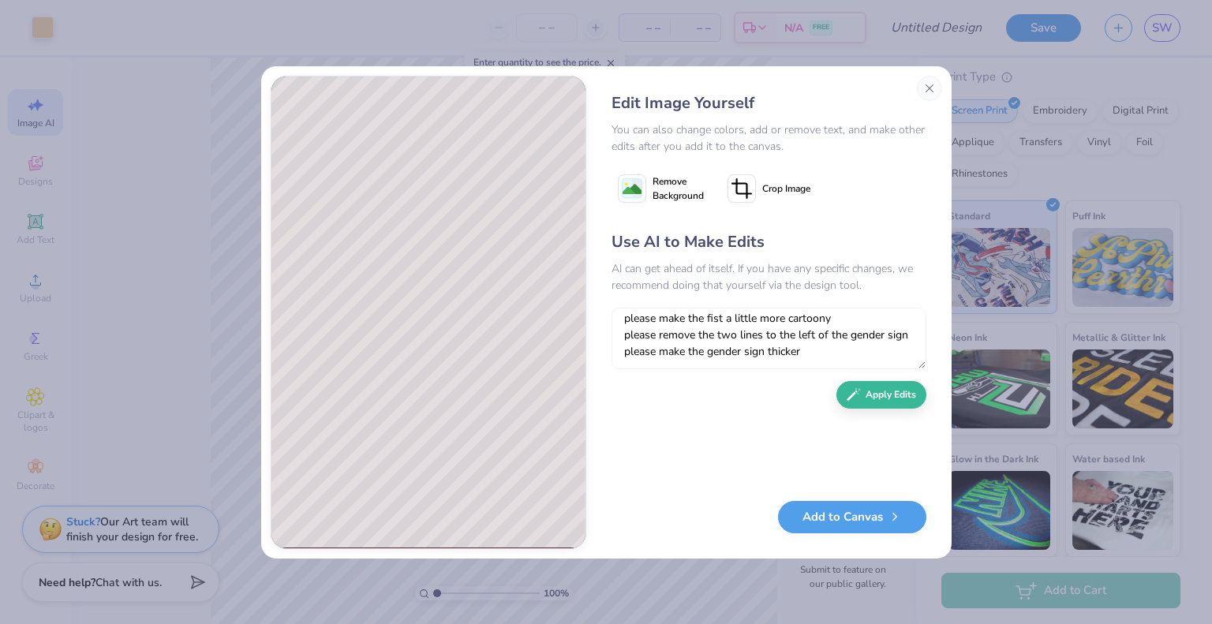
scroll to position [31, 0]
click at [867, 395] on button "Apply Edits" at bounding box center [881, 391] width 90 height 28
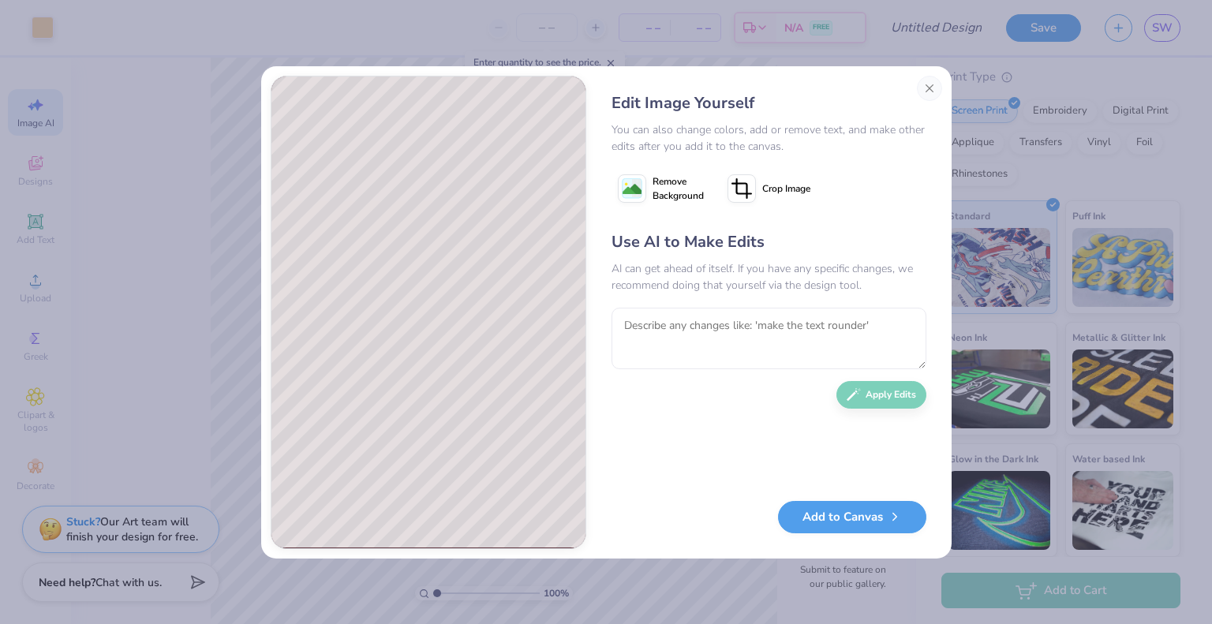
scroll to position [0, 0]
click at [701, 325] on textarea at bounding box center [768, 339] width 315 height 62
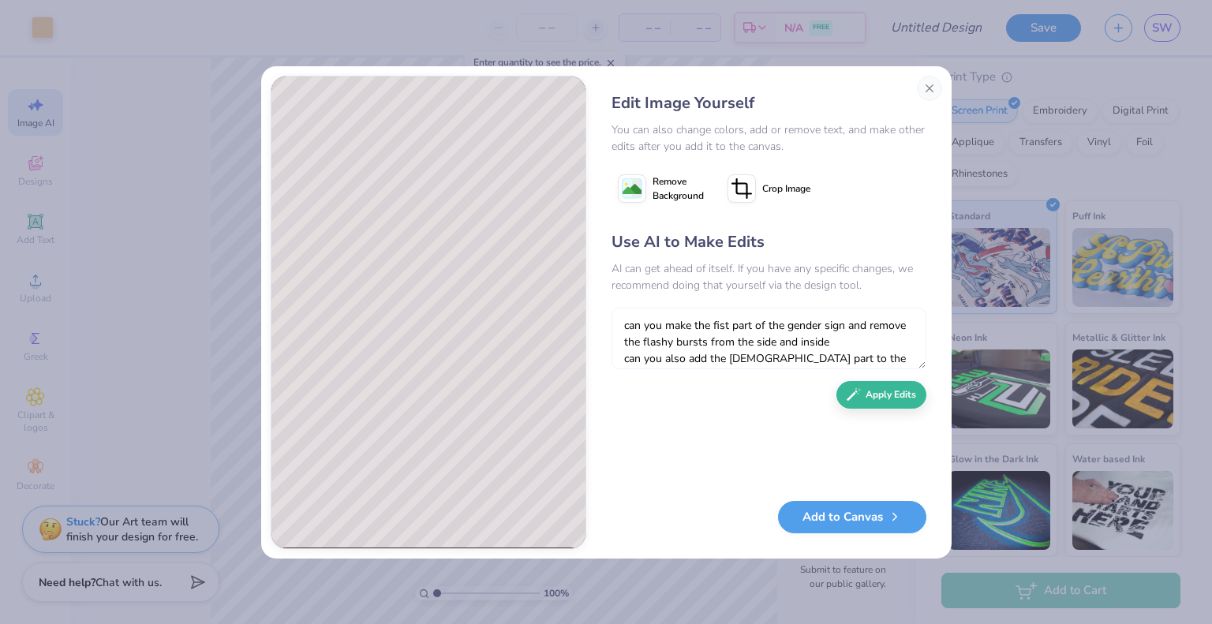
scroll to position [14, 0]
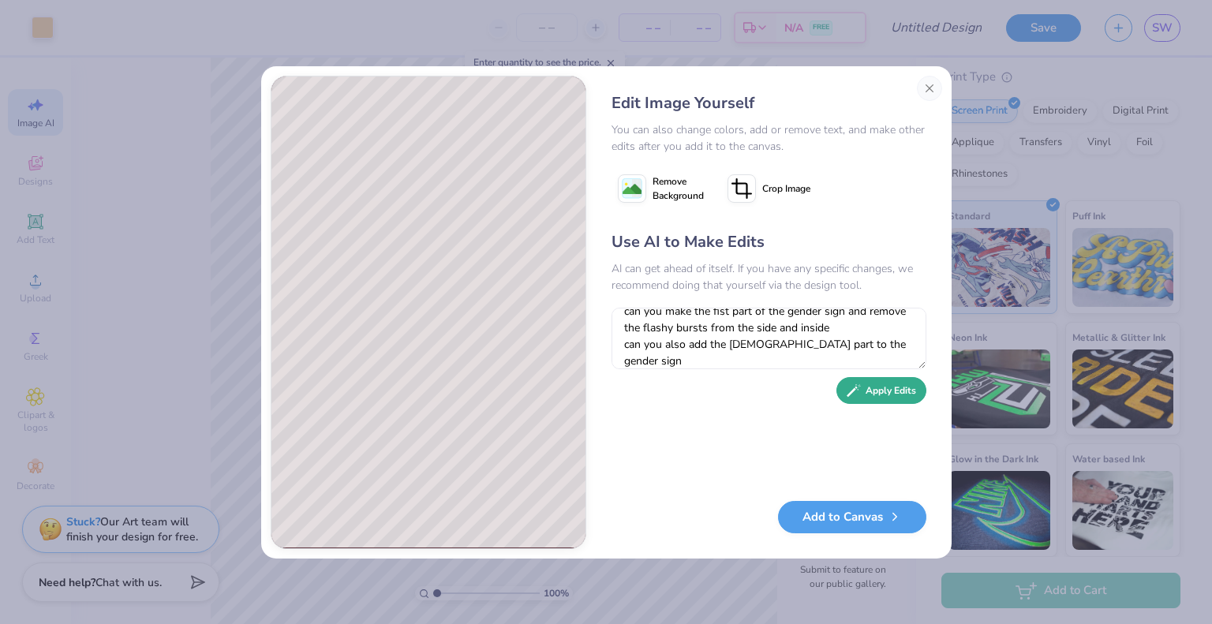
click at [899, 395] on button "Apply Edits" at bounding box center [881, 391] width 90 height 28
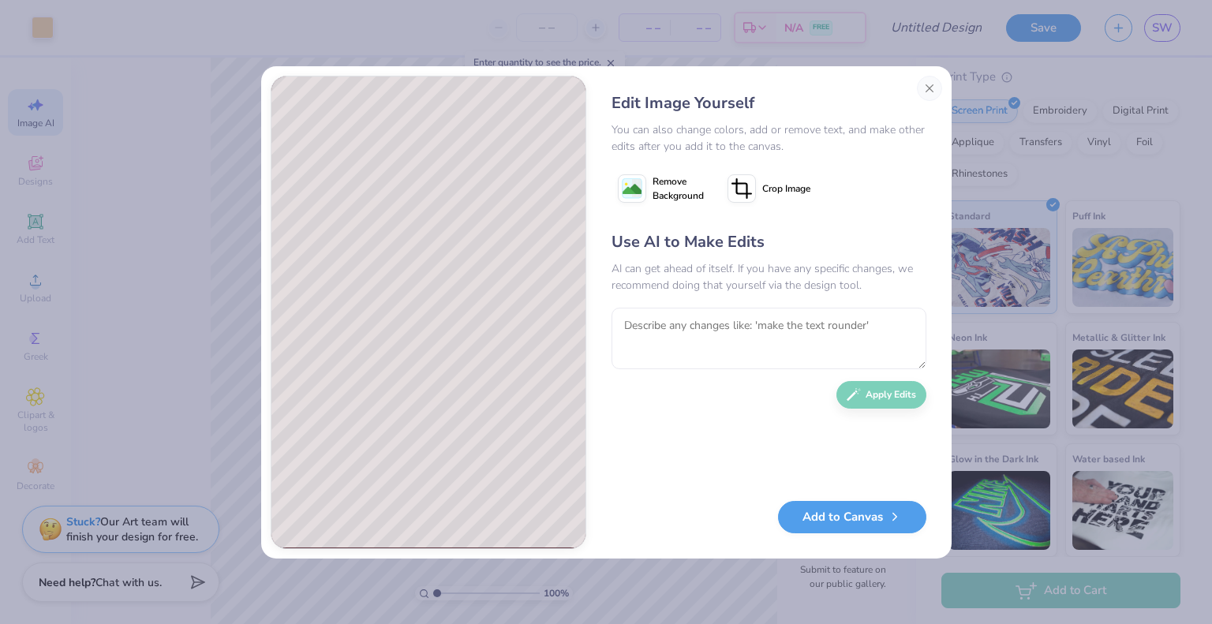
scroll to position [0, 0]
click at [697, 305] on div "Use AI to Make Edits AI can get ahead of itself. If you have any specific chang…" at bounding box center [768, 358] width 315 height 256
click at [734, 325] on textarea at bounding box center [768, 339] width 315 height 62
click at [861, 396] on button "Apply Edits" at bounding box center [881, 391] width 90 height 28
click at [659, 191] on span "Remove Background" at bounding box center [677, 188] width 51 height 28
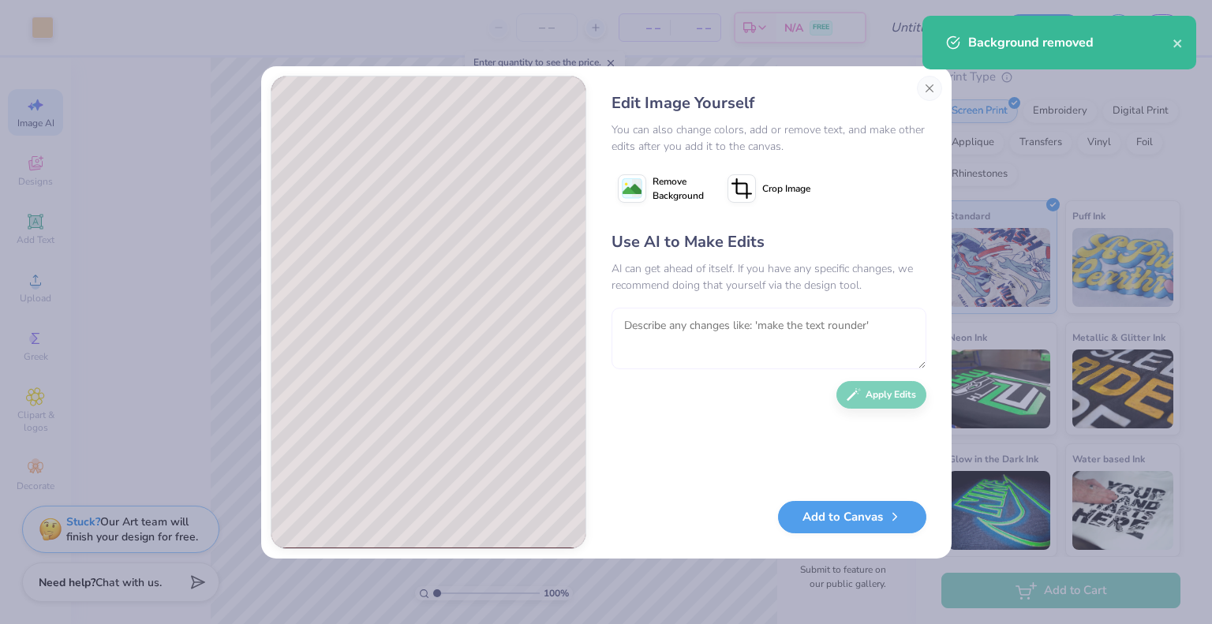
click at [749, 327] on textarea at bounding box center [768, 339] width 315 height 62
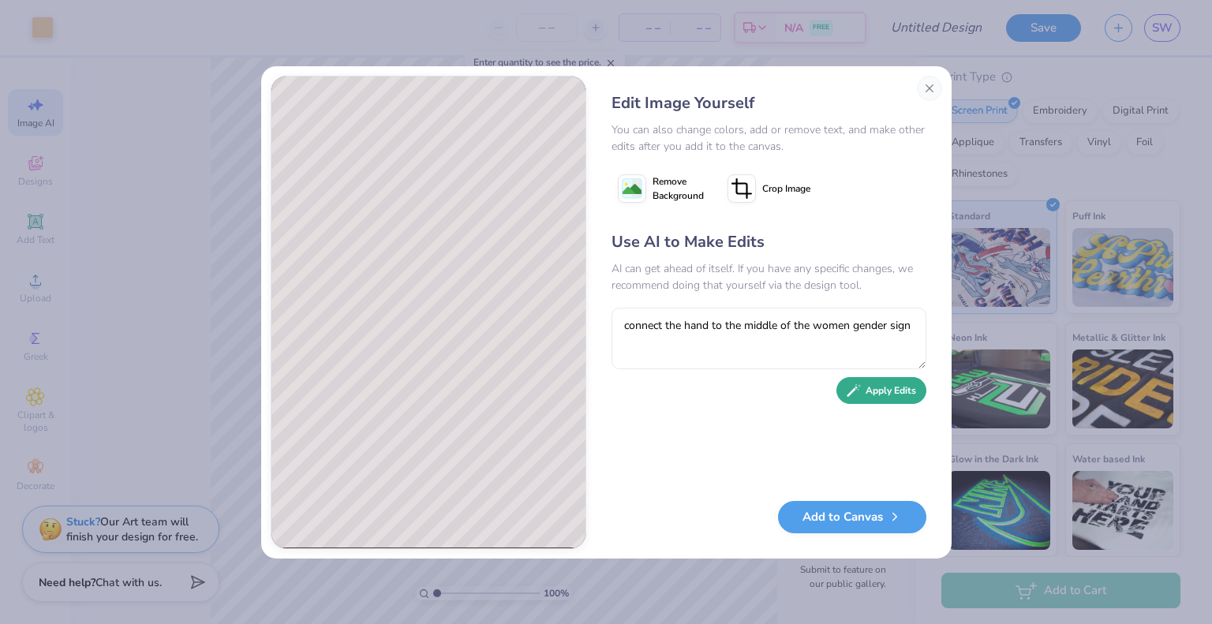
click at [864, 388] on button "Apply Edits" at bounding box center [881, 391] width 90 height 28
click at [684, 340] on textarea at bounding box center [768, 339] width 315 height 62
click at [898, 399] on button "Apply Edits" at bounding box center [881, 391] width 90 height 28
click at [760, 352] on textarea at bounding box center [768, 339] width 315 height 62
click at [875, 393] on button "Apply Edits" at bounding box center [881, 391] width 90 height 28
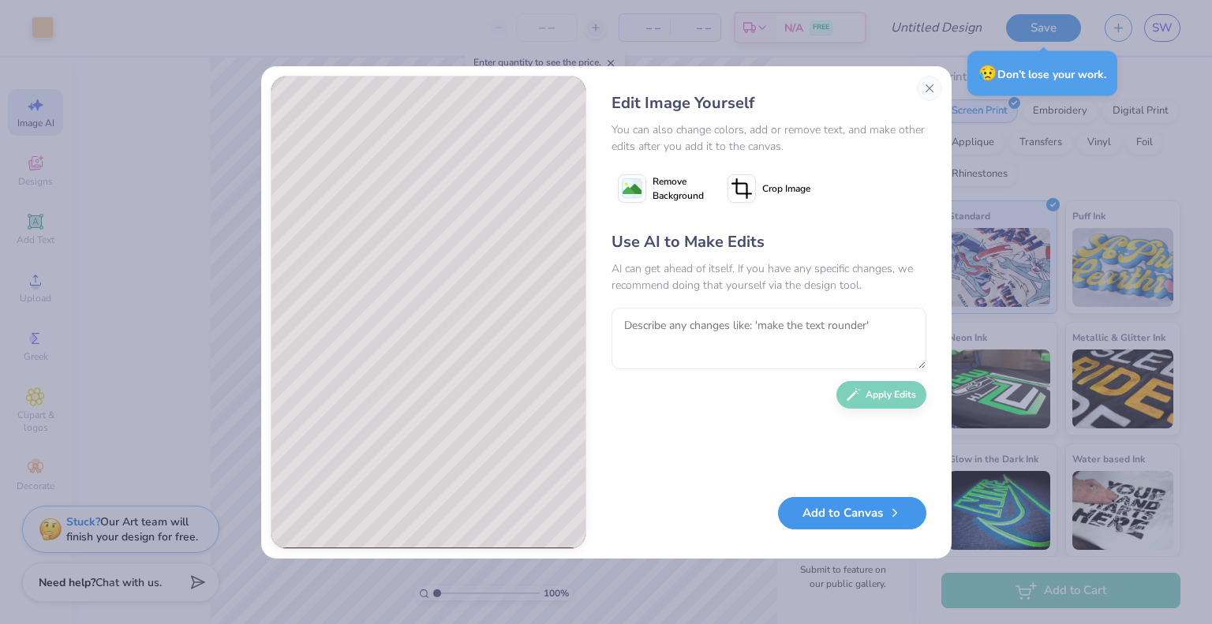
click at [860, 509] on button "Add to Canvas" at bounding box center [852, 513] width 148 height 32
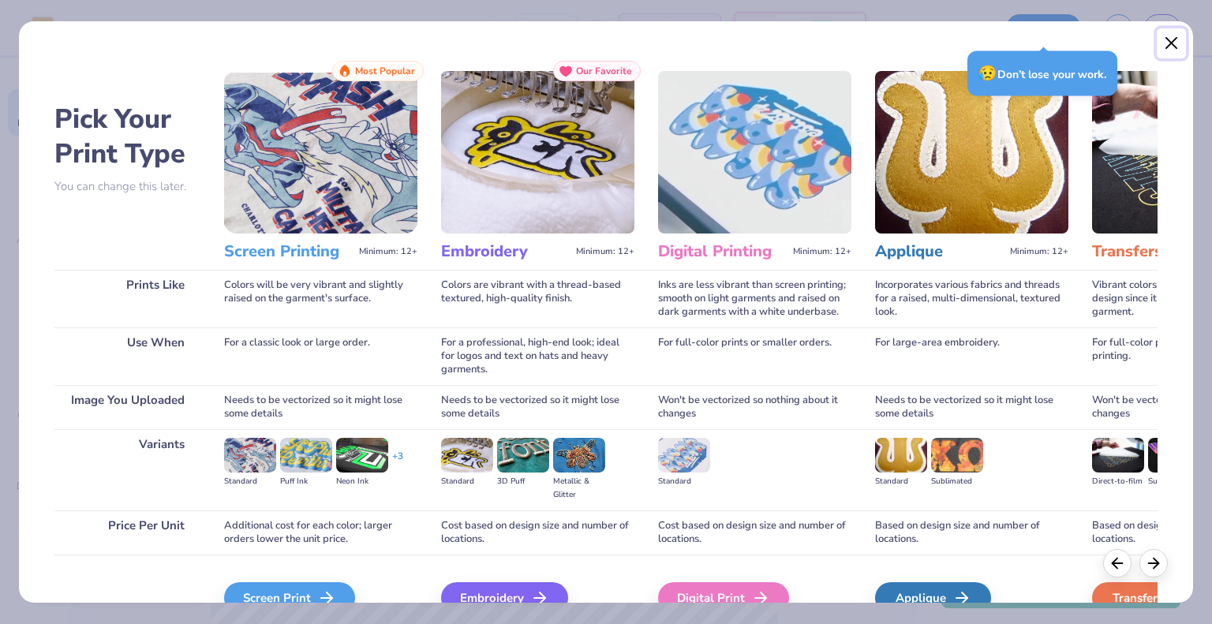
click at [1164, 43] on button "Close" at bounding box center [1171, 43] width 30 height 30
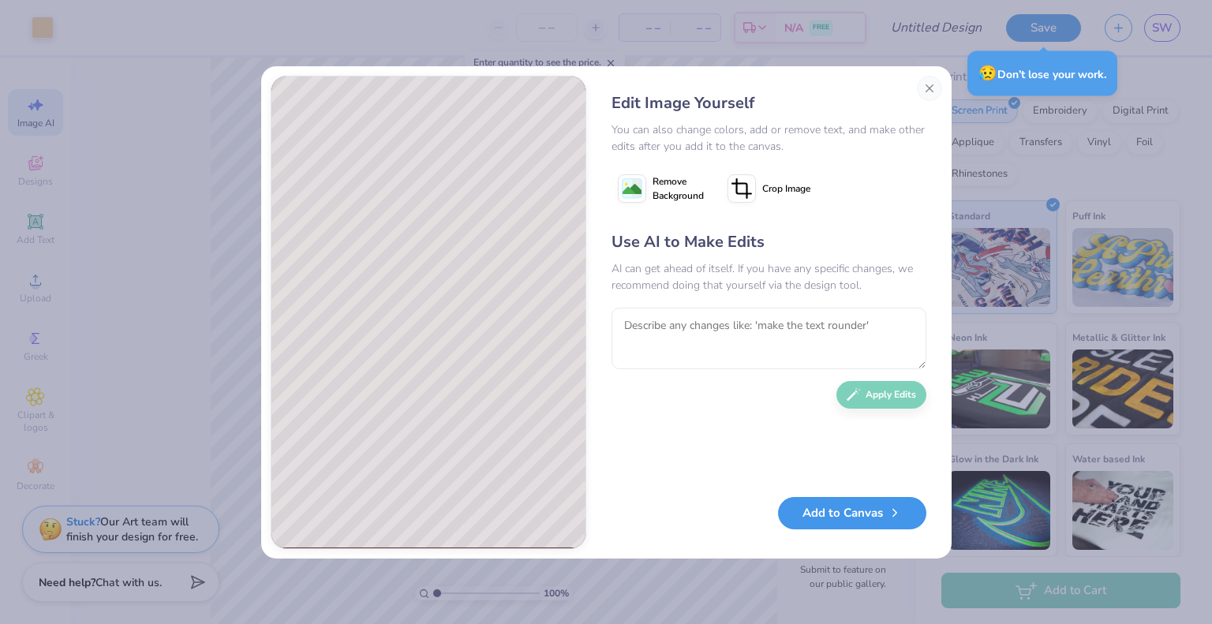
click at [862, 509] on button "Add to Canvas" at bounding box center [852, 513] width 148 height 32
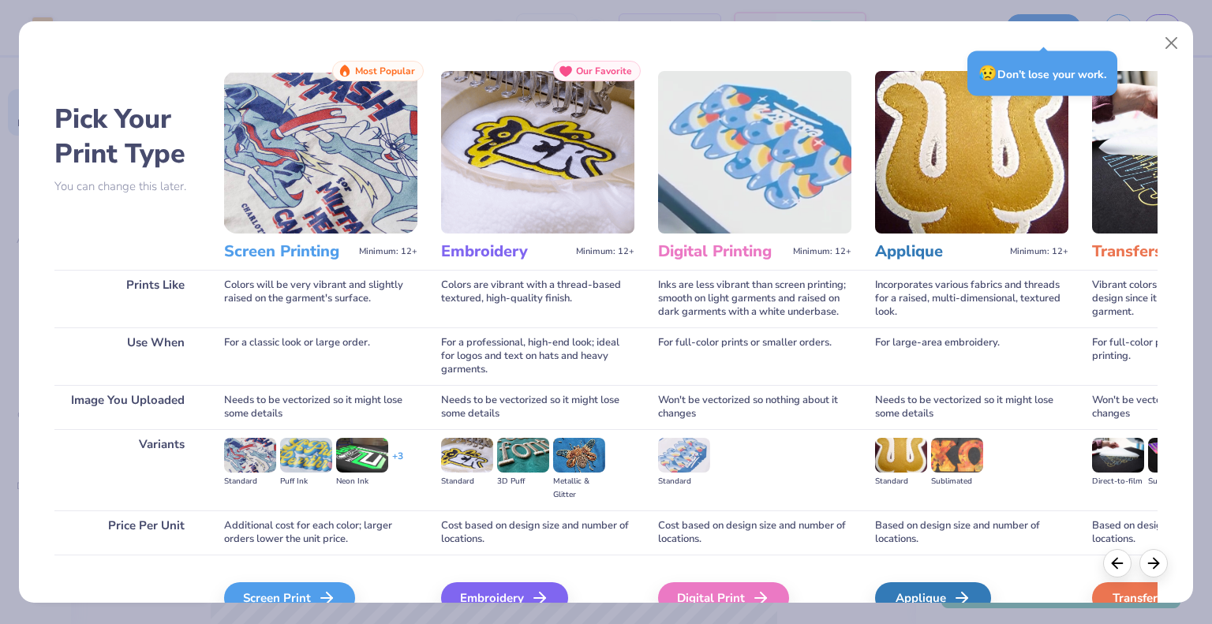
click at [318, 155] on img at bounding box center [320, 152] width 193 height 163
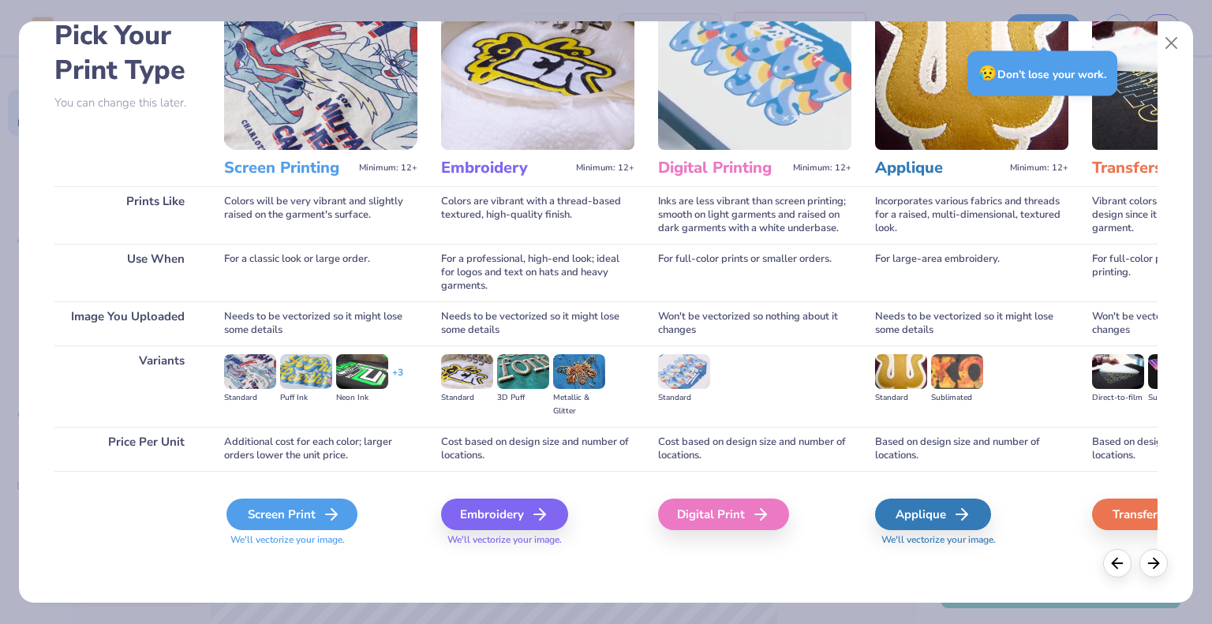
click at [275, 520] on div "Screen Print" at bounding box center [291, 515] width 131 height 32
click at [302, 504] on div "Screen Print" at bounding box center [291, 515] width 131 height 32
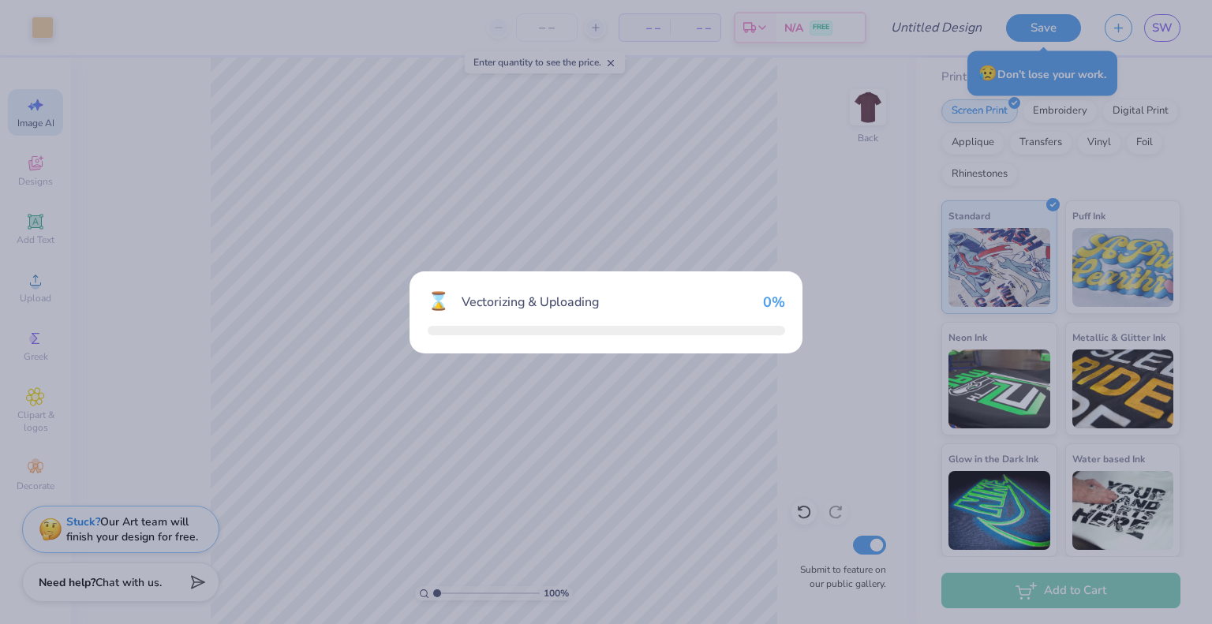
click at [298, 506] on div "⌛ Vectorizing & Uploading 0 %" at bounding box center [606, 312] width 1212 height 624
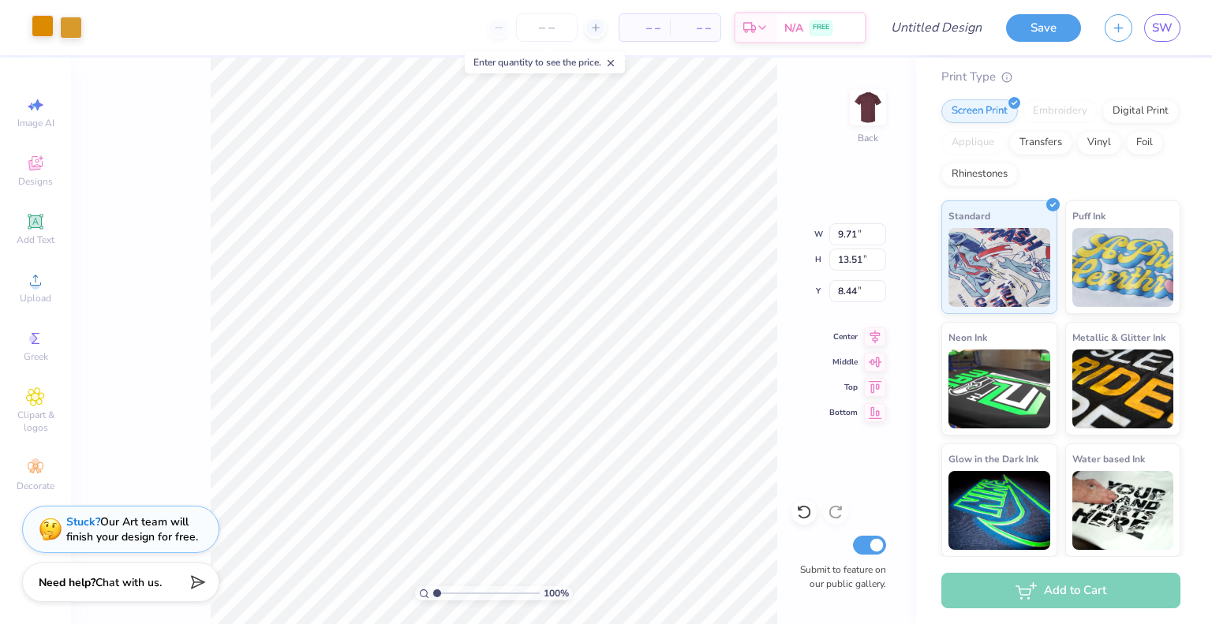
click at [42, 29] on div at bounding box center [43, 26] width 22 height 22
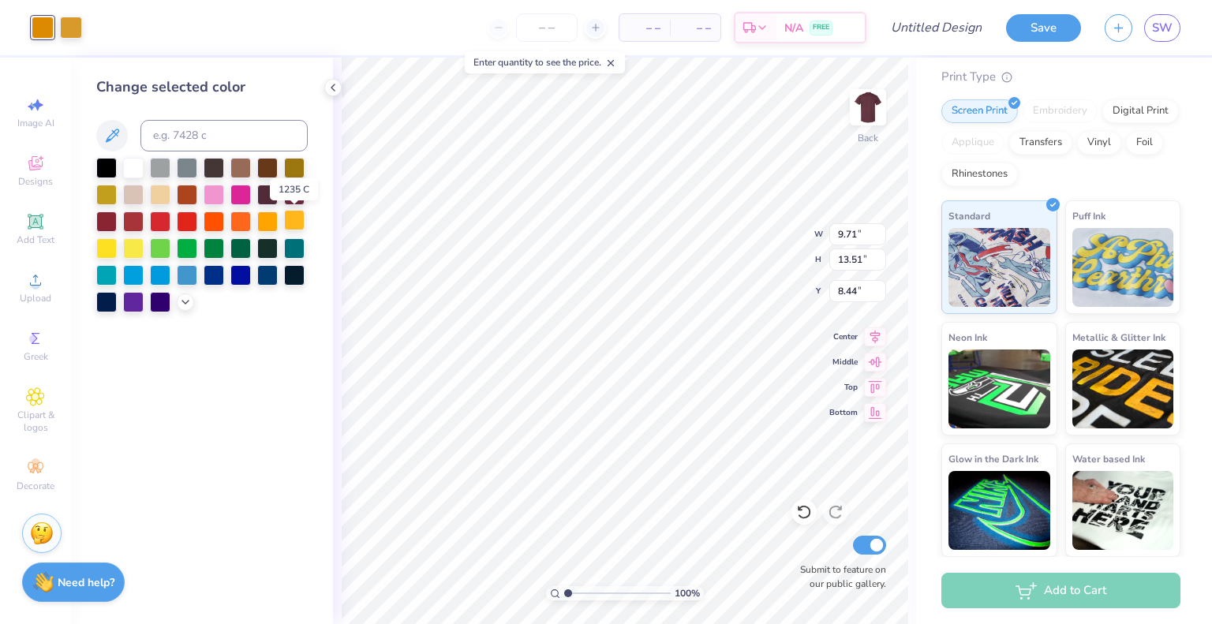
click at [290, 219] on div at bounding box center [294, 220] width 21 height 21
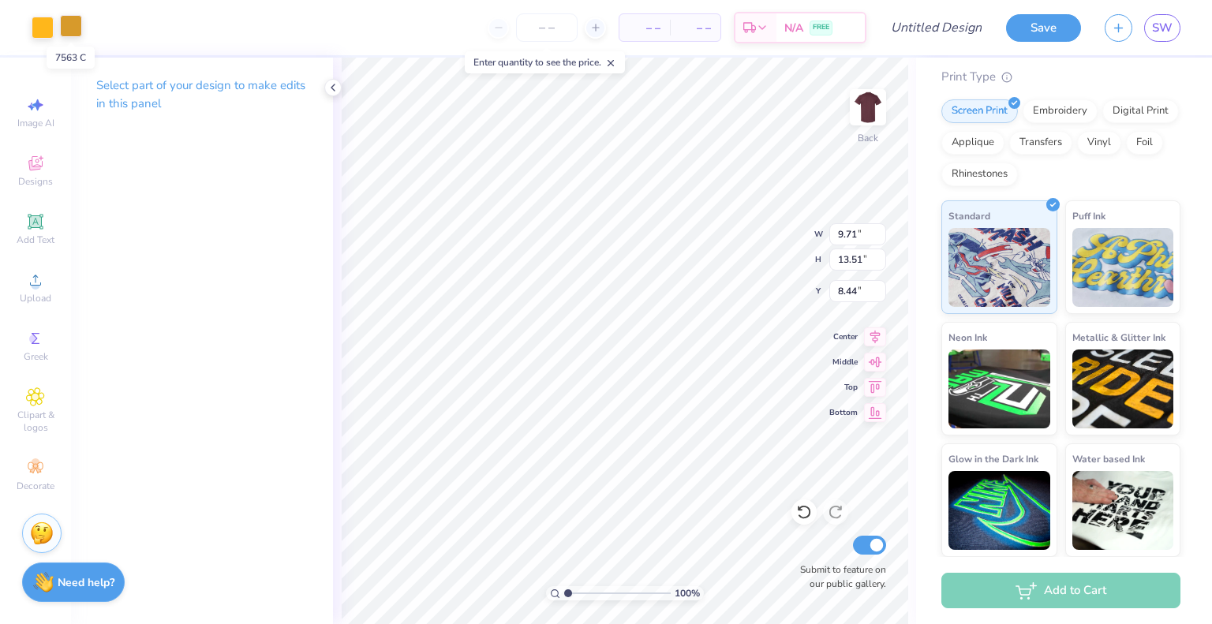
click at [65, 24] on div at bounding box center [71, 26] width 22 height 22
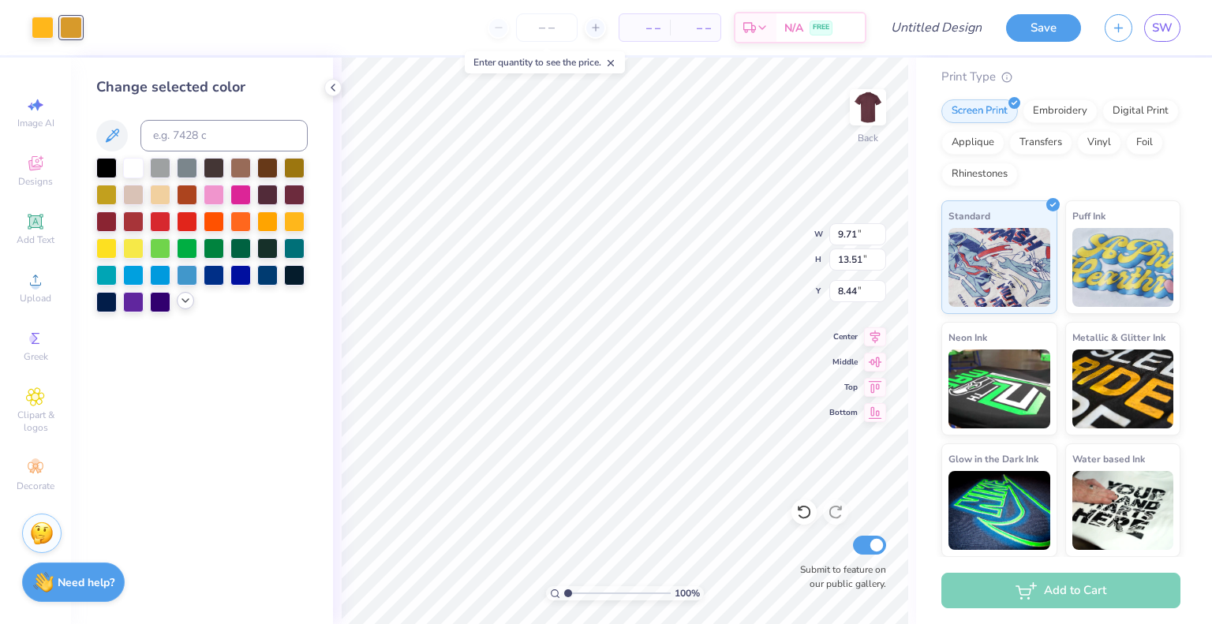
click at [183, 303] on icon at bounding box center [185, 300] width 13 height 13
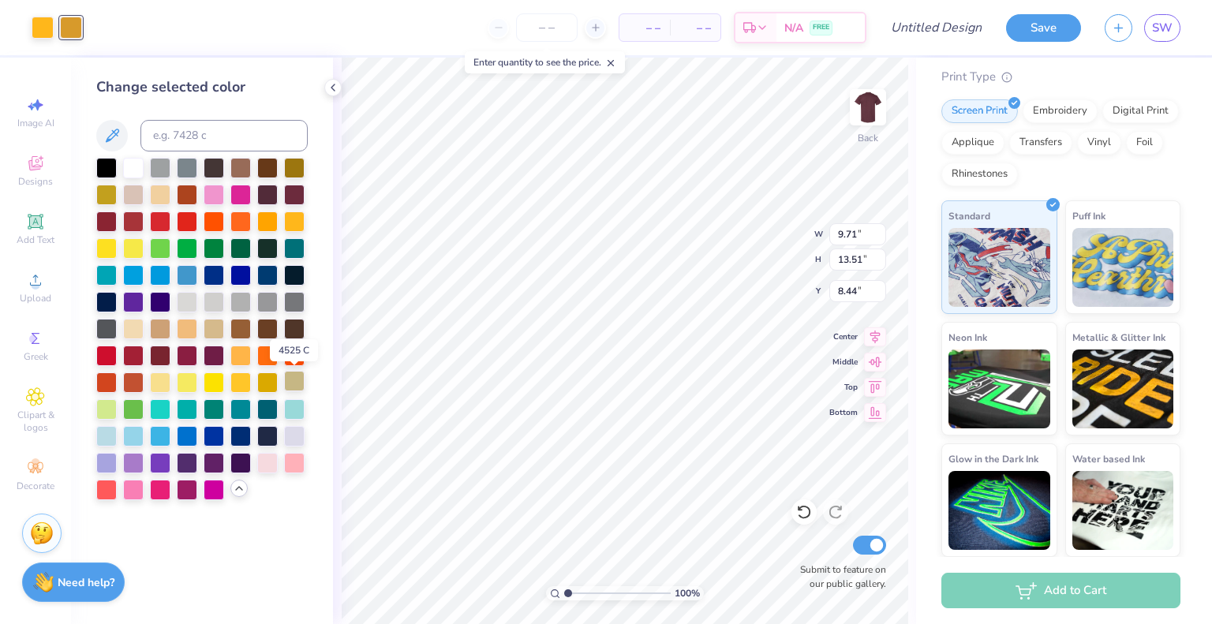
click at [297, 381] on div at bounding box center [294, 381] width 21 height 21
click at [217, 351] on div at bounding box center [214, 354] width 21 height 21
click at [297, 216] on div at bounding box center [294, 220] width 21 height 21
click at [110, 189] on div at bounding box center [106, 193] width 21 height 21
click at [301, 223] on div at bounding box center [294, 220] width 21 height 21
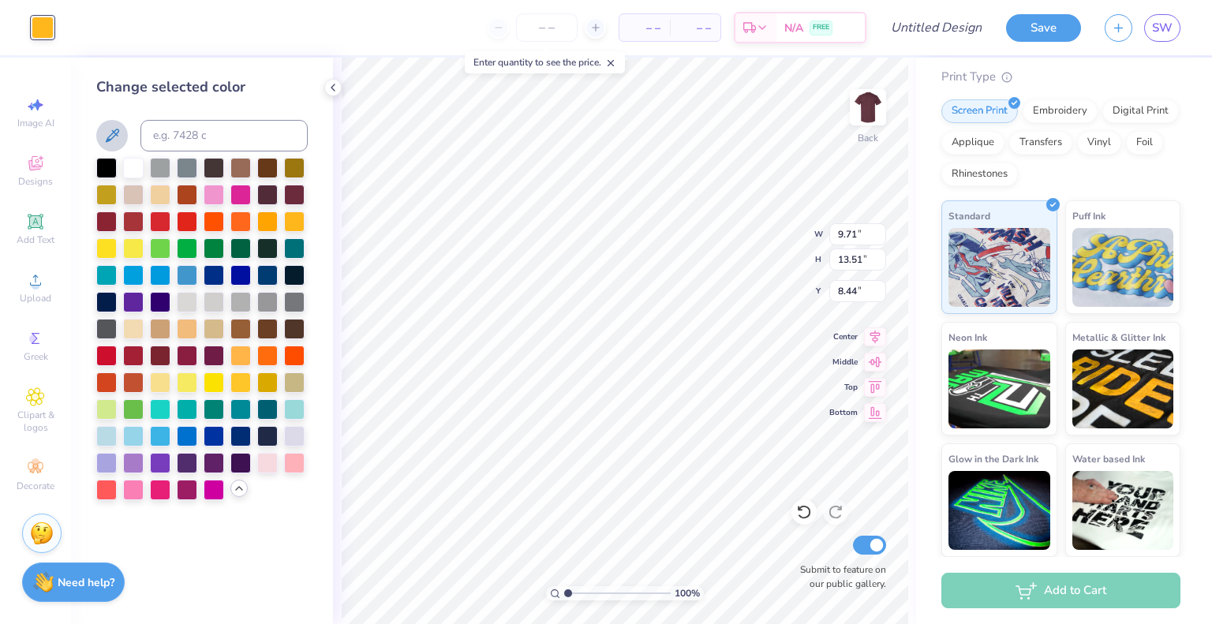
click at [107, 142] on icon at bounding box center [112, 135] width 19 height 19
click at [30, 475] on icon at bounding box center [35, 467] width 19 height 19
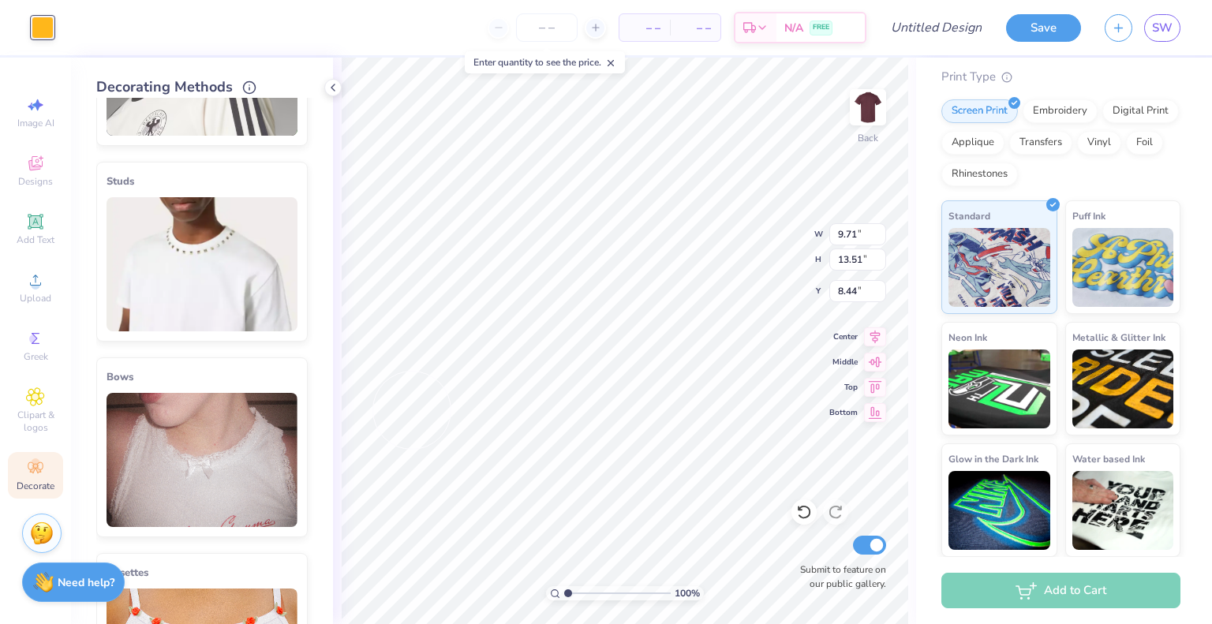
scroll to position [74, 0]
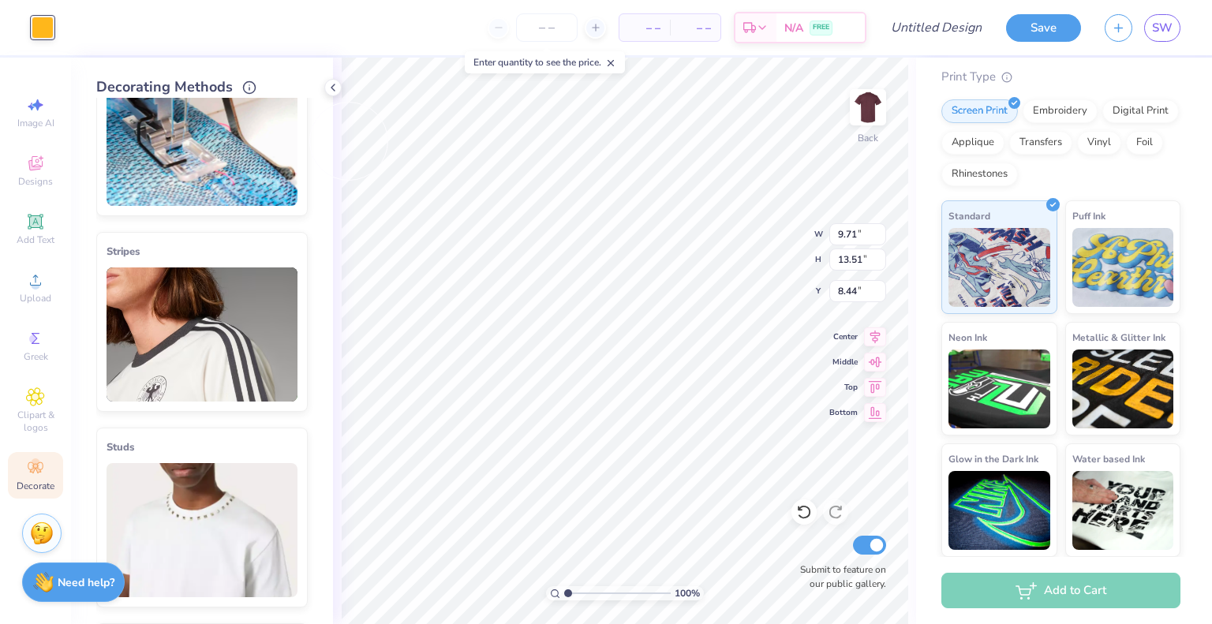
click at [43, 22] on div at bounding box center [43, 28] width 22 height 22
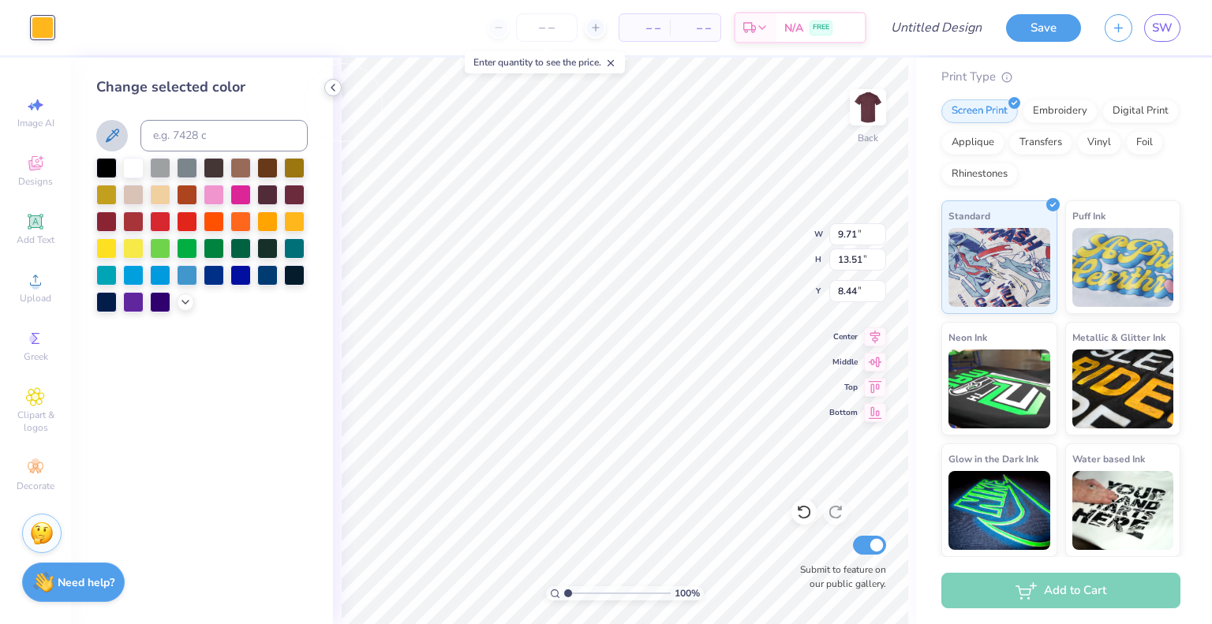
click at [338, 86] on icon at bounding box center [333, 87] width 13 height 13
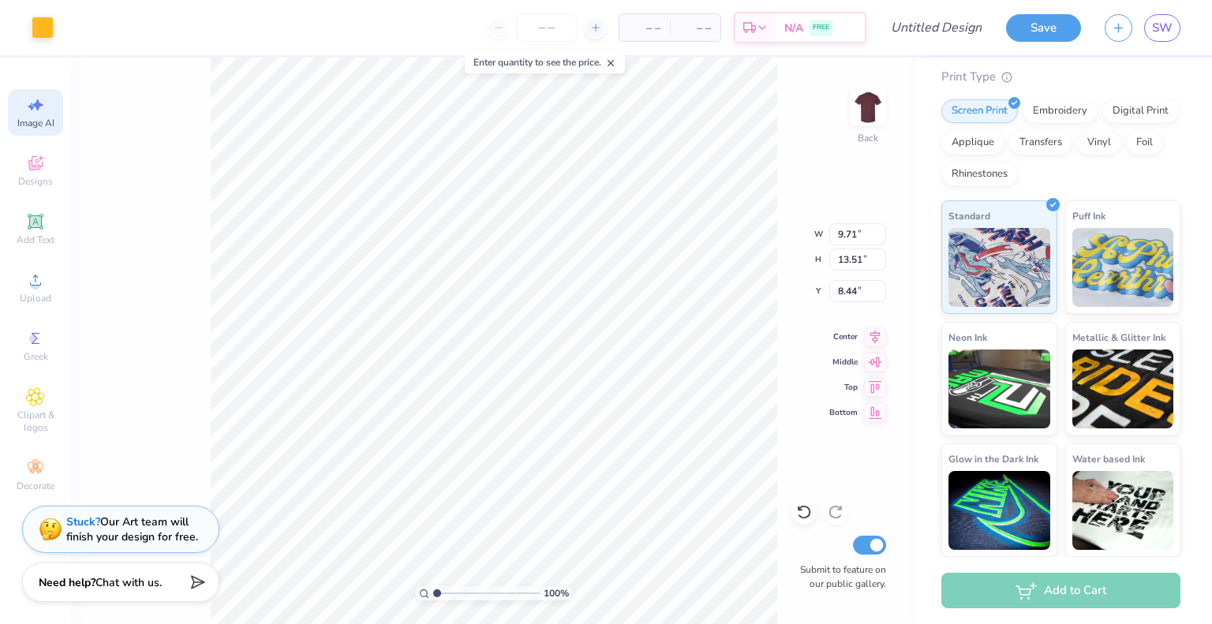
click at [16, 98] on div "Image AI" at bounding box center [35, 112] width 55 height 47
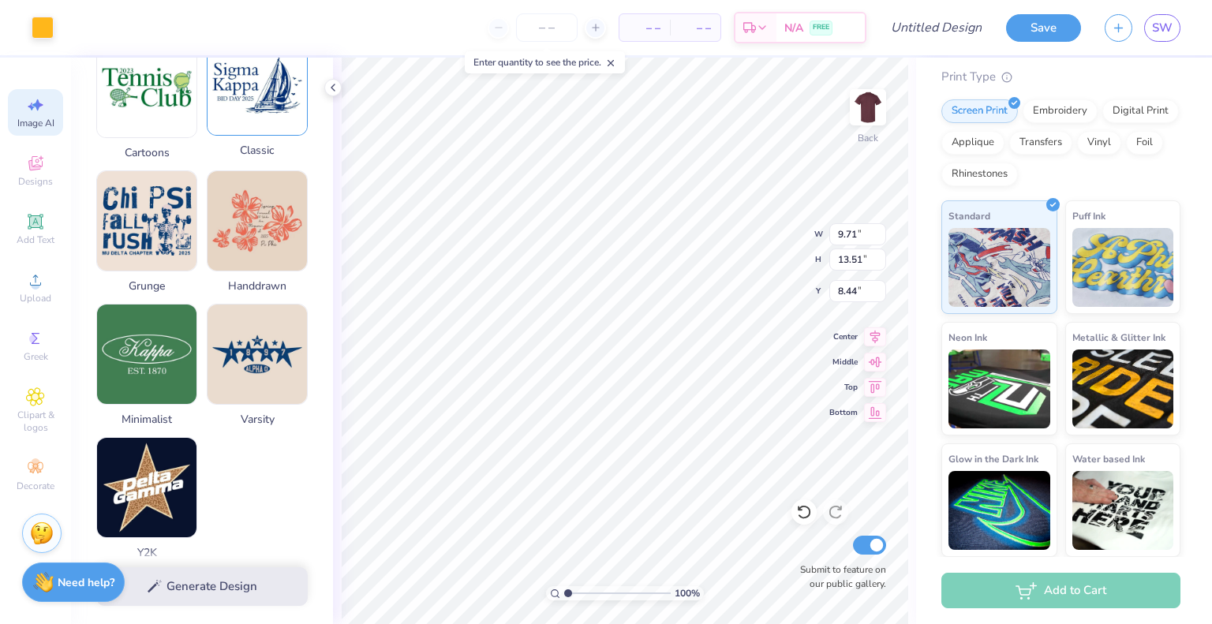
scroll to position [659, 0]
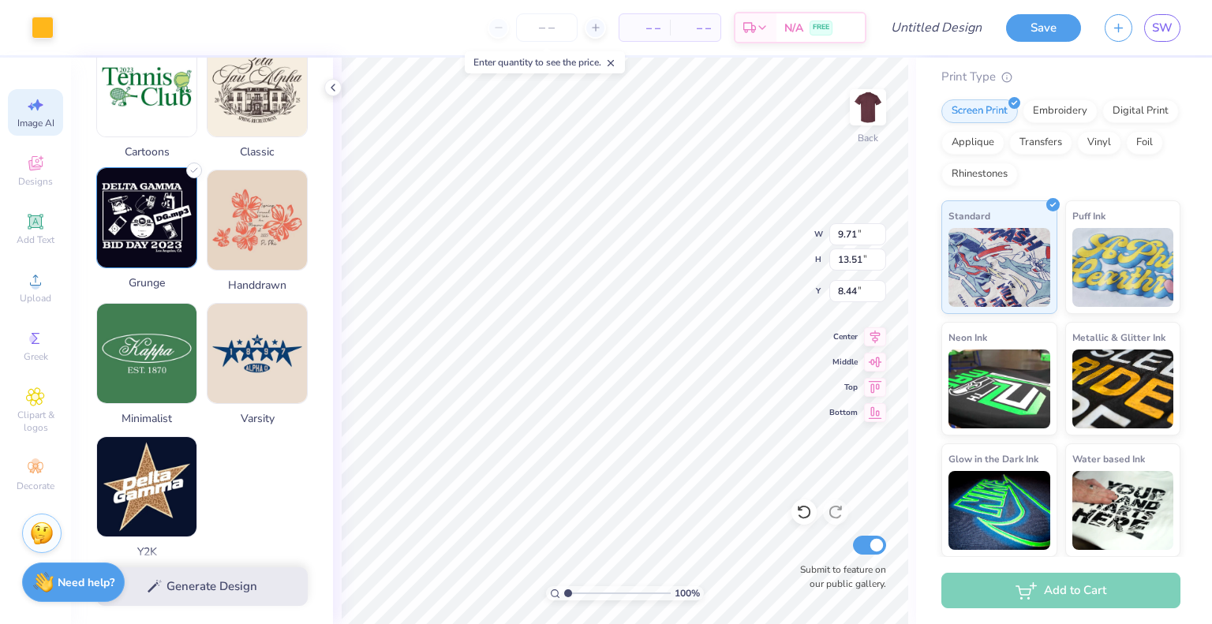
click at [164, 211] on img at bounding box center [146, 217] width 99 height 99
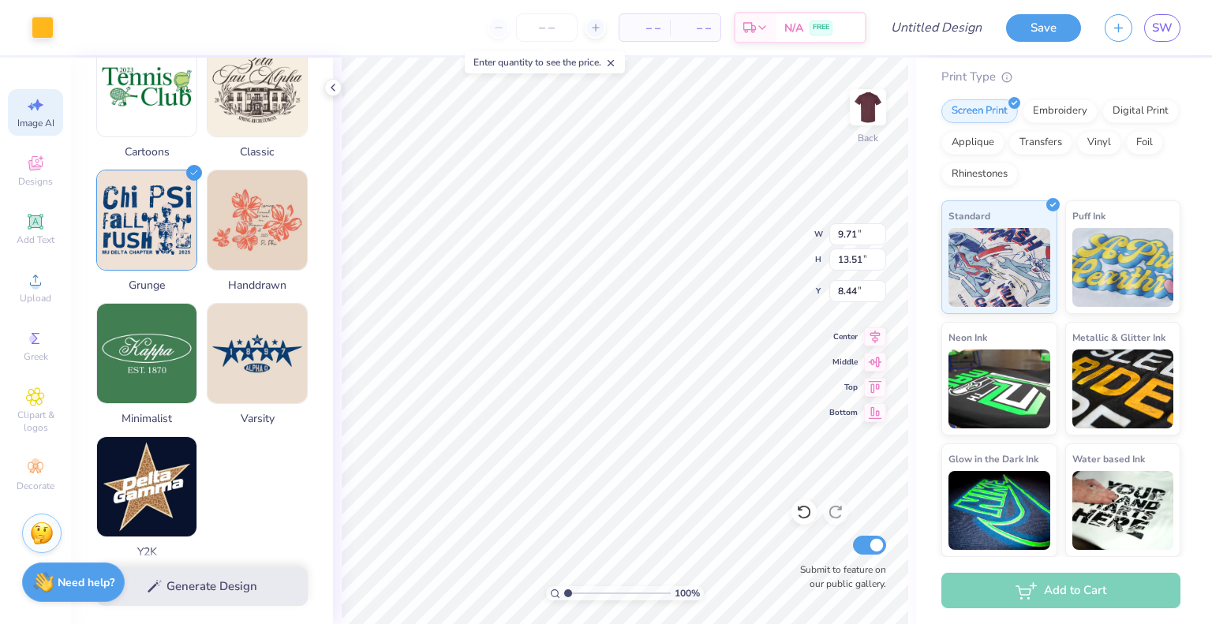
click at [196, 570] on div "Generate Design" at bounding box center [202, 586] width 262 height 77
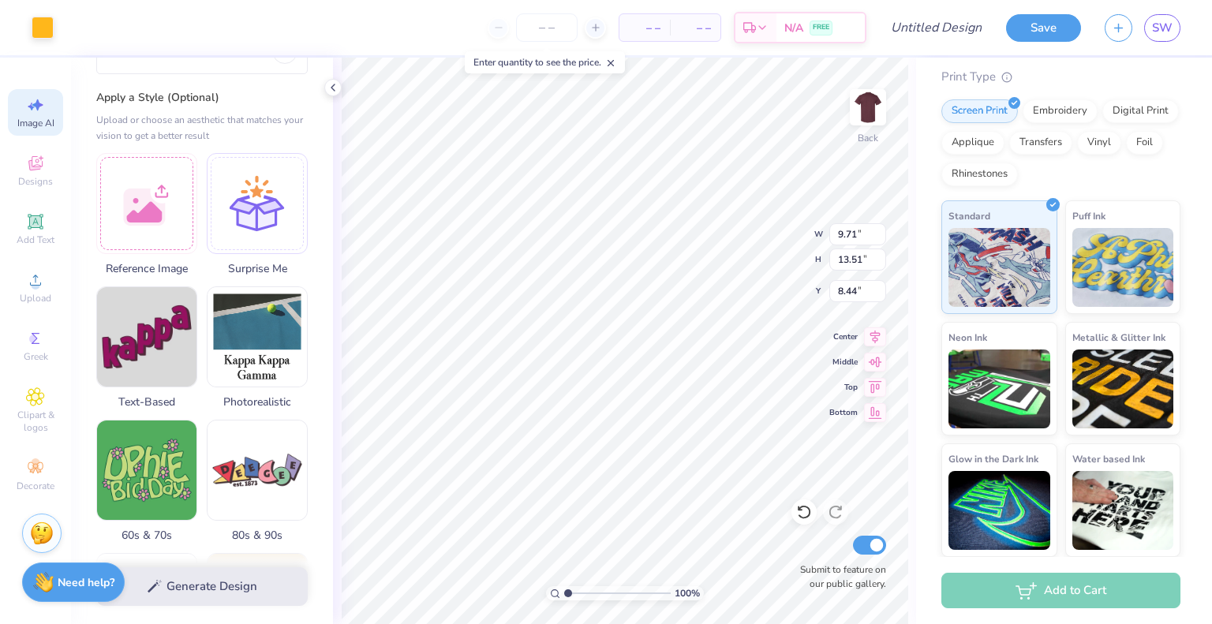
scroll to position [0, 0]
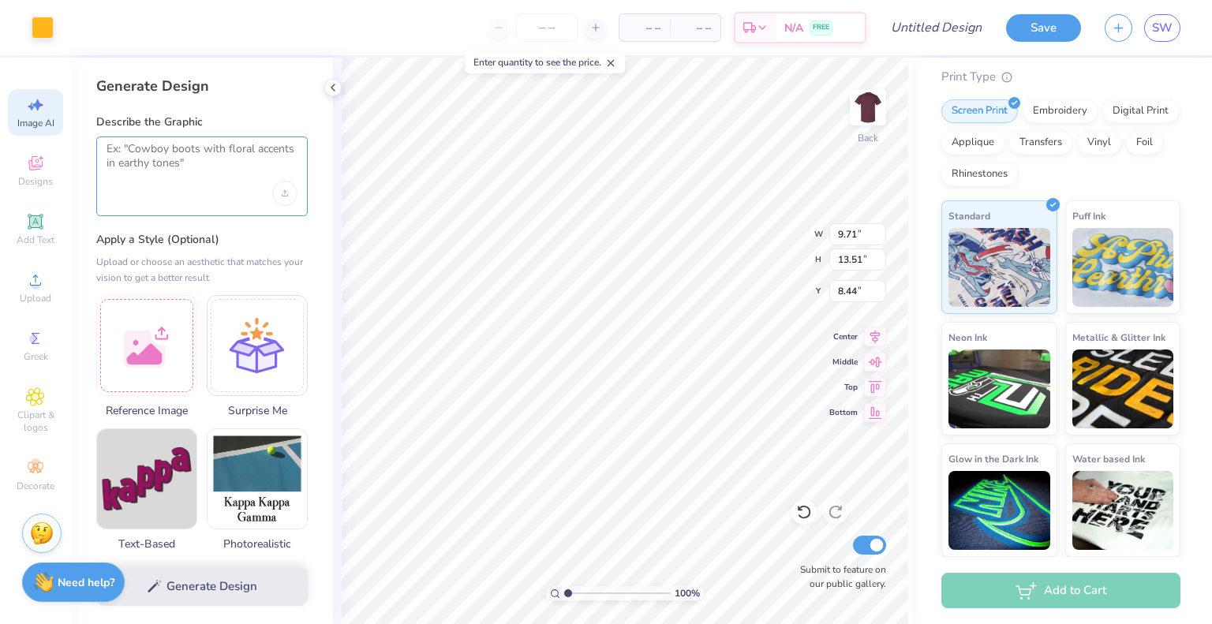
click at [189, 156] on textarea at bounding box center [201, 161] width 191 height 39
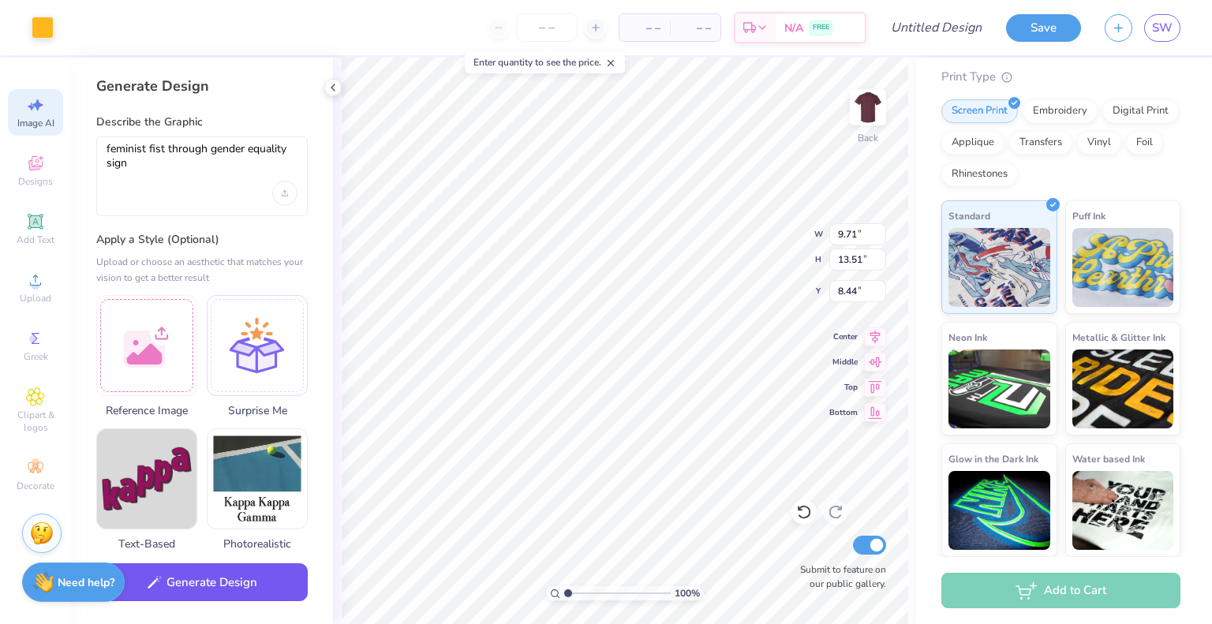
click at [238, 580] on button "Generate Design" at bounding box center [201, 582] width 211 height 39
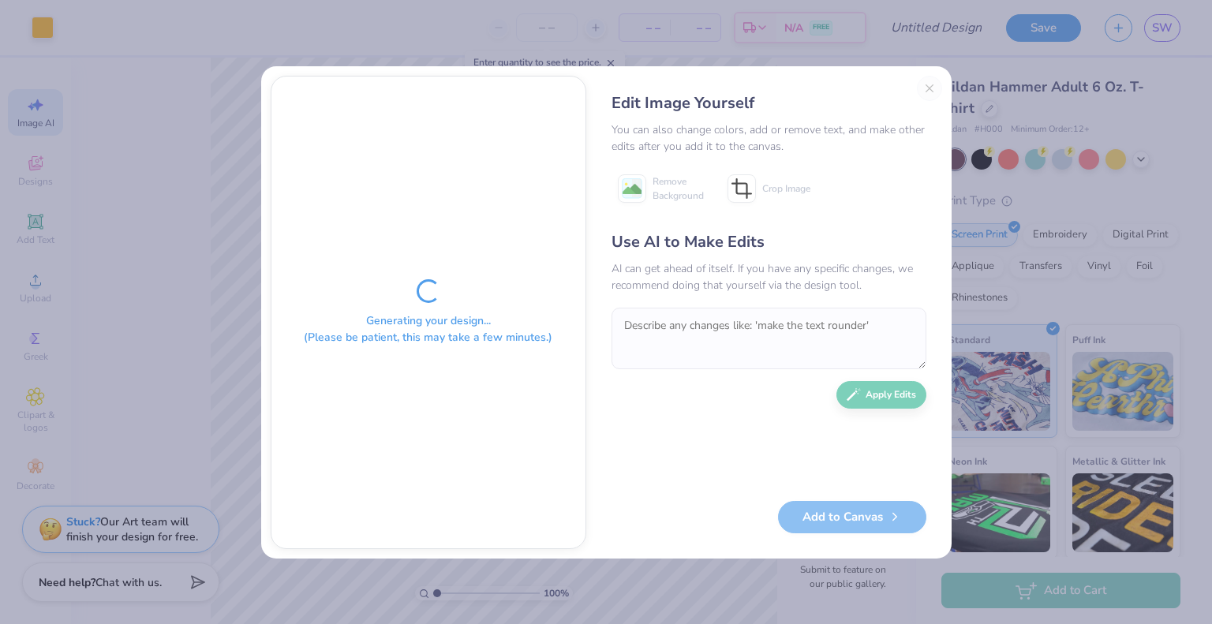
scroll to position [124, 0]
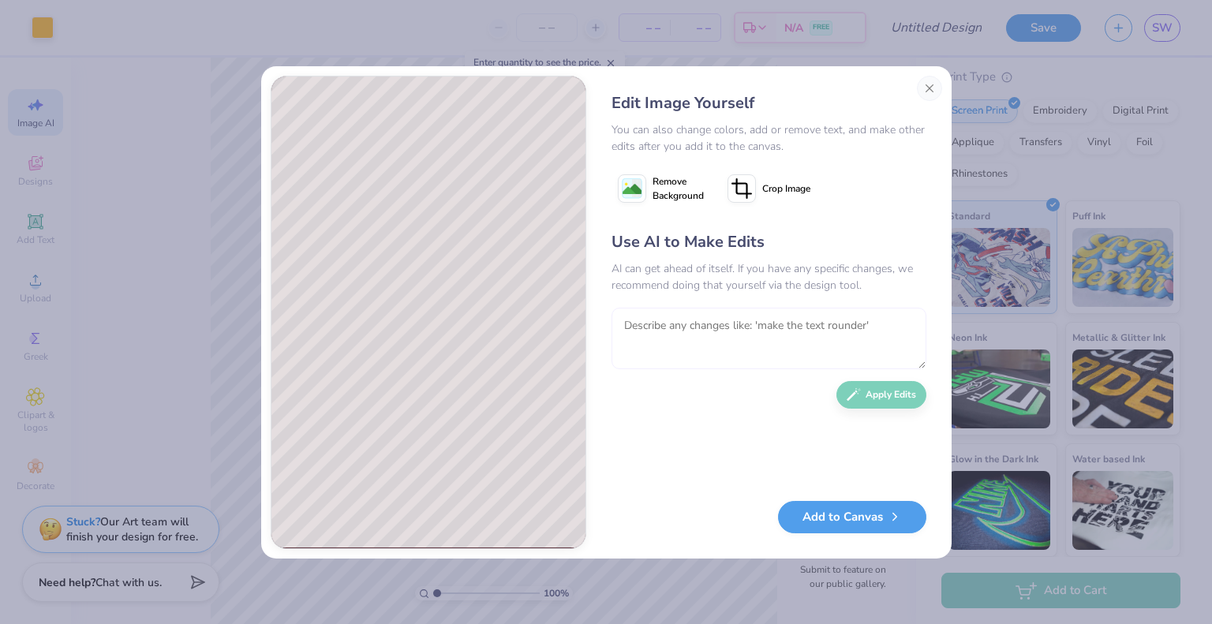
click at [749, 342] on textarea at bounding box center [768, 339] width 315 height 62
type textarea "please rem"
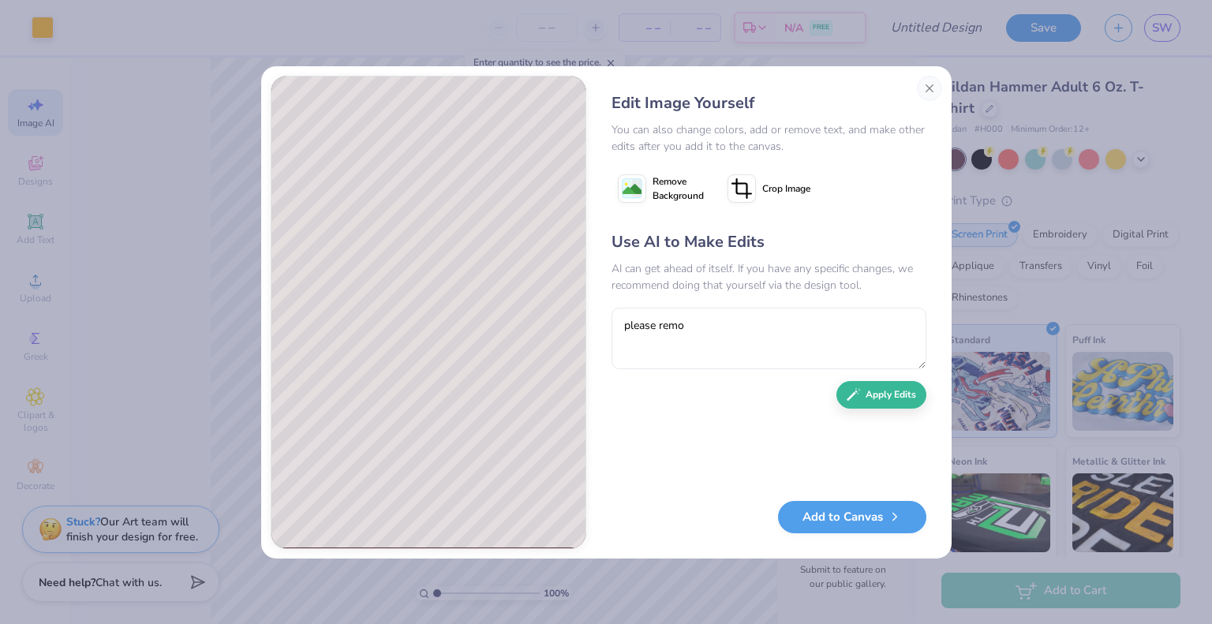
type textarea "please remov"
